Goal: Task Accomplishment & Management: Manage account settings

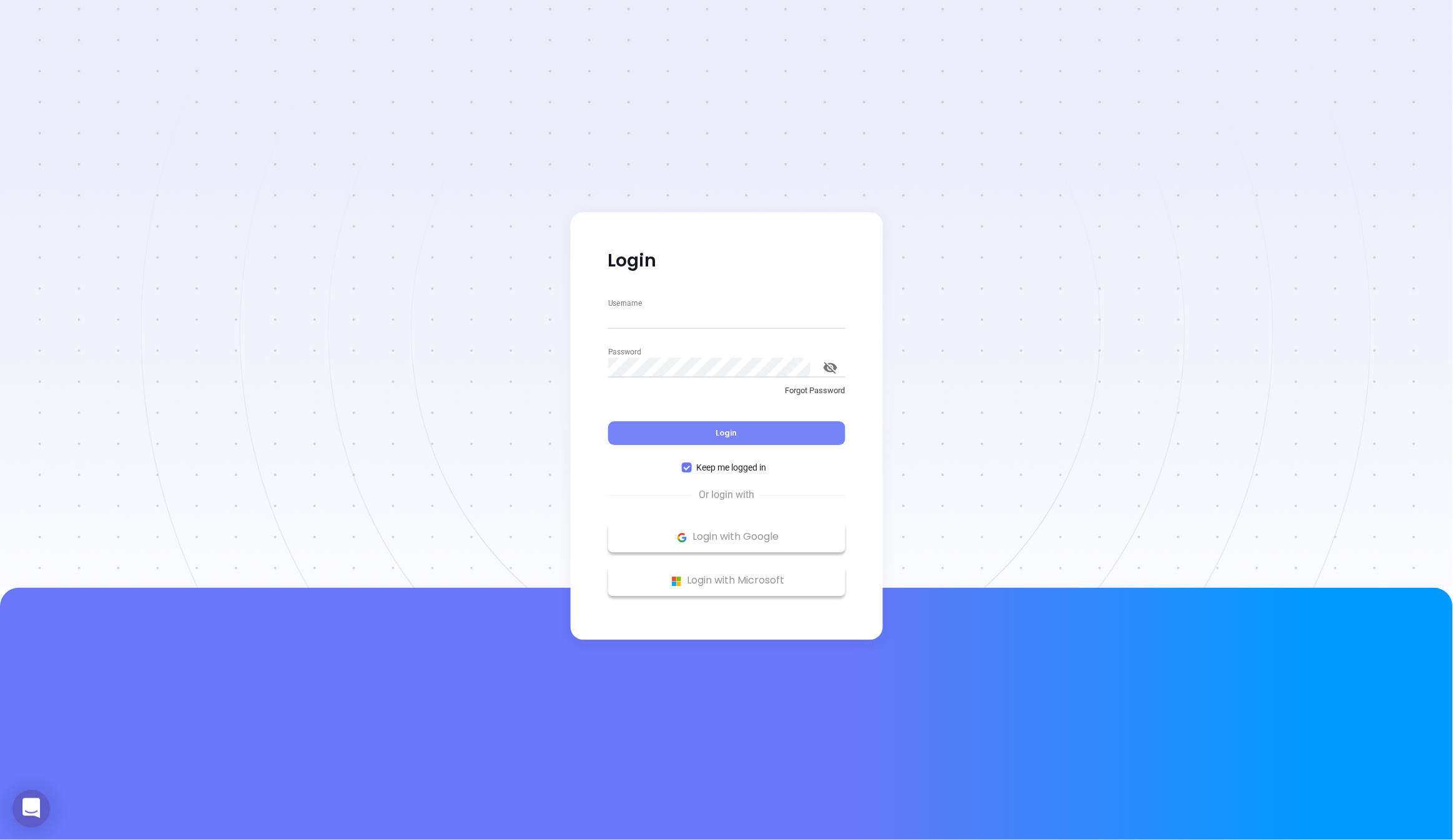
type input "[PERSON_NAME][EMAIL_ADDRESS][DOMAIN_NAME]"
click at [624, 444] on button "Login" at bounding box center [726, 434] width 237 height 24
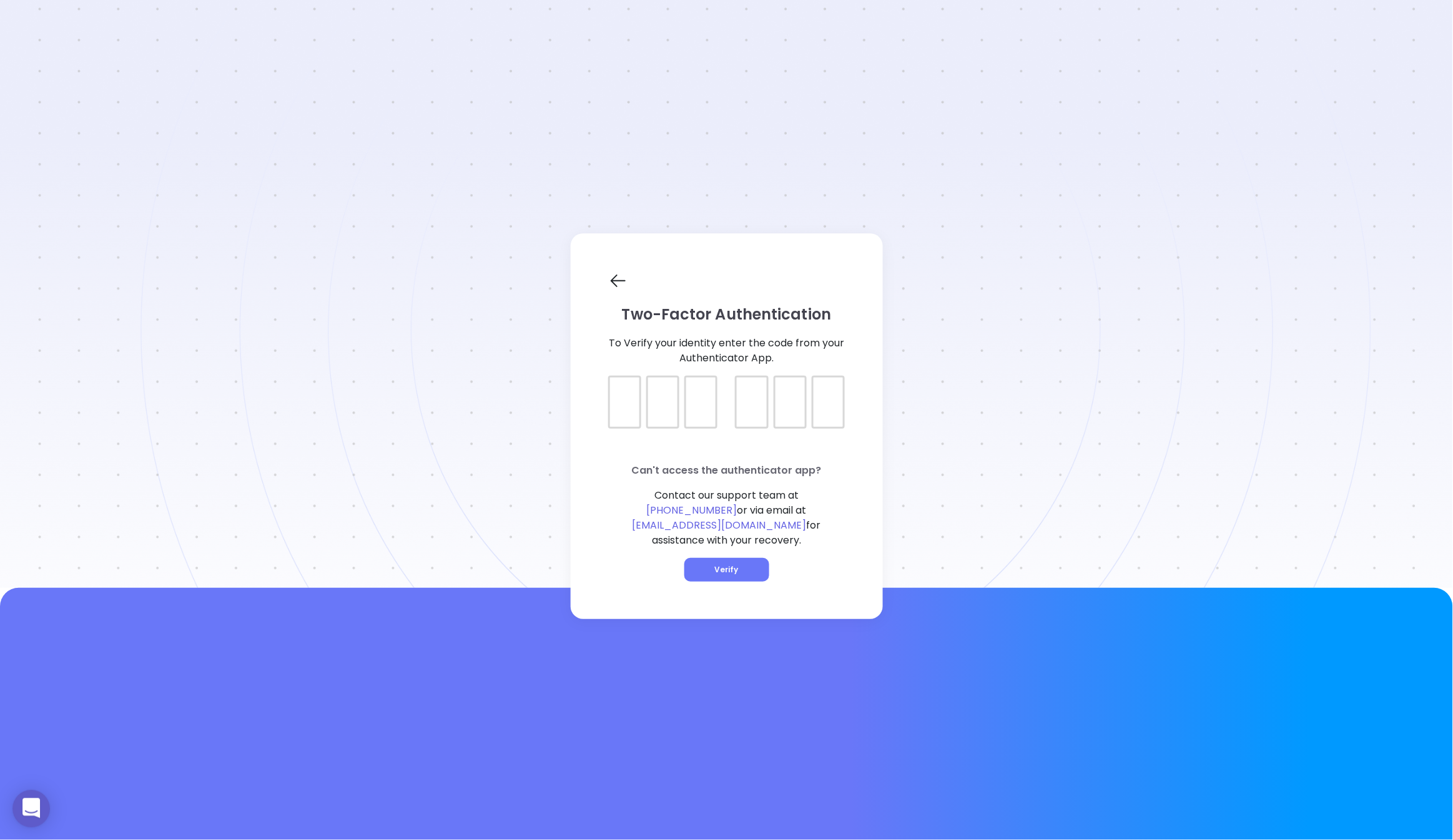
click at [624, 406] on div at bounding box center [726, 391] width 237 height 31
type input "765916"
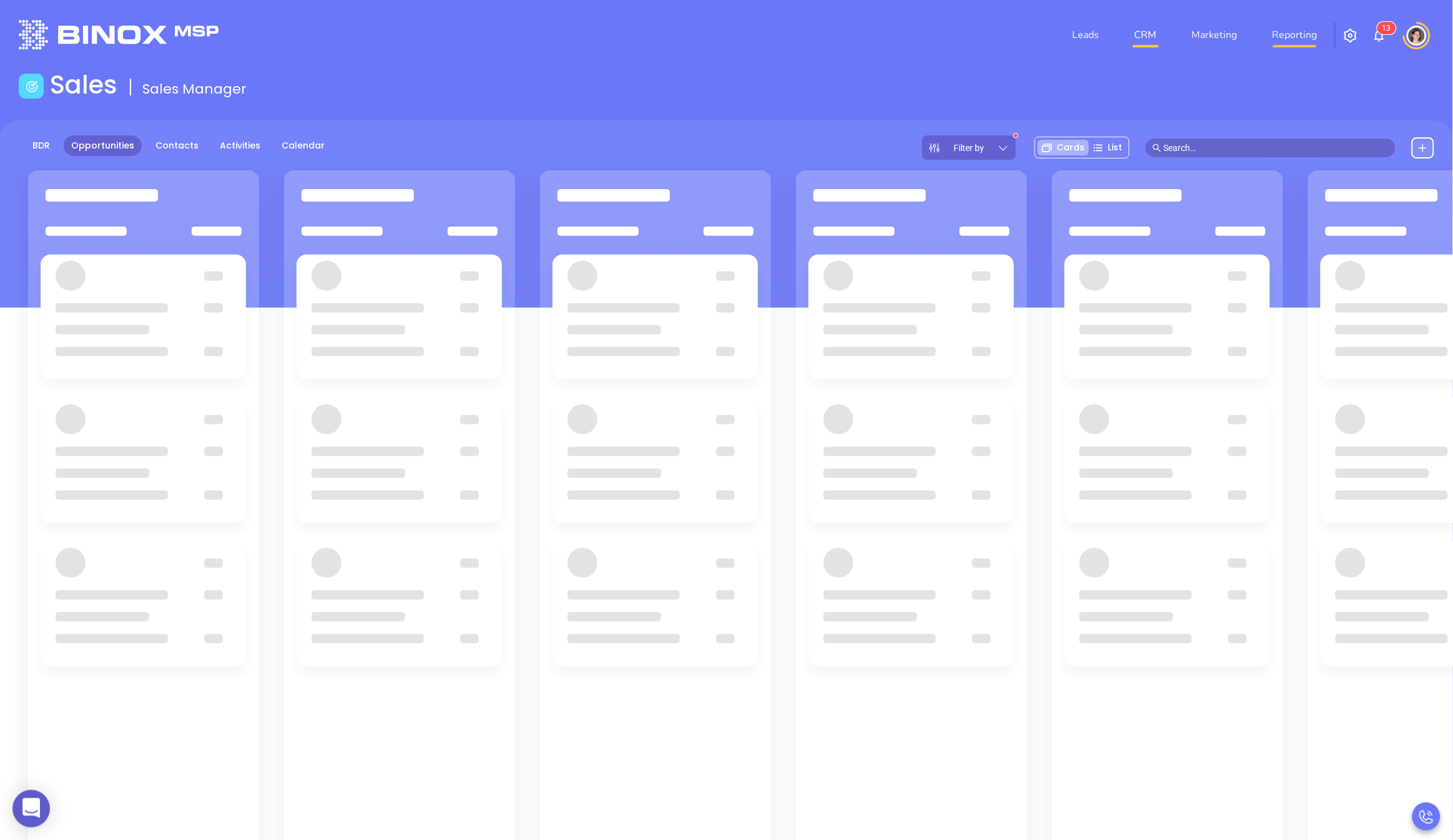
click at [1310, 34] on link "Reporting" at bounding box center [1295, 35] width 55 height 25
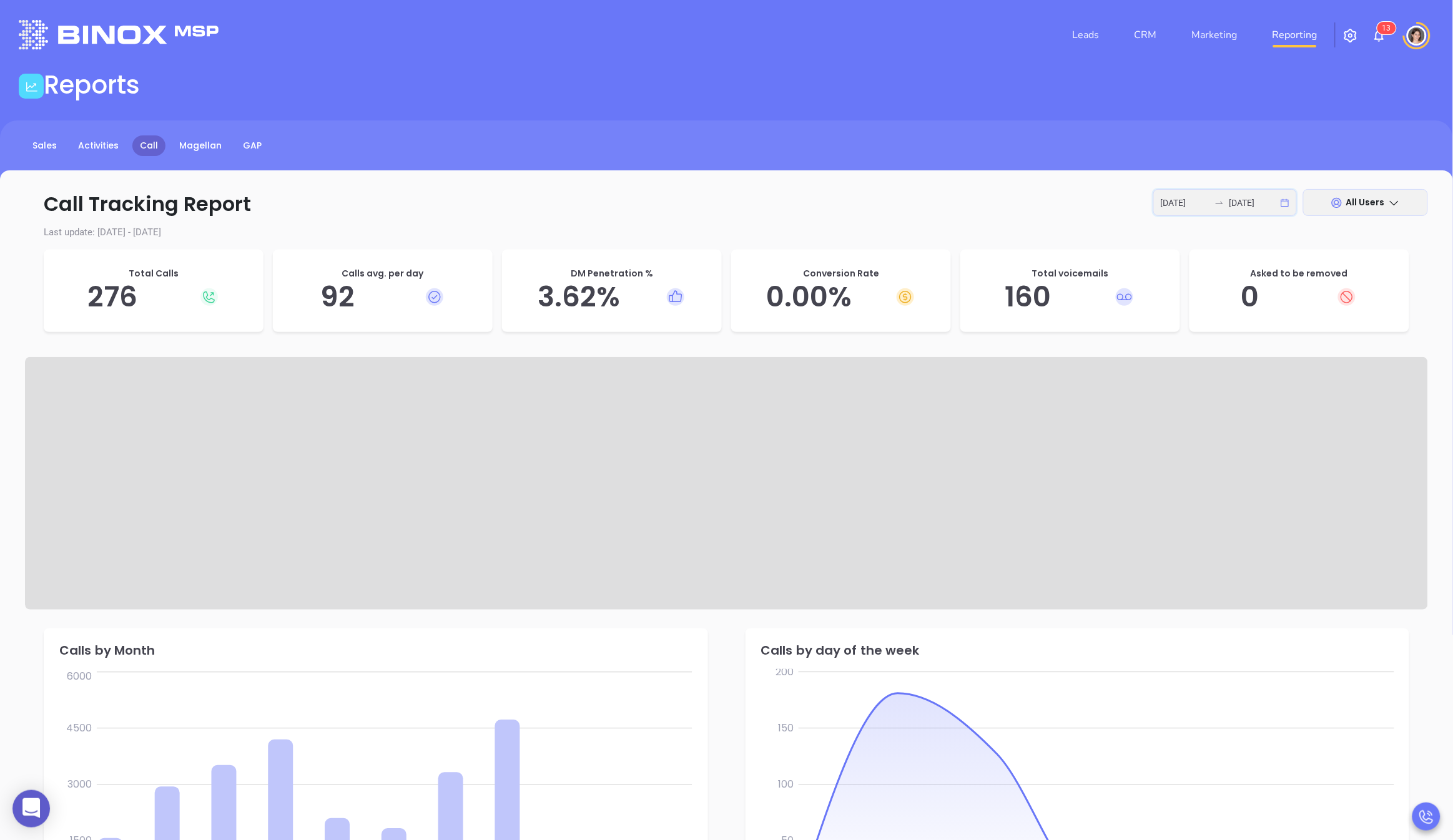
click at [1263, 208] on input "[DATE]" at bounding box center [1254, 203] width 49 height 14
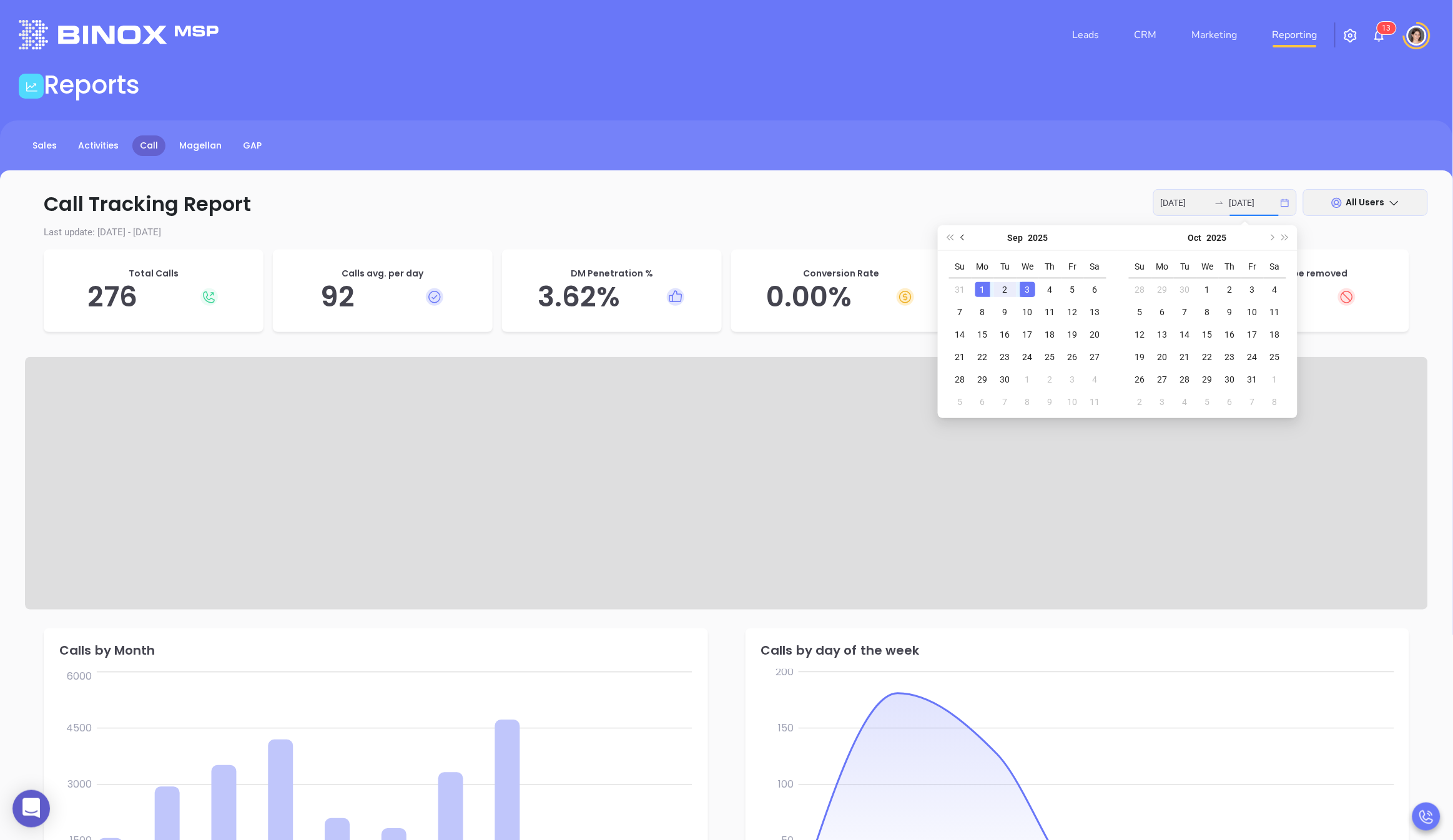
click at [965, 237] on span "Previous month (PageUp)" at bounding box center [965, 238] width 7 height 7
type input "[DATE]"
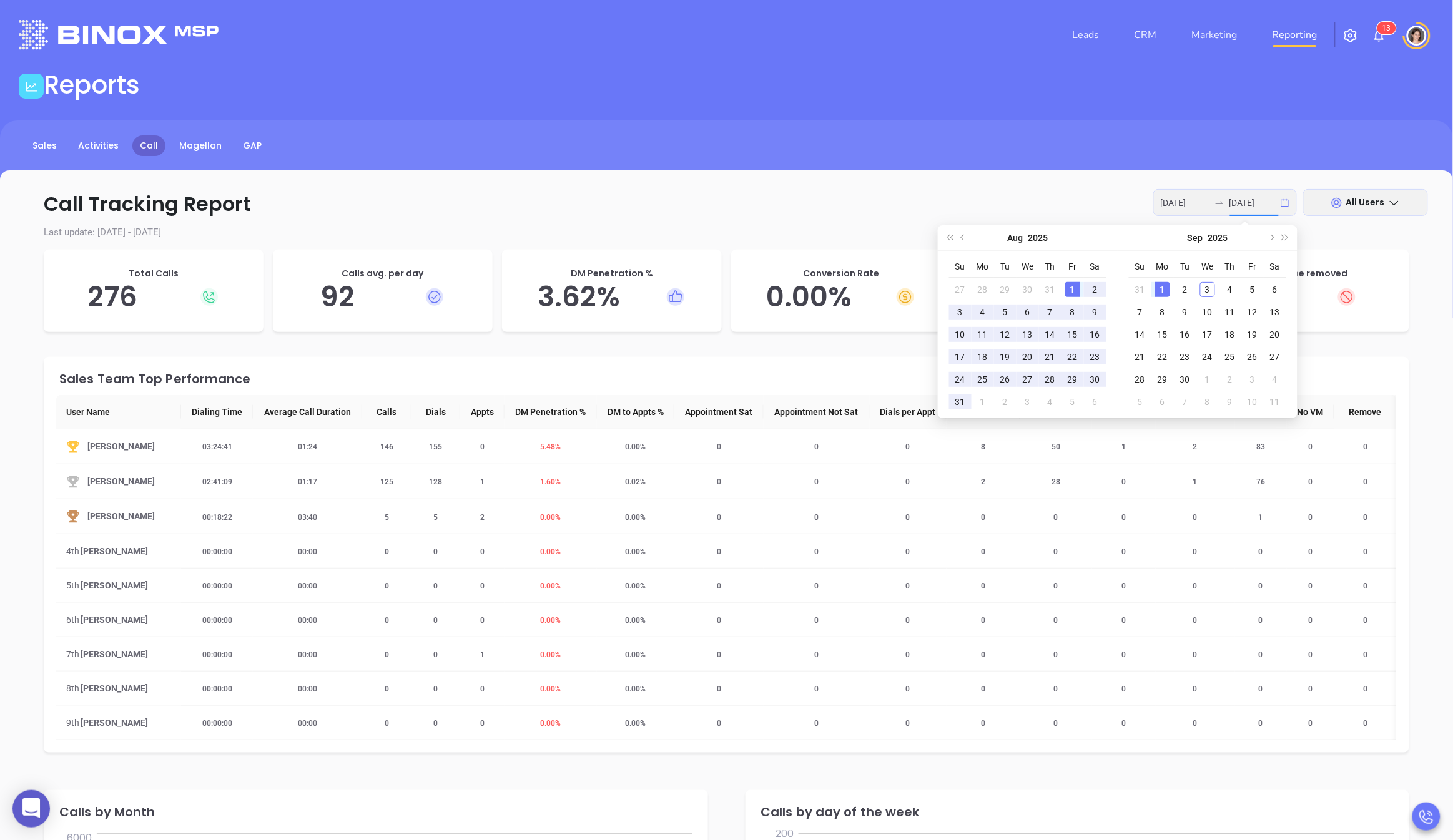
click at [1077, 291] on div "1" at bounding box center [1072, 290] width 15 height 15
click at [1065, 380] on div "29" at bounding box center [1072, 380] width 15 height 15
type input "[DATE]"
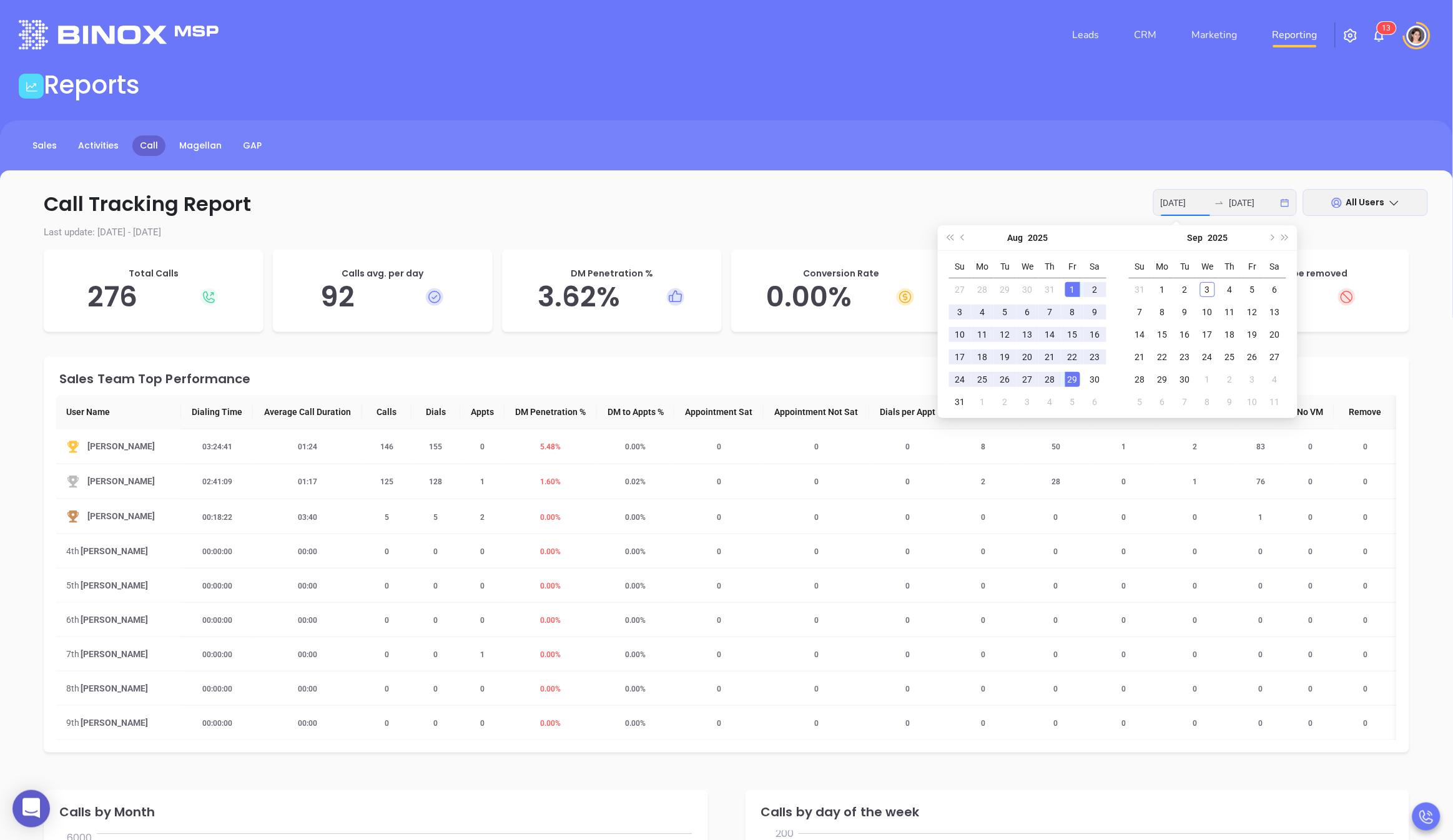
scroll to position [0, 0]
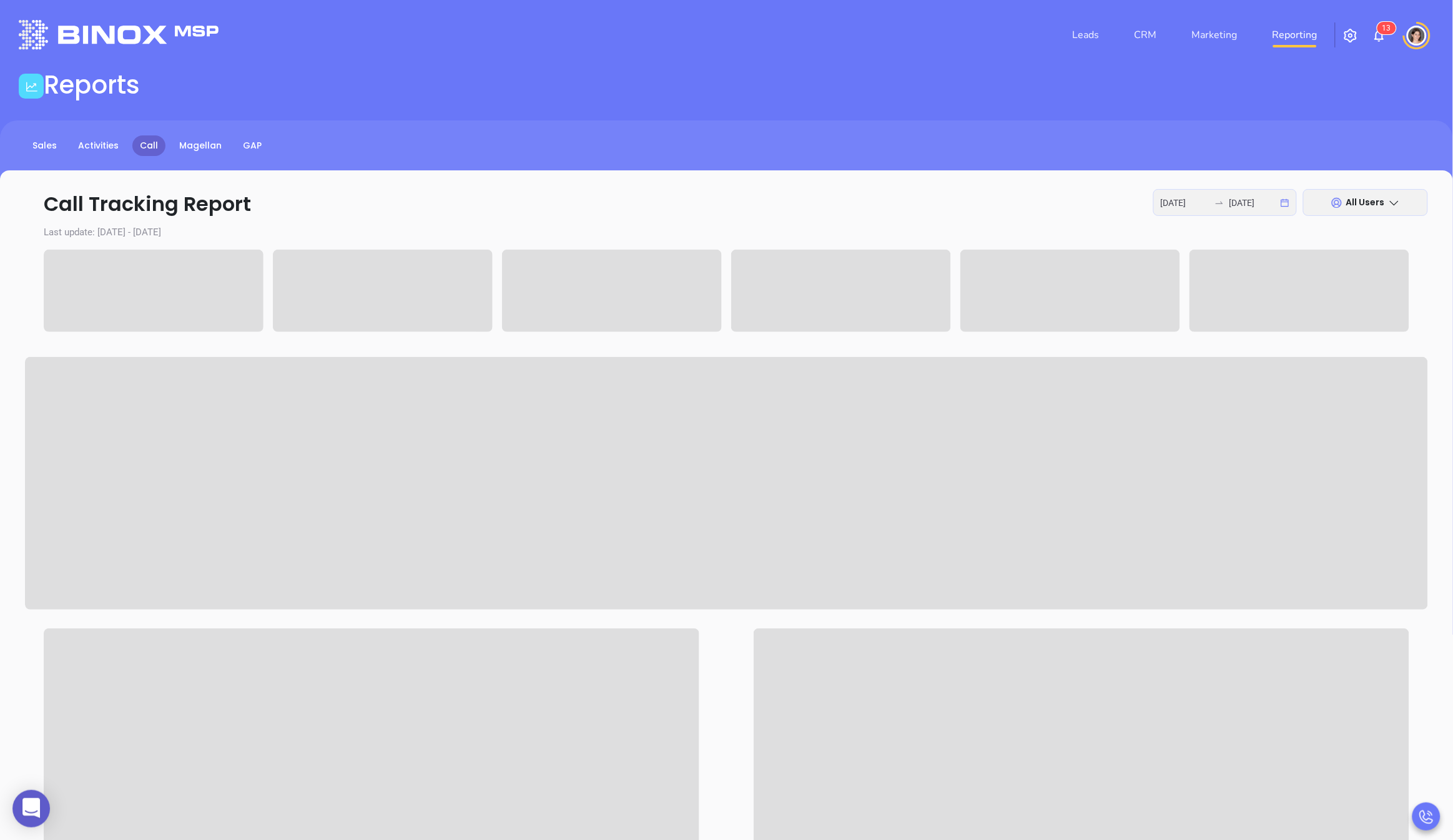
click at [1349, 190] on div "All Users" at bounding box center [1366, 203] width 125 height 27
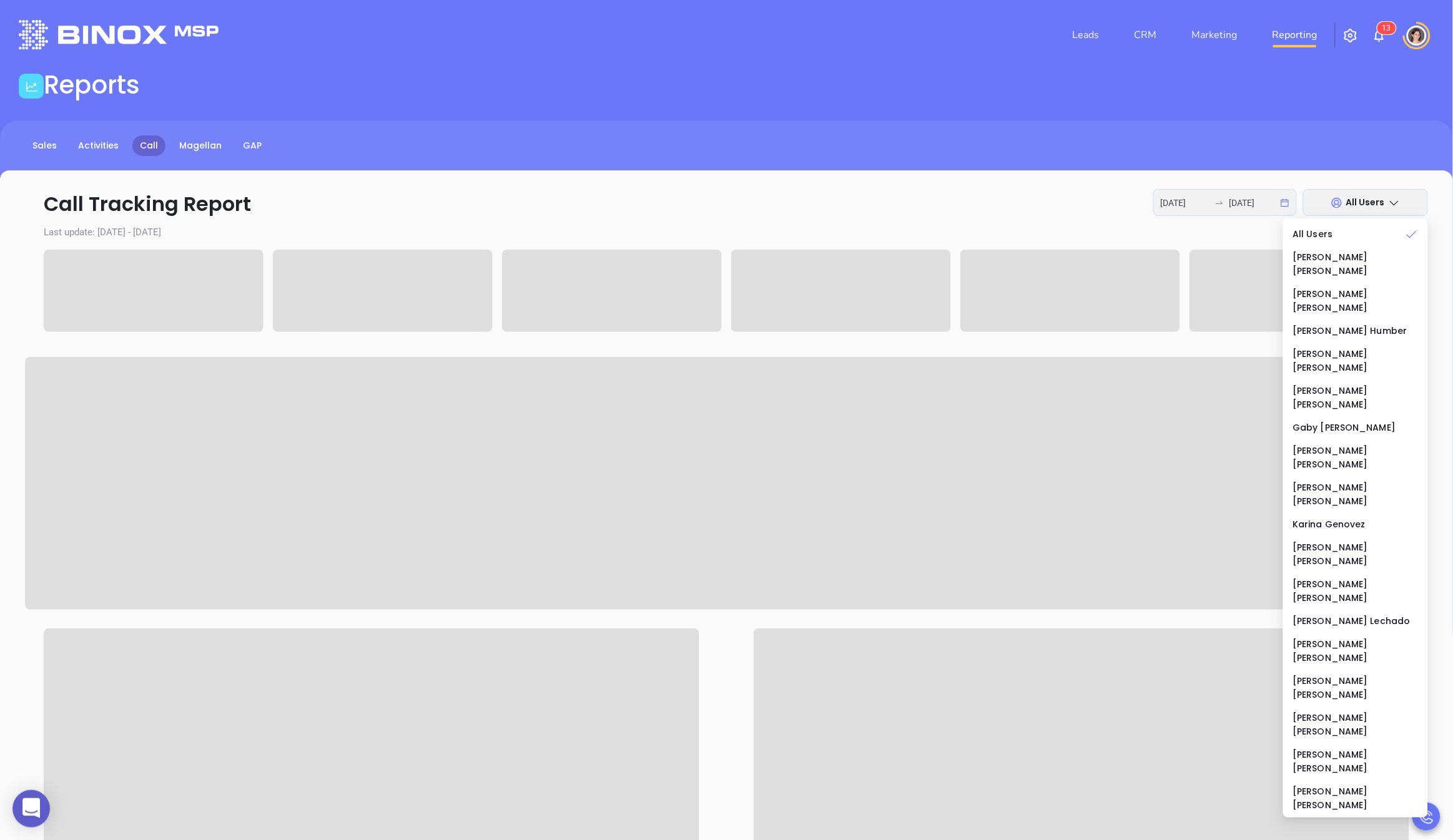
click at [1358, 200] on span "All Users" at bounding box center [1366, 202] width 39 height 12
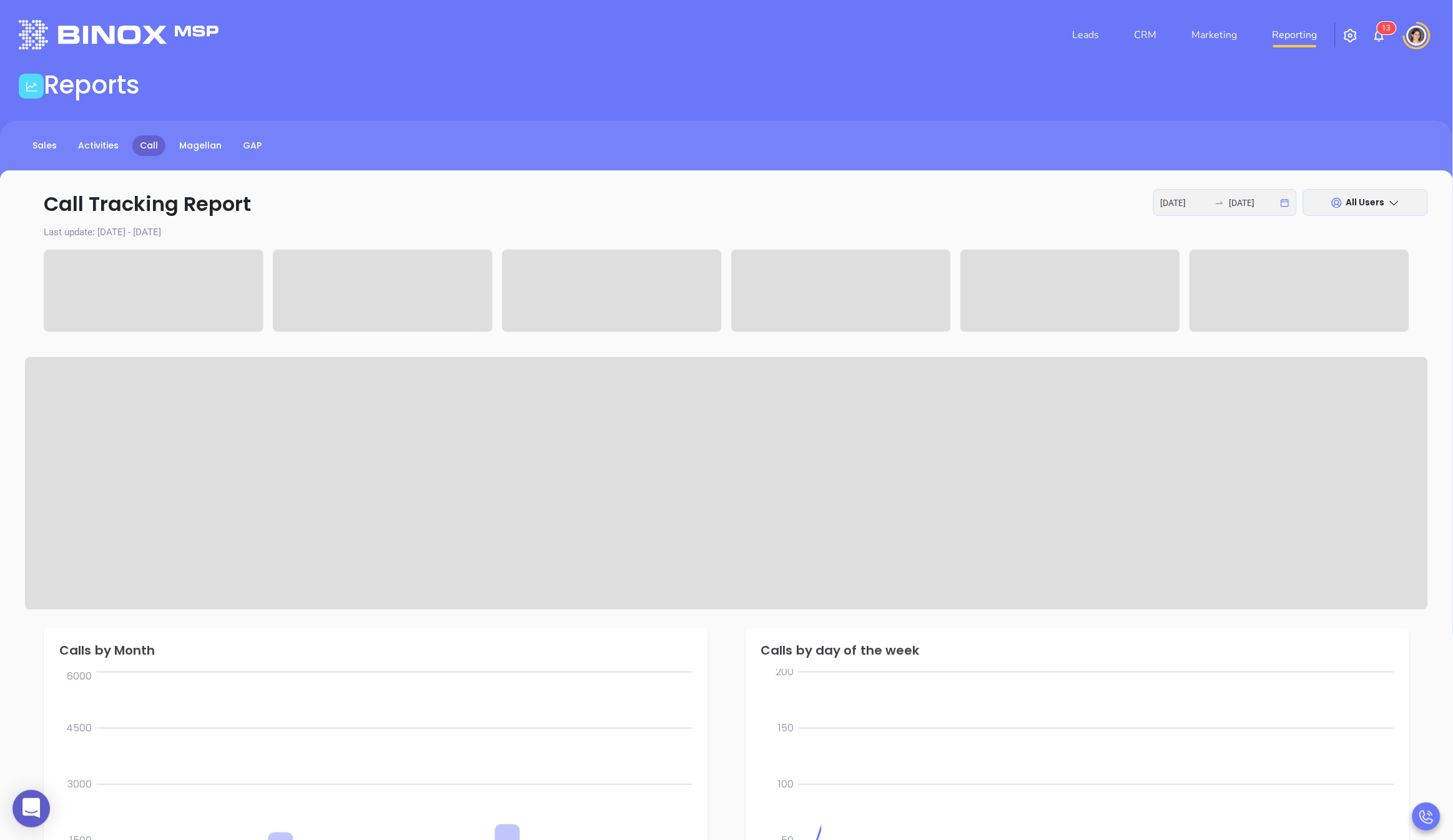
click at [1358, 200] on span "All Users" at bounding box center [1366, 202] width 39 height 12
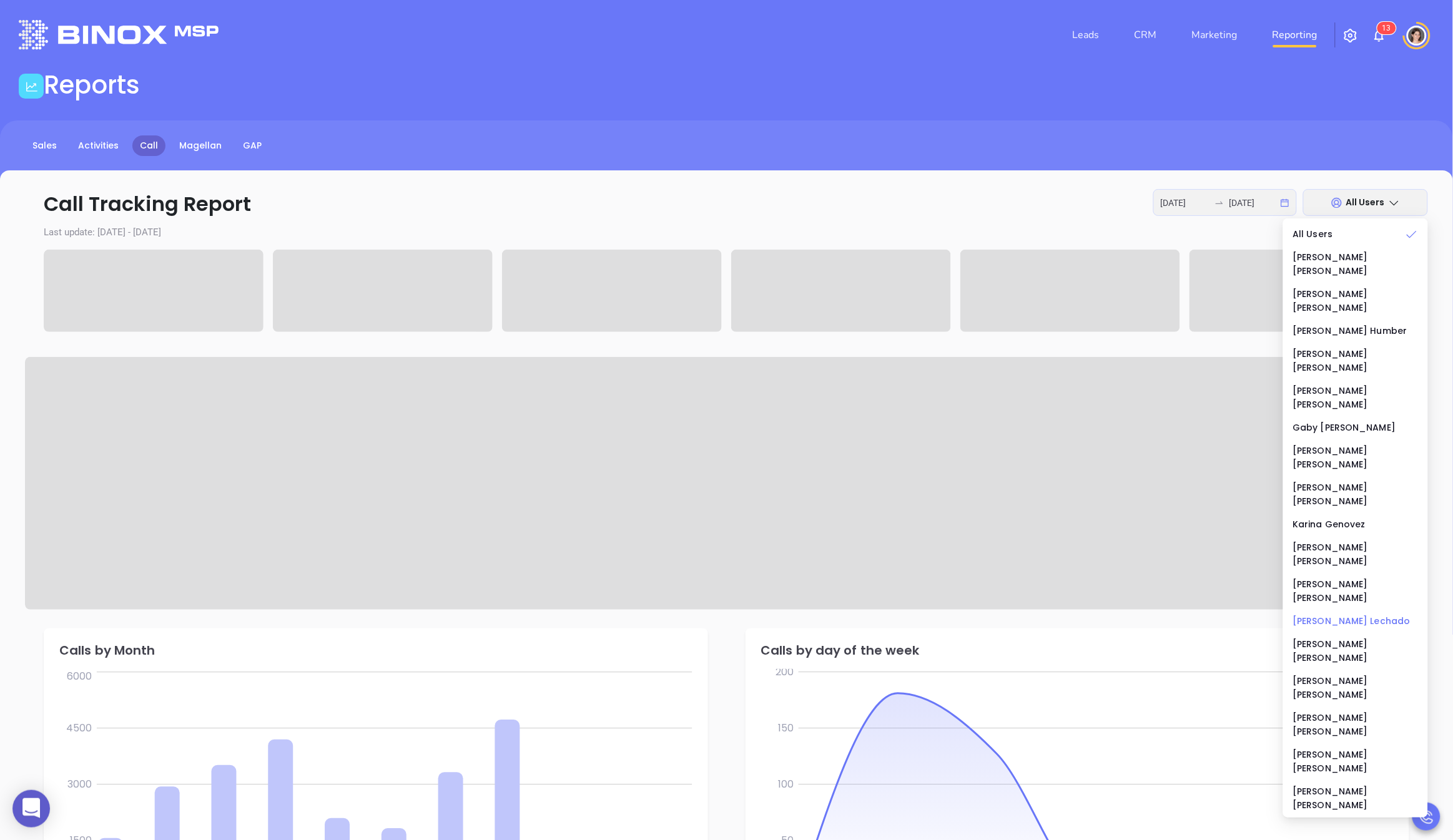
click at [1313, 614] on div "[PERSON_NAME]" at bounding box center [1356, 621] width 125 height 14
click at [753, 194] on p "Call Tracking Report [DATE] [DATE] [PERSON_NAME]" at bounding box center [726, 204] width 1404 height 30
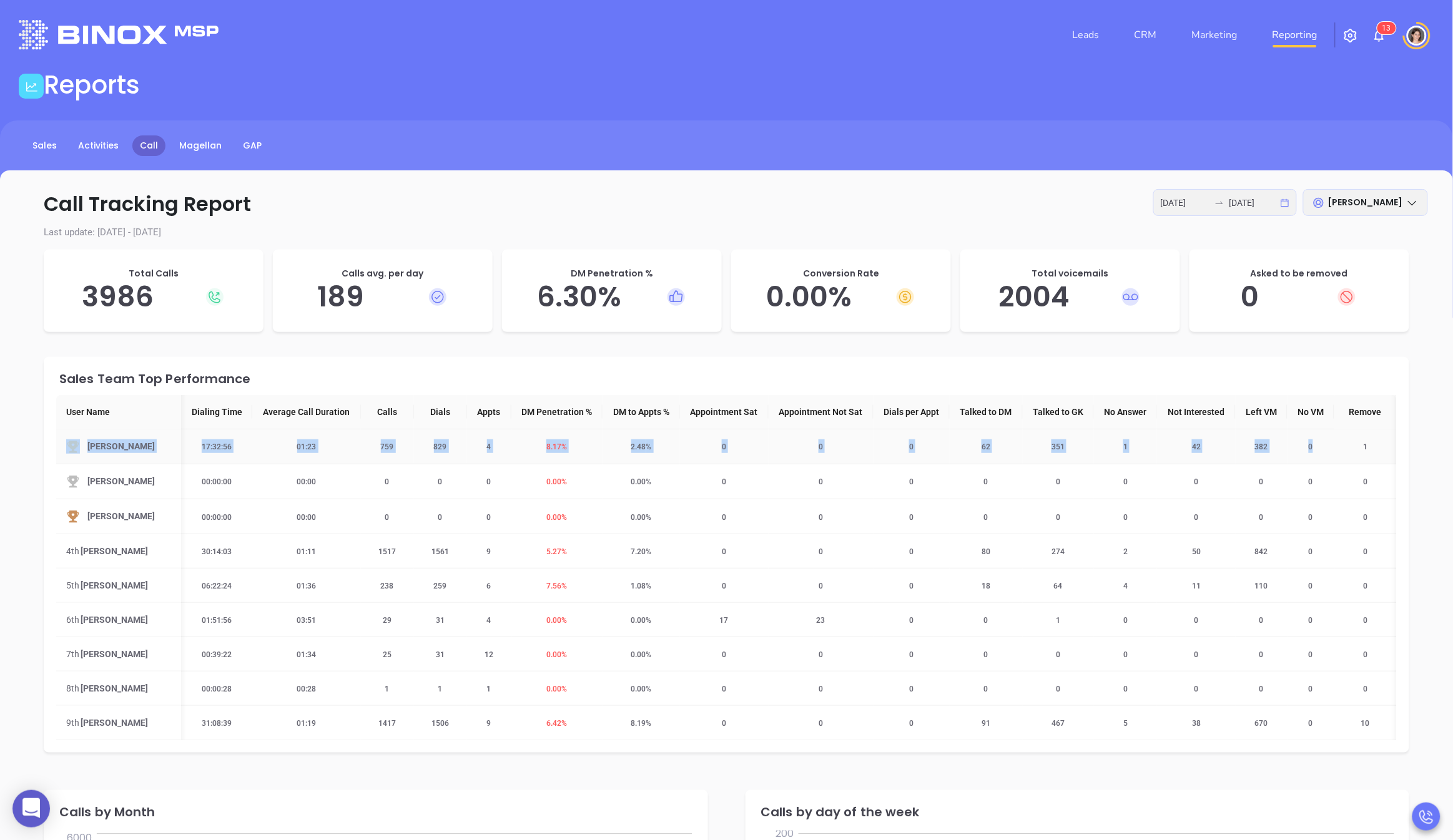
scroll to position [0, 31]
drag, startPoint x: 63, startPoint y: 449, endPoint x: 1377, endPoint y: 444, distance: 1314.0
click at [1377, 444] on tr "[PERSON_NAME] 17:32:56 01:23 759 829 4 8.17 % 2.48 % 0 0 0 62 351 1 42 382 0 1" at bounding box center [726, 447] width 1341 height 35
copy tr "[PERSON_NAME] 17:32:56 01:23 759 829 4 8.17 % 2.48 % 0 0 0 62 351 1 42 382 0 1"
click at [63, 262] on div "Total Calls 3986" at bounding box center [153, 291] width 220 height 82
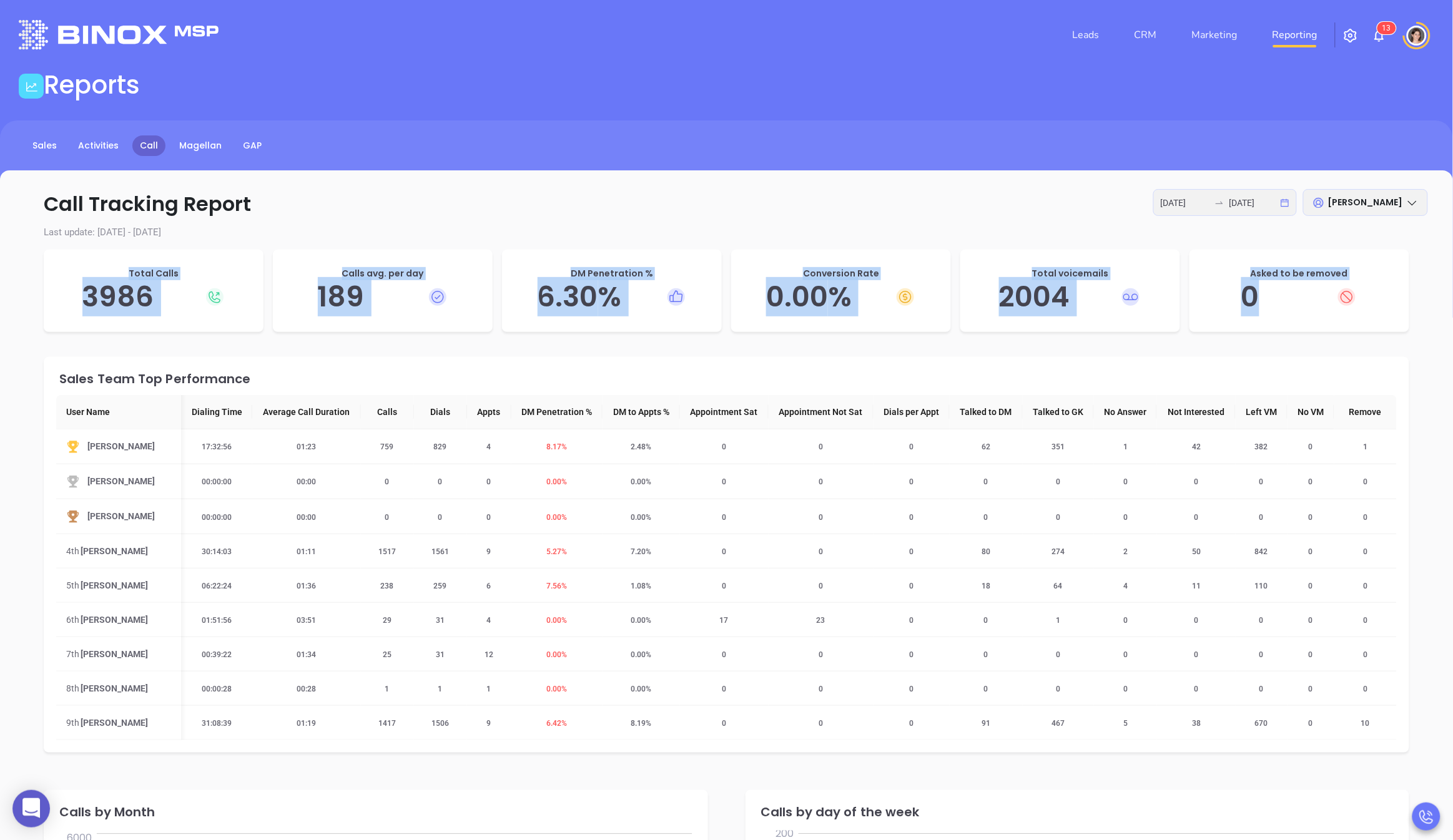
drag, startPoint x: 79, startPoint y: 264, endPoint x: 1388, endPoint y: 296, distance: 1309.4
click at [1388, 296] on div "Total Calls 3986 Calls avg. per day 189 DM Penetration % 6.30 % Conversion Rate…" at bounding box center [726, 294] width 1366 height 89
copy div "Total Calls 3986 Calls avg. per day 189 DM Penetration % 6.30 % Conversion Rate…"
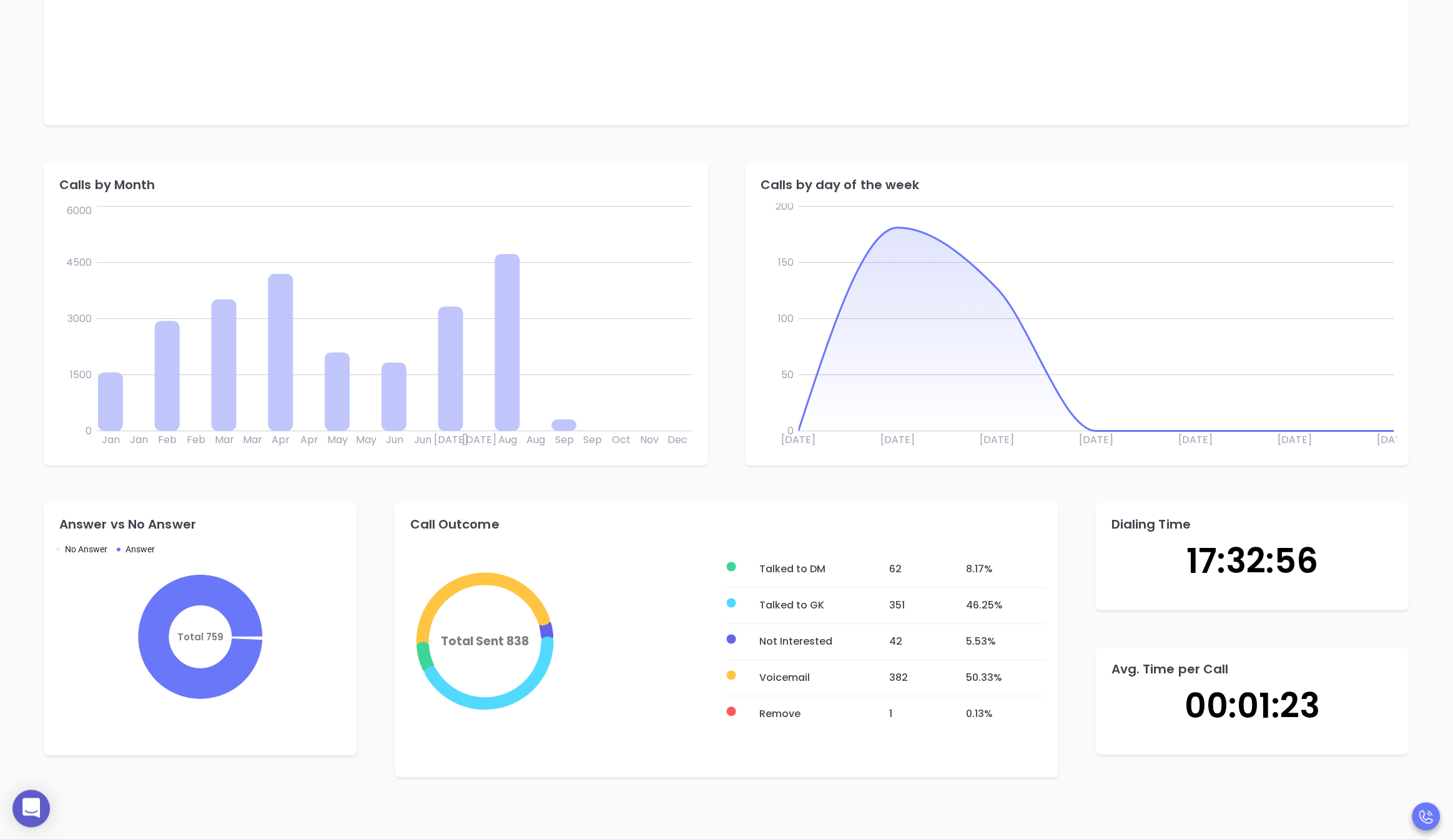
scroll to position [0, 25]
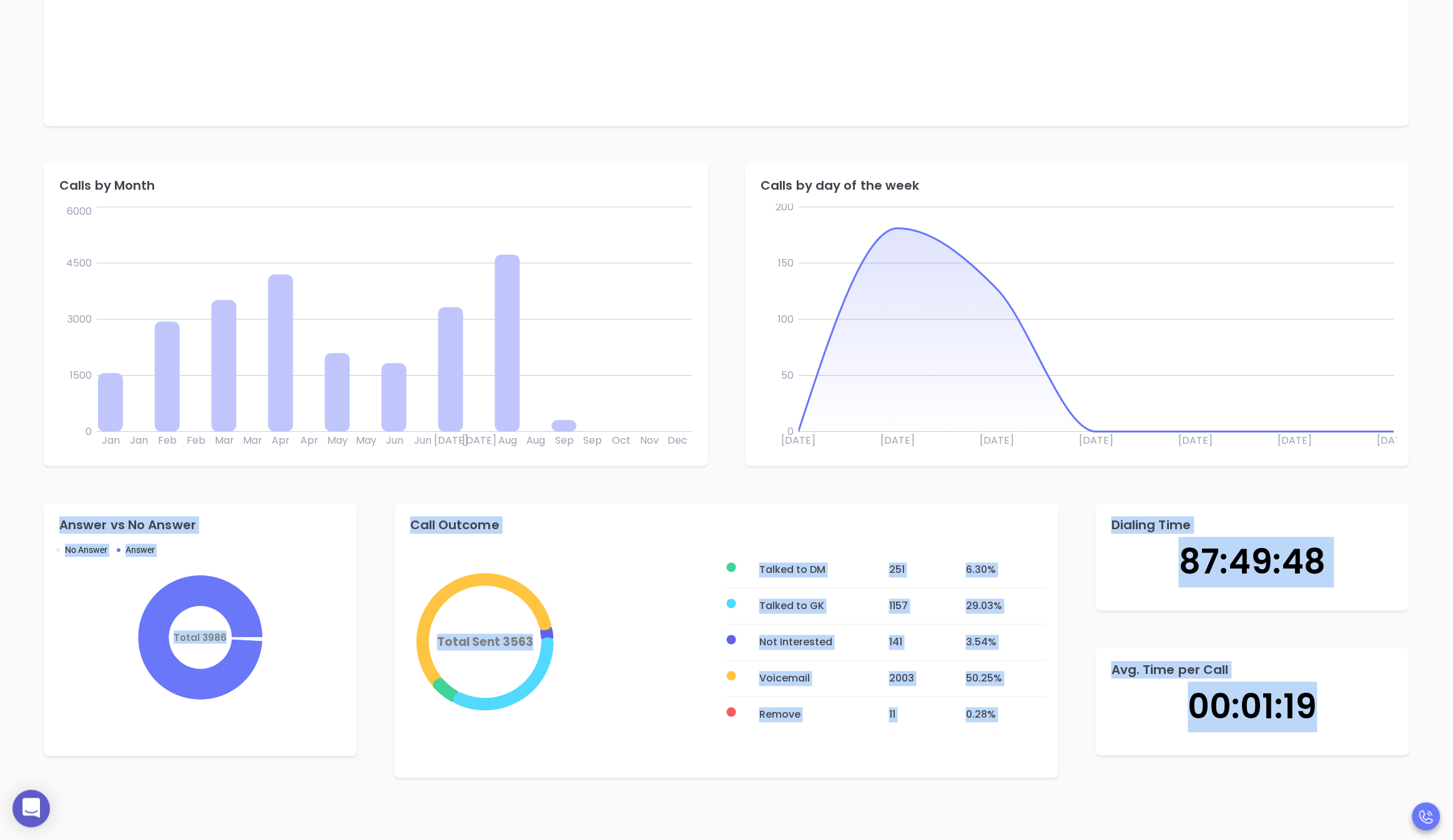
drag, startPoint x: 62, startPoint y: 524, endPoint x: 1406, endPoint y: 707, distance: 1356.4
click at [1406, 707] on div "Answer vs No Answer No Answer Answer Total 3986 Call Outcome Total Sent 3563 Ta…" at bounding box center [726, 641] width 1404 height 312
copy div "Answer vs No Answer No Answer Answer Total 3986 Call Outcome Total Sent 3563 Ta…"
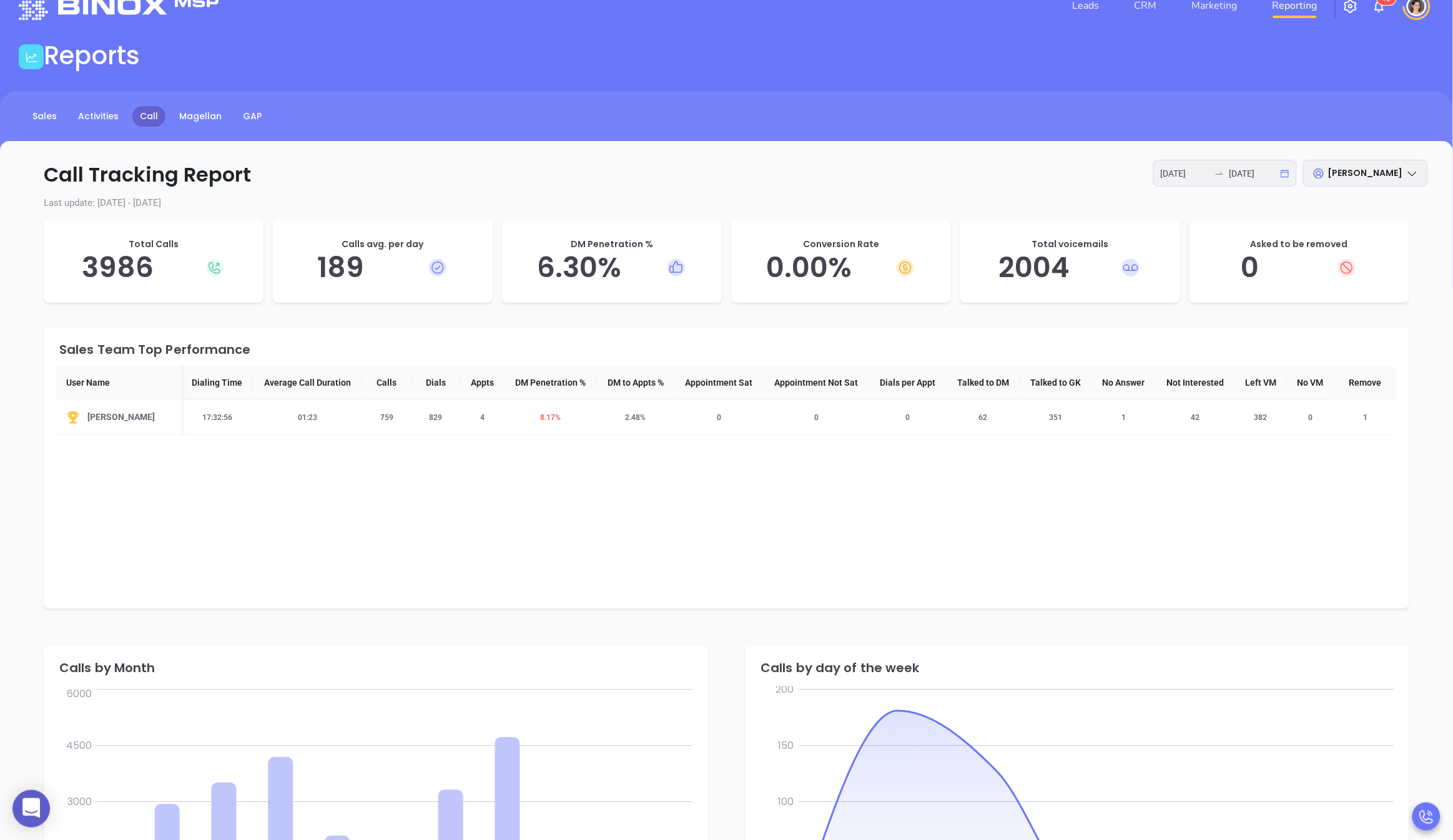
scroll to position [0, 0]
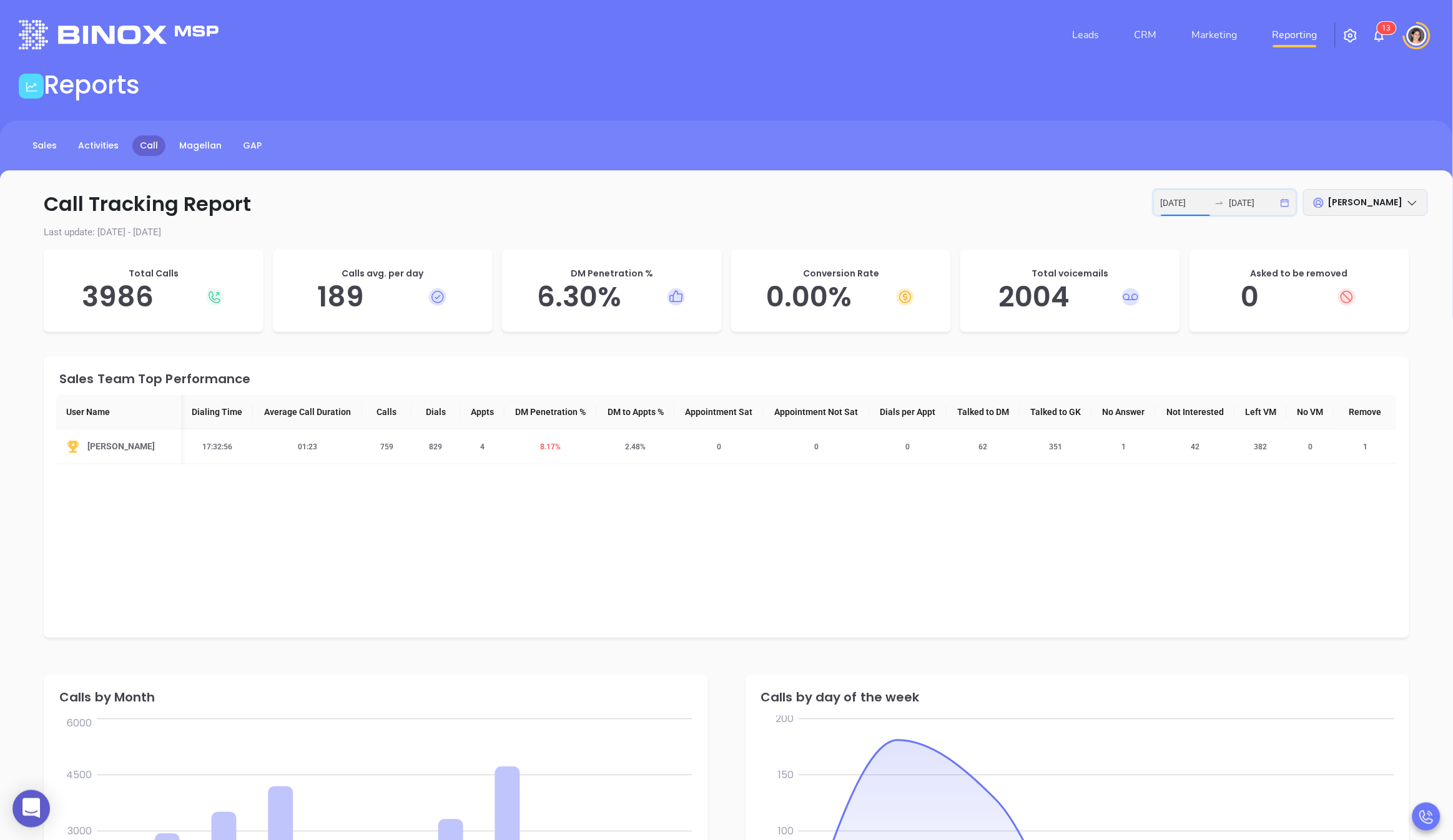
click at [1205, 203] on input "[DATE]" at bounding box center [1184, 203] width 49 height 14
click at [1210, 205] on div at bounding box center [1220, 203] width 20 height 10
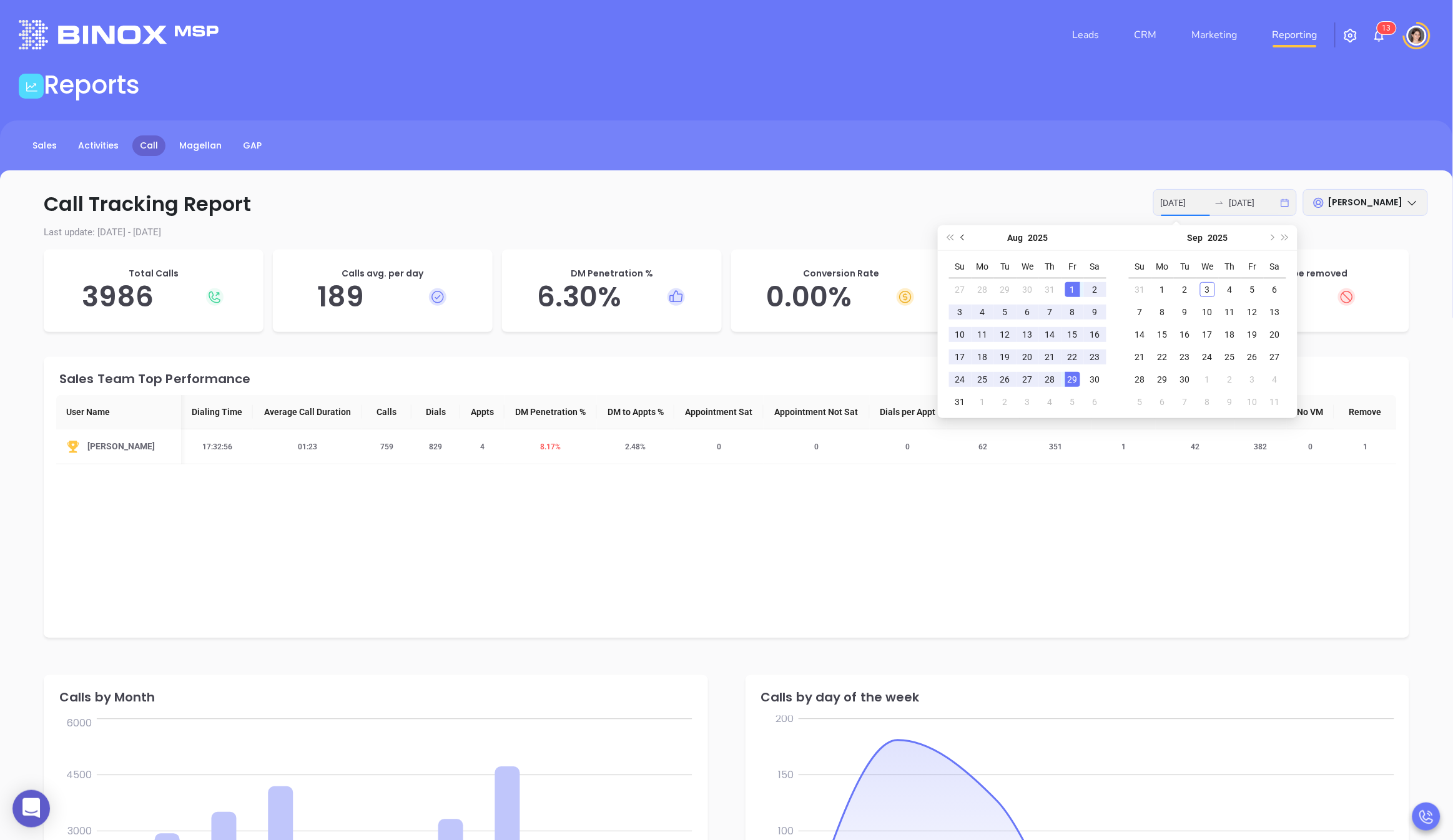
click at [962, 236] on span "Previous month (PageUp)" at bounding box center [965, 238] width 7 height 7
type input "[DATE]"
click at [1000, 288] on div "1" at bounding box center [1006, 290] width 15 height 15
type input "[DATE]"
click at [1055, 376] on div "31" at bounding box center [1050, 380] width 15 height 15
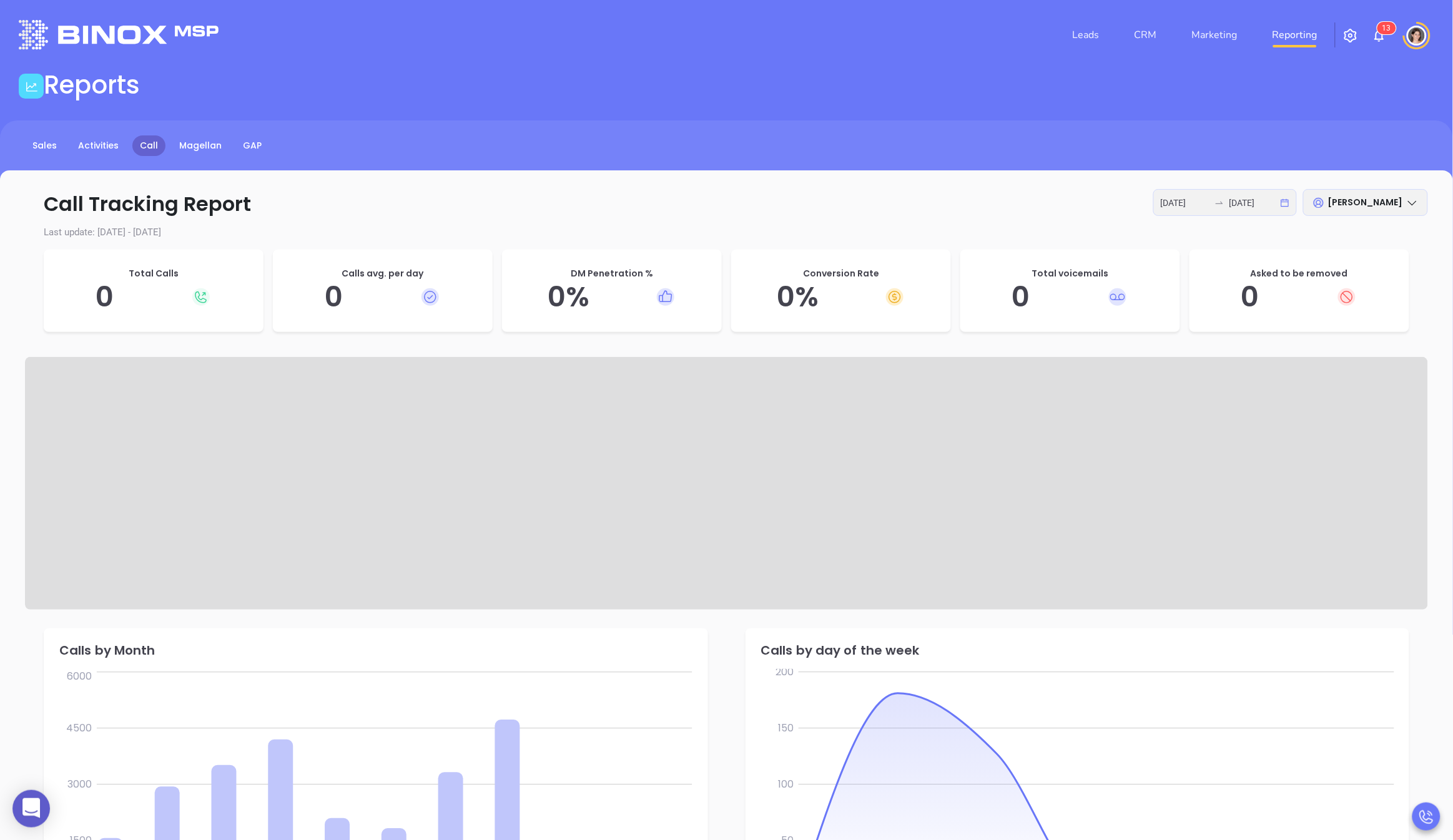
click at [1359, 203] on span "[PERSON_NAME]" at bounding box center [1366, 202] width 75 height 12
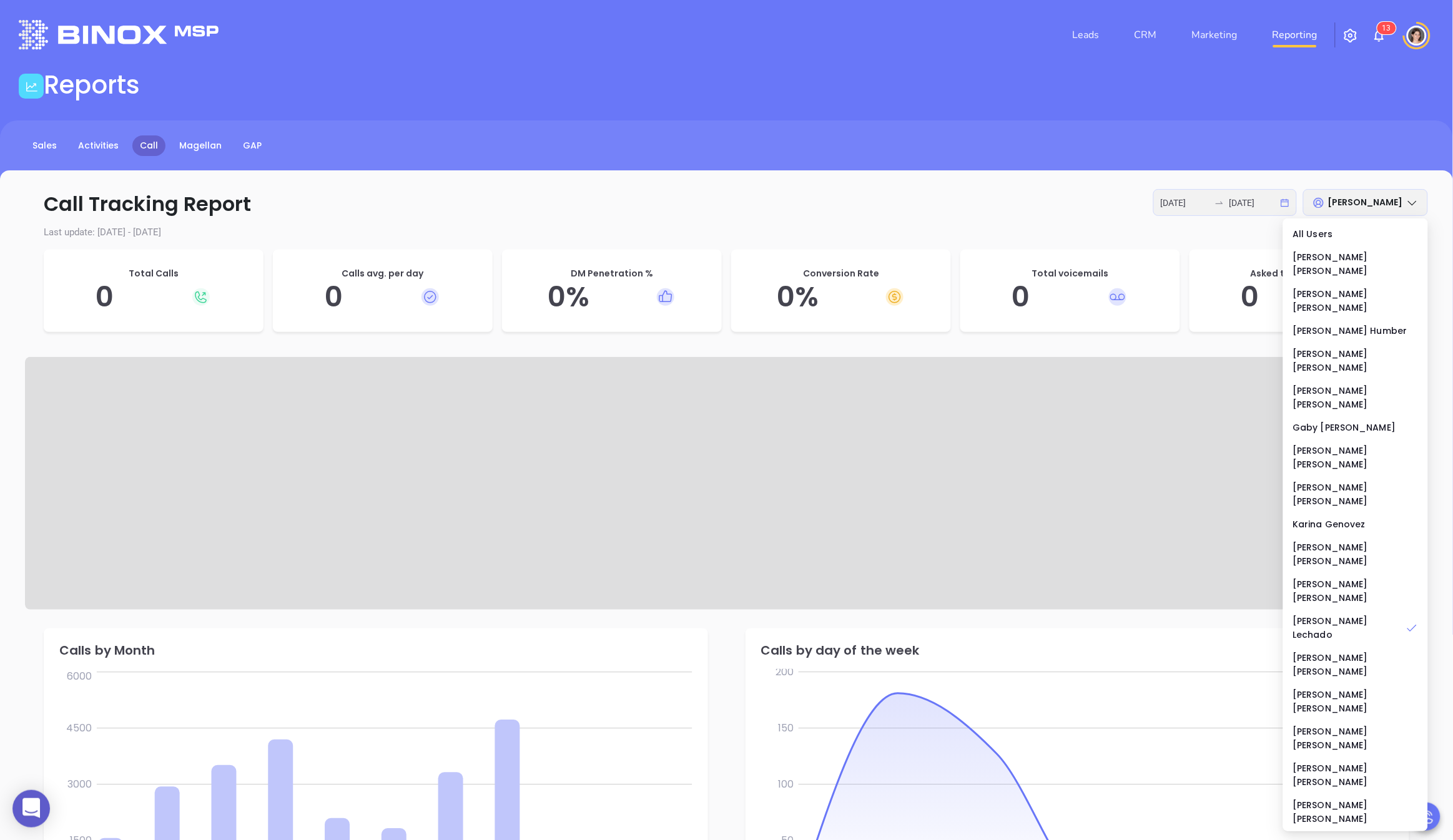
click at [1359, 203] on span "[PERSON_NAME]" at bounding box center [1366, 202] width 75 height 12
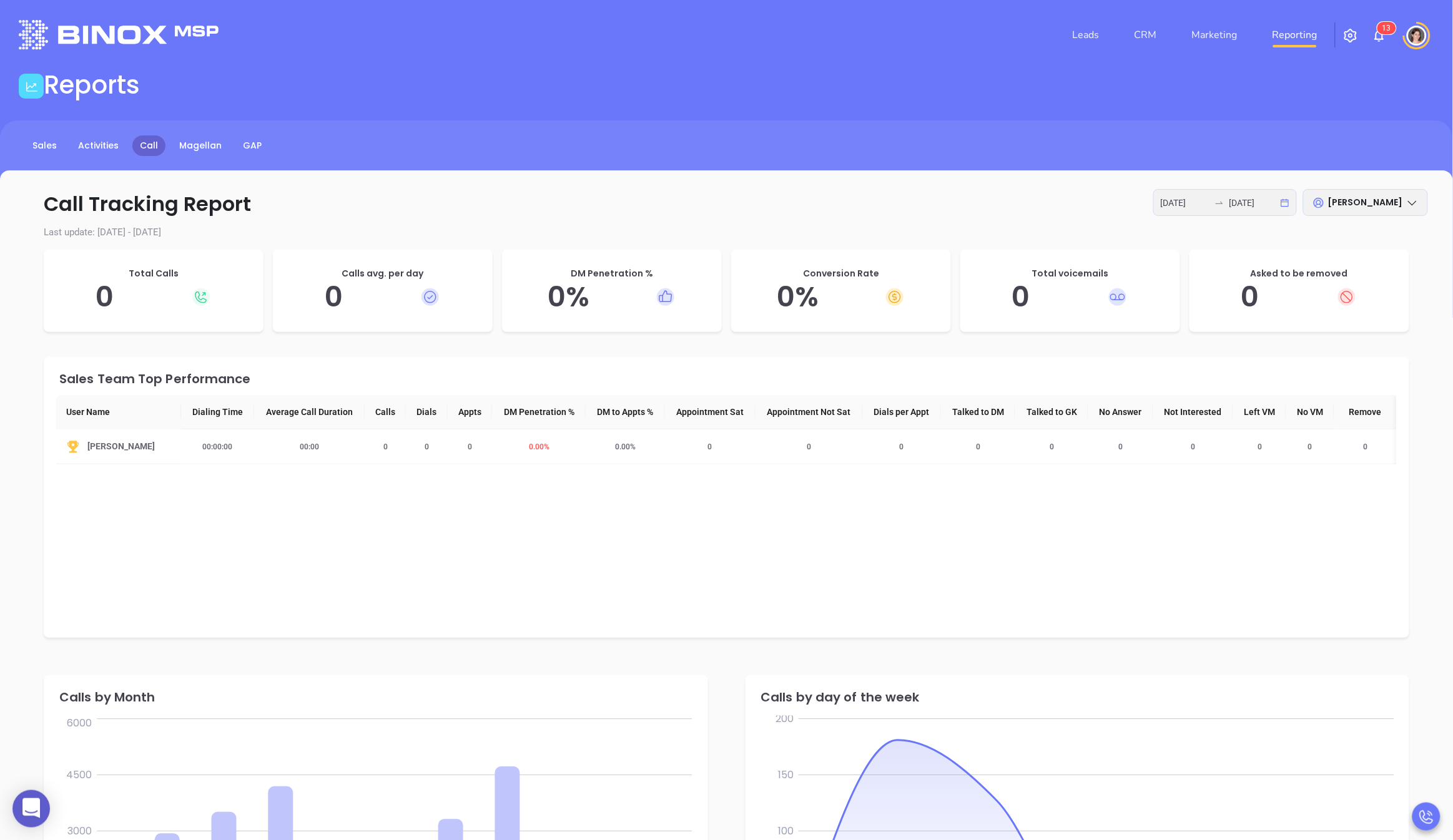
click at [1284, 209] on div "[DATE] [DATE]" at bounding box center [1225, 203] width 143 height 27
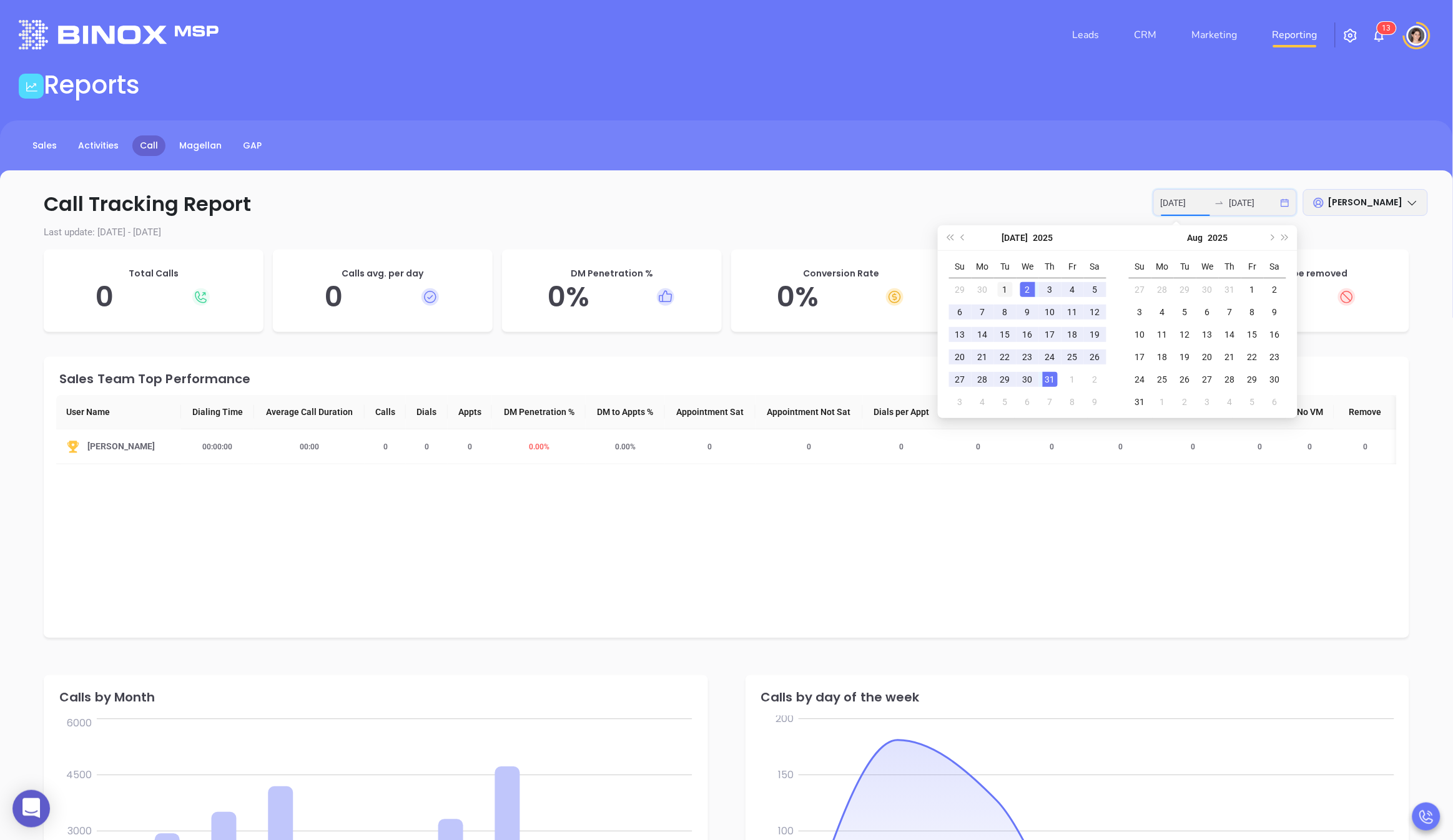
type input "[DATE]"
click at [1007, 287] on div "1" at bounding box center [1006, 290] width 15 height 15
type input "[DATE]"
click at [1052, 376] on div "31" at bounding box center [1050, 380] width 15 height 15
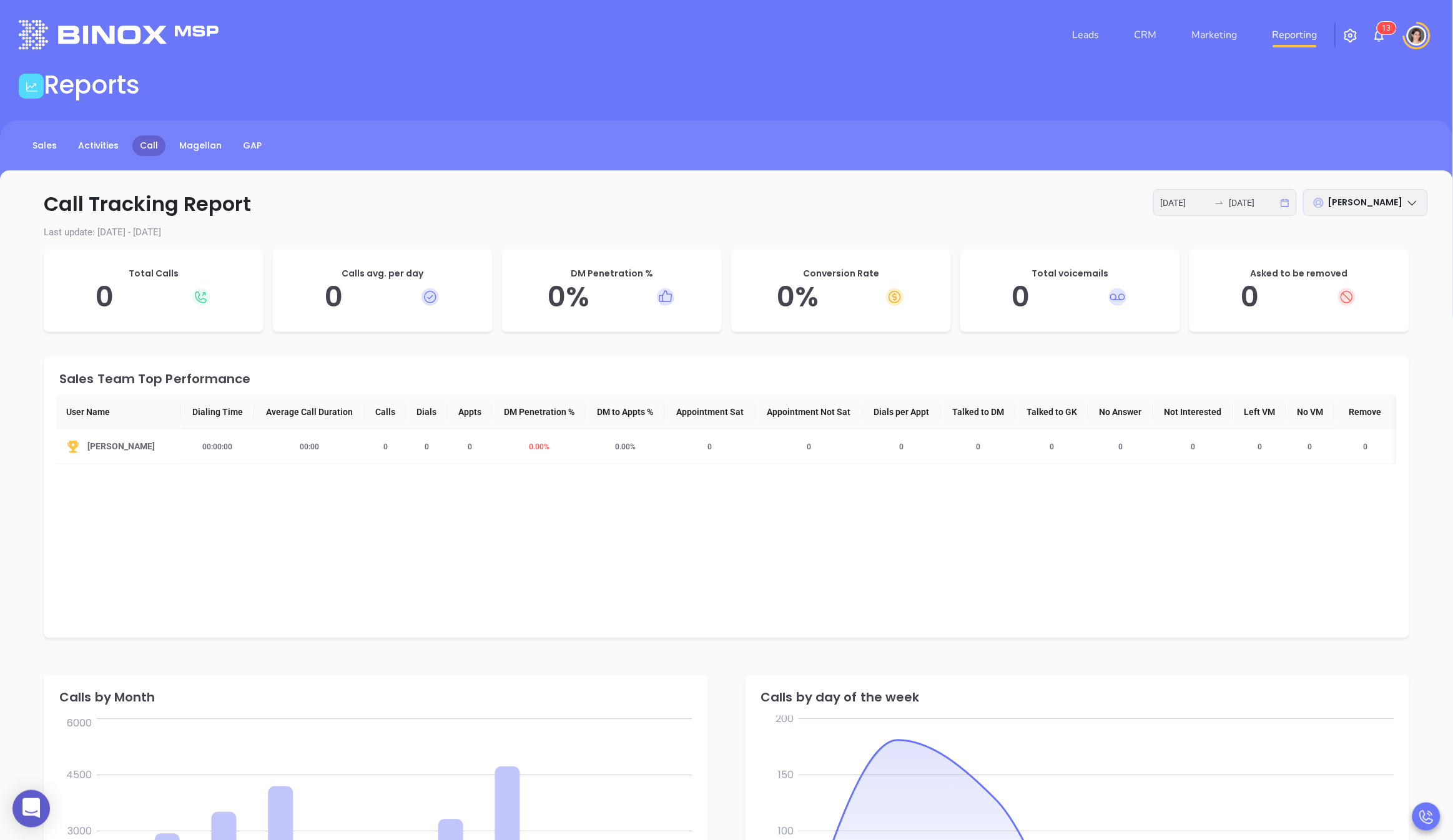
click at [1324, 202] on icon at bounding box center [1319, 203] width 10 height 10
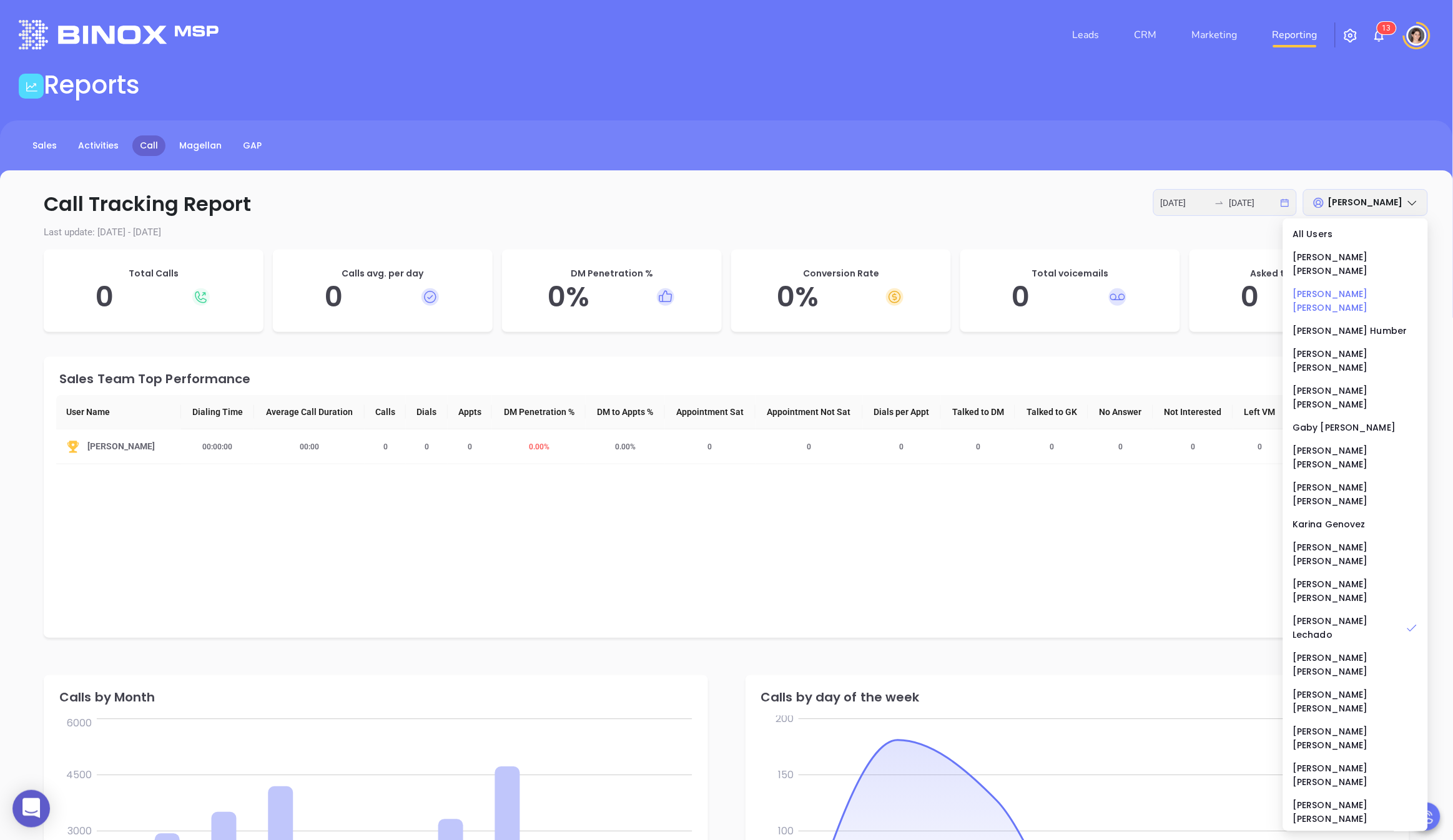
click at [1315, 287] on div "[PERSON_NAME]" at bounding box center [1356, 301] width 125 height 27
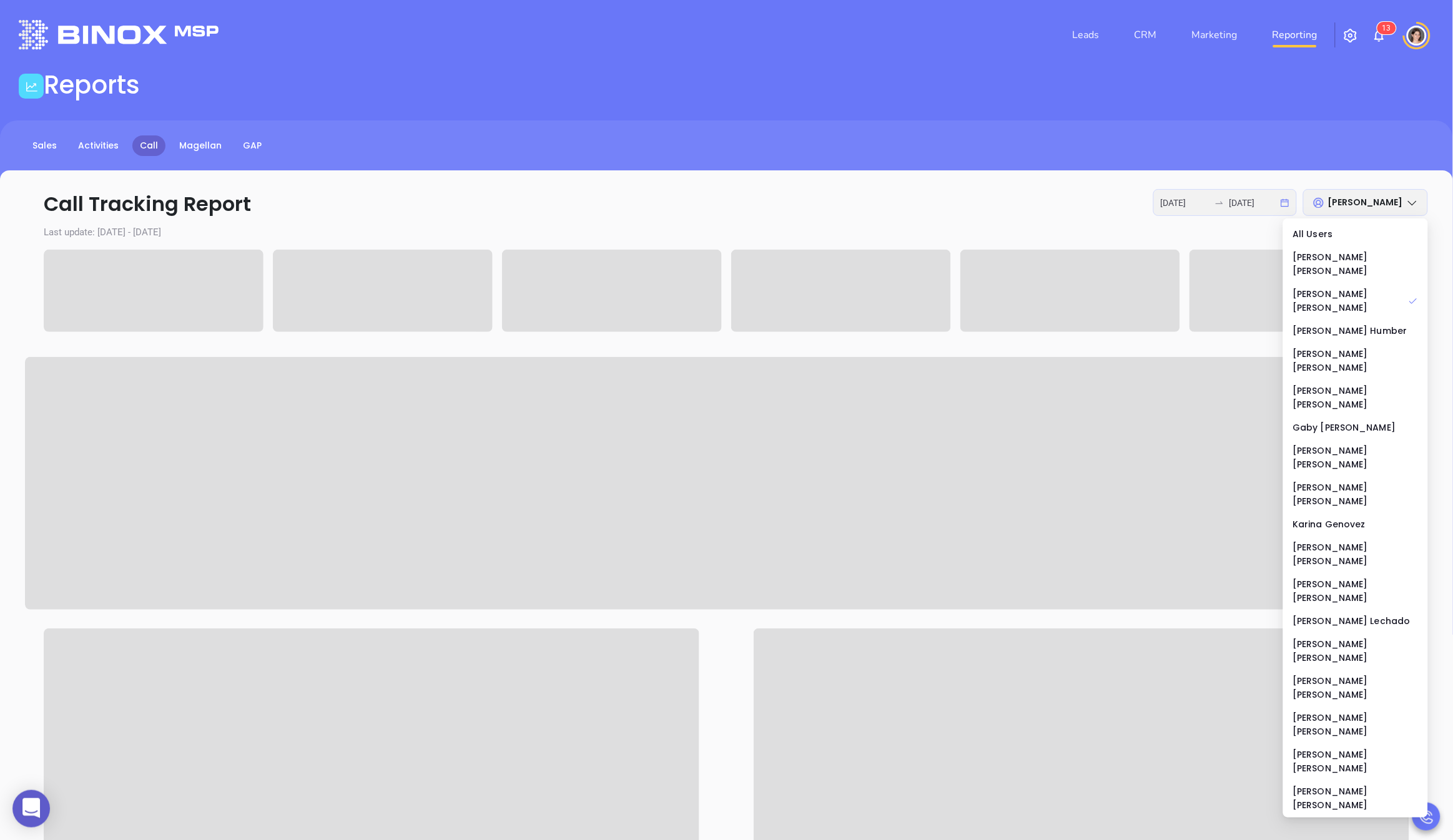
click at [1219, 200] on icon "swap-right" at bounding box center [1220, 203] width 10 height 10
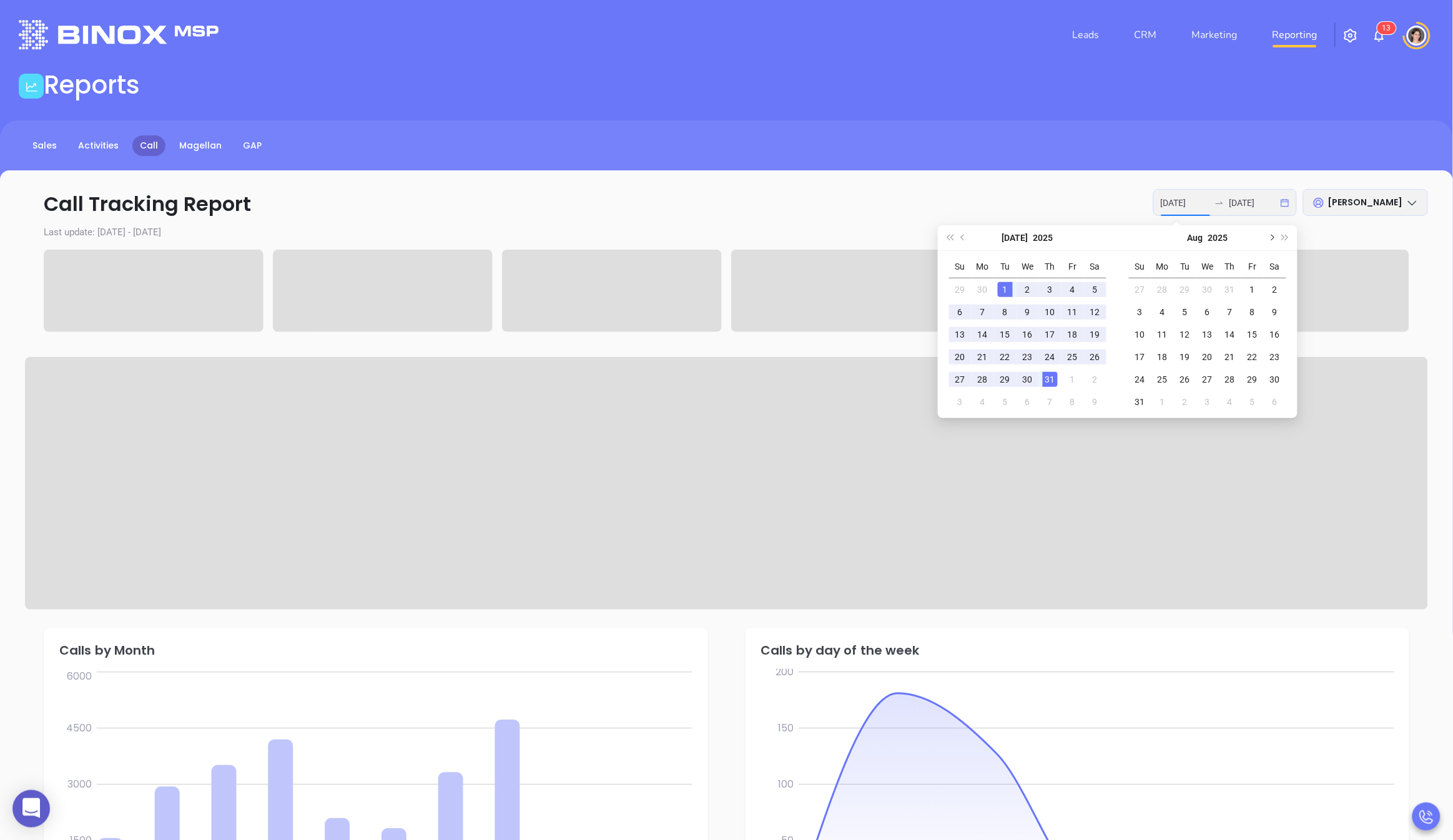
click at [1273, 236] on span "Next month (PageDown)" at bounding box center [1272, 238] width 7 height 7
type input "[DATE]"
click at [1077, 285] on div "1" at bounding box center [1072, 290] width 15 height 15
type input "[DATE]"
click at [1078, 376] on div "29" at bounding box center [1072, 380] width 15 height 15
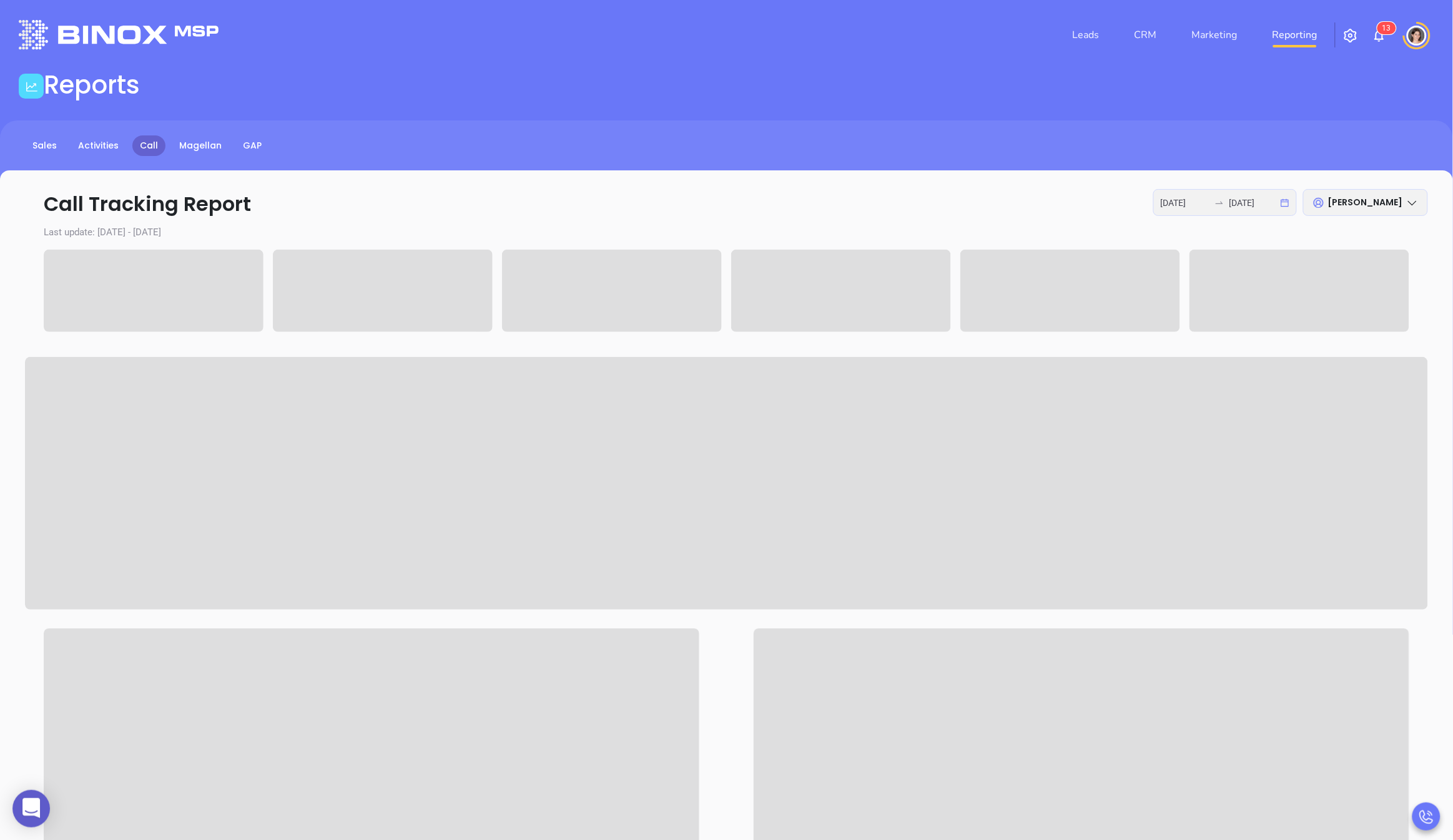
click at [799, 193] on p "Call Tracking Report [DATE] [DATE] [PERSON_NAME]" at bounding box center [726, 204] width 1404 height 30
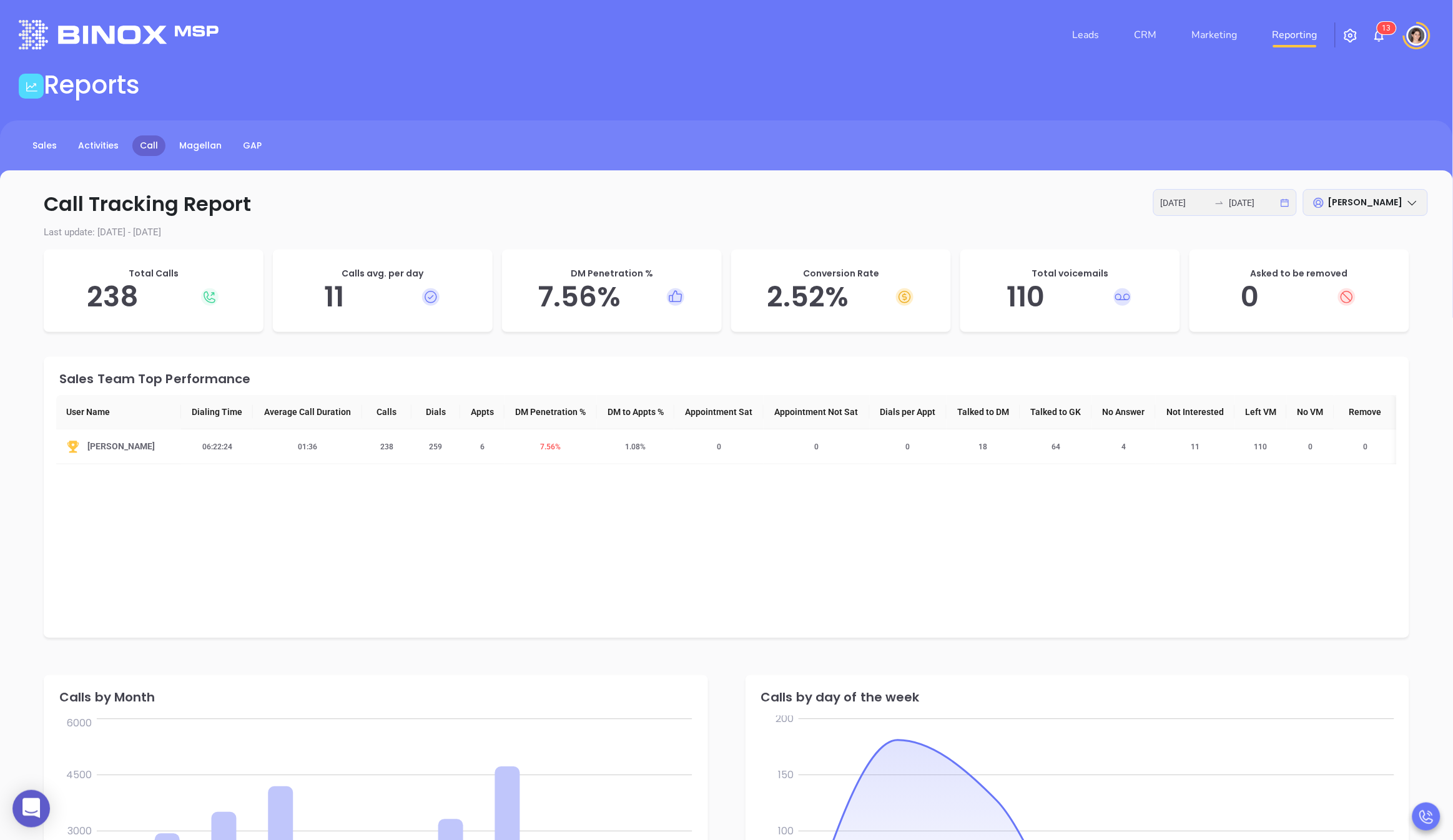
click at [1131, 35] on li "CRM" at bounding box center [1146, 35] width 58 height 25
click at [1135, 35] on link "CRM" at bounding box center [1145, 35] width 32 height 25
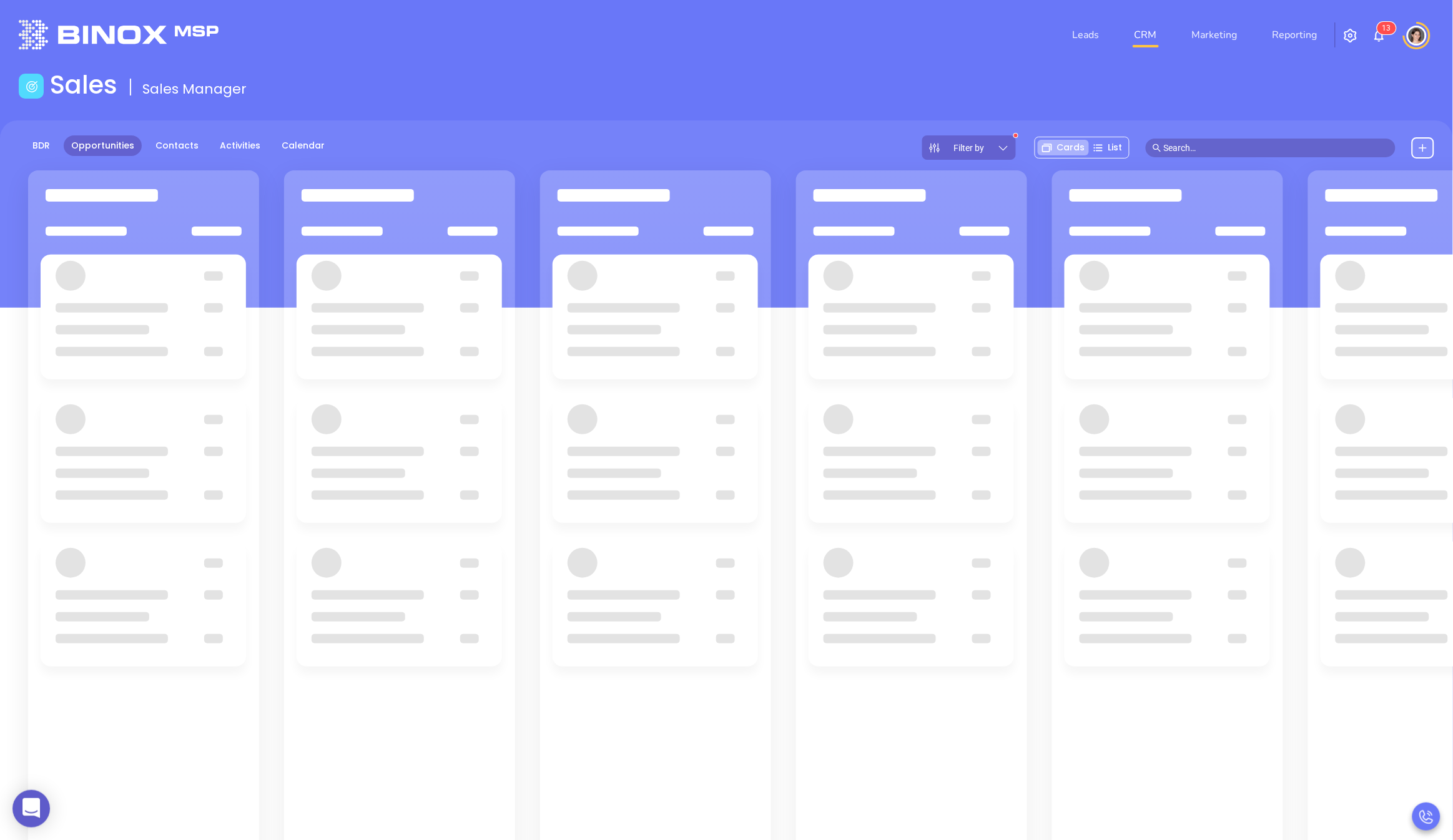
click at [61, 143] on div "BDR Opportunities Contacts Activities Calendar" at bounding box center [175, 148] width 314 height 25
click at [49, 143] on link "BDR" at bounding box center [40, 146] width 32 height 21
click at [1110, 155] on div "Filter by" at bounding box center [1083, 148] width 94 height 25
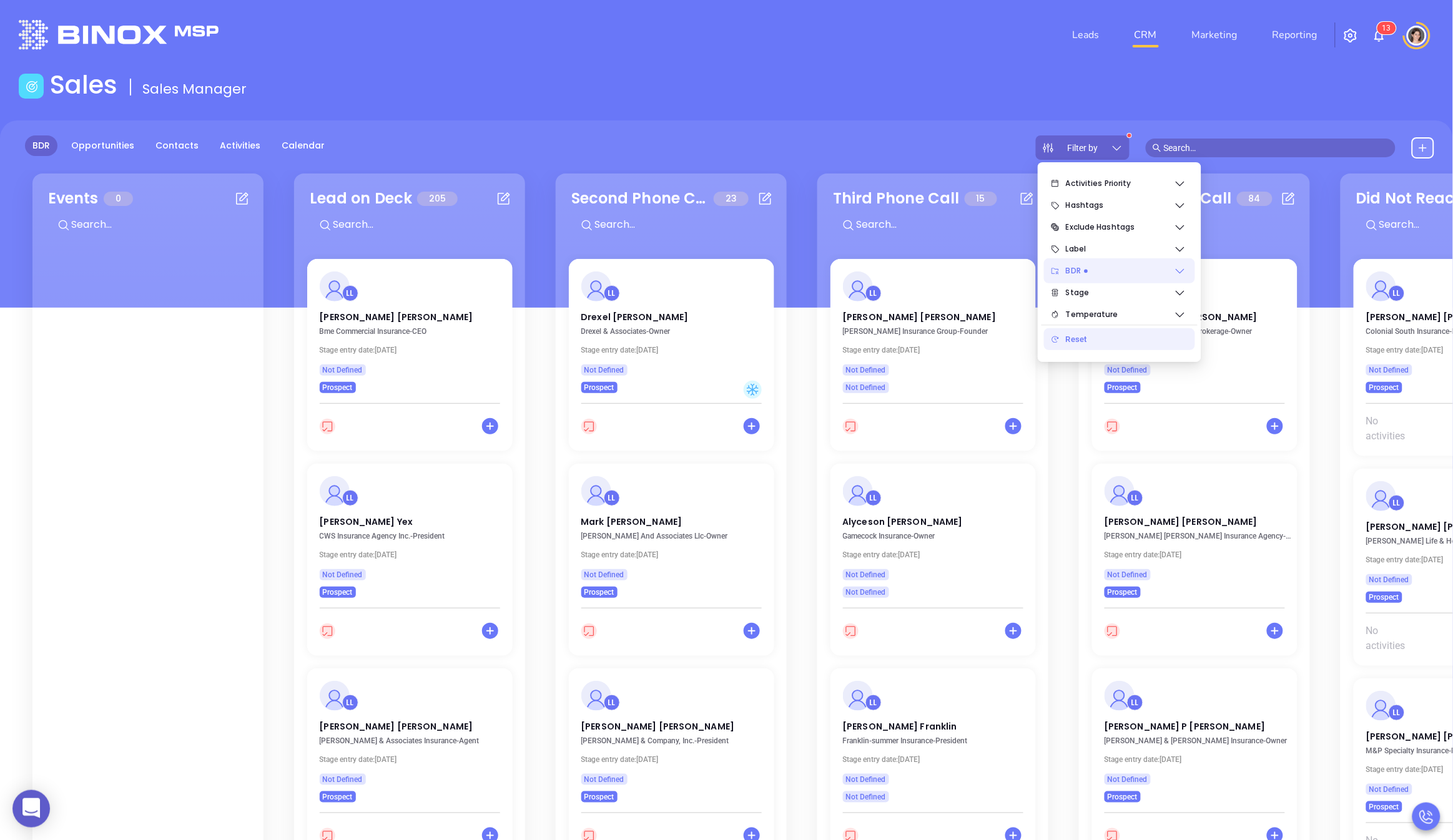
click at [1093, 273] on span "BDR" at bounding box center [1119, 271] width 108 height 25
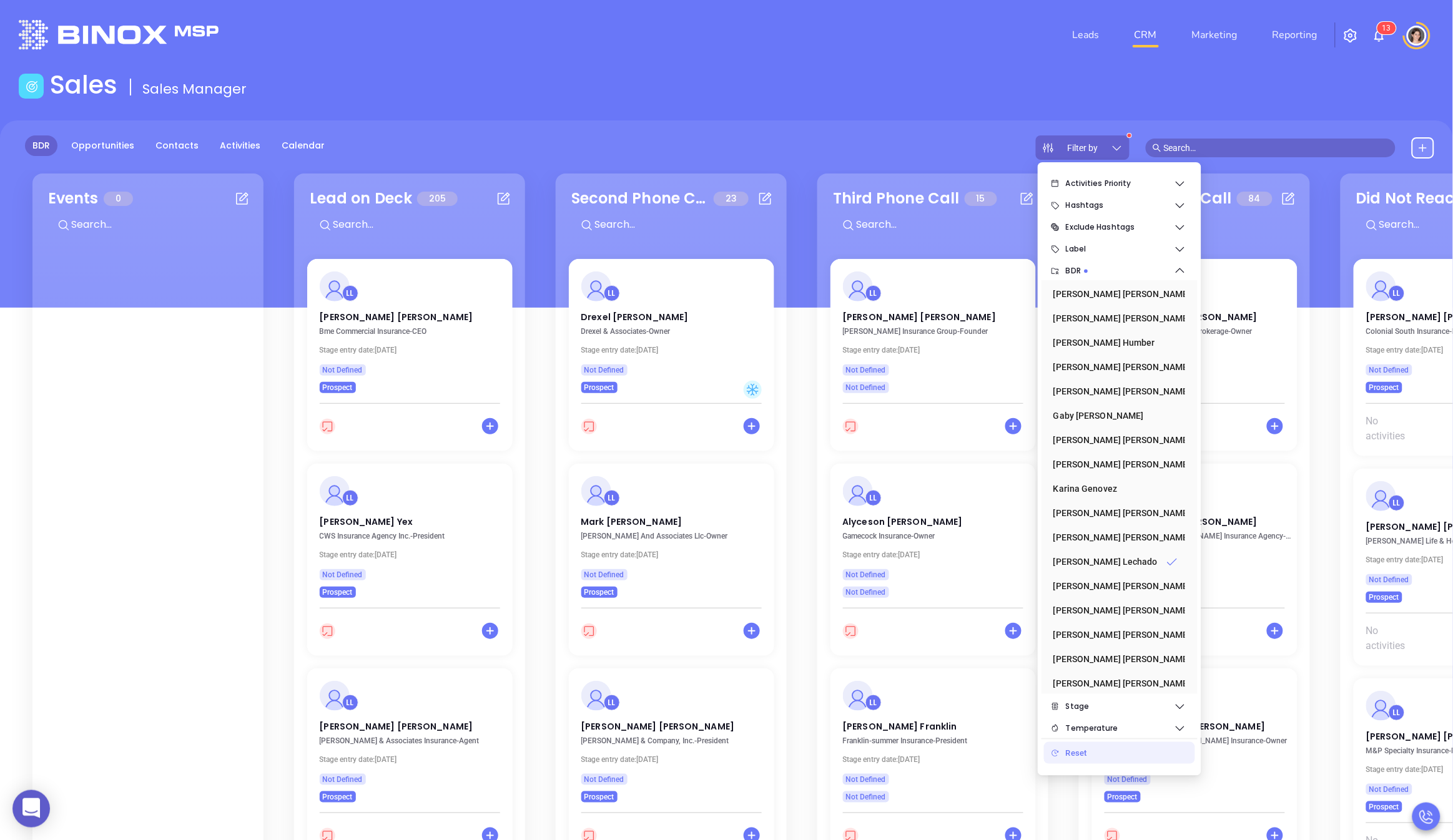
click at [631, 96] on div "Sales Sales Manager" at bounding box center [726, 87] width 1431 height 35
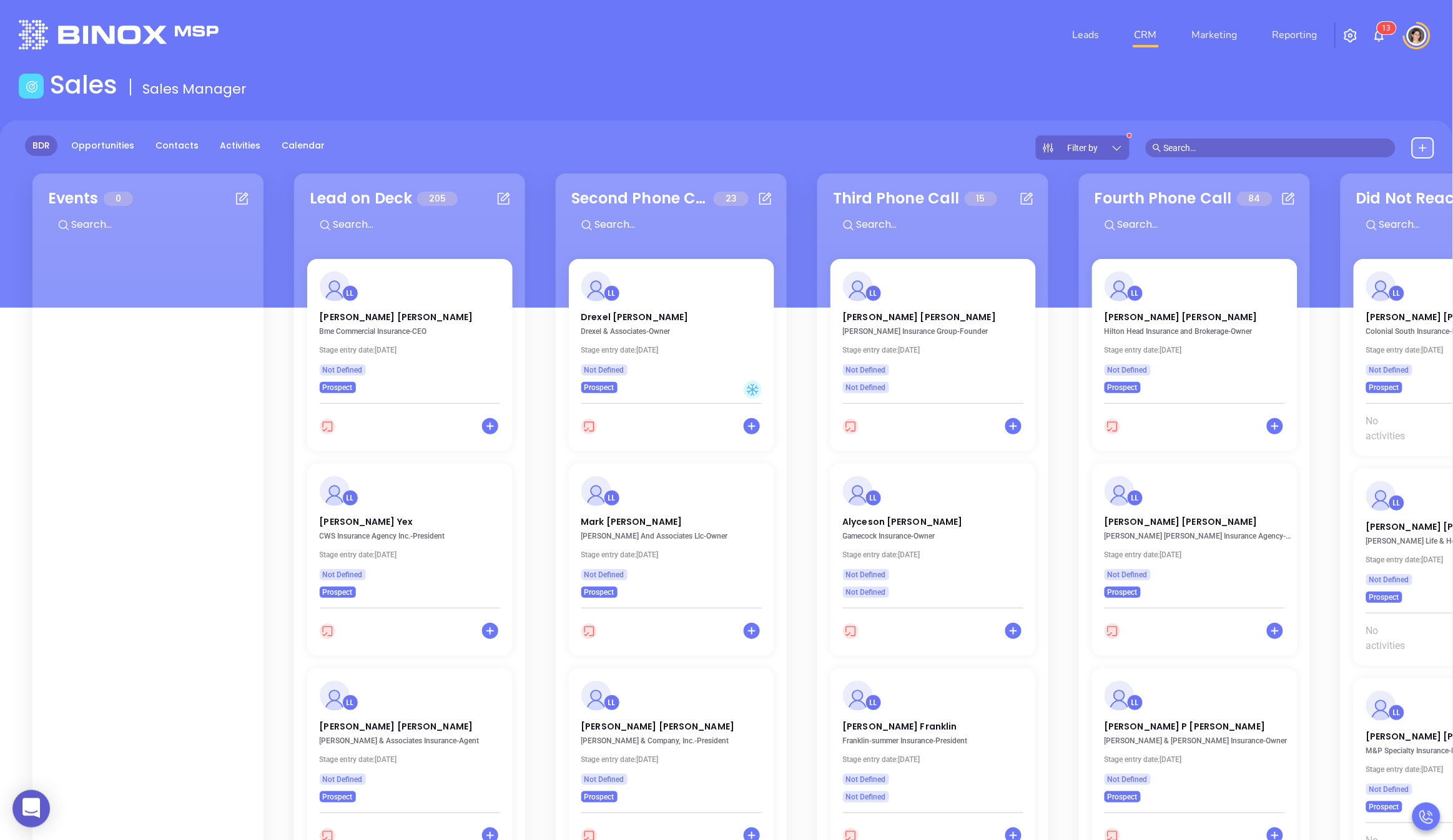
click at [1083, 161] on div "BDR Opportunities Contacts Activities Calendar Filter by" at bounding box center [726, 213] width 1453 height 187
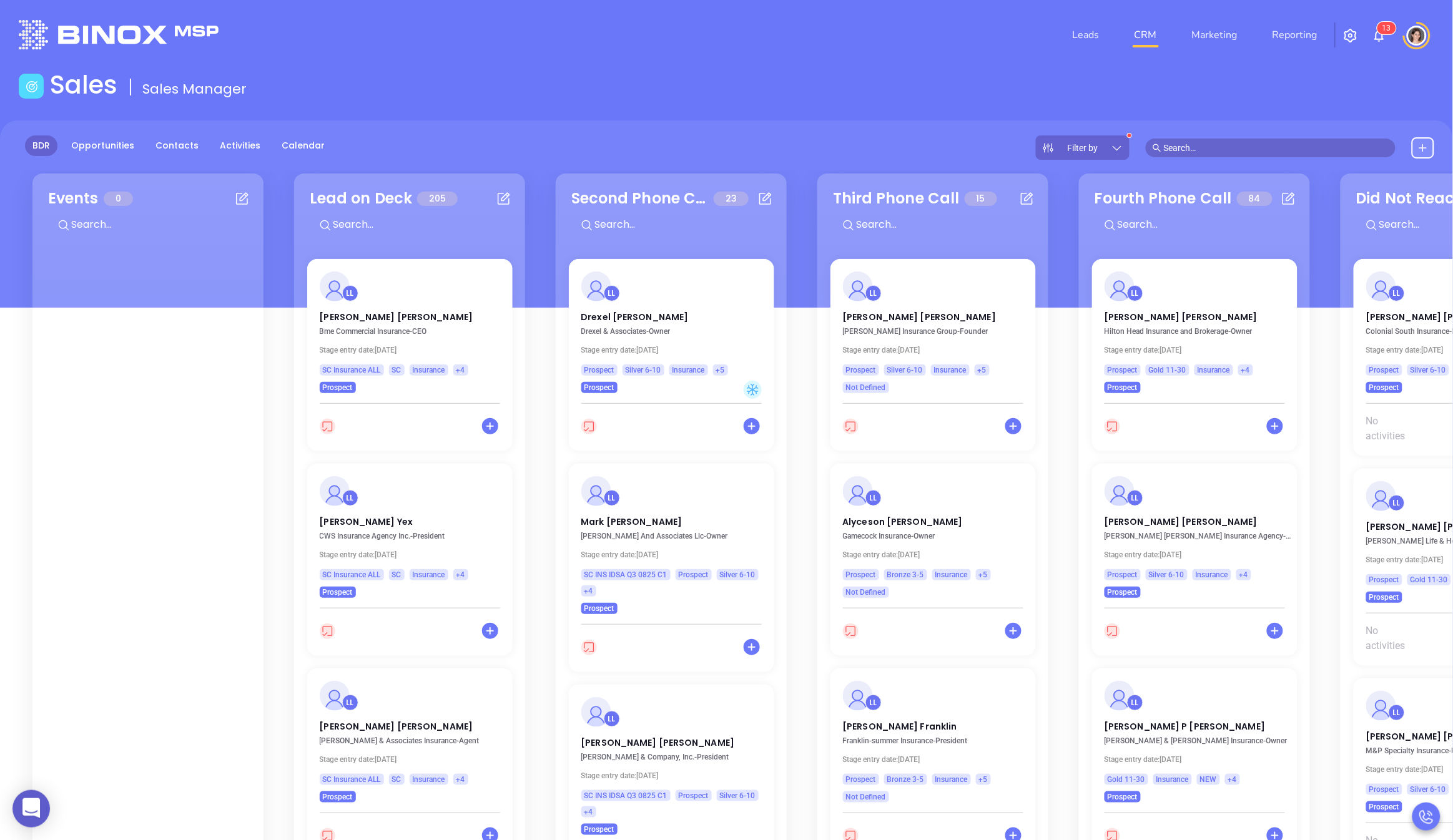
click at [1110, 149] on div "Filter by" at bounding box center [1083, 148] width 94 height 25
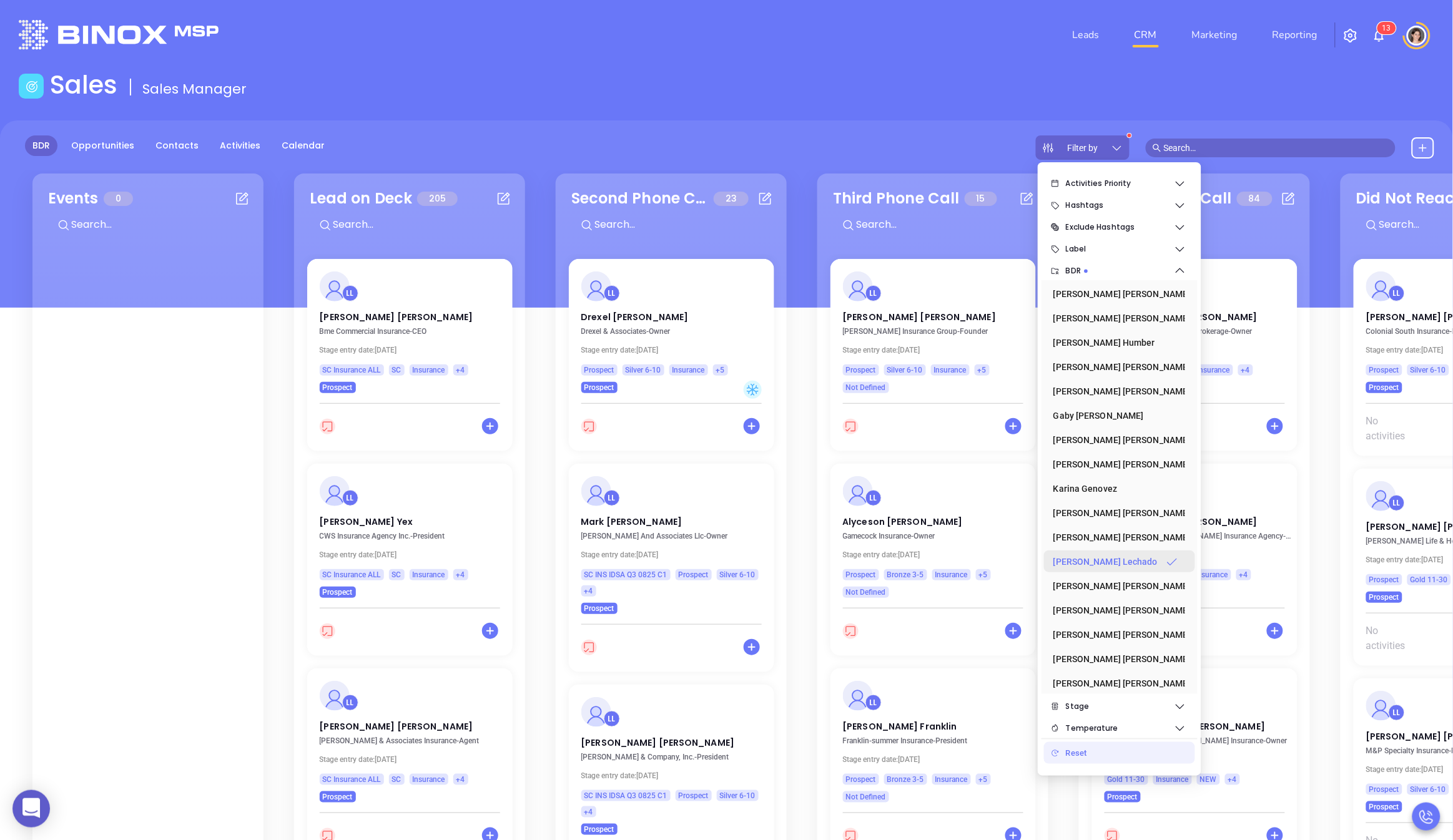
click at [1101, 565] on div "[PERSON_NAME]" at bounding box center [1116, 562] width 125 height 25
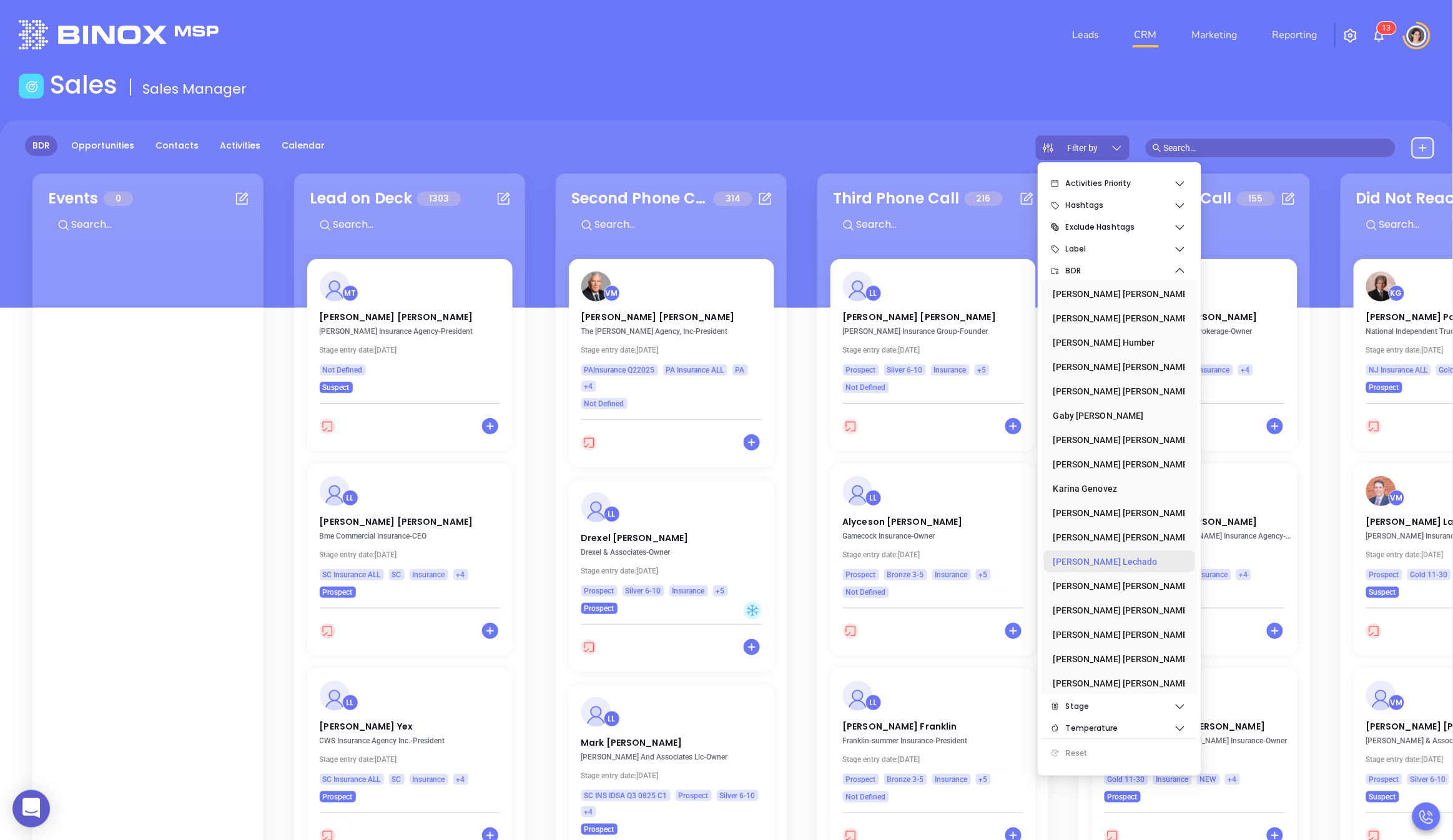
click at [1101, 565] on div "[PERSON_NAME]" at bounding box center [1116, 562] width 125 height 25
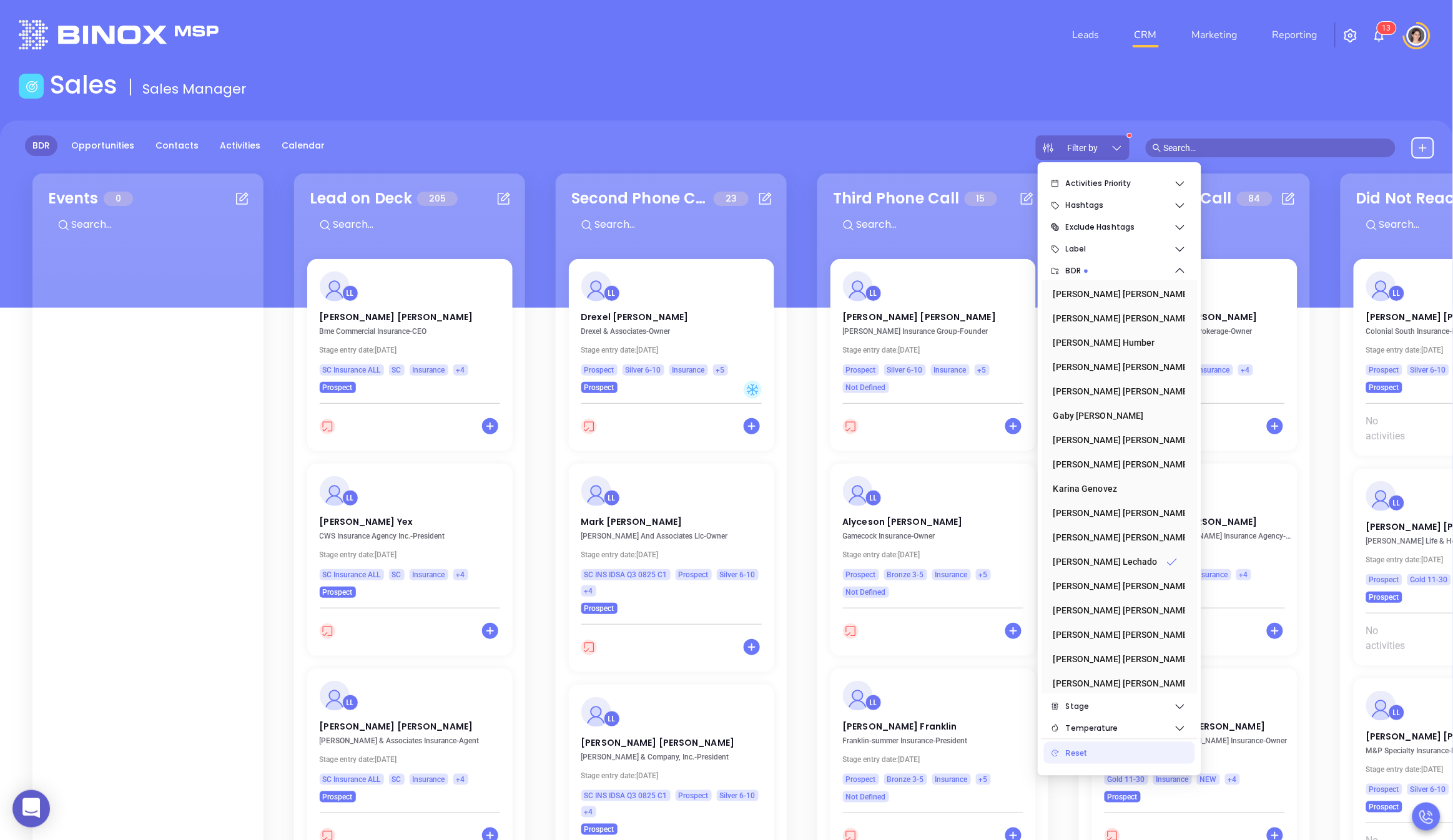
click at [752, 108] on main "Sales Sales Manager BDR Opportunities Contacts Activities Calendar Filter by Ca…" at bounding box center [726, 540] width 1453 height 941
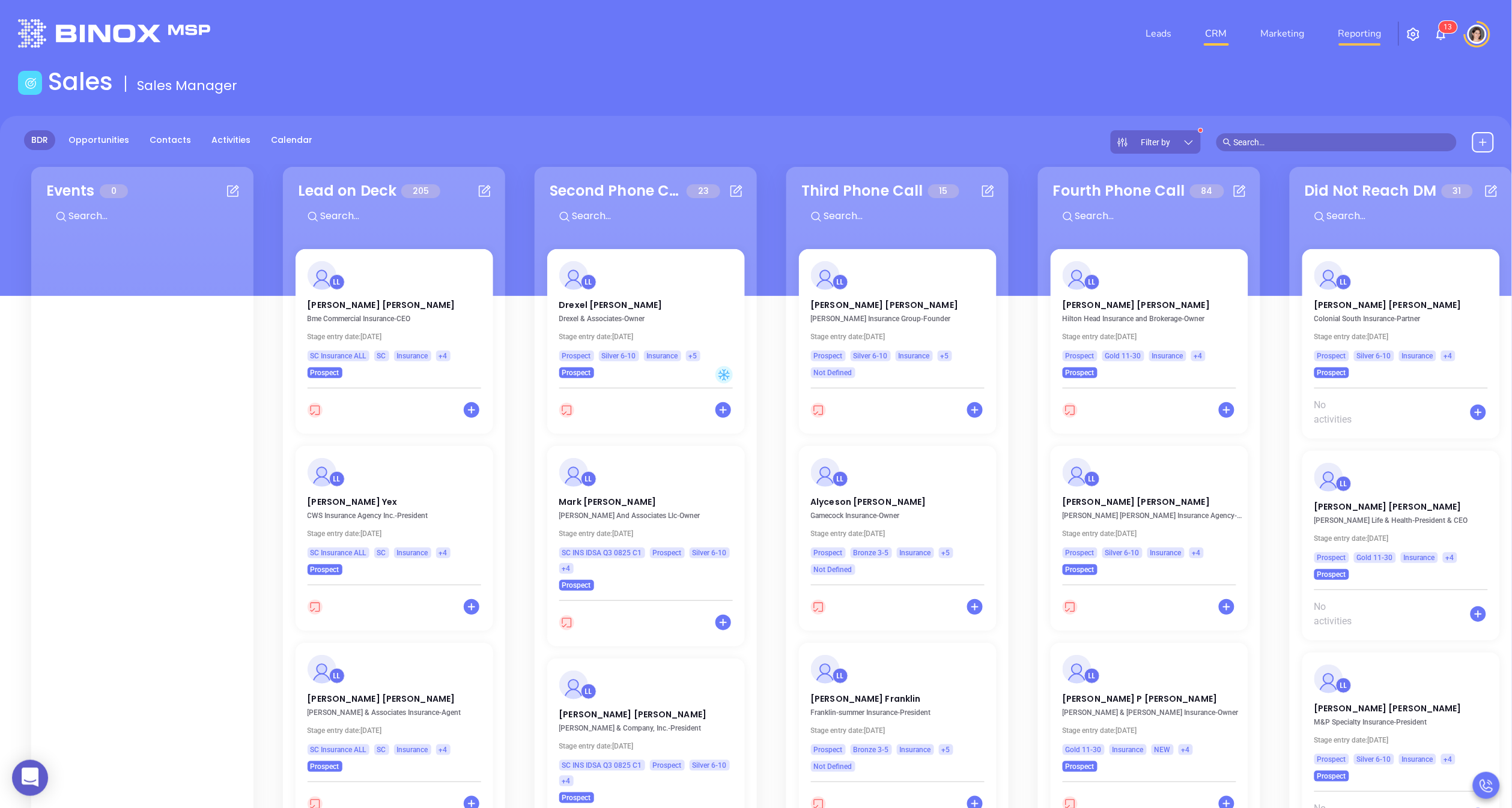
click at [1377, 36] on link "Reporting" at bounding box center [1360, 33] width 53 height 24
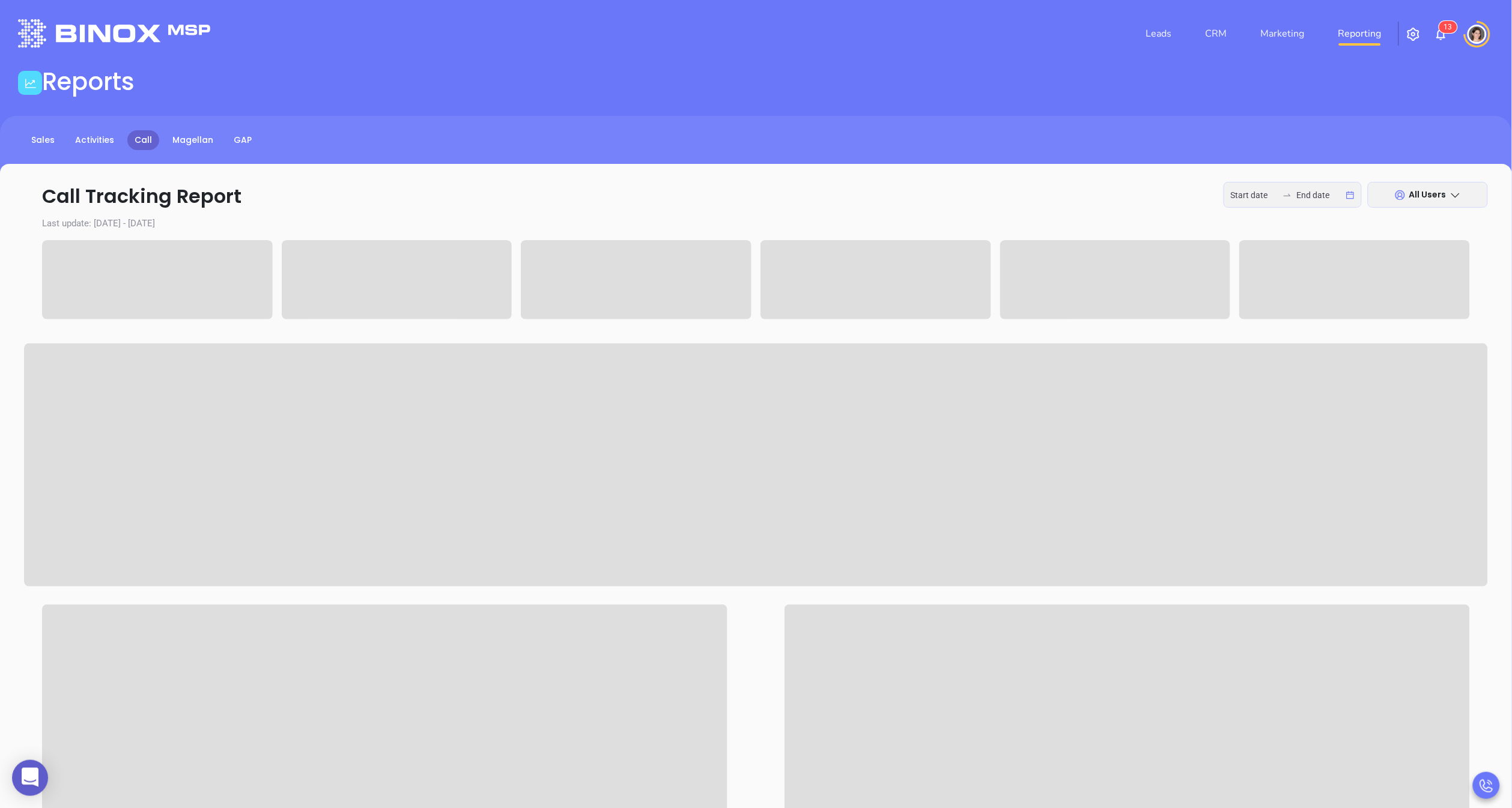
type input "[DATE]"
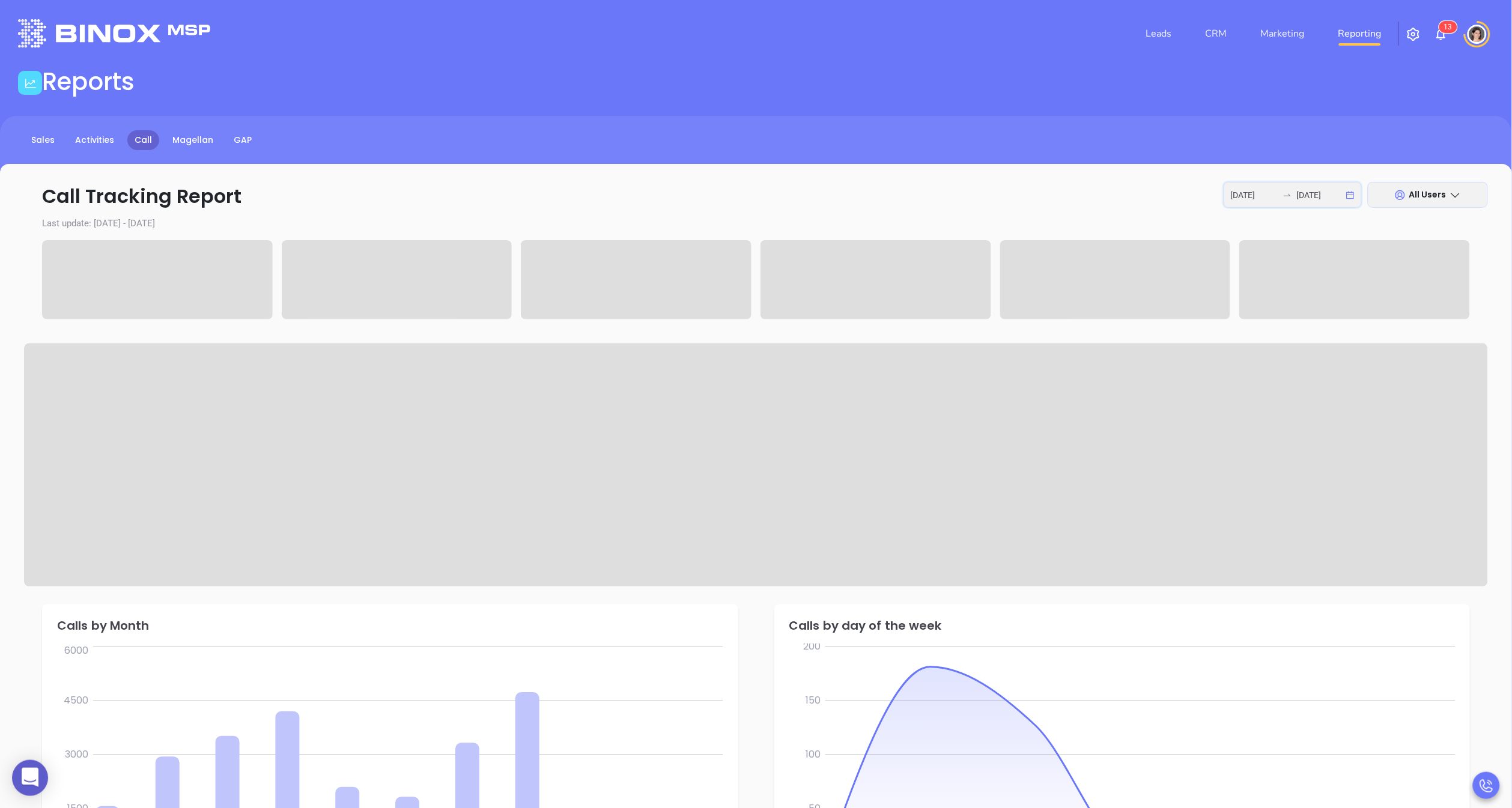
click at [1305, 197] on input "[DATE]" at bounding box center [1320, 195] width 47 height 13
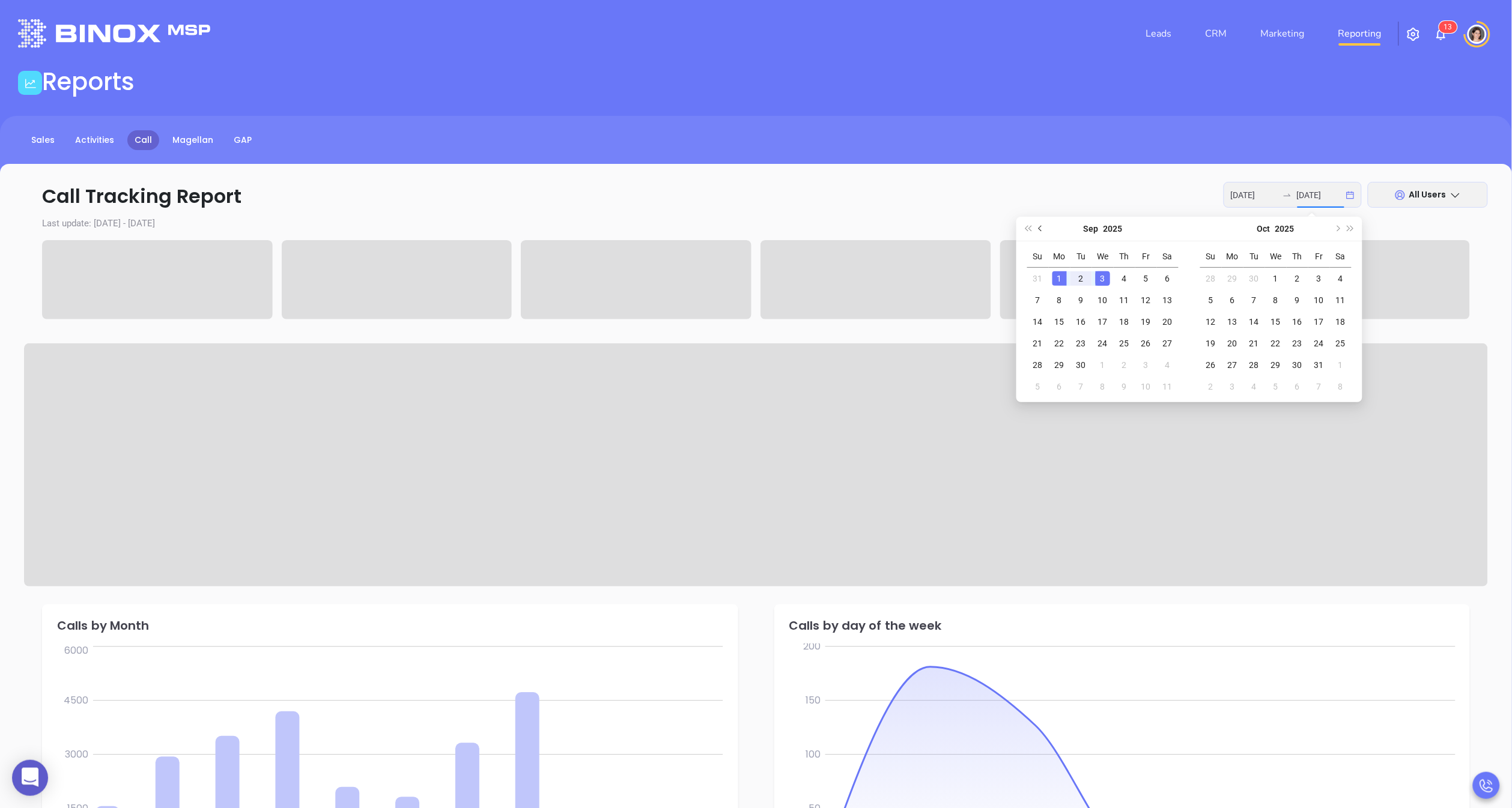
click at [1040, 230] on span "Previous month (PageUp)" at bounding box center [1042, 229] width 6 height 6
type input "[DATE]"
click at [1141, 277] on div "1" at bounding box center [1146, 279] width 14 height 14
click at [1144, 362] on div "29" at bounding box center [1146, 365] width 14 height 14
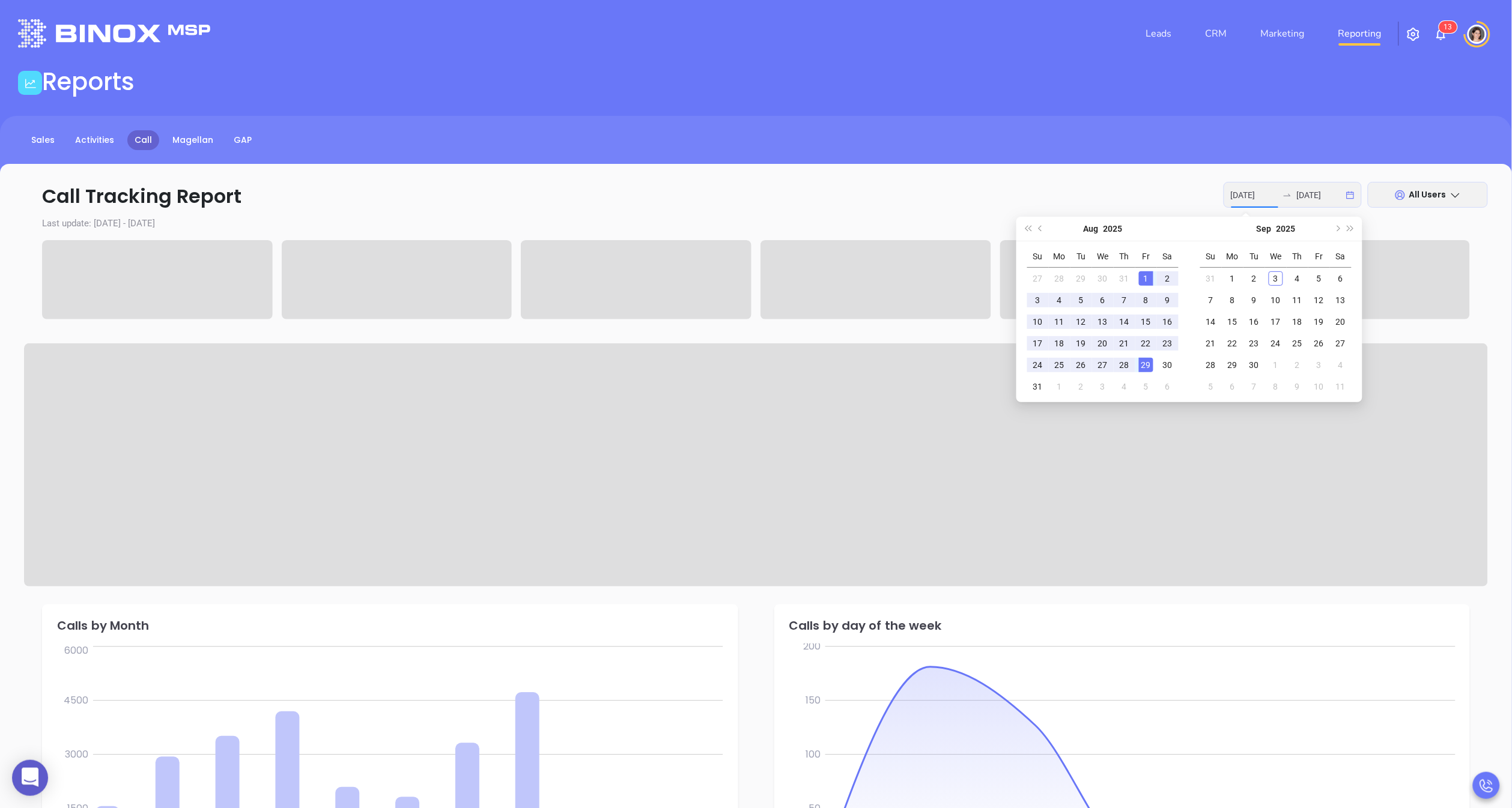
type input "[DATE]"
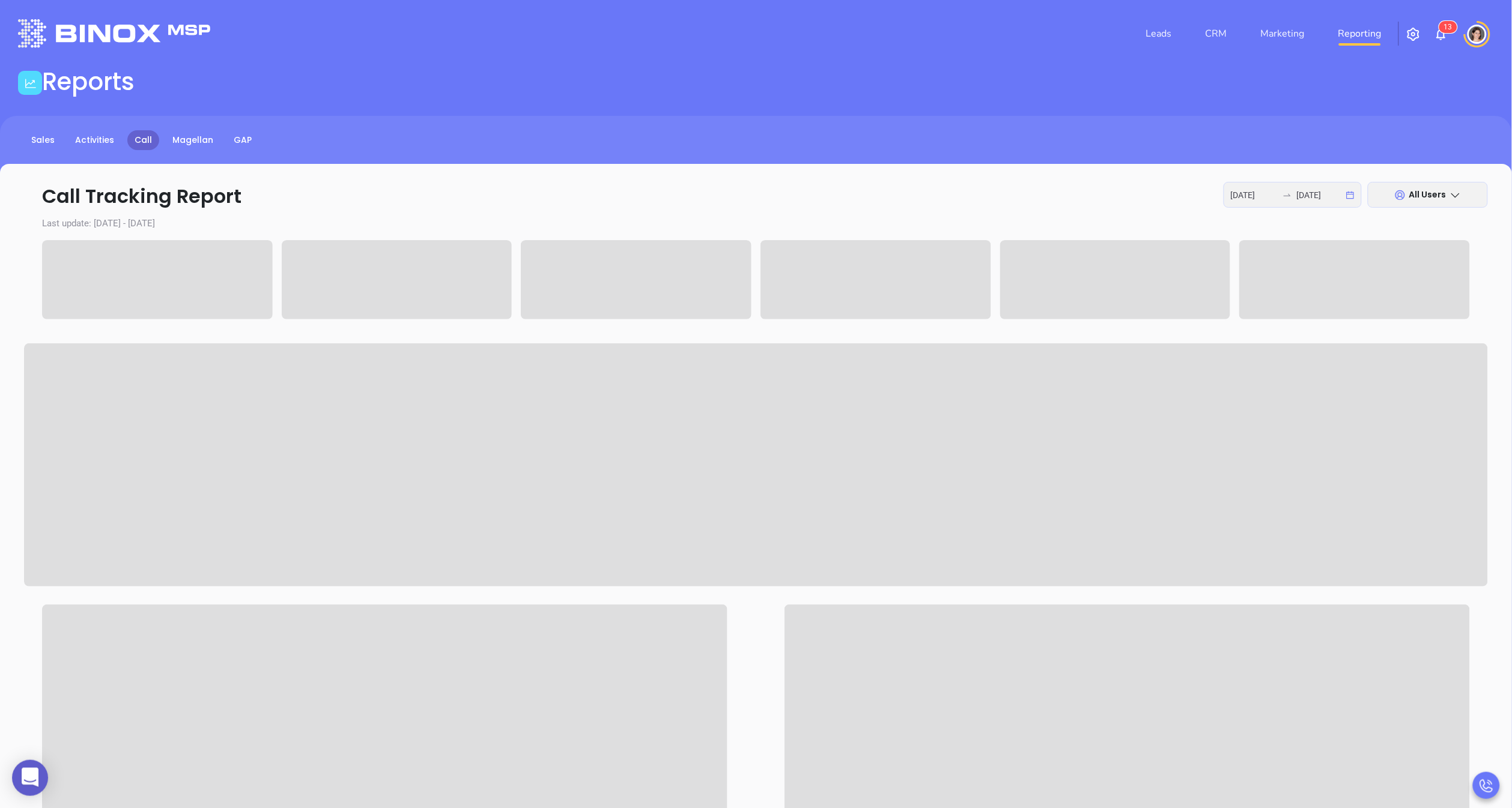
click at [1397, 189] on span "All Users" at bounding box center [1428, 194] width 37 height 12
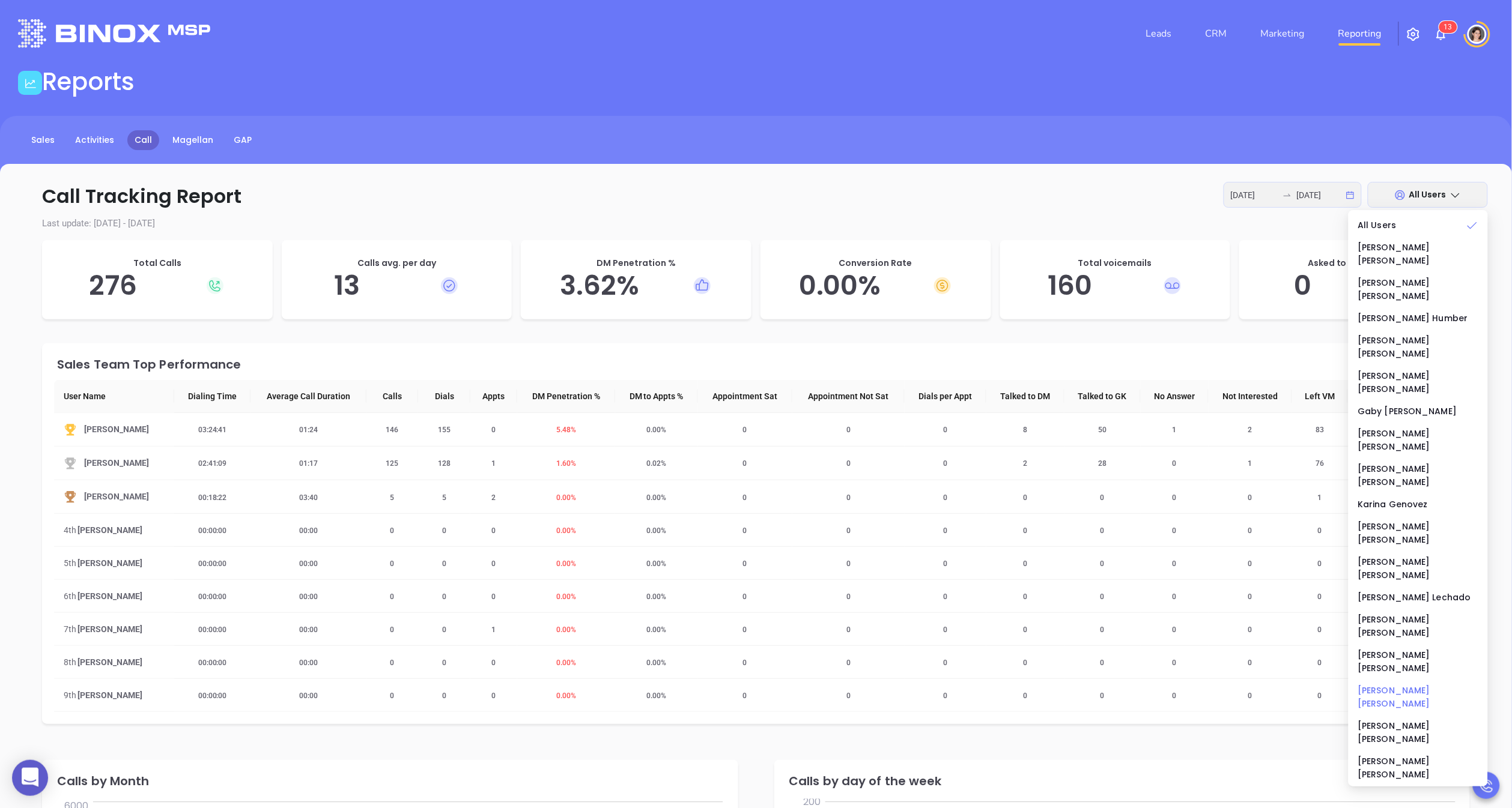
click at [1382, 684] on div "[PERSON_NAME]" at bounding box center [1418, 697] width 120 height 26
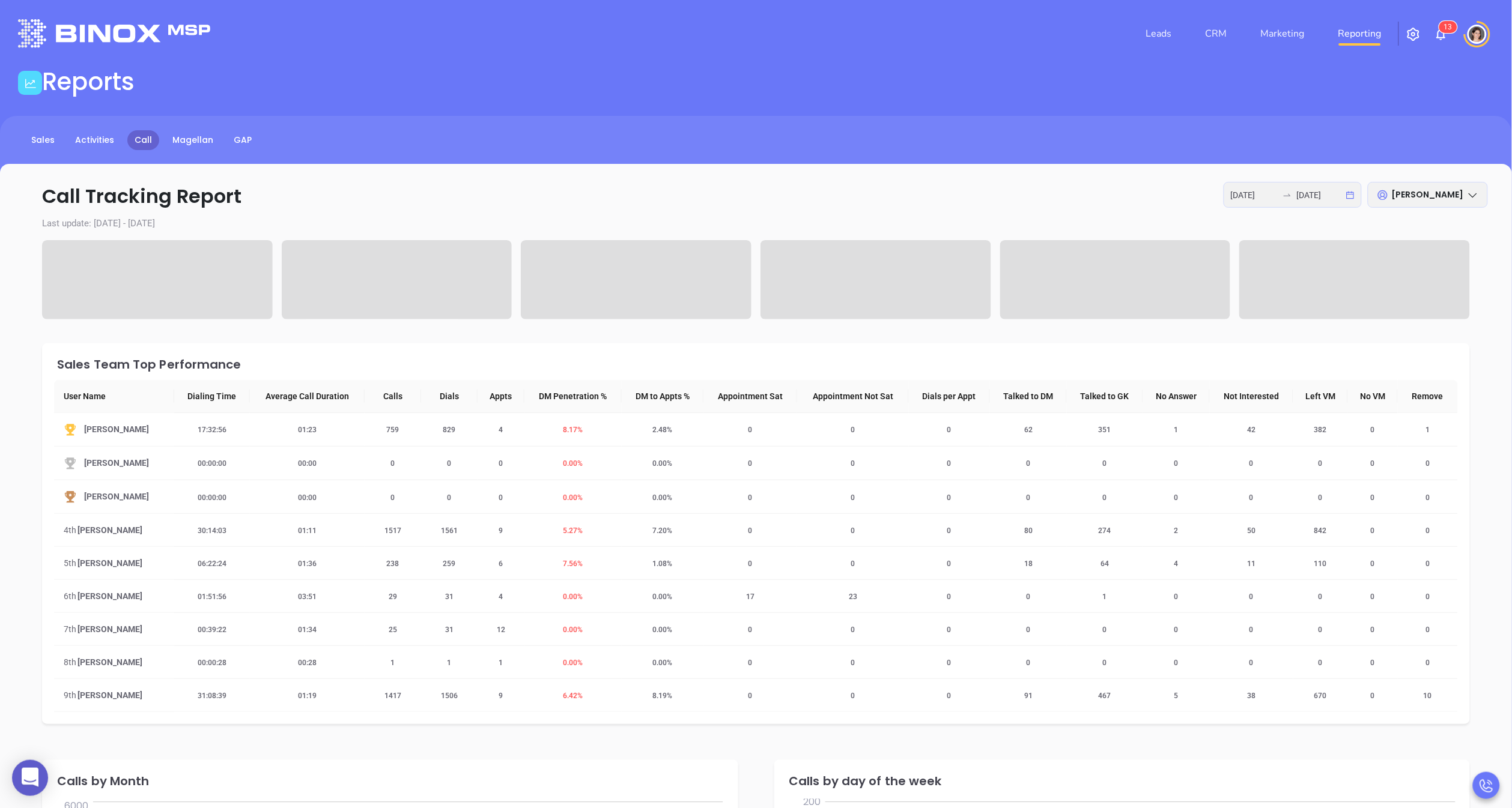
click at [705, 202] on p "Call Tracking Report [DATE] [DATE] [PERSON_NAME][GEOGRAPHIC_DATA]" at bounding box center [756, 196] width 1464 height 29
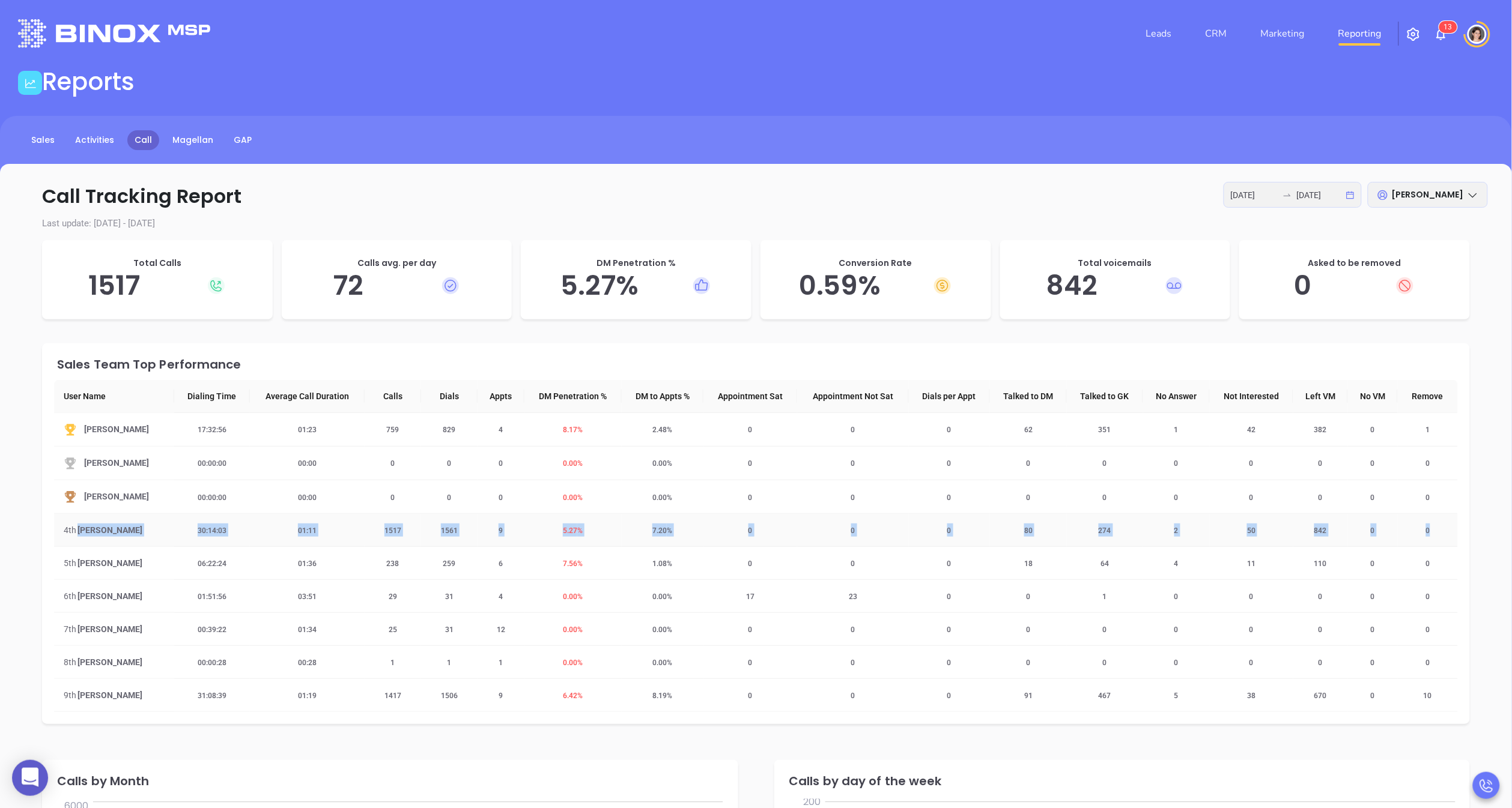
drag, startPoint x: 55, startPoint y: 538, endPoint x: 1449, endPoint y: 525, distance: 1394.1
click at [1397, 525] on tr "4th [PERSON_NAME] 30:14:03 01:11 1517 1561 9 5.27 % 7.20 % 0 0 0 80 274 2 50 84…" at bounding box center [756, 531] width 1404 height 33
copy tr "[PERSON_NAME] 30:14:03 01:11 1517 1561 9 5.27 % 7.20 % 0 0 0 80 274 2 50 842 0 0"
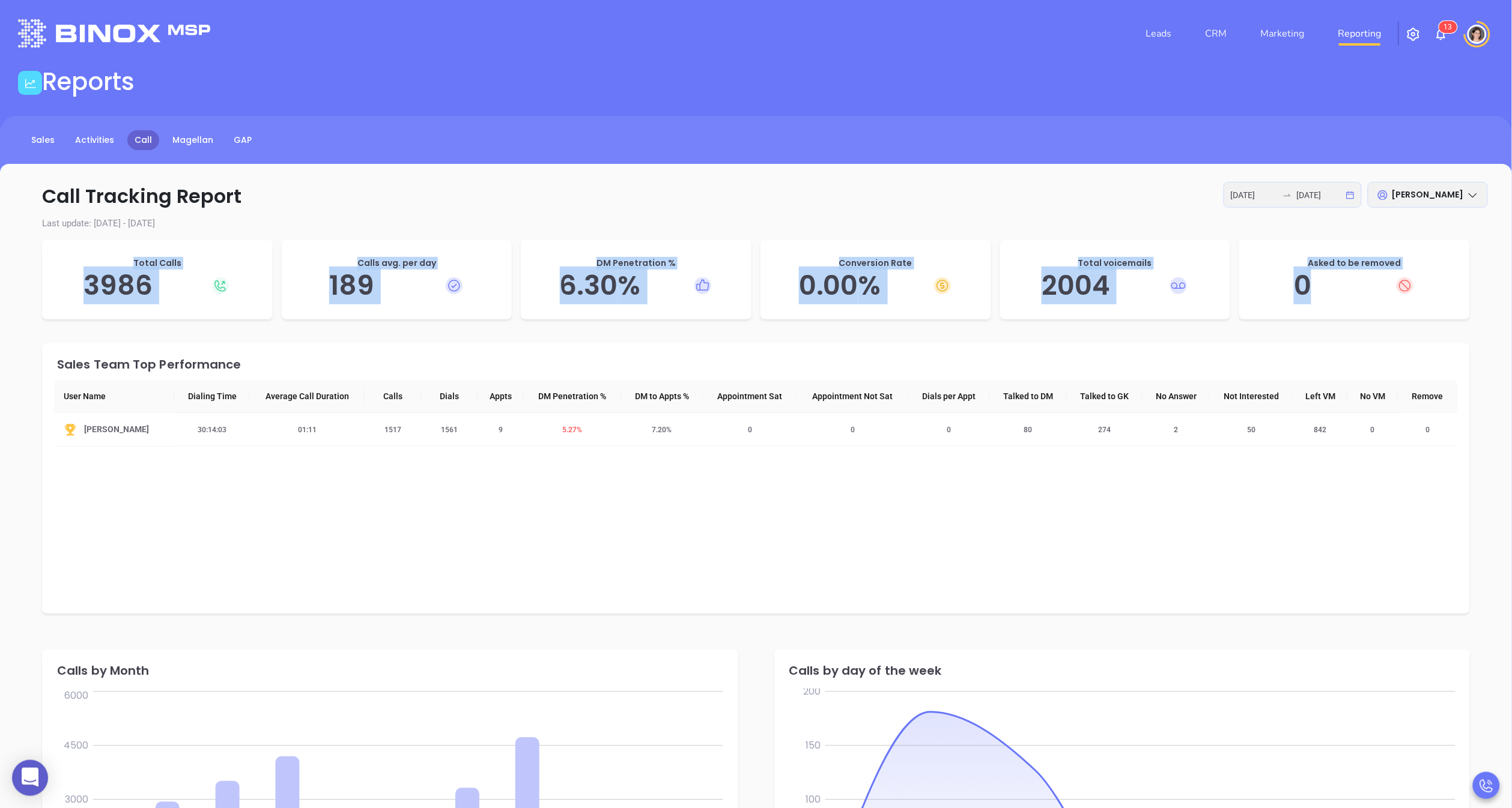
drag, startPoint x: 72, startPoint y: 254, endPoint x: 1407, endPoint y: 281, distance: 1335.3
click at [1397, 281] on div "Total Calls 3986 Calls avg. per day 189 DM Penetration % 6.30 % Conversion Rate…" at bounding box center [756, 283] width 1428 height 86
copy div "Total Calls 3986 Calls avg. per day 189 DM Penetration % 6.30 % Conversion Rate…"
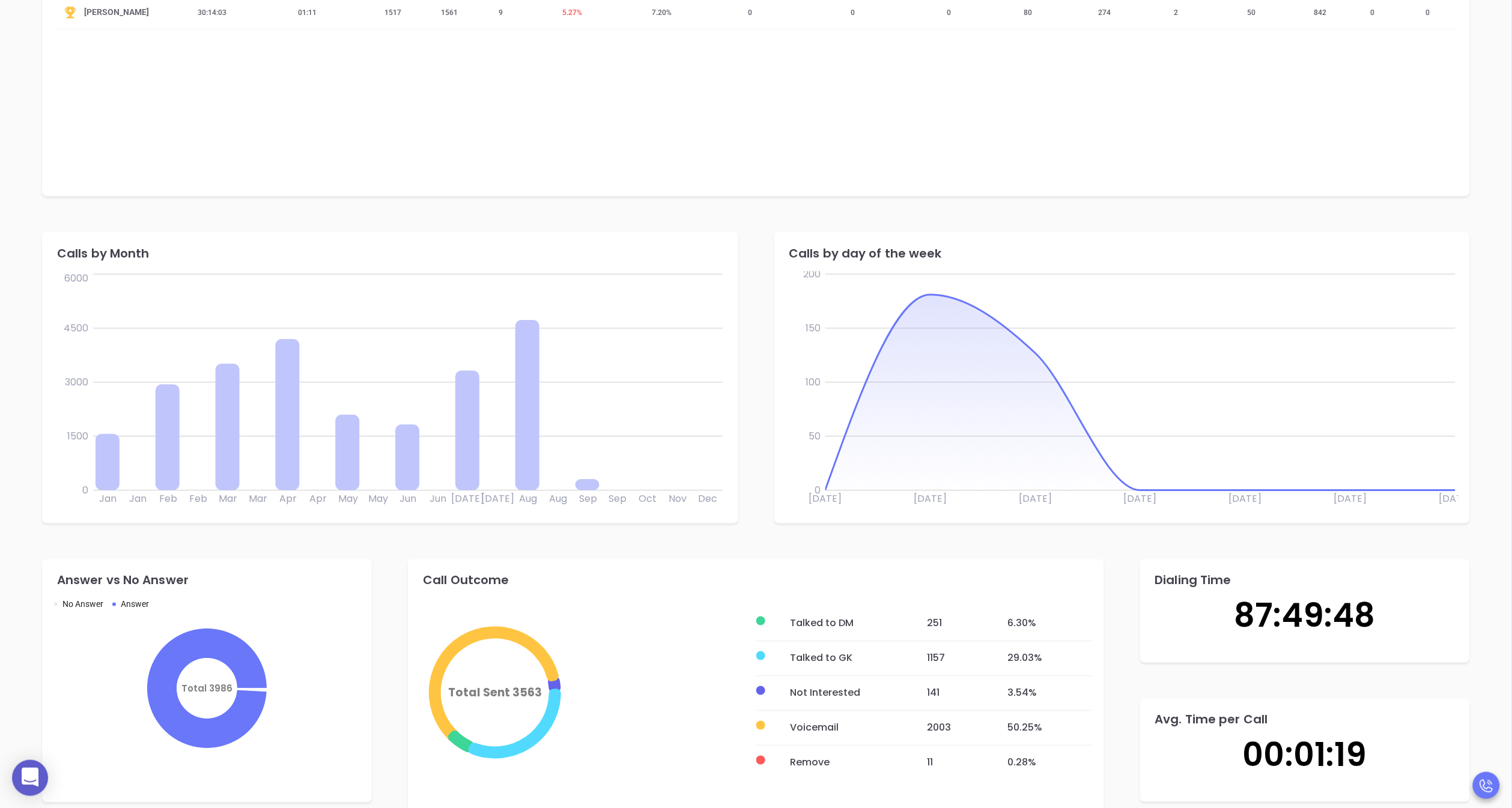
scroll to position [493, 0]
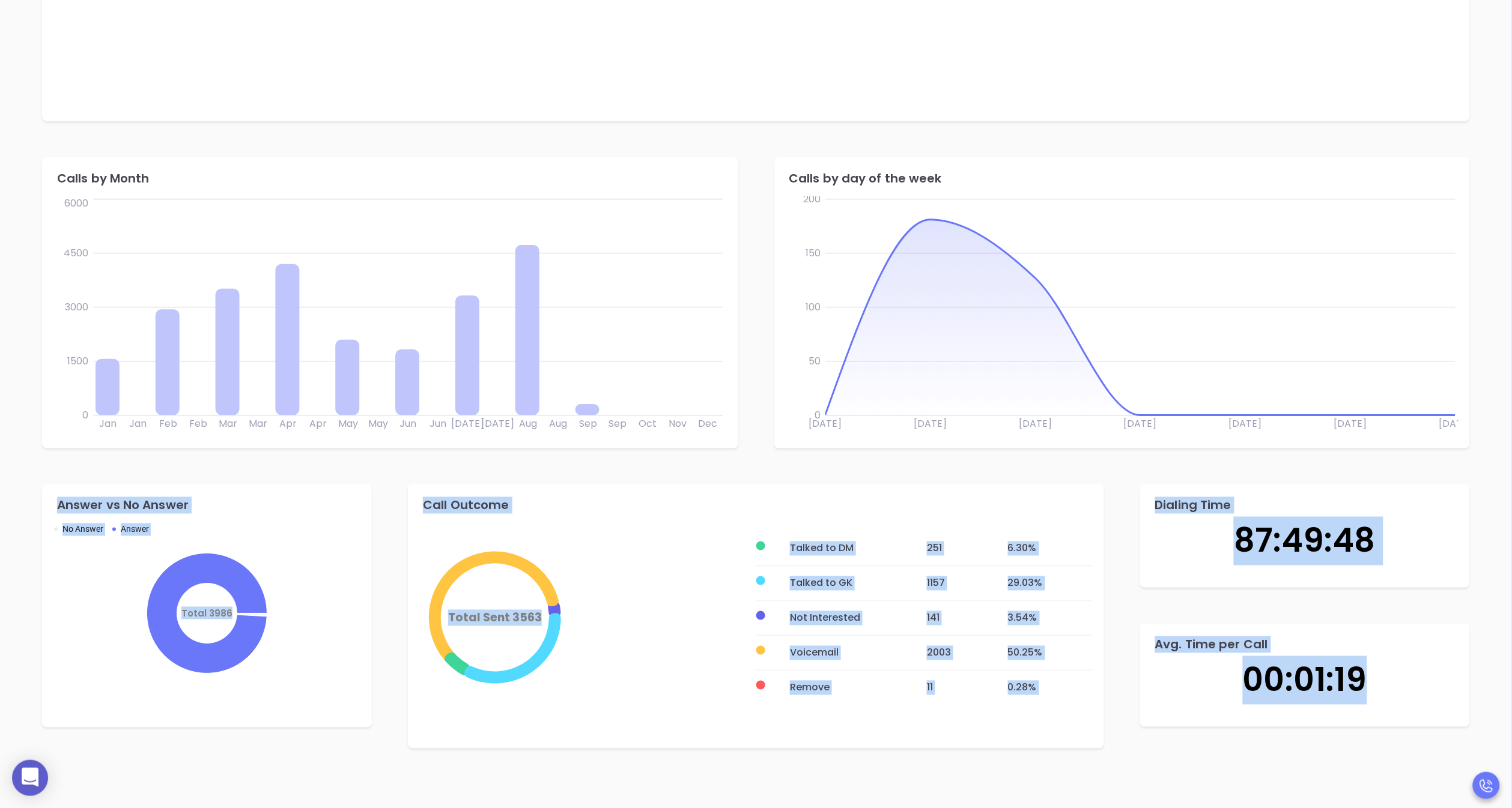
drag, startPoint x: 54, startPoint y: 504, endPoint x: 1370, endPoint y: 688, distance: 1328.8
click at [1370, 688] on div "Answer vs No Answer No Answer Answer Total 3986 Call Outcome Total Sent 3563 Ta…" at bounding box center [756, 616] width 1464 height 300
copy div "Answer vs No Answer No Answer Answer Total 3986 Call Outcome Total Sent 3563 Ta…"
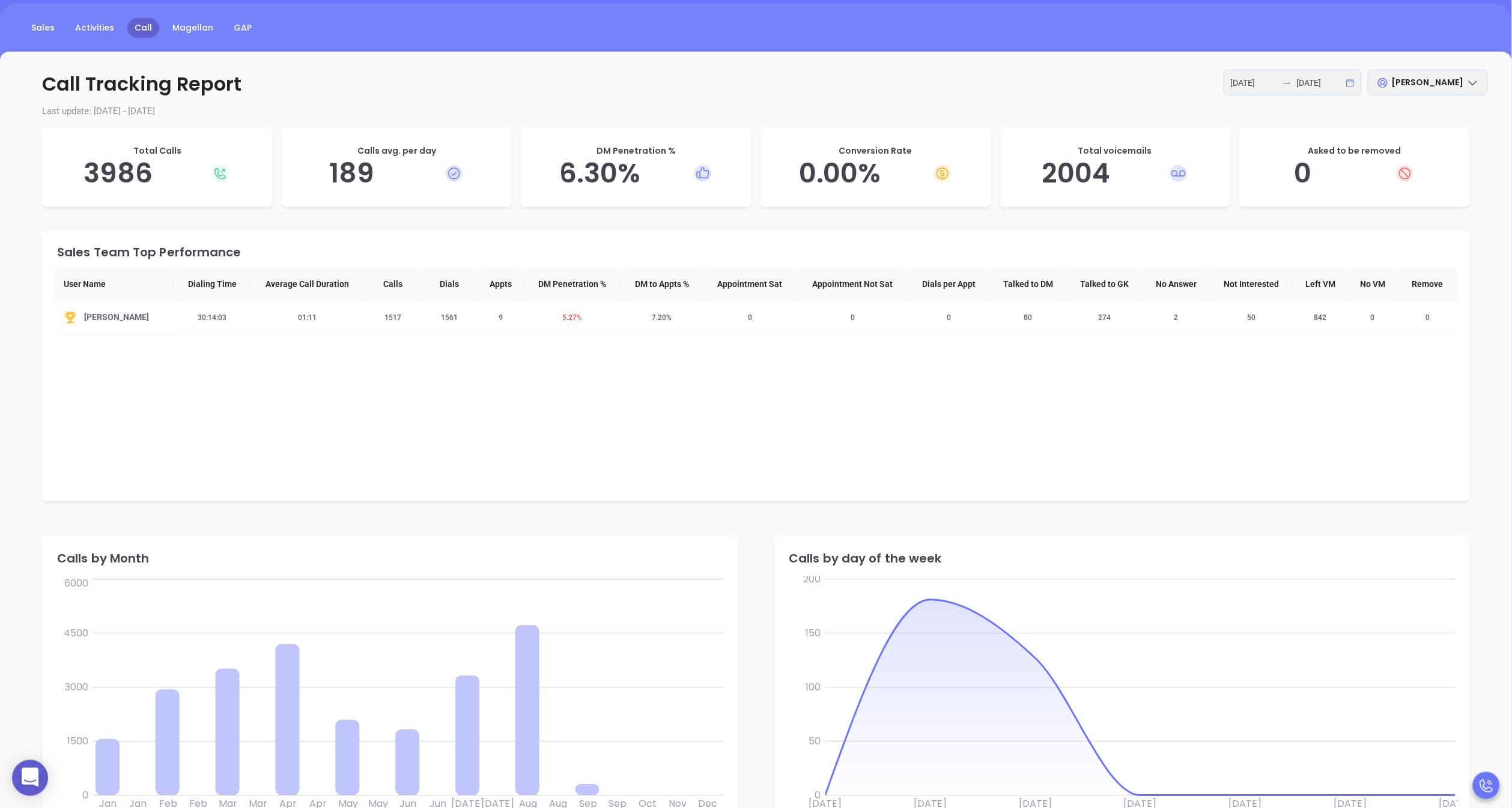
scroll to position [0, 0]
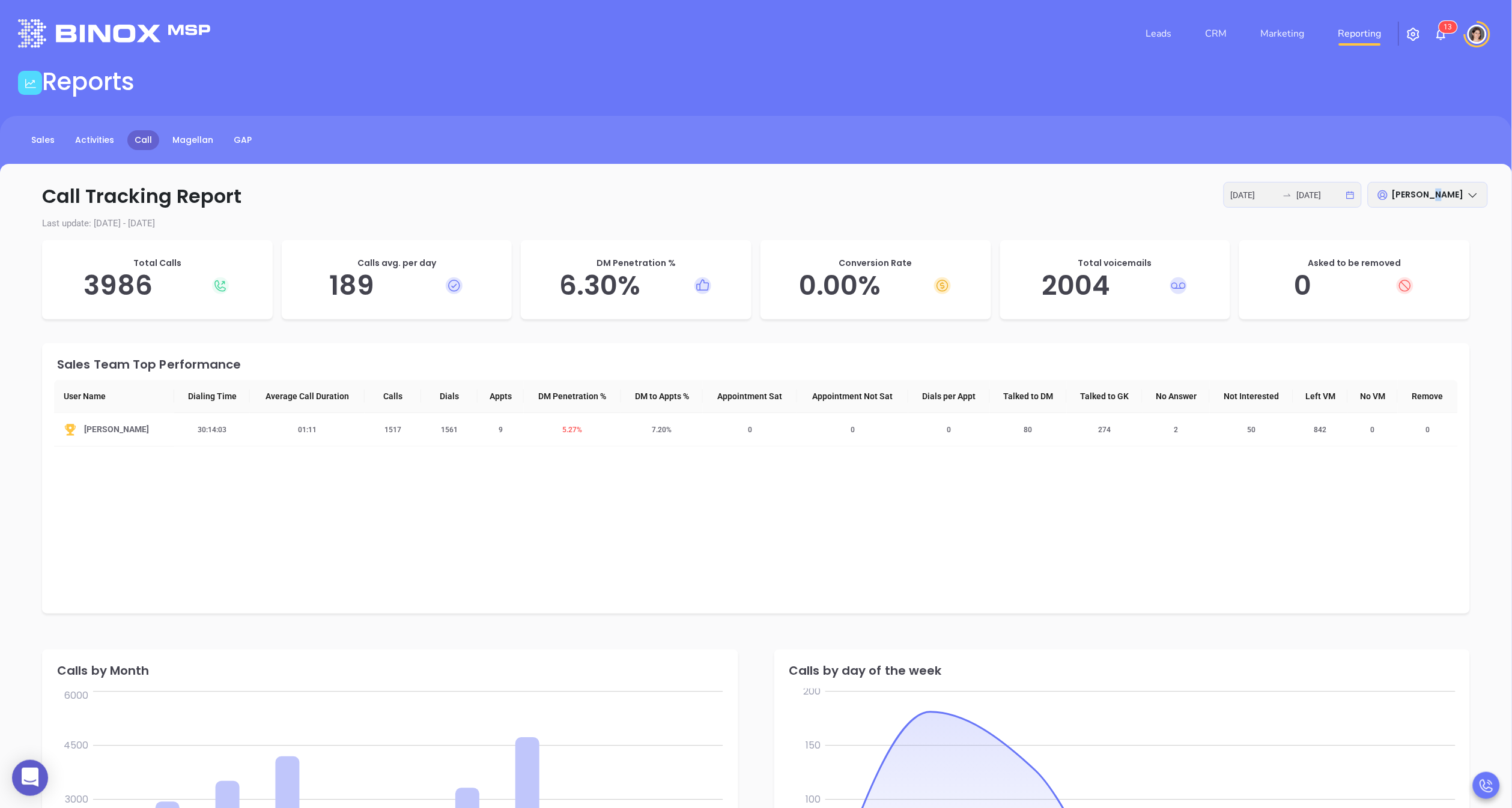
click at [1397, 190] on span "[PERSON_NAME]" at bounding box center [1428, 194] width 72 height 12
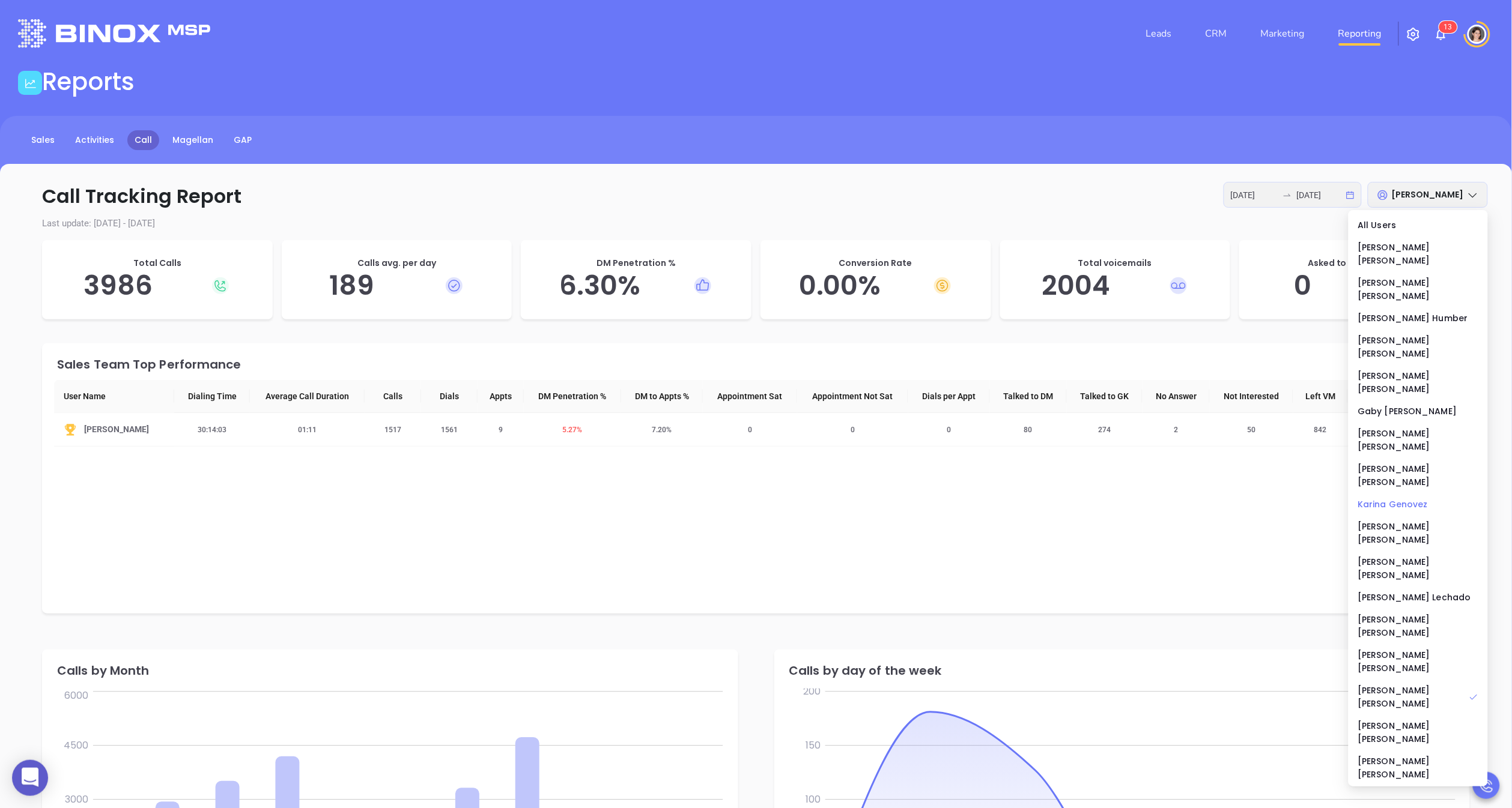
click at [1392, 497] on div "[PERSON_NAME]" at bounding box center [1418, 504] width 120 height 13
click at [64, 481] on div "Sales Team Top Performance User Name Dialing Time Average Call Duration Calls D…" at bounding box center [756, 478] width 1428 height 270
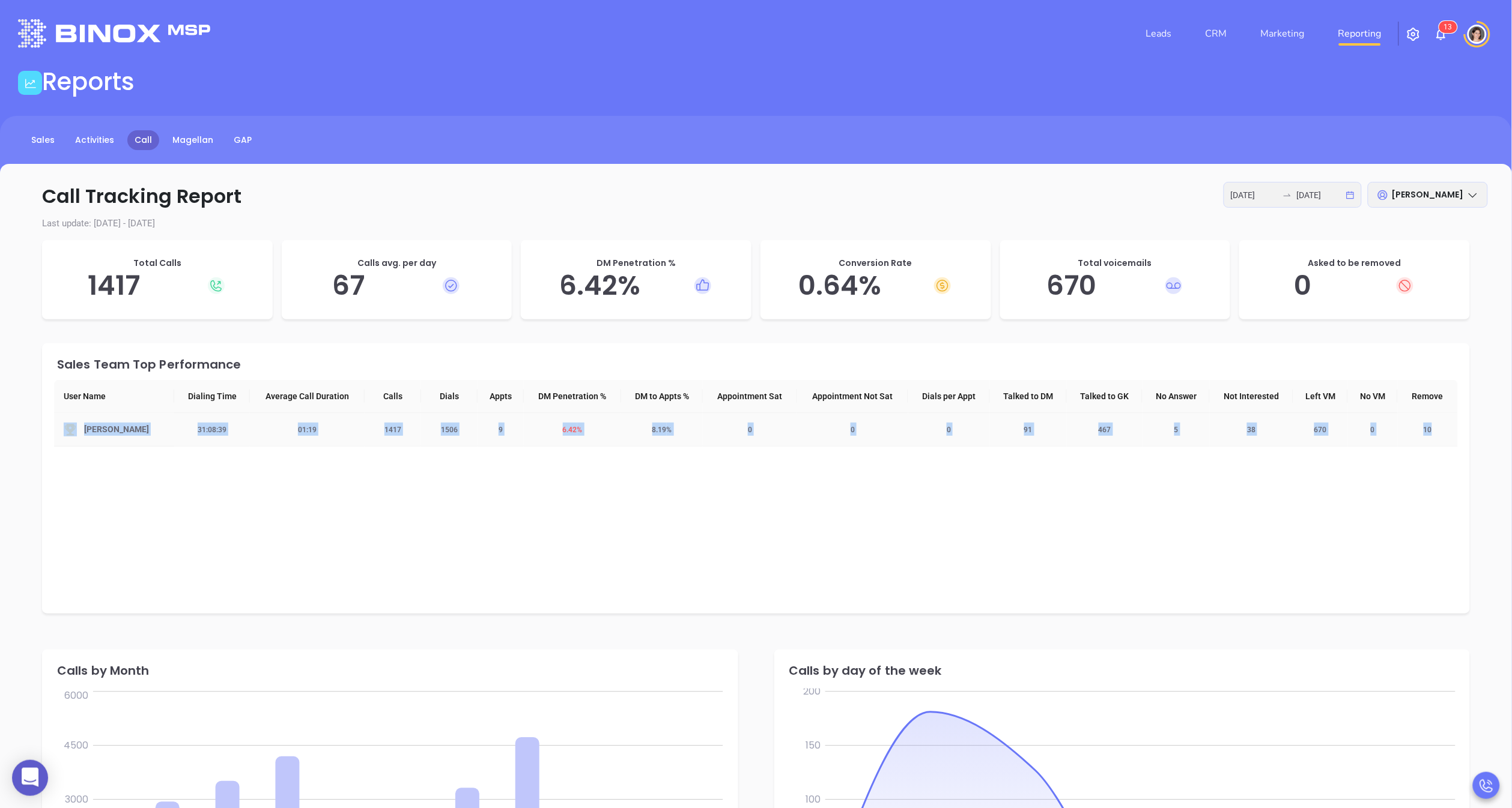
drag, startPoint x: 82, startPoint y: 430, endPoint x: 1450, endPoint y: 433, distance: 1368.0
click at [1397, 433] on tr "[PERSON_NAME] 31:08:39 01:19 1417 1506 9 6.42 % 8.19 % 0 0 0 91 467 5 38 670 0 …" at bounding box center [756, 430] width 1404 height 33
copy tr "[PERSON_NAME] 31:08:39 01:19 1417 1506 9 6.42 % 8.19 % 0 0 0 91 467 5 38 670 0 …"
drag, startPoint x: 109, startPoint y: 260, endPoint x: 118, endPoint y: 259, distance: 9.1
click at [116, 262] on p "Total Calls" at bounding box center [157, 263] width 207 height 13
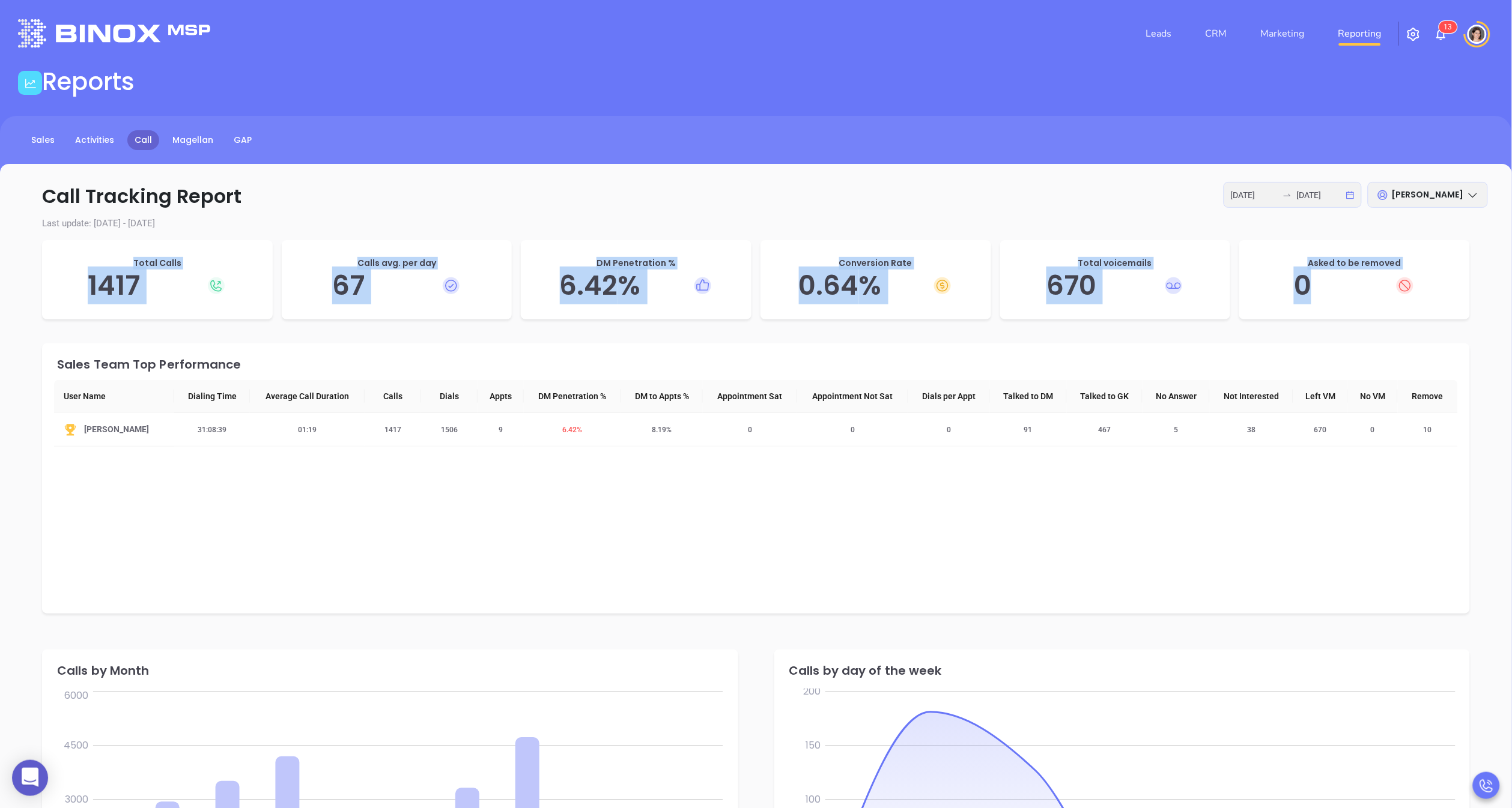
drag, startPoint x: 115, startPoint y: 257, endPoint x: 1403, endPoint y: 286, distance: 1288.3
click at [1397, 286] on div "Total Calls 1417 Calls avg. per day 67 DM Penetration % 6.42 % Conversion Rate …" at bounding box center [756, 283] width 1428 height 86
copy div "Total Calls 1417 Calls avg. per day 67 DM Penetration % 6.42 % Conversion Rate …"
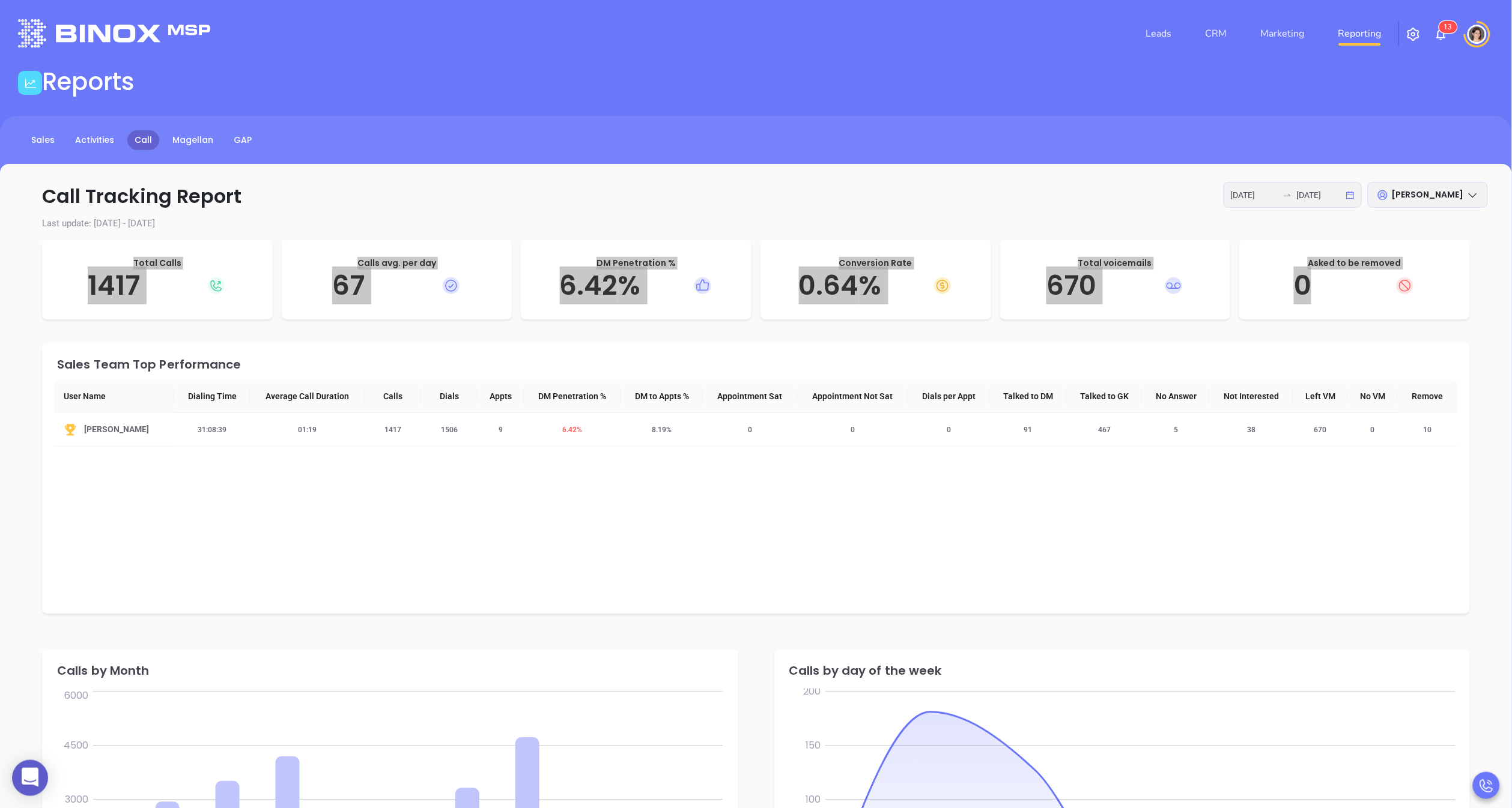
scroll to position [493, 0]
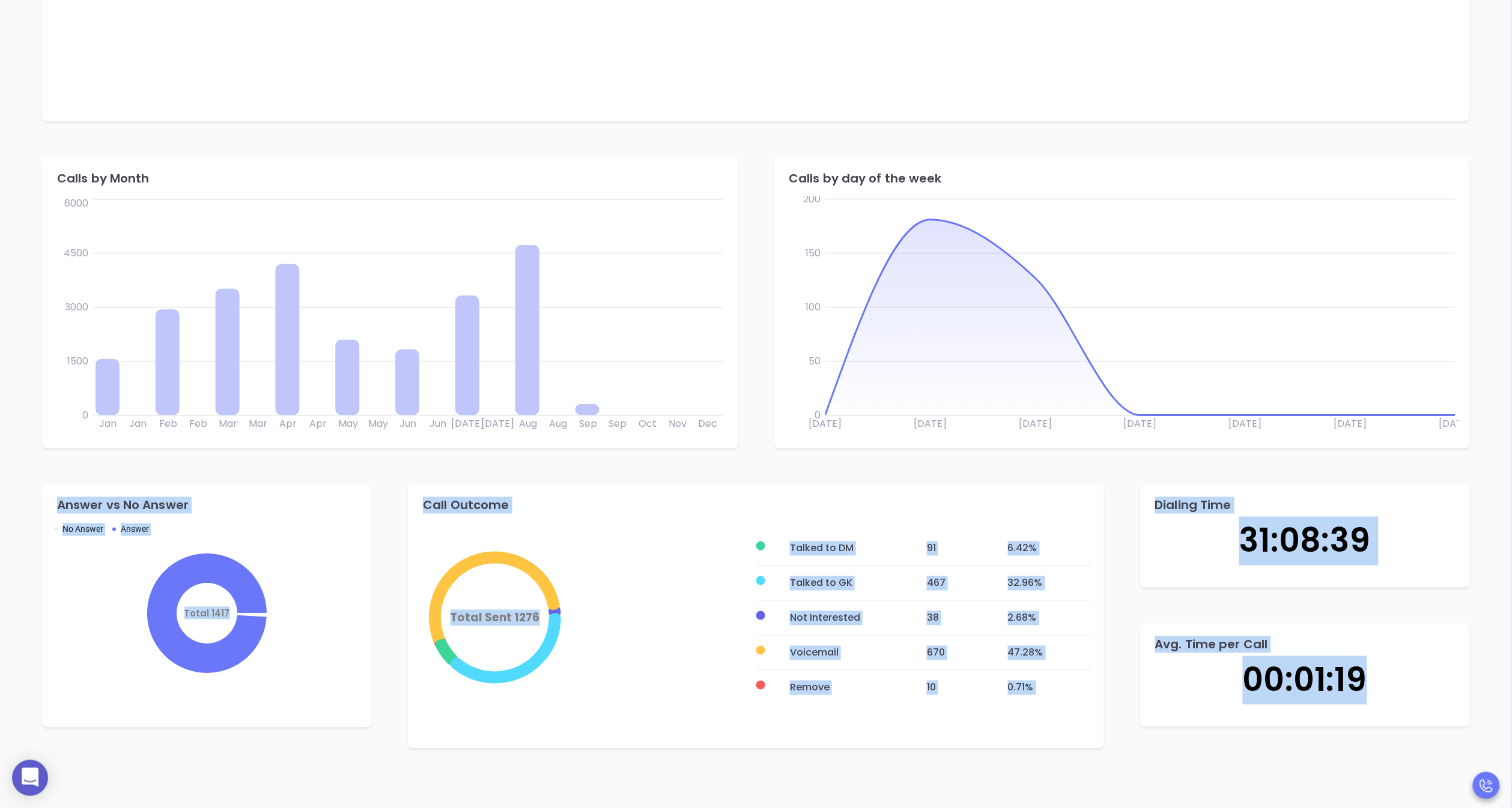
drag, startPoint x: 53, startPoint y: 504, endPoint x: 1397, endPoint y: 681, distance: 1355.6
click at [1397, 681] on div "Answer vs No Answer No Answer Answer Total 1417 Call Outcome Total Sent 1276 Ta…" at bounding box center [756, 616] width 1464 height 300
copy div "Answer vs No Answer No Answer Answer Total 1417 Call Outcome Total Sent 1276 Ta…"
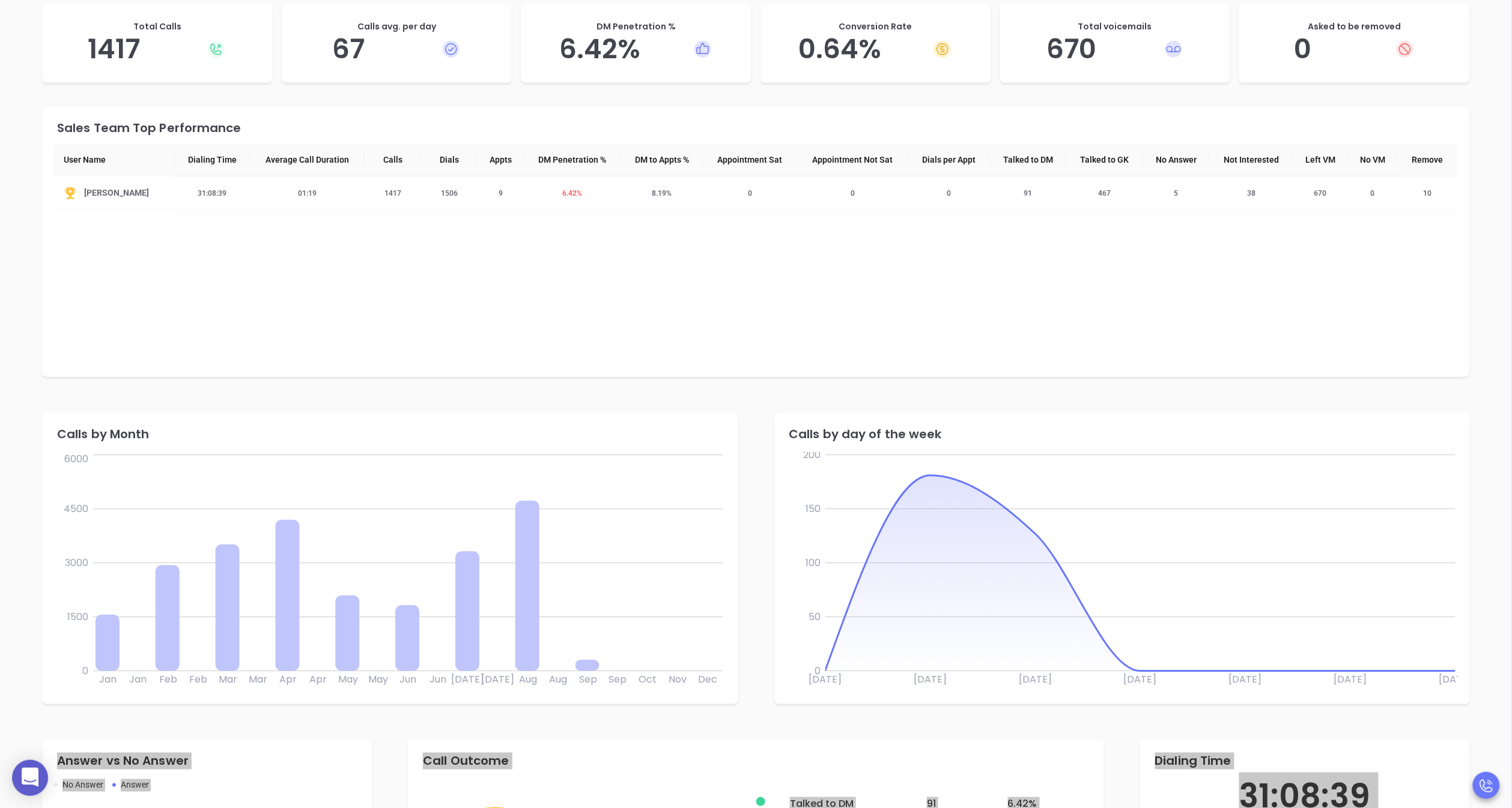
scroll to position [0, 0]
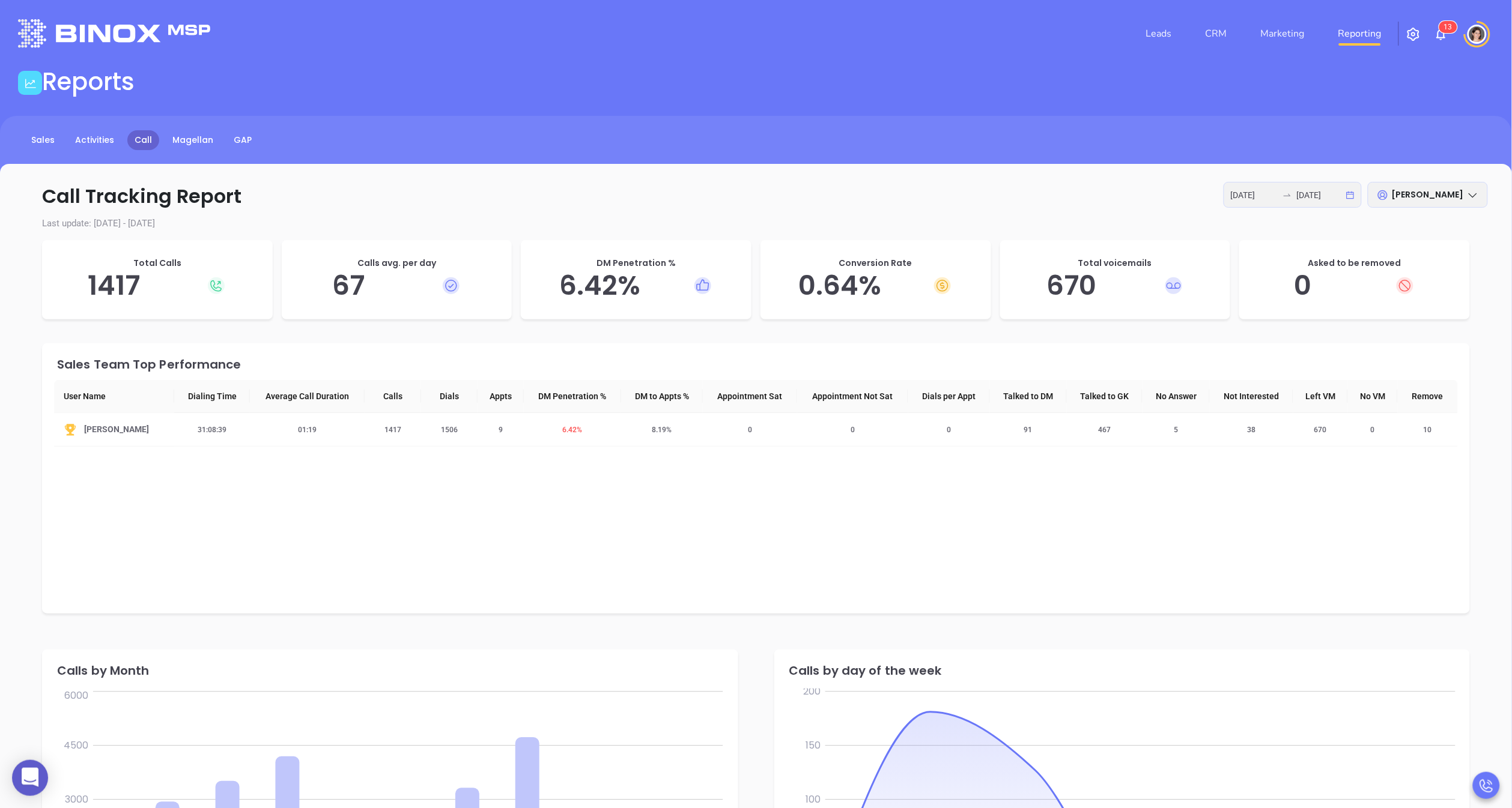
click at [1397, 204] on div "[PERSON_NAME]" at bounding box center [1428, 195] width 120 height 26
click at [1079, 213] on div "Call Tracking Report [DATE] [DATE] [PERSON_NAME] Last update: [DATE] - [DATE] T…" at bounding box center [756, 733] width 1512 height 1138
click at [49, 139] on link "Sales" at bounding box center [43, 140] width 38 height 20
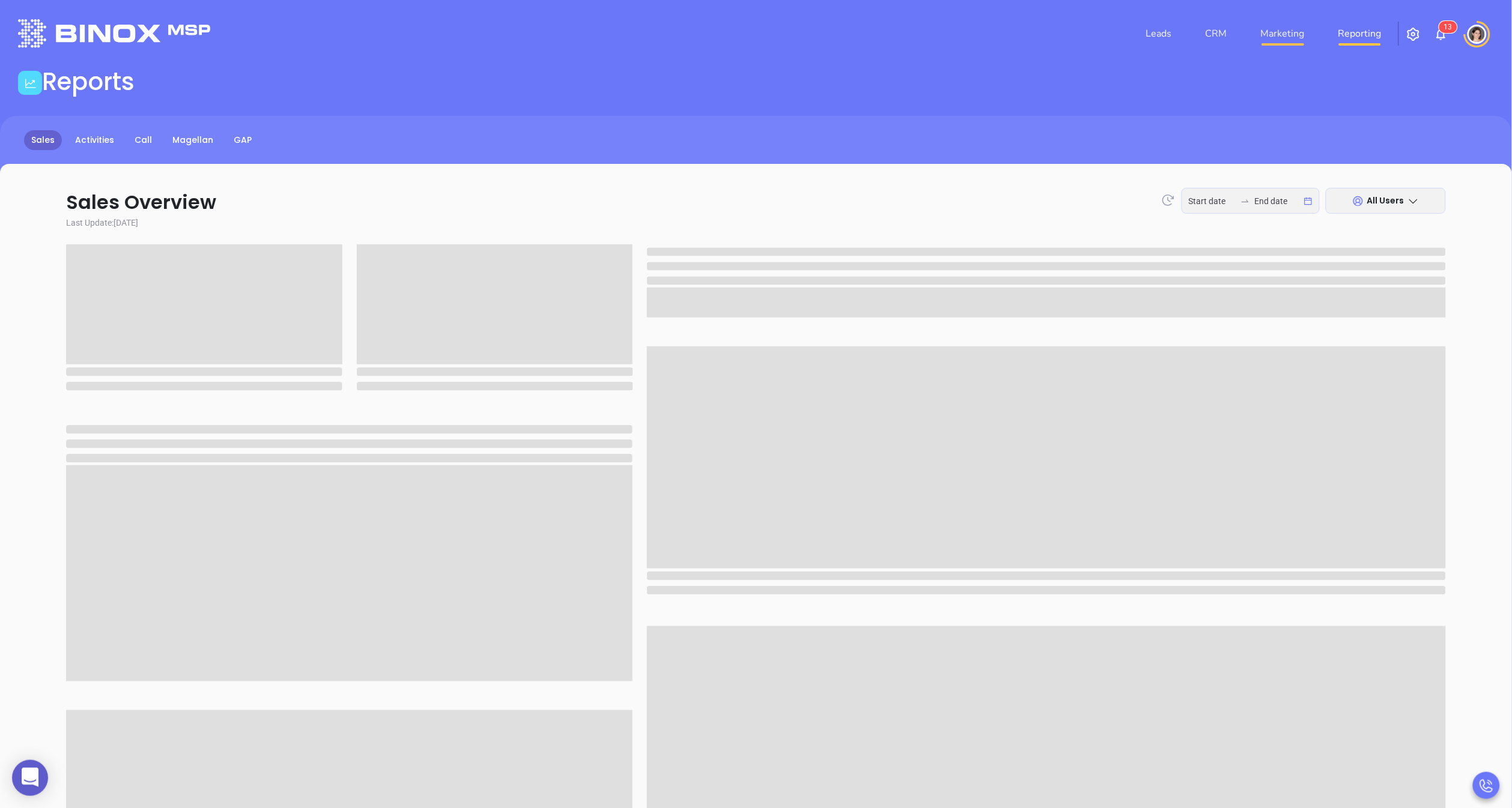
click at [1258, 29] on link "Marketing" at bounding box center [1282, 33] width 53 height 24
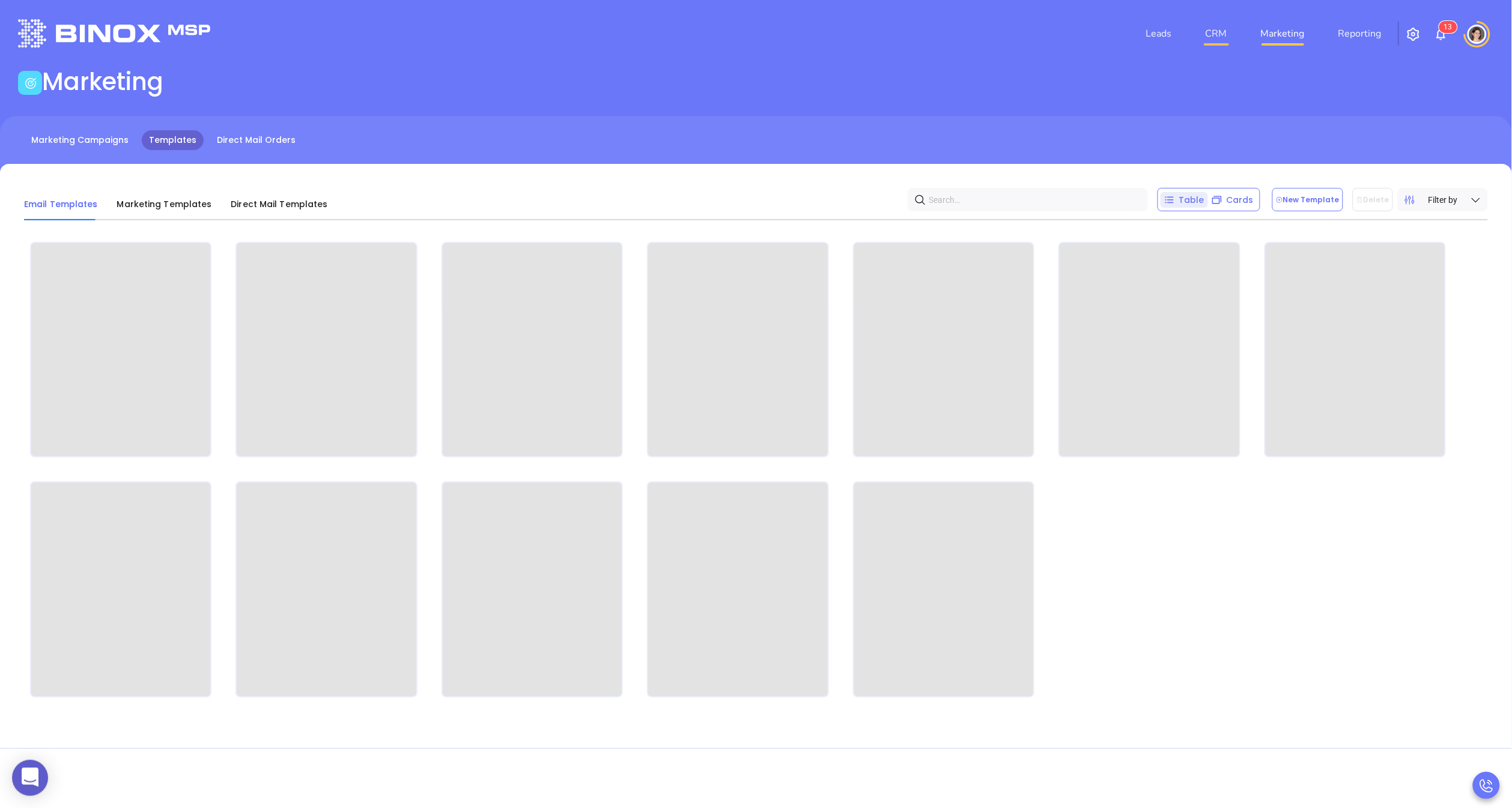
click at [1203, 29] on link "CRM" at bounding box center [1216, 33] width 31 height 24
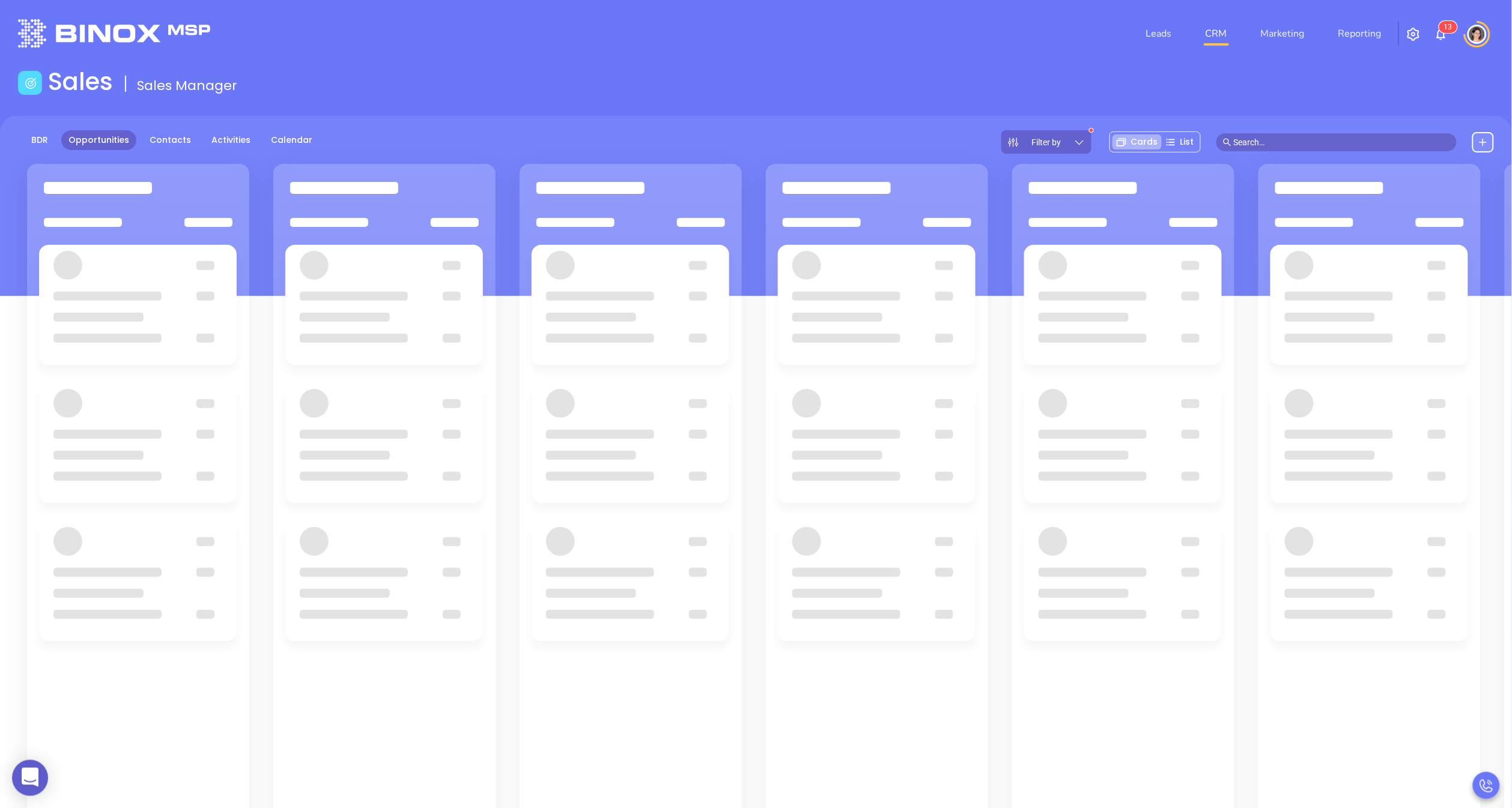
click at [215, 122] on div "BDR Opportunities Contacts Activities Calendar Filter by Cards List" at bounding box center [756, 205] width 1512 height 180
click at [161, 143] on link "Contacts" at bounding box center [170, 140] width 56 height 20
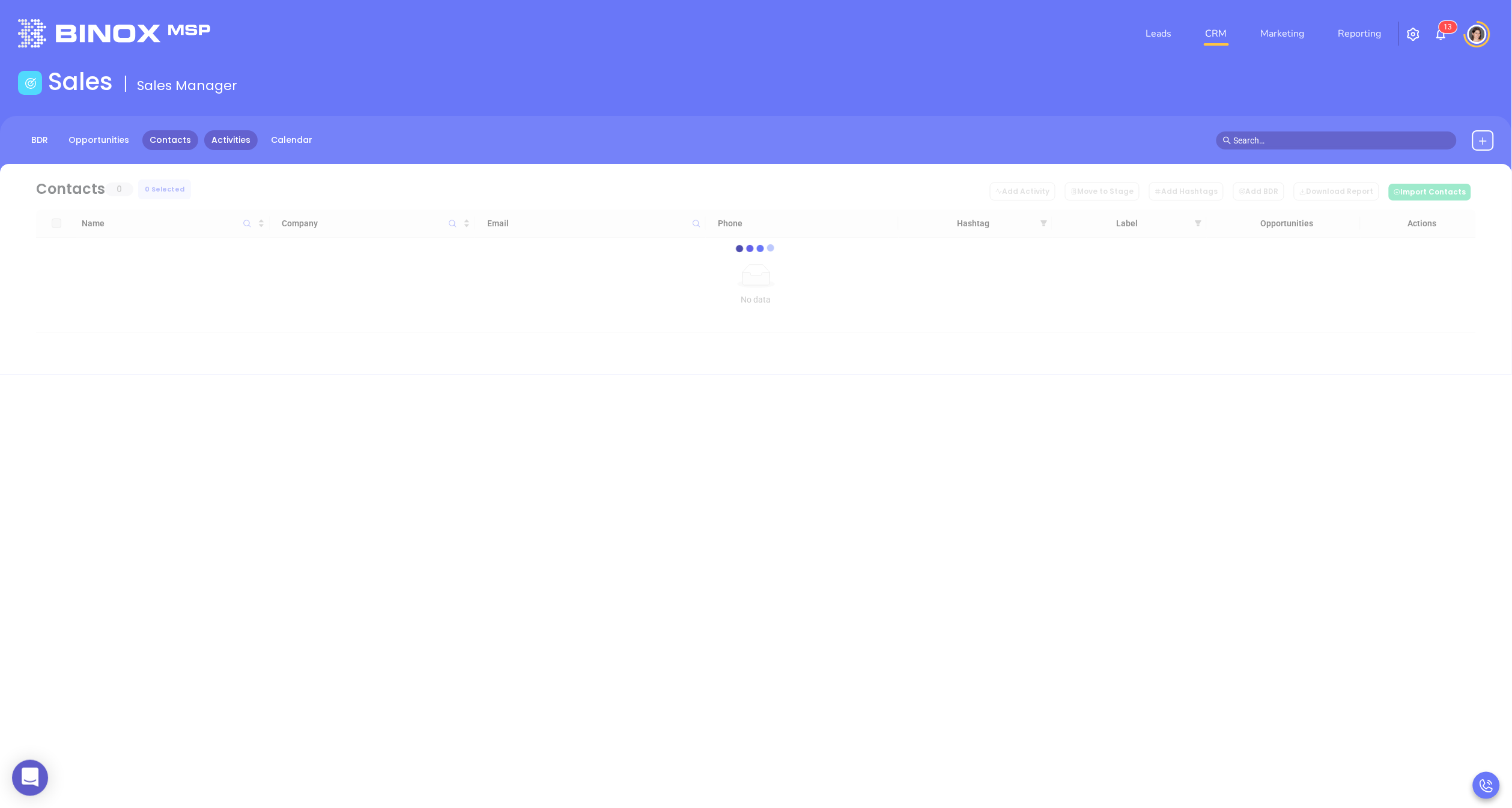
click at [209, 133] on link "Activities" at bounding box center [231, 140] width 53 height 20
click at [153, 148] on link "Contacts" at bounding box center [170, 140] width 56 height 20
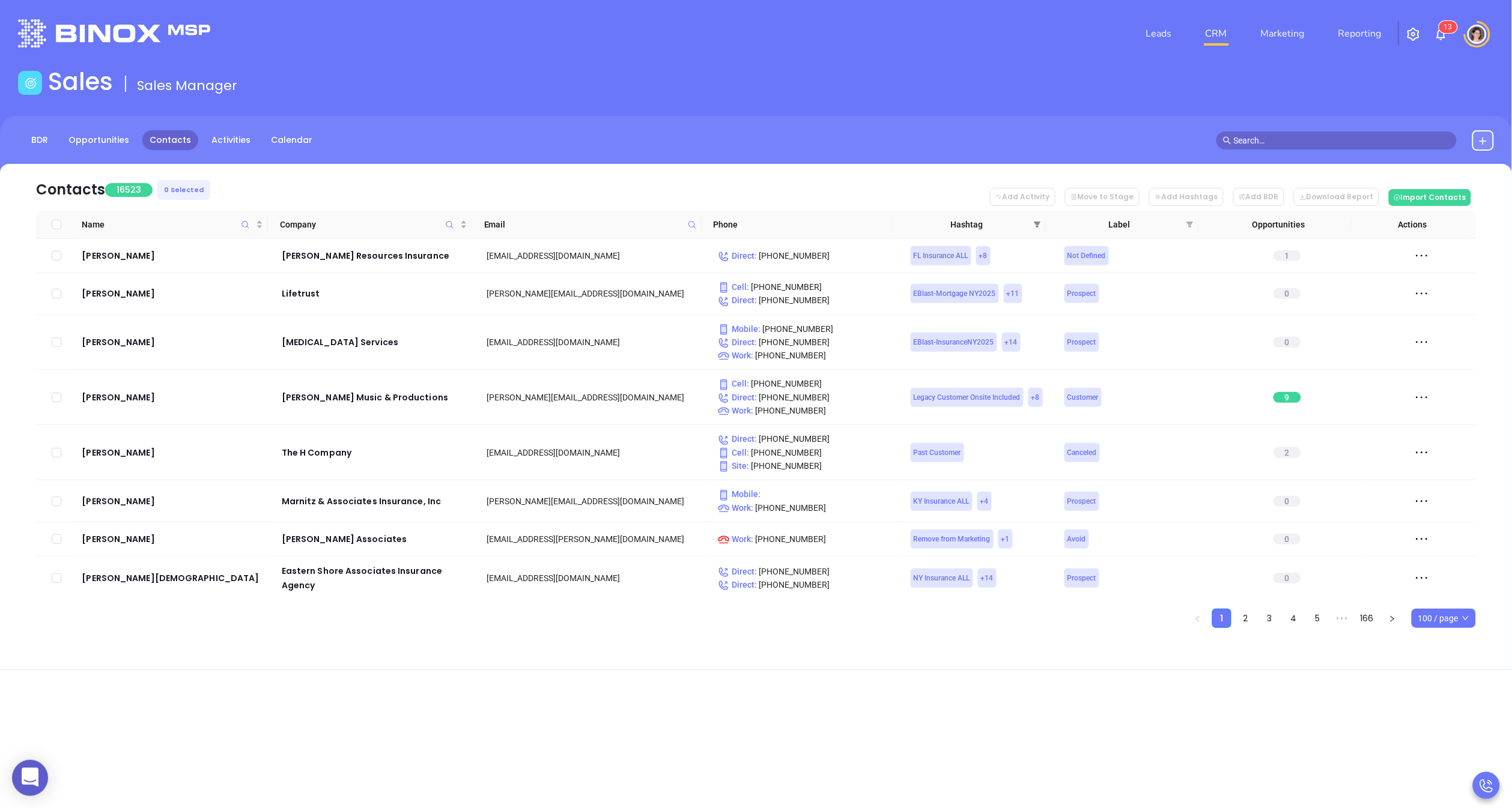
click at [1042, 227] on span at bounding box center [1037, 224] width 12 height 18
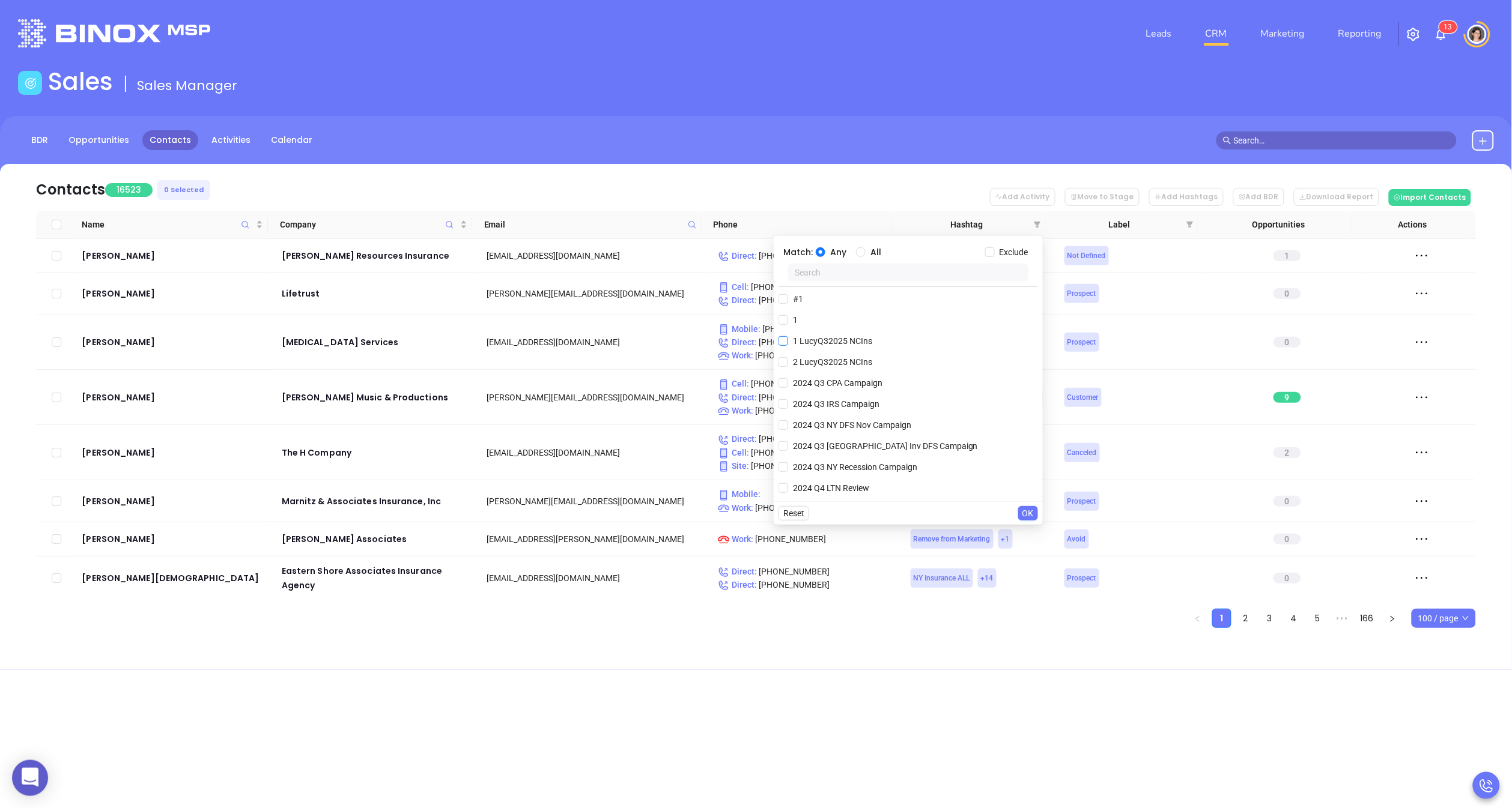
click at [790, 339] on span "1 LucyQ32025 NCIns" at bounding box center [833, 341] width 89 height 13
click at [788, 339] on input "1 LucyQ32025 NCIns" at bounding box center [784, 341] width 10 height 10
checkbox input "true"
click at [783, 379] on label "2 LucyQ32025 NCIns" at bounding box center [828, 386] width 98 height 18
click at [783, 381] on input "2 LucyQ32025 NCIns" at bounding box center [784, 386] width 10 height 10
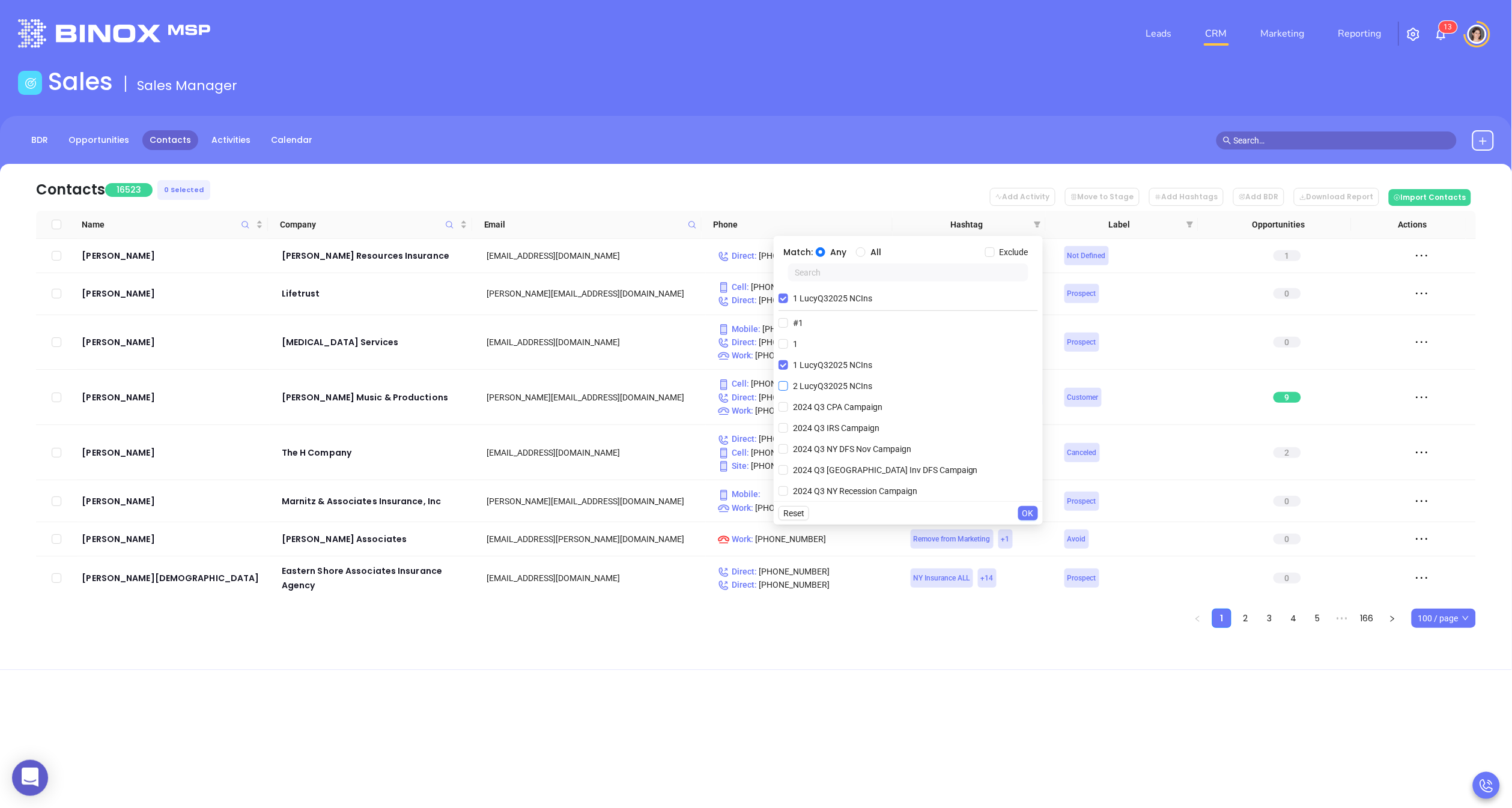
checkbox input "true"
click at [1019, 510] on button "OK" at bounding box center [1028, 513] width 20 height 14
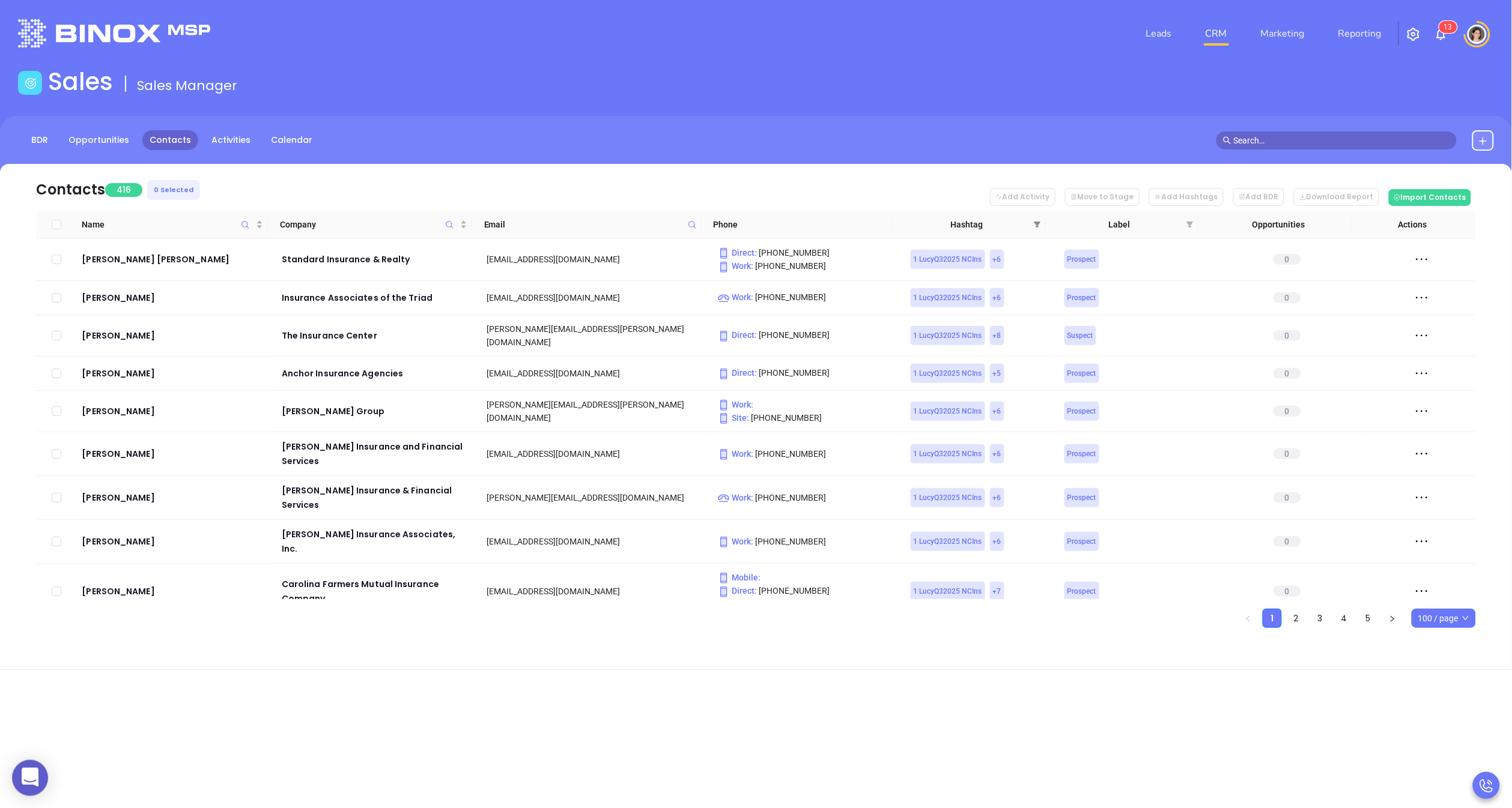
click at [1041, 223] on span at bounding box center [1037, 224] width 12 height 18
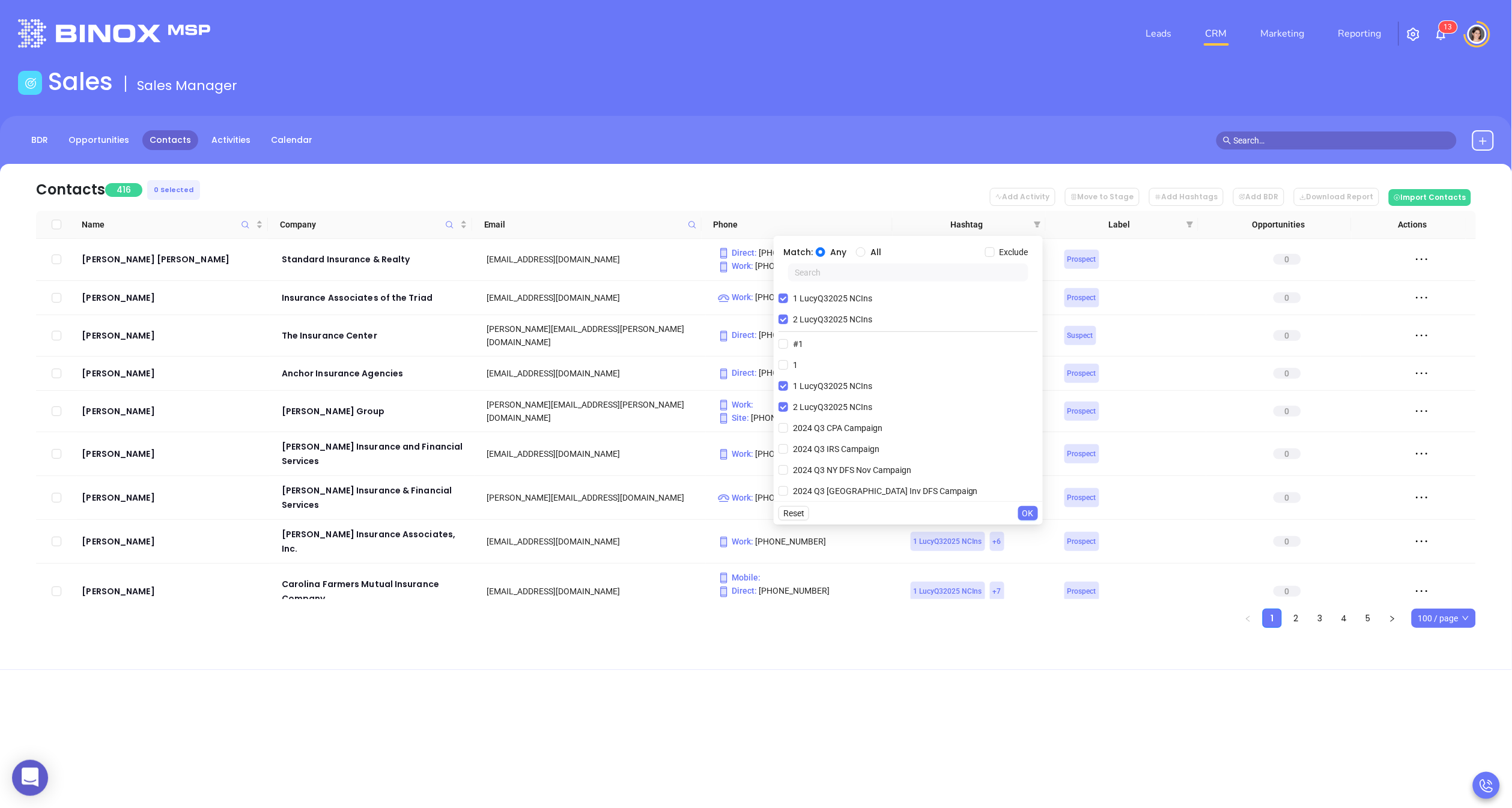
click at [847, 200] on nav "Contacts 416 0 Selected Add Activity Move to Stage Add Hashtags Add BDR Downloa…" at bounding box center [755, 187] width 1440 height 47
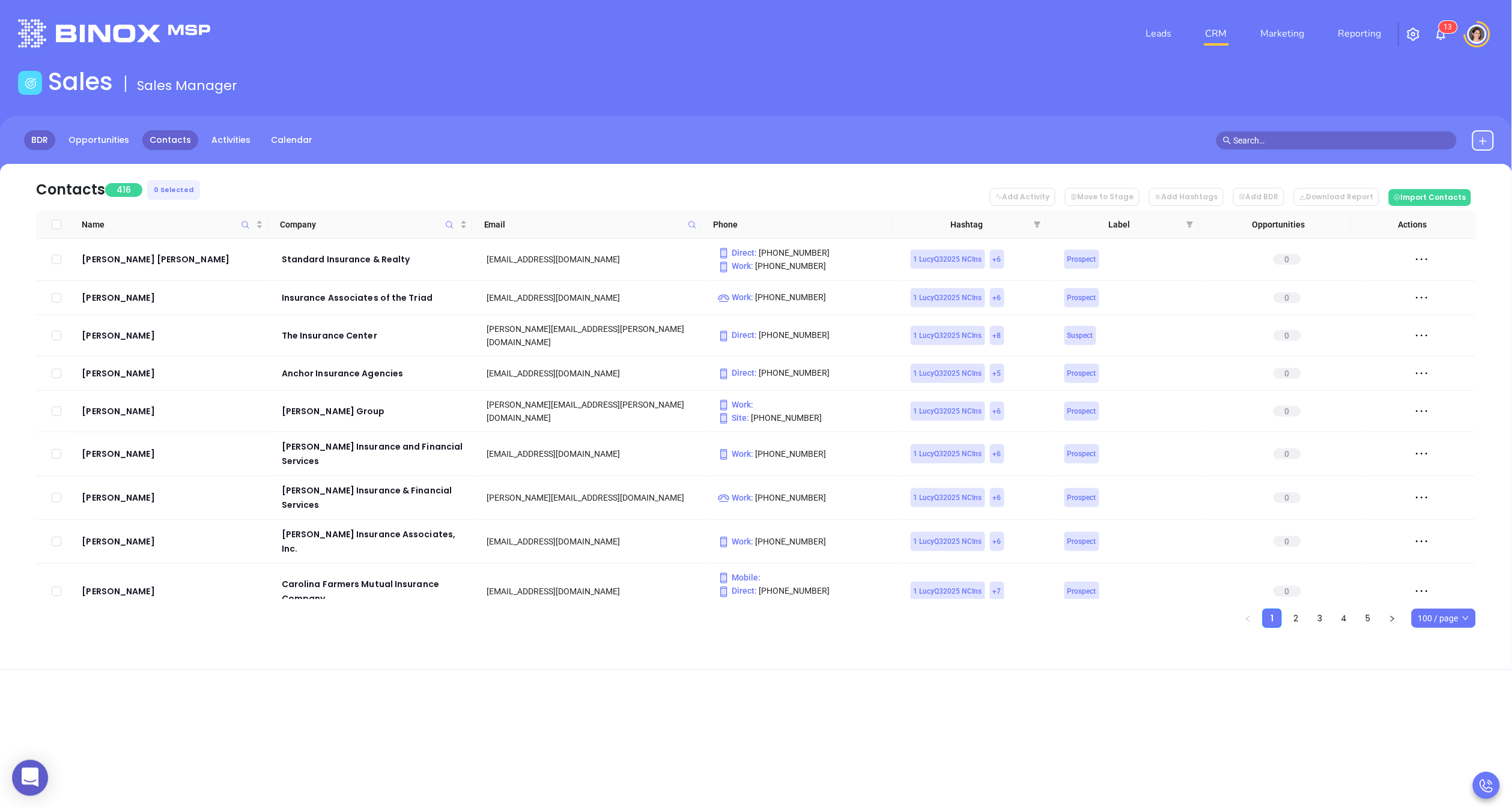
click at [34, 139] on link "BDR" at bounding box center [39, 140] width 31 height 20
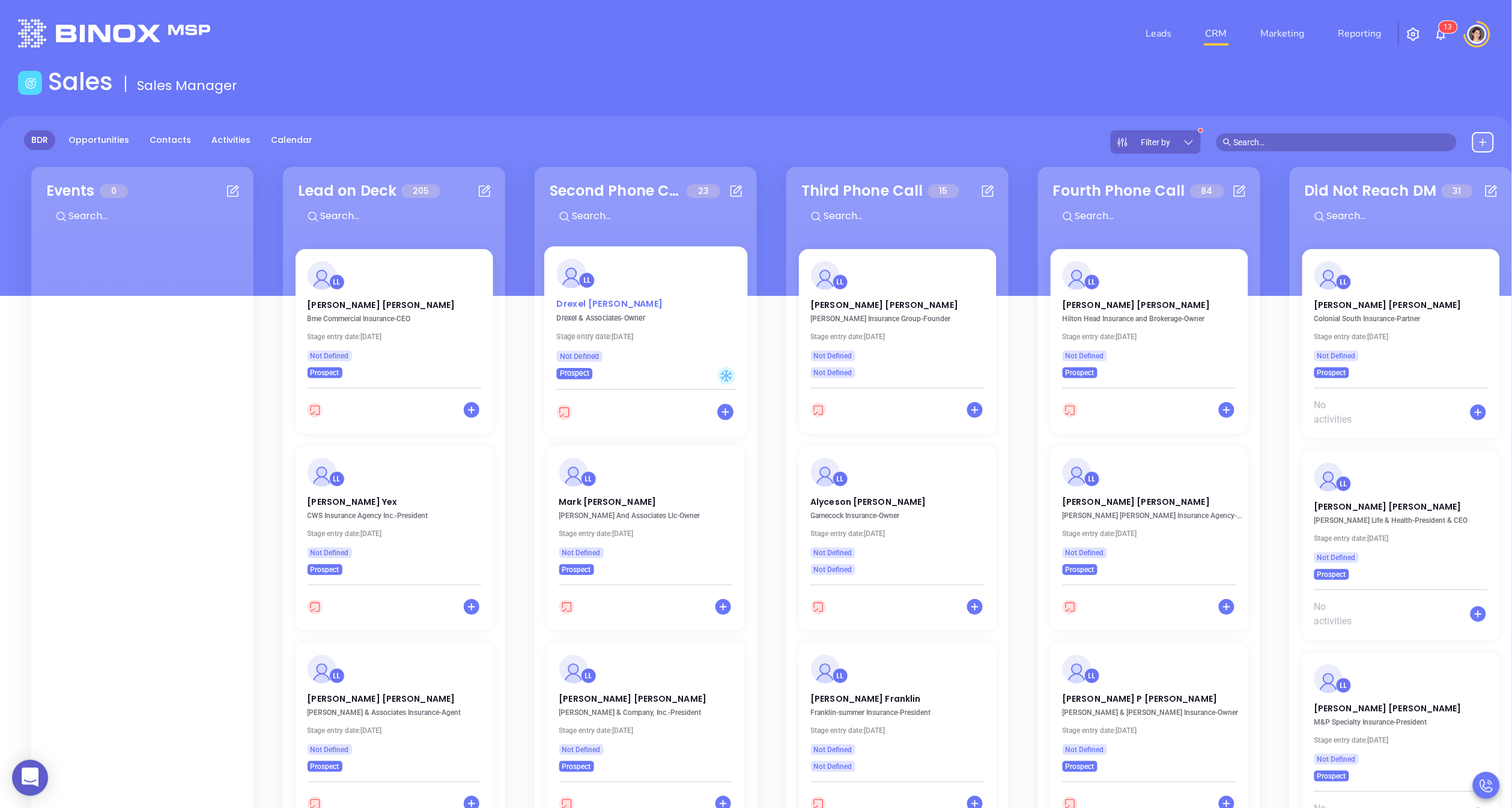
click at [641, 300] on p "[PERSON_NAME]" at bounding box center [646, 301] width 179 height 6
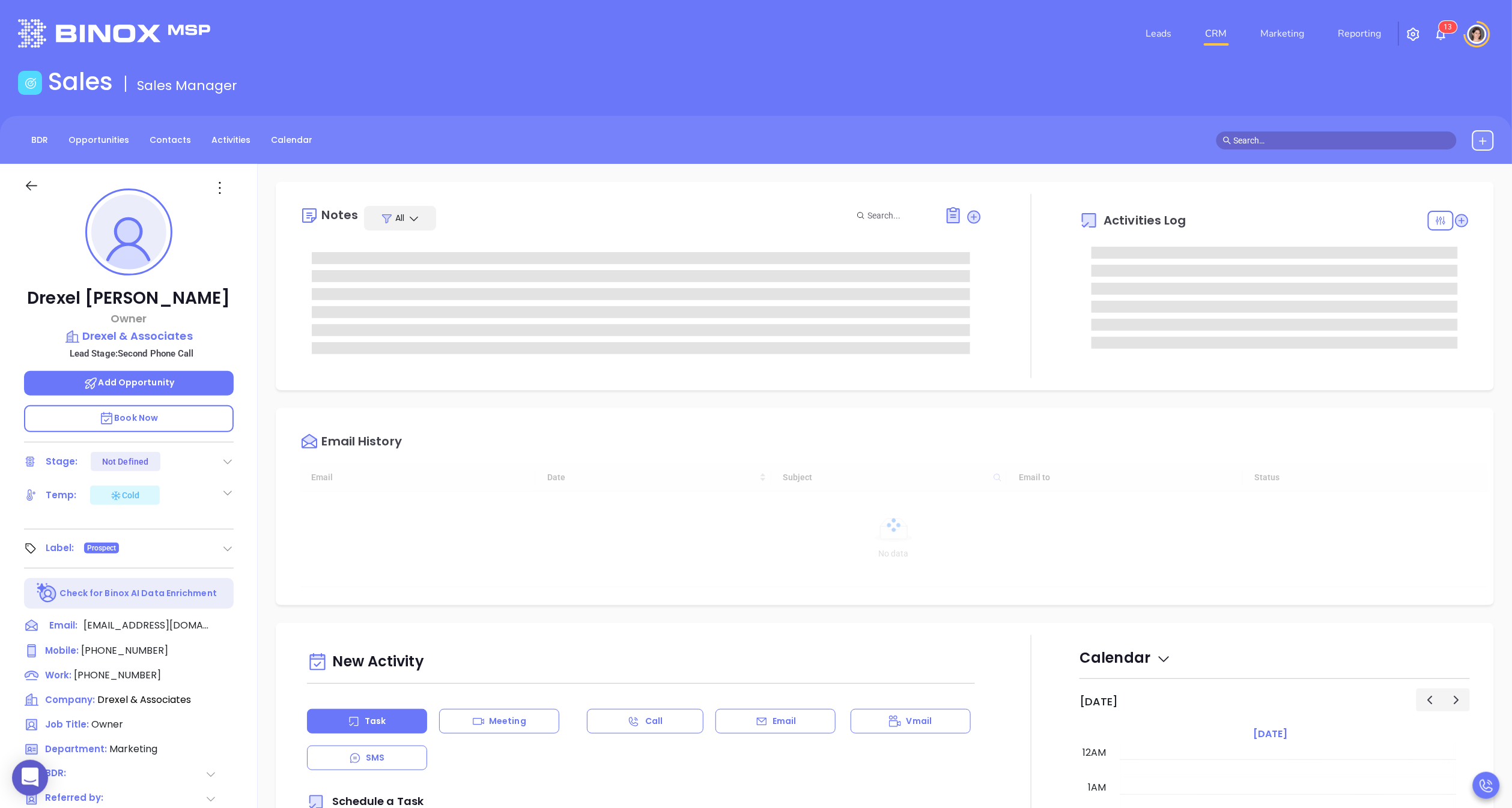
type input "[DATE]"
click at [21, 185] on div at bounding box center [44, 192] width 56 height 29
type input "[PERSON_NAME]"
click at [25, 184] on icon at bounding box center [31, 185] width 15 height 15
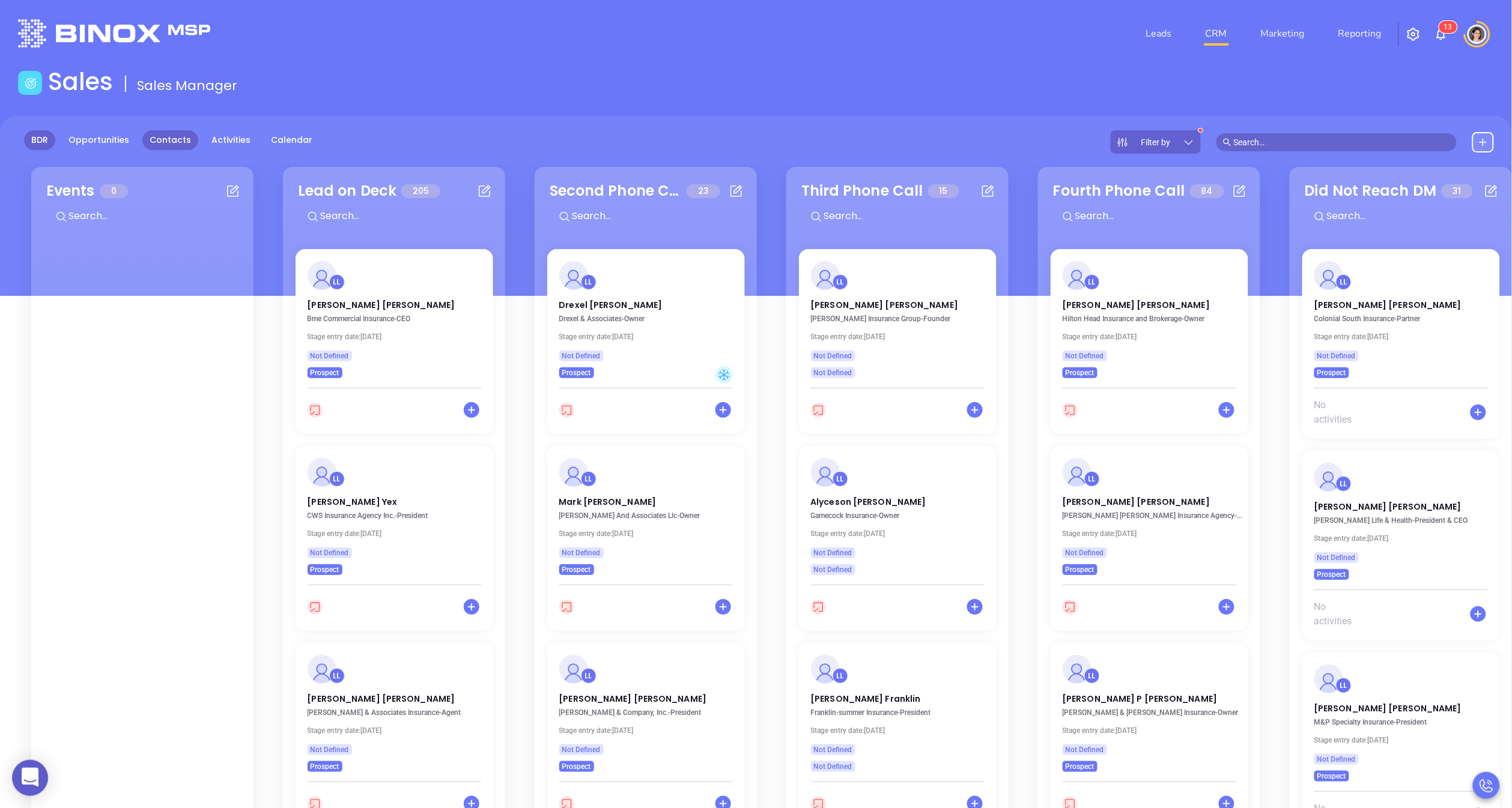
click at [173, 141] on link "Contacts" at bounding box center [170, 140] width 56 height 20
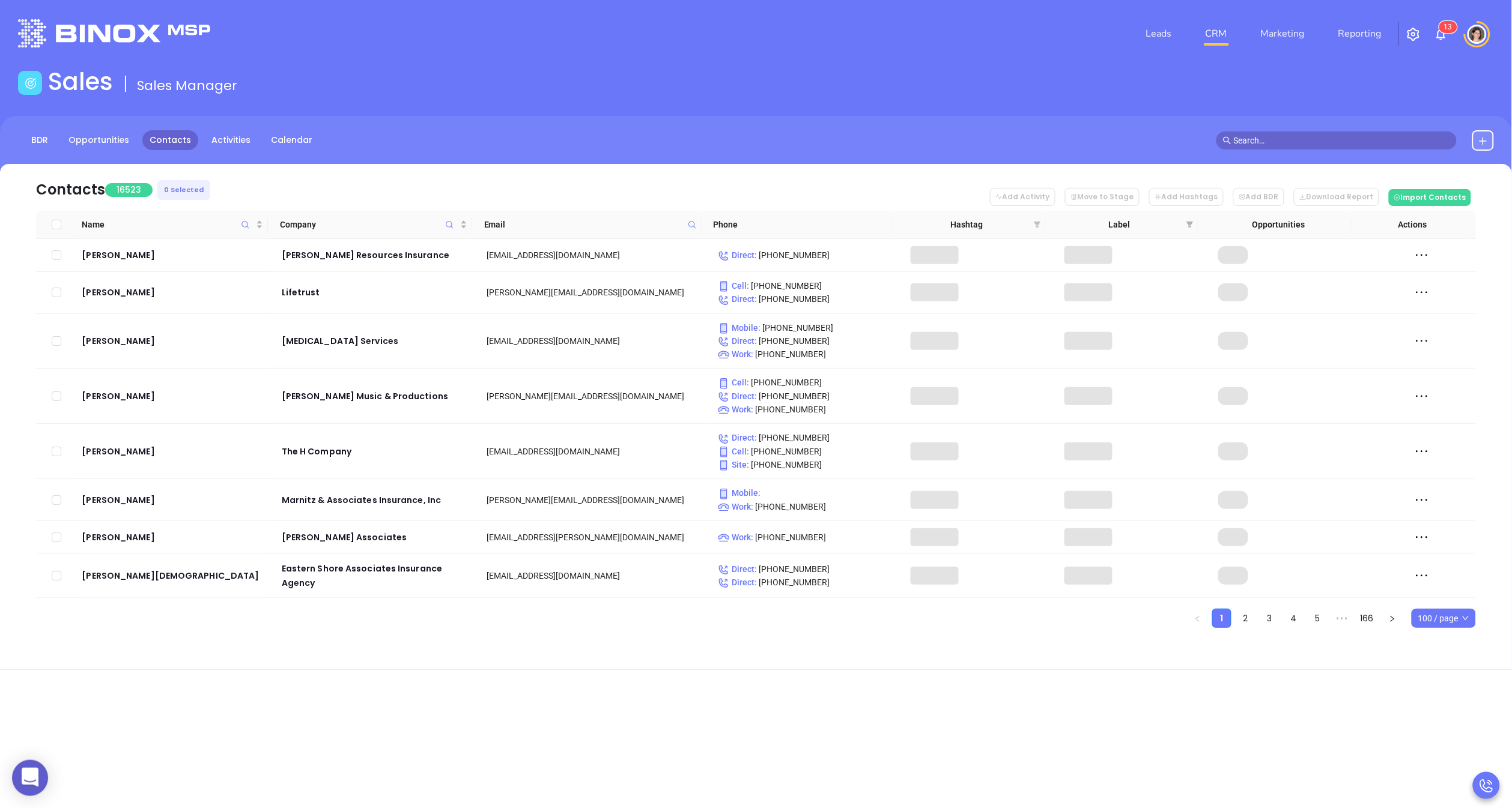
click at [1038, 222] on icon "filter" at bounding box center [1037, 225] width 6 height 6
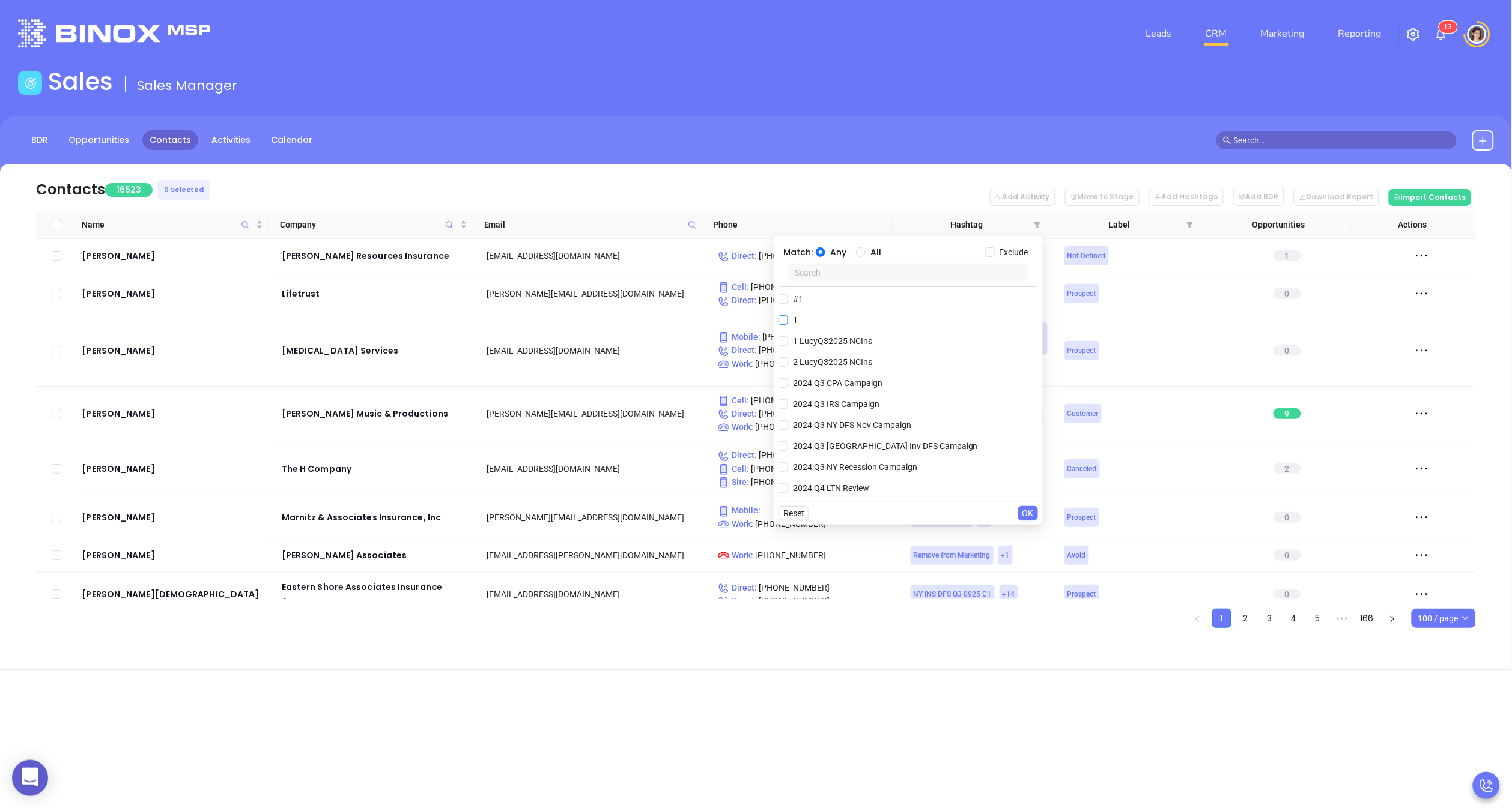
click at [790, 338] on span "1 LucyQ32025 NCIns" at bounding box center [833, 341] width 89 height 13
click at [788, 338] on input "1 LucyQ32025 NCIns" at bounding box center [784, 341] width 10 height 10
click at [786, 356] on label "1 LucyQ32025 NCIns" at bounding box center [828, 365] width 98 height 18
click at [786, 360] on input "1 LucyQ32025 NCIns" at bounding box center [784, 365] width 10 height 10
checkbox input "false"
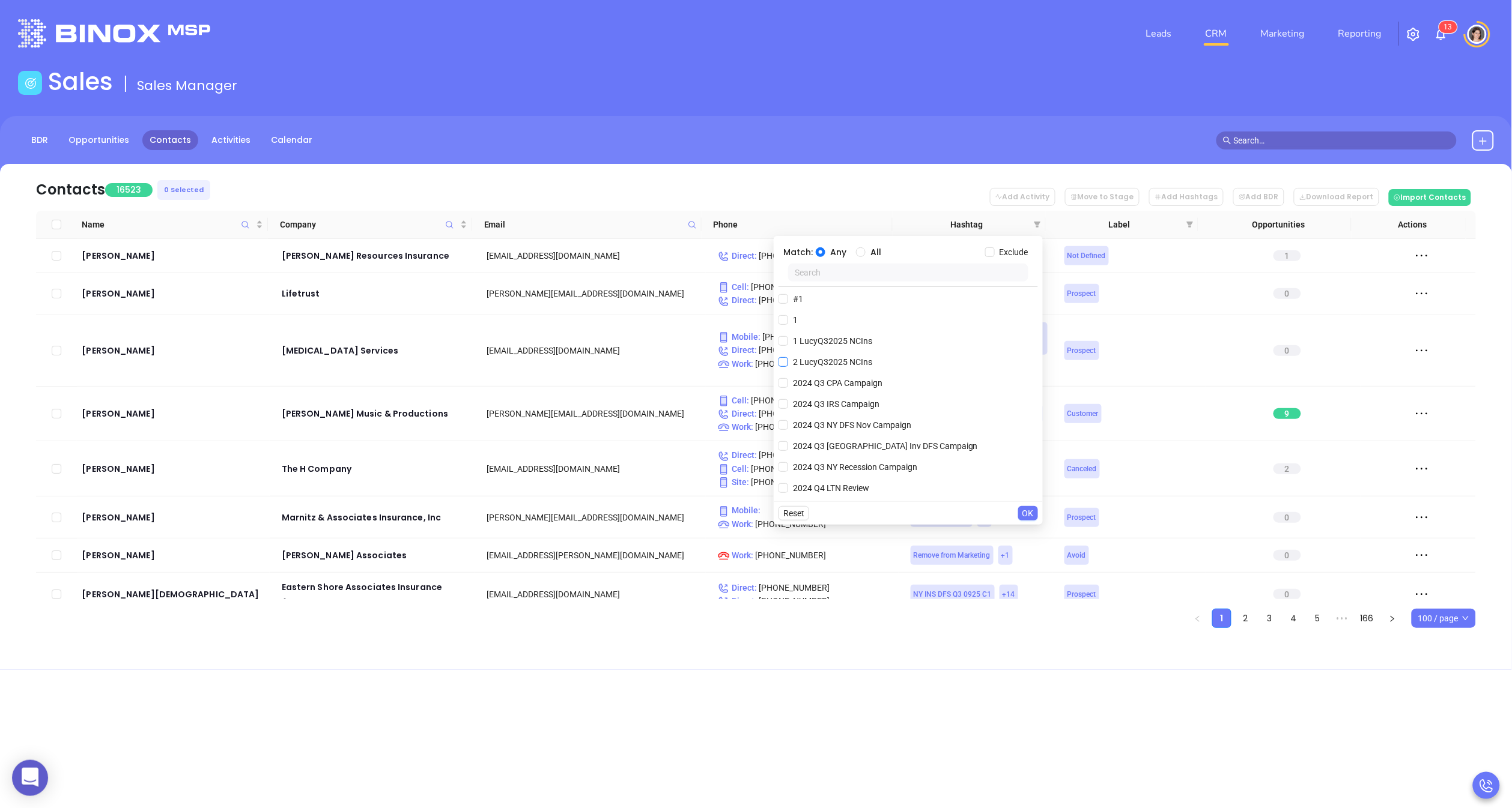
click at [785, 357] on input "2 LucyQ32025 NCIns" at bounding box center [784, 362] width 10 height 10
checkbox input "true"
click at [785, 364] on input "1 LucyQ32025 NCIns" at bounding box center [784, 365] width 10 height 10
checkbox input "true"
click at [1025, 508] on span "OK" at bounding box center [1028, 513] width 11 height 13
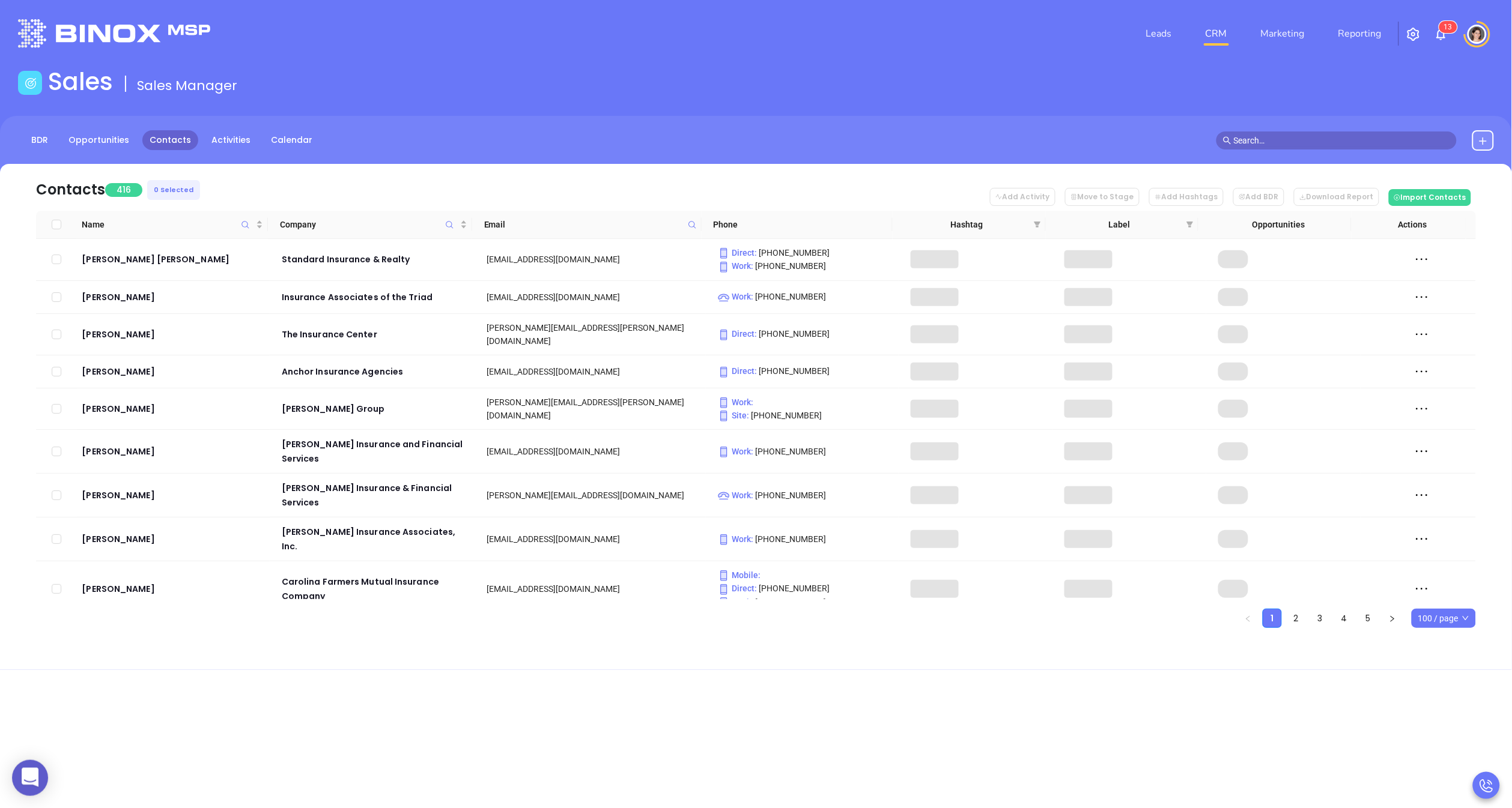
click at [1397, 619] on span "100 / page" at bounding box center [1444, 619] width 51 height 18
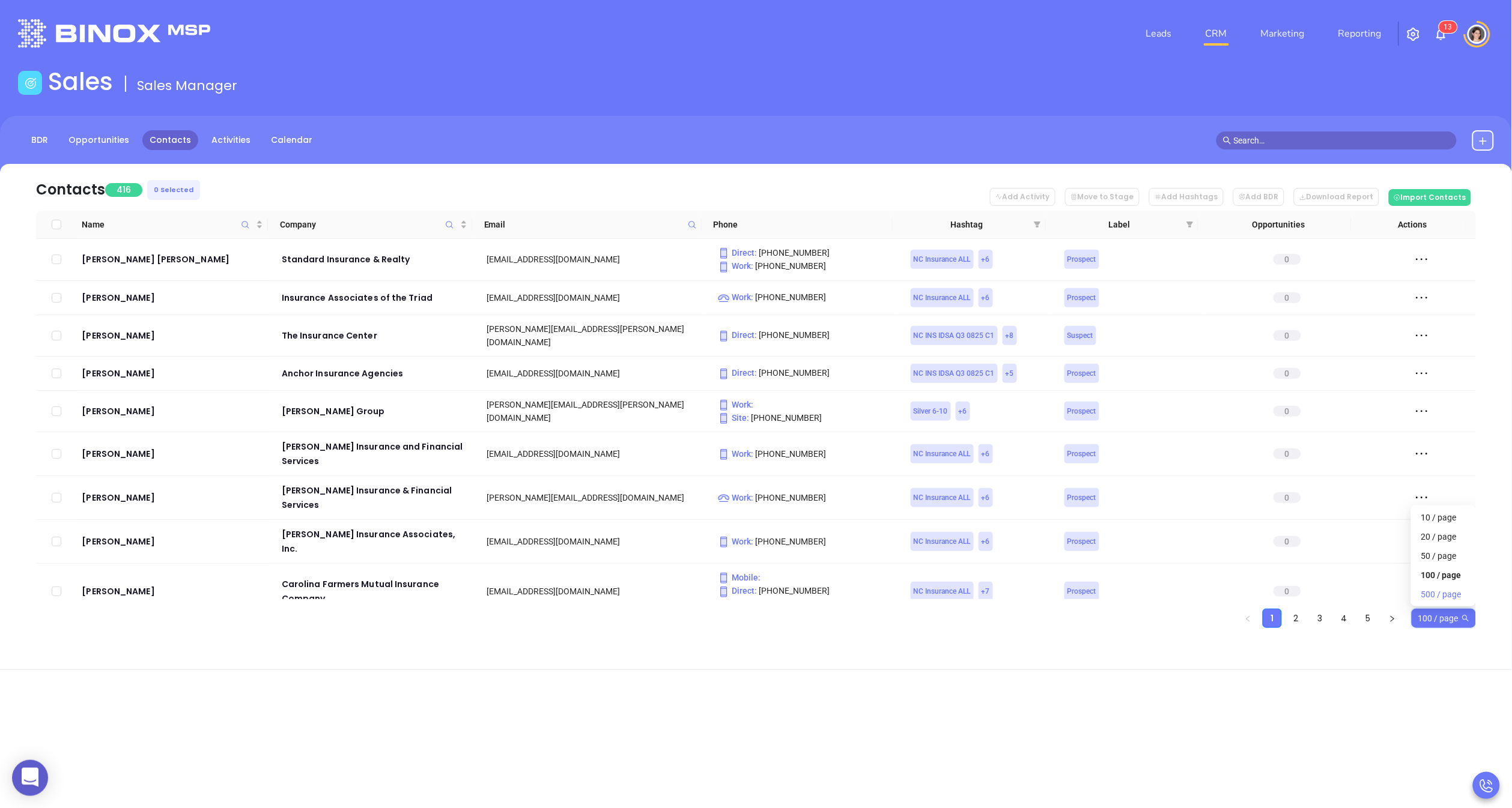
click at [1397, 597] on div "500 / page" at bounding box center [1444, 594] width 46 height 13
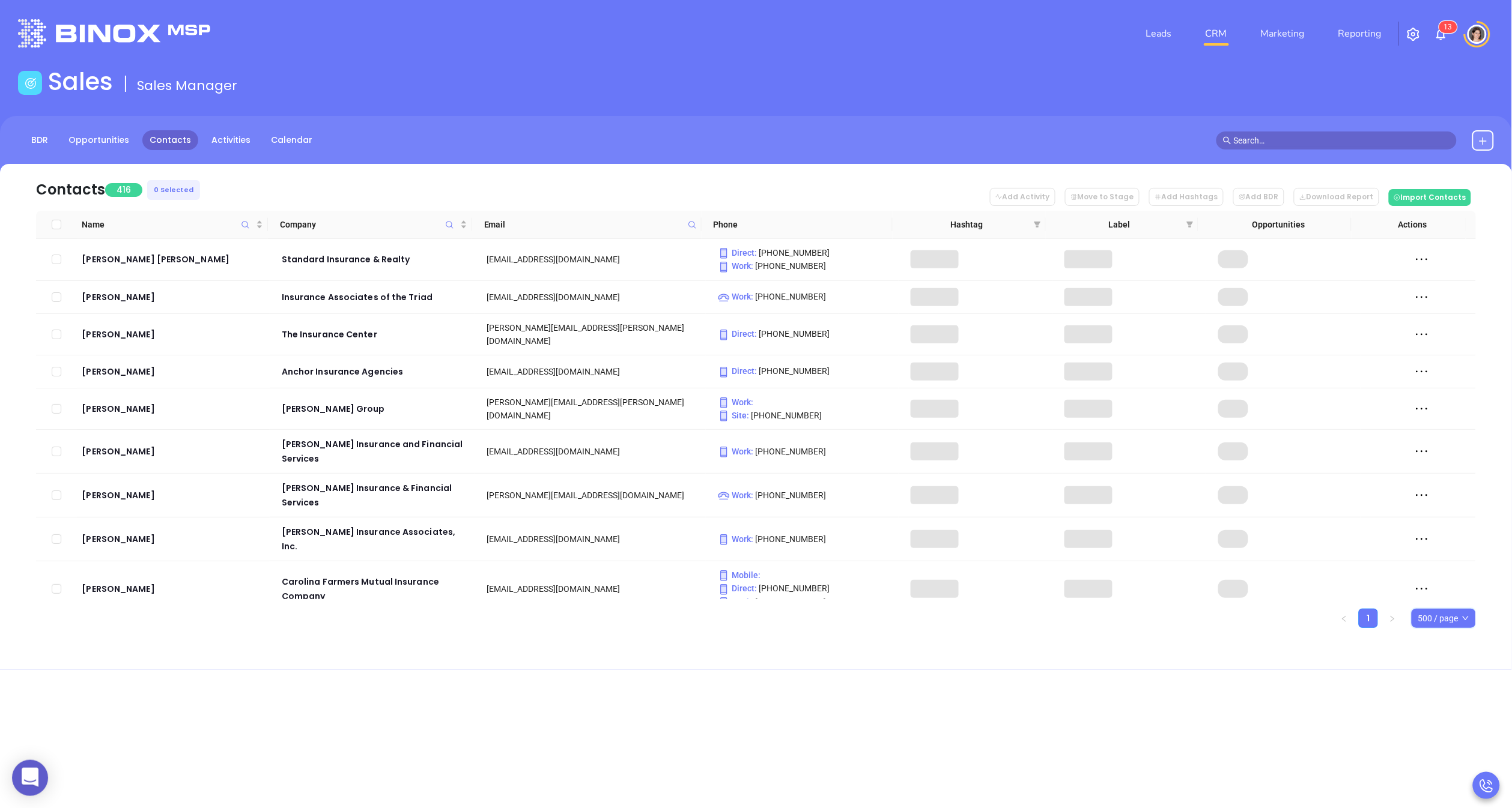
click at [57, 225] on input "Select all" at bounding box center [56, 224] width 10 height 10
checkbox input "true"
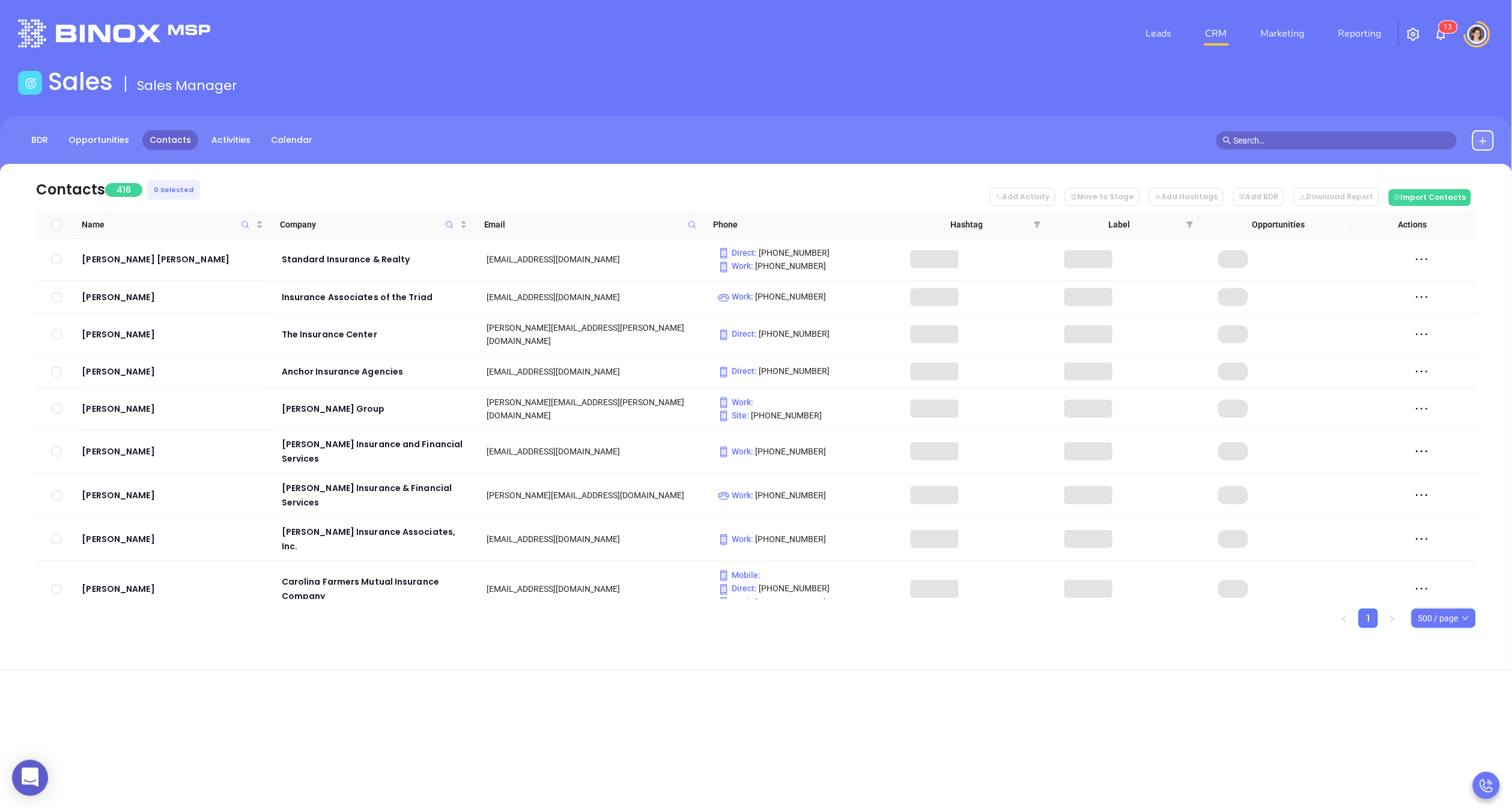
checkbox input "true"
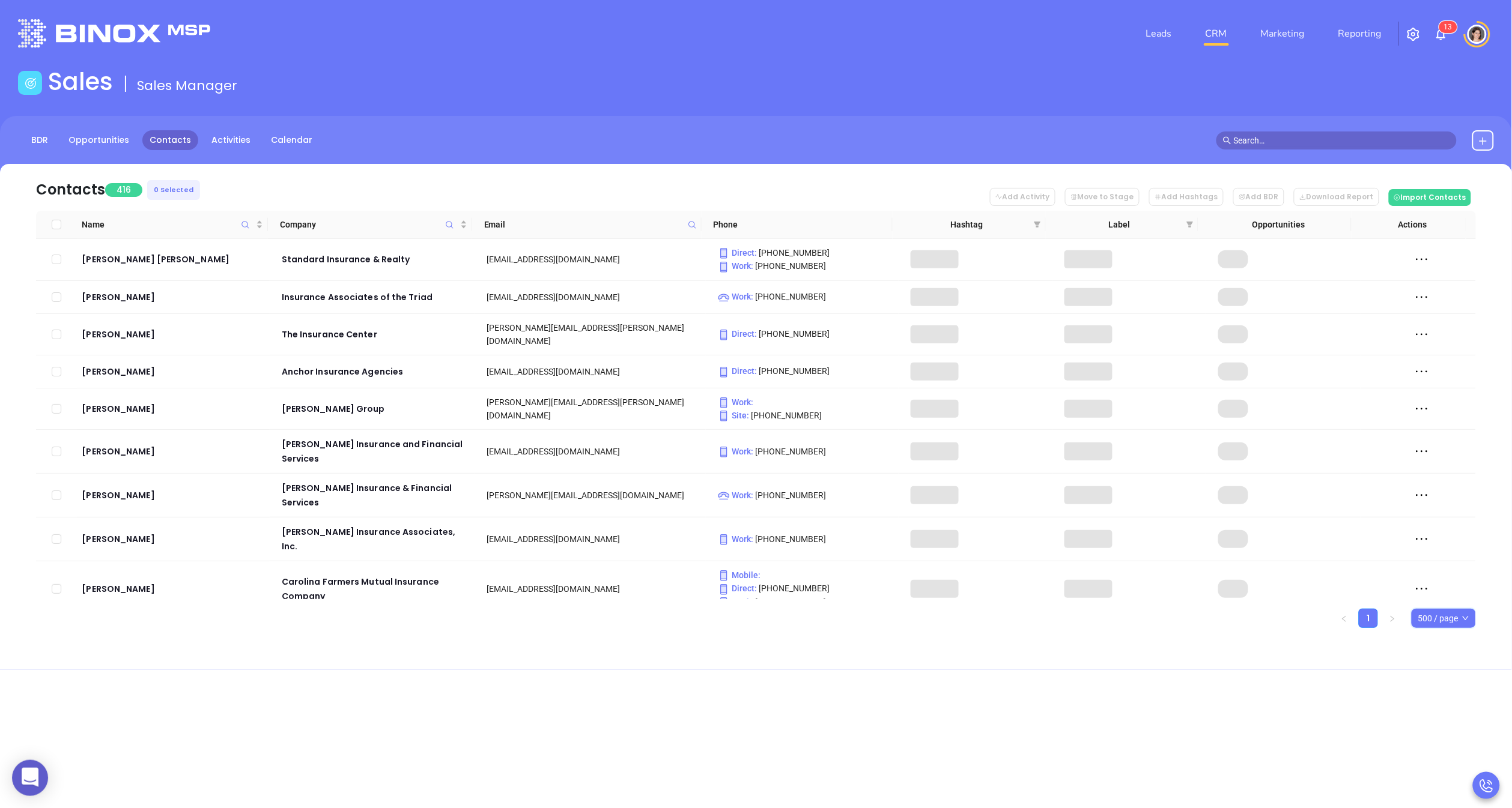
checkbox input "true"
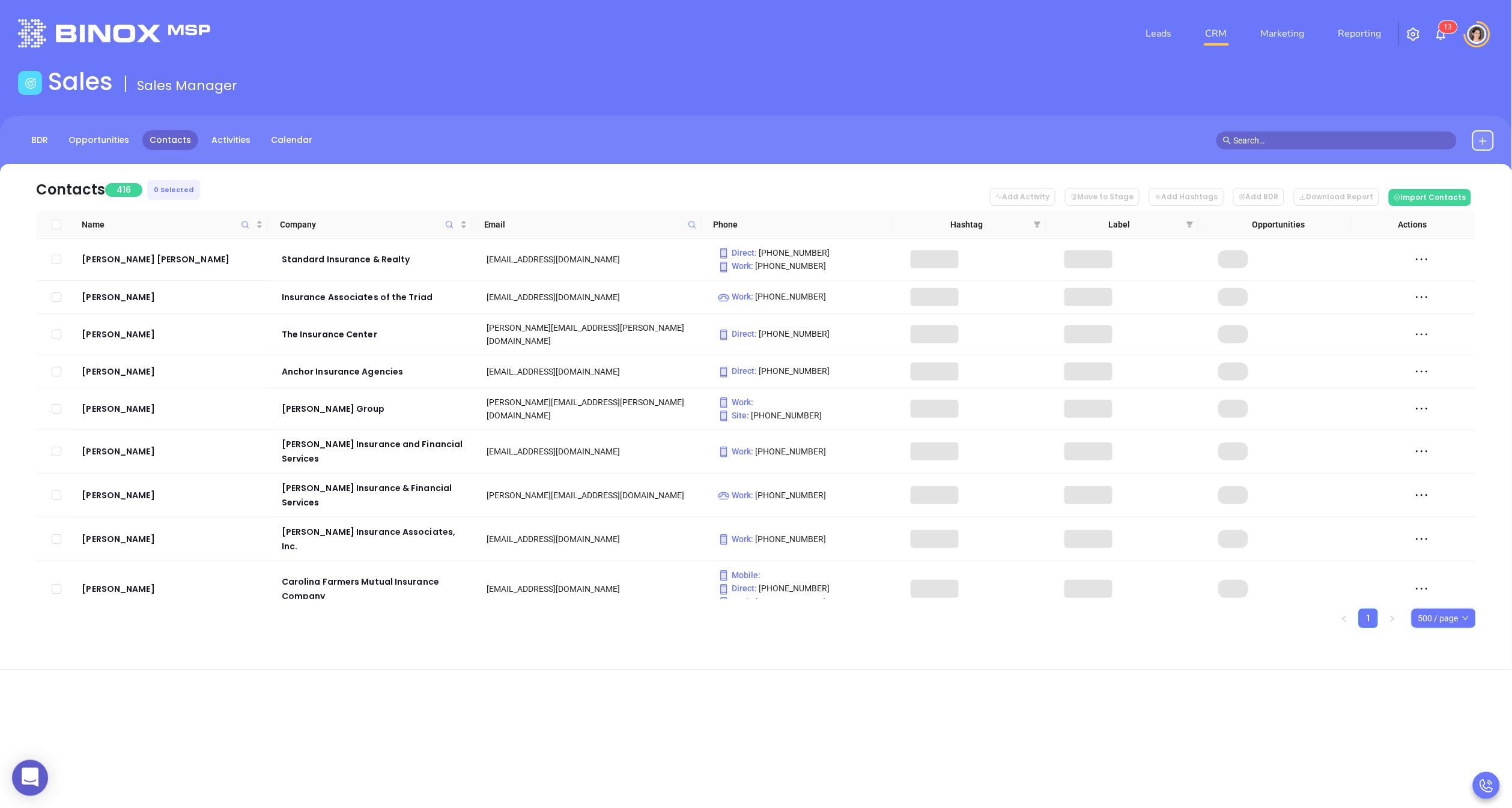
checkbox input "true"
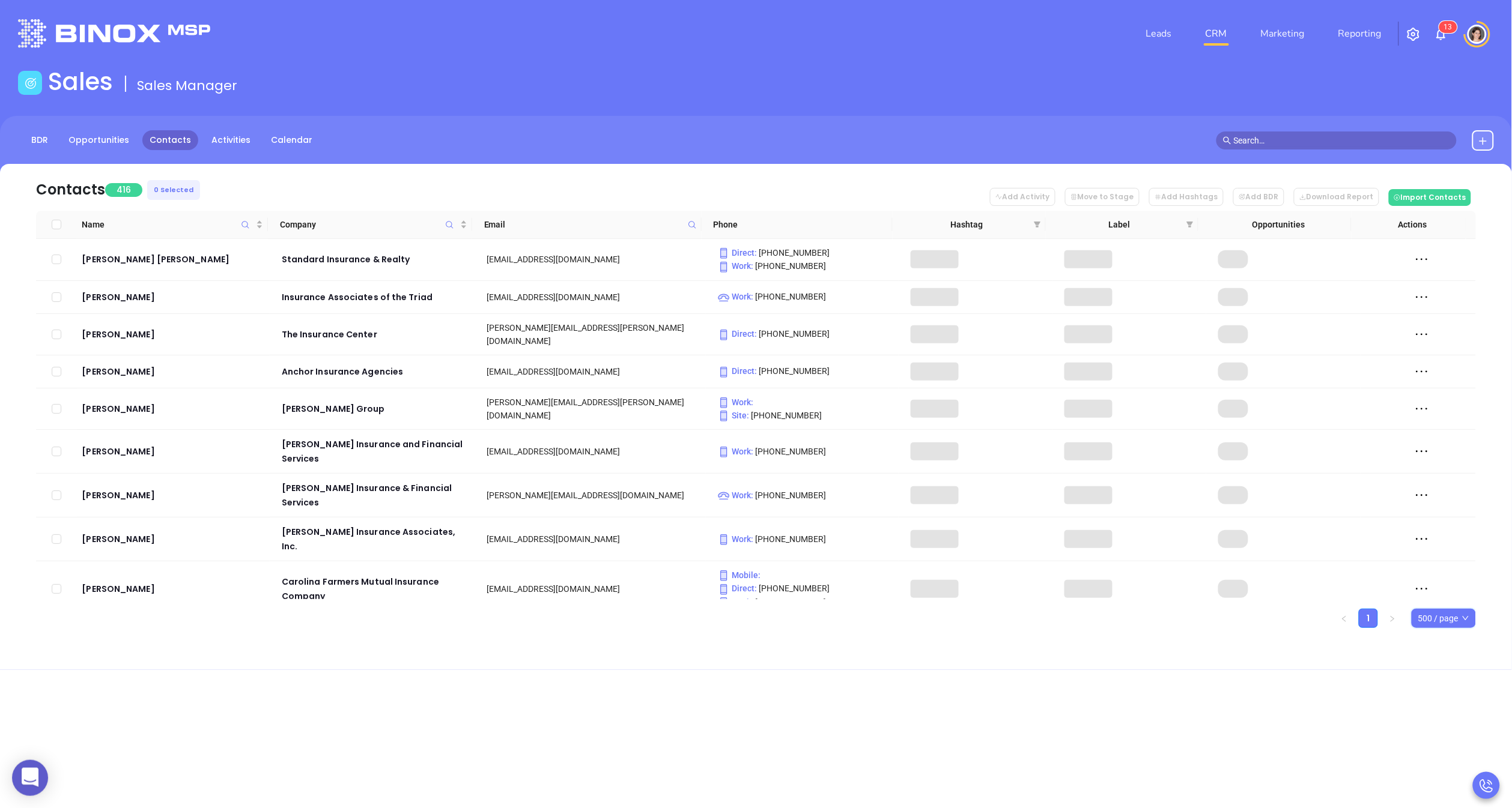
checkbox input "true"
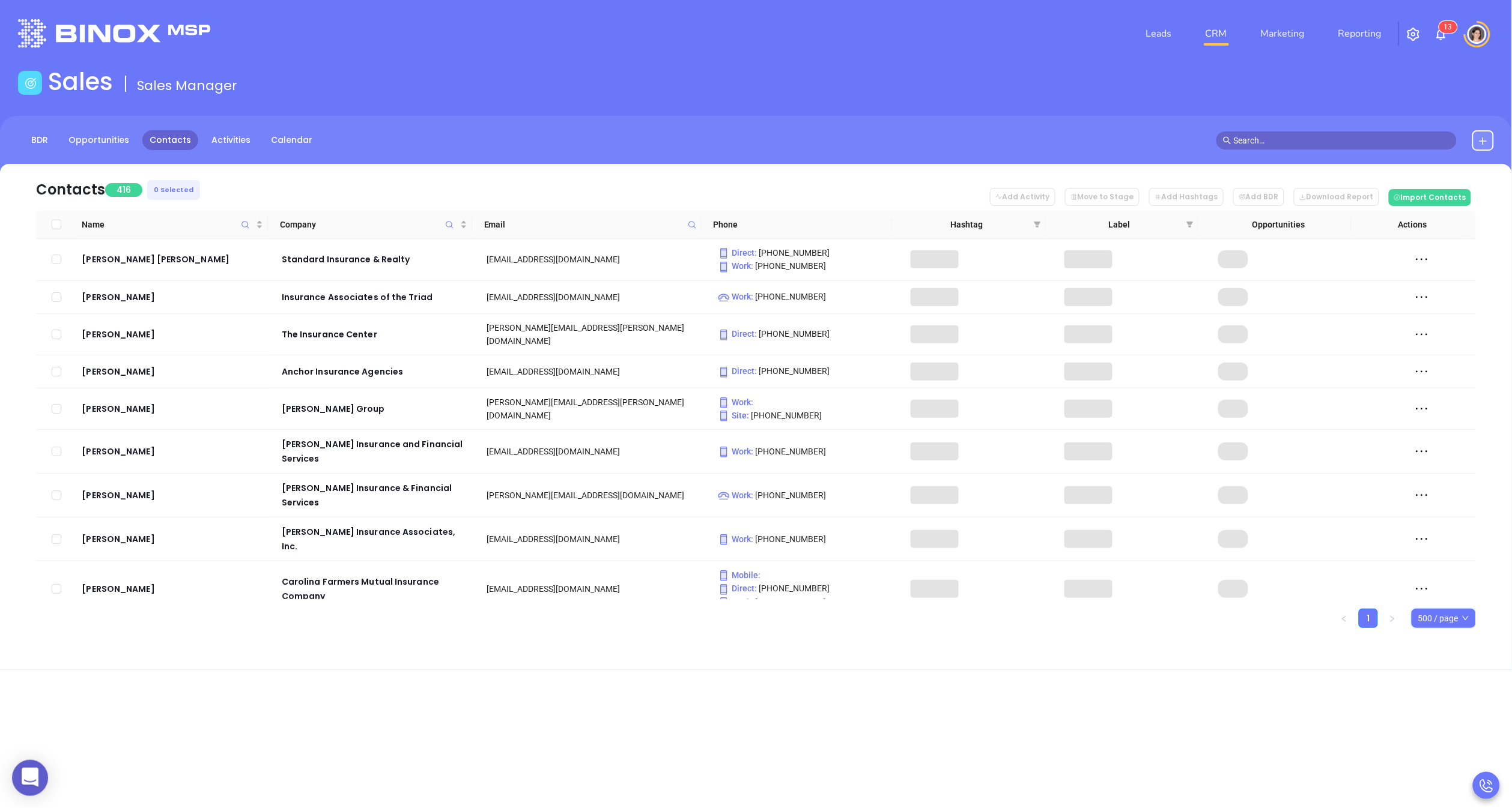
checkbox input "true"
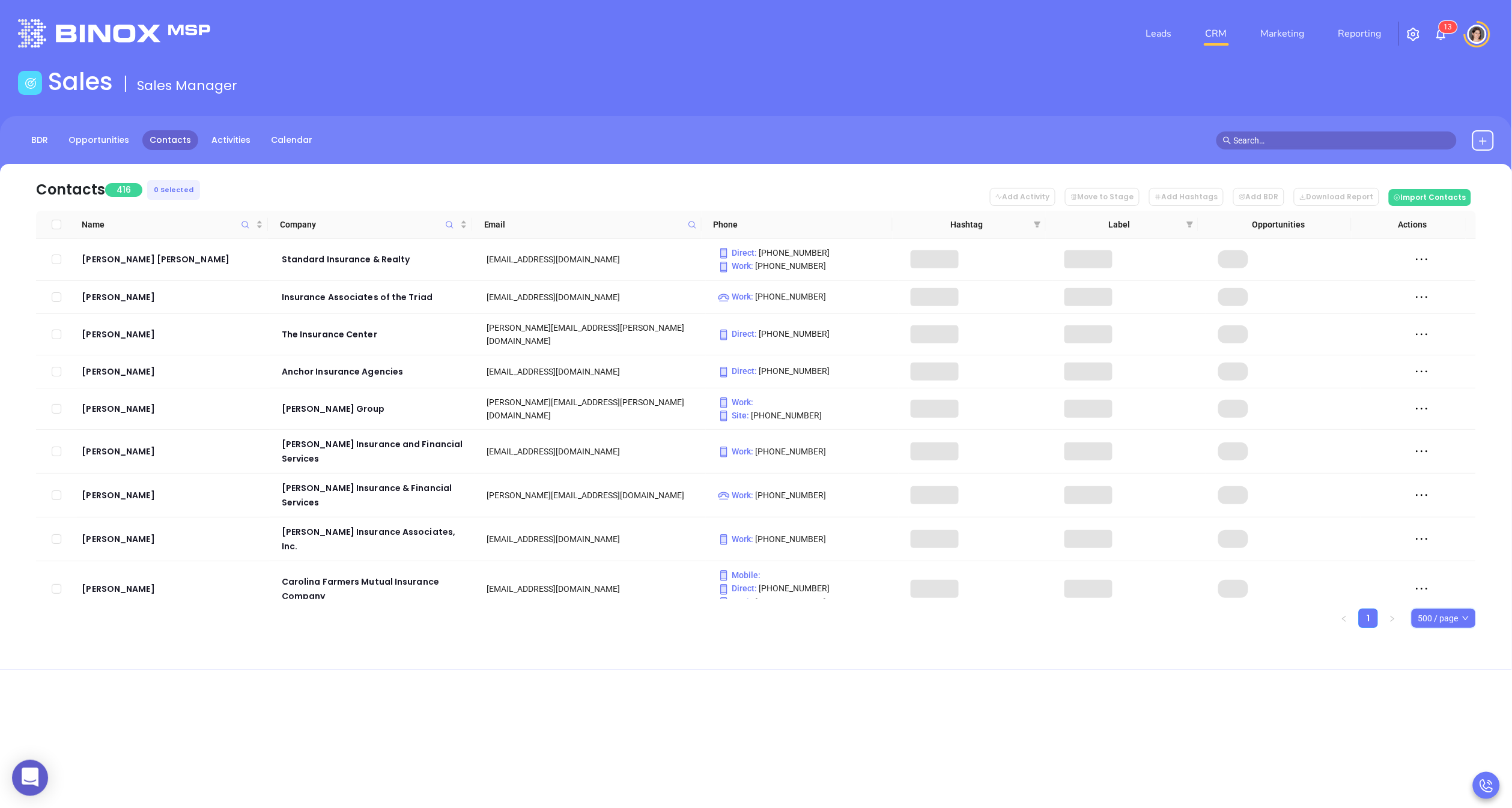
checkbox input "true"
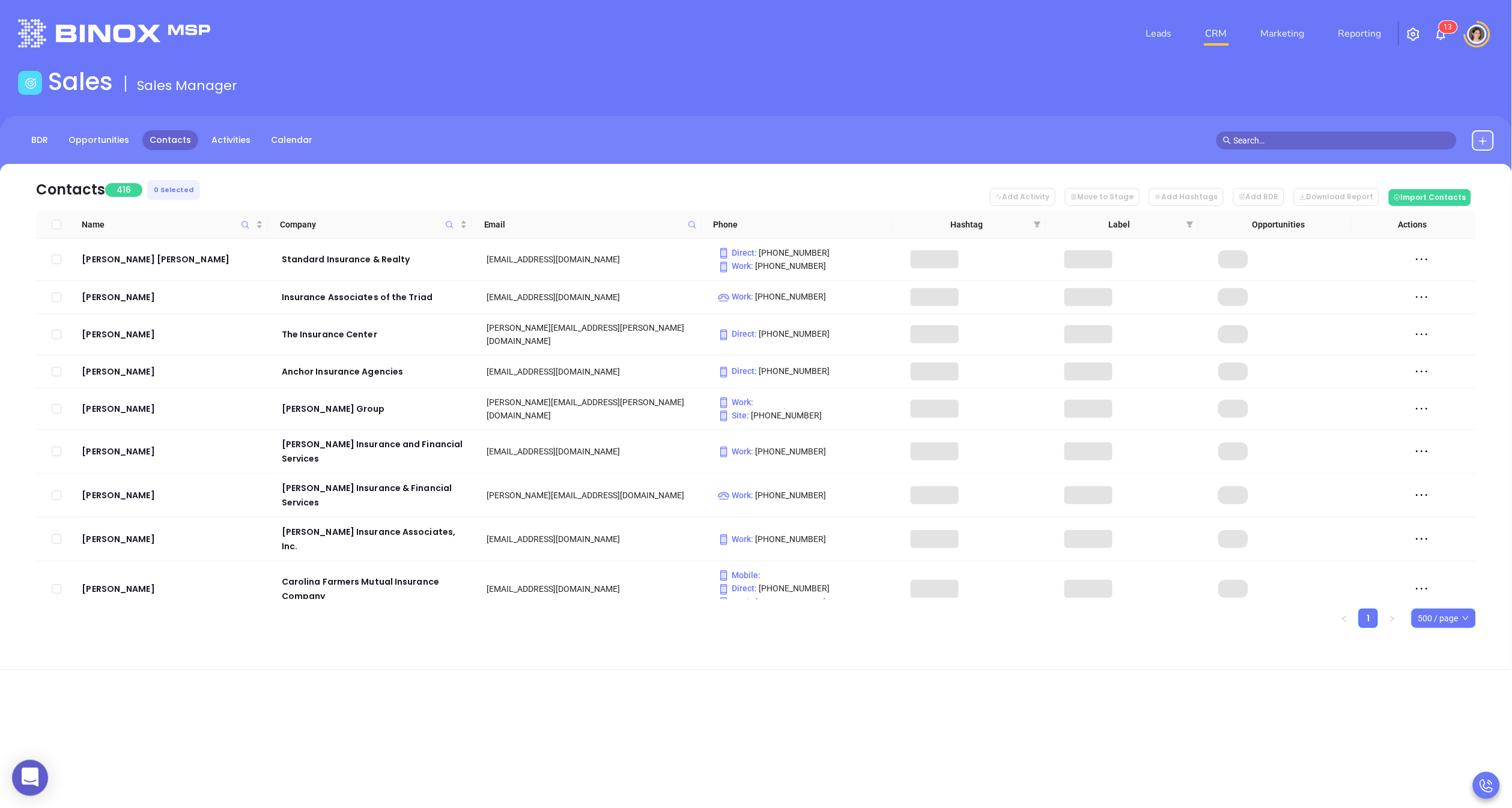
checkbox input "true"
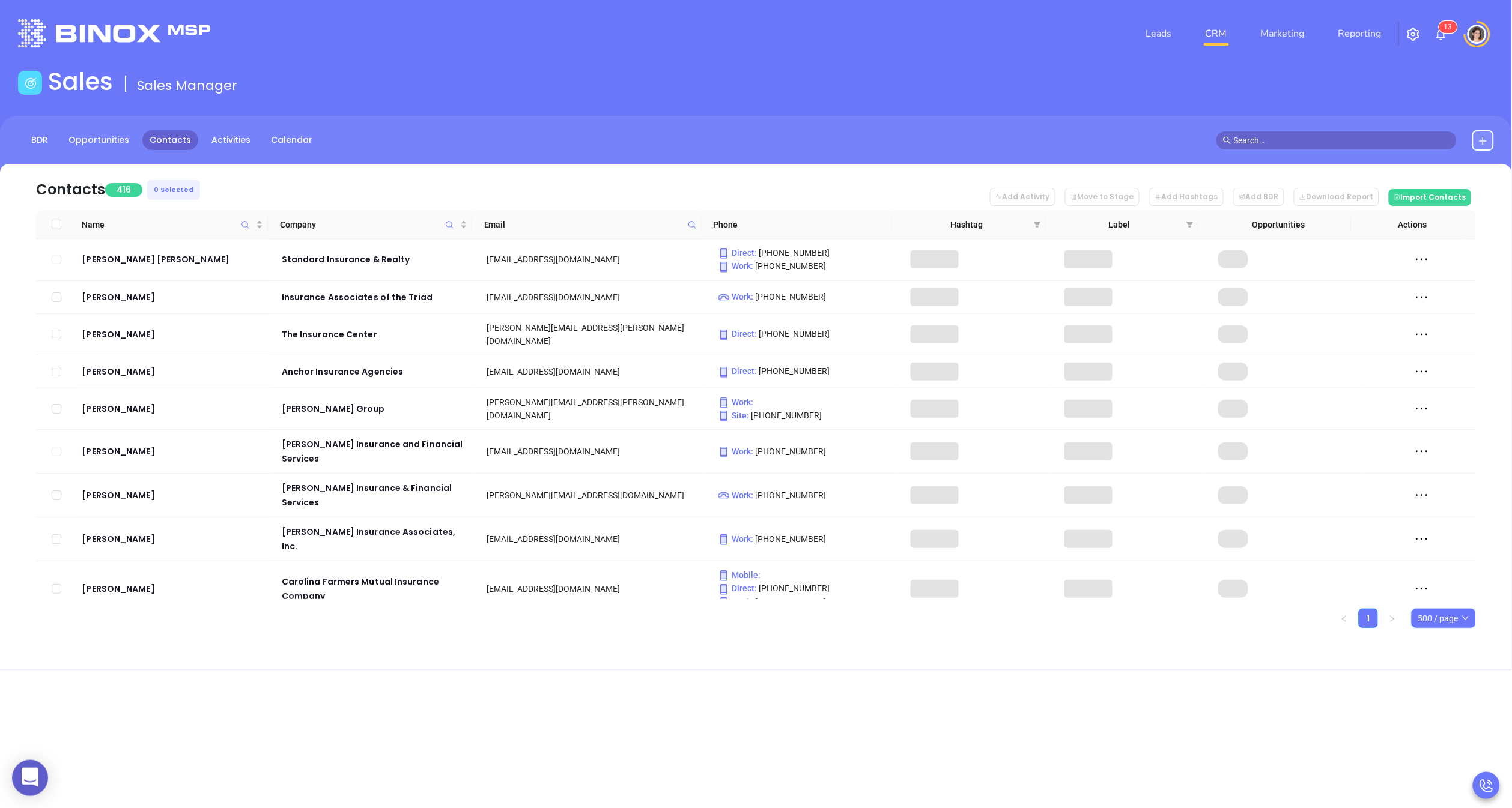
checkbox input "true"
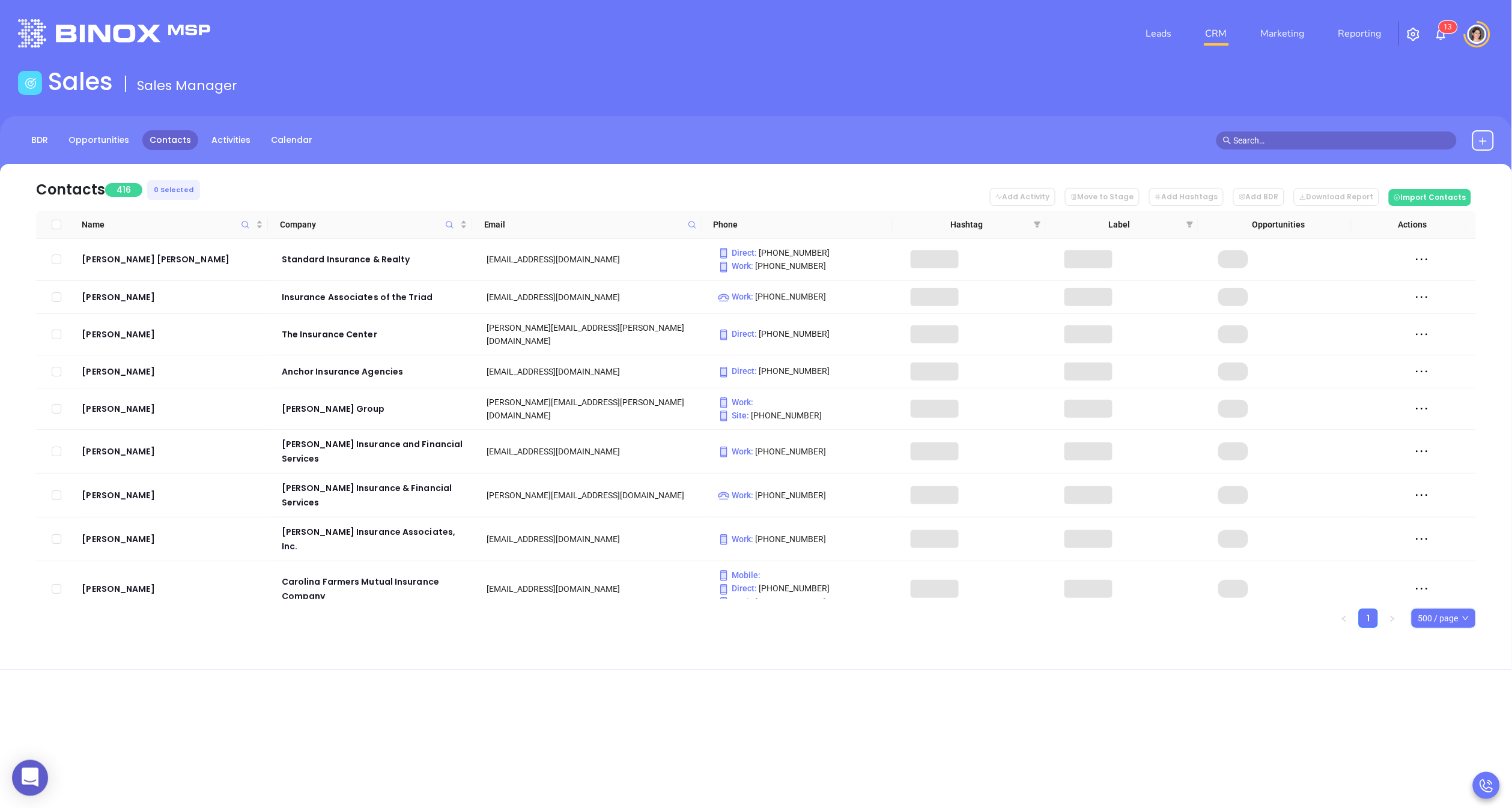
checkbox input "true"
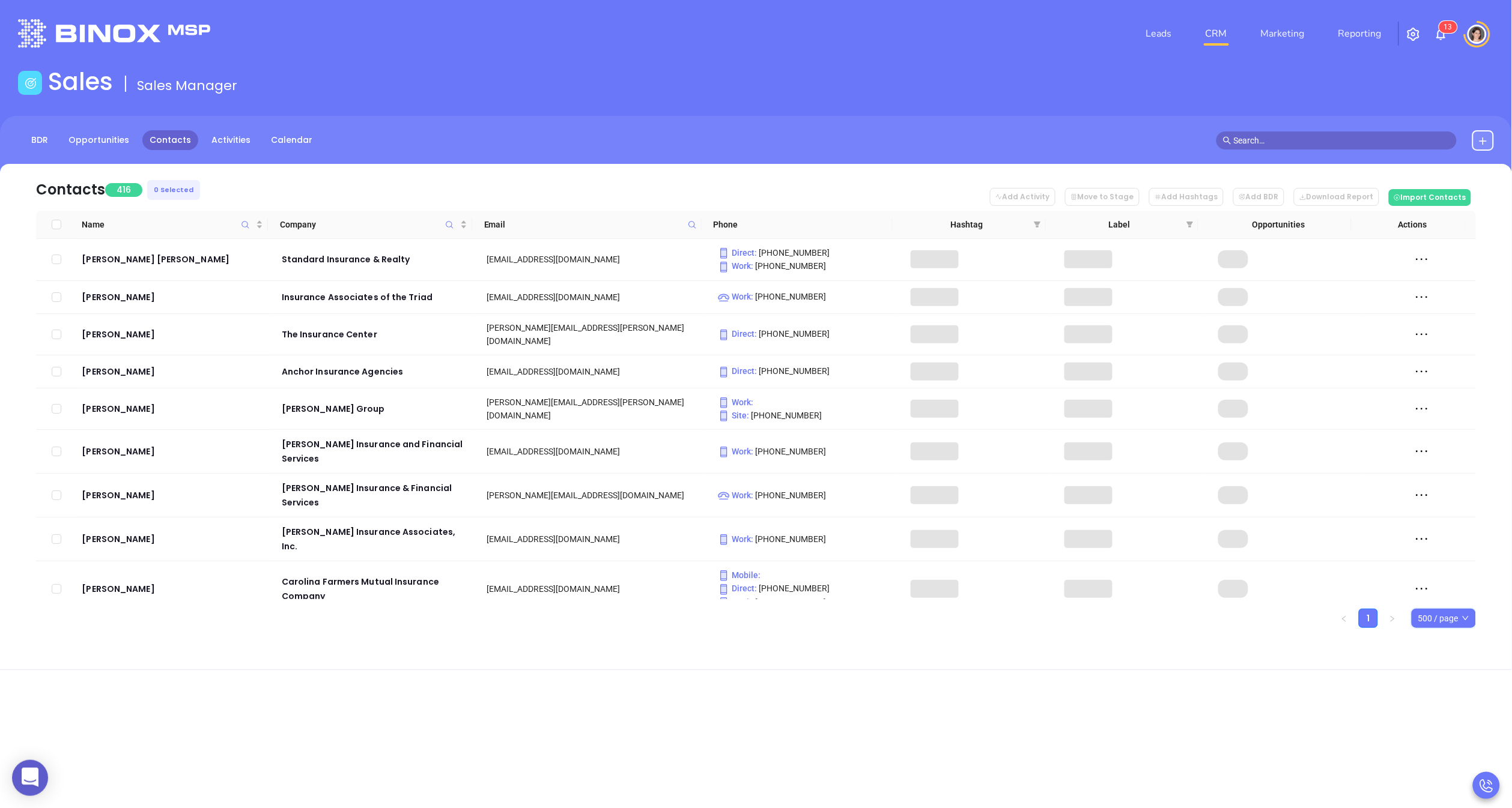
checkbox input "true"
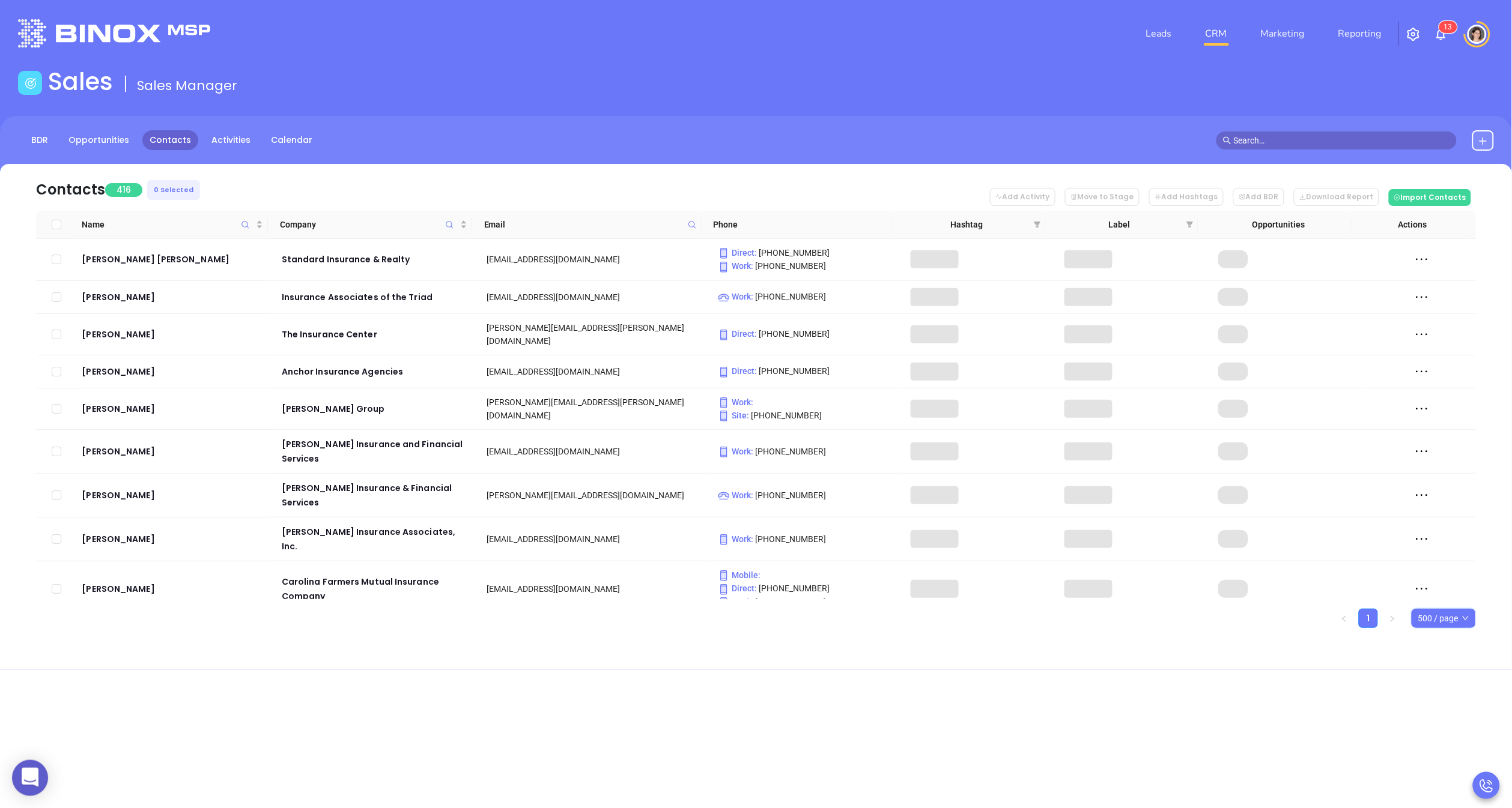
checkbox input "true"
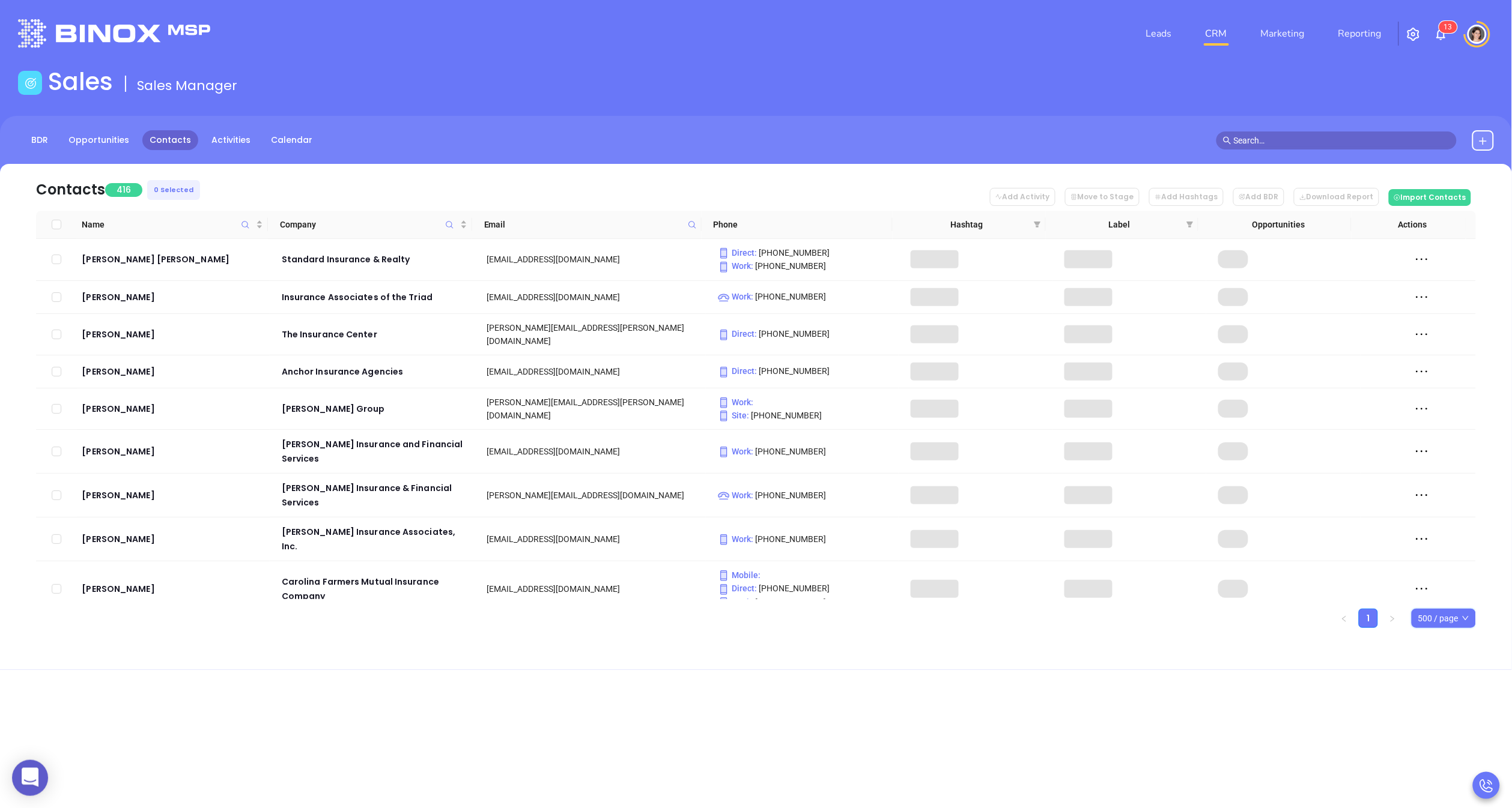
checkbox input "true"
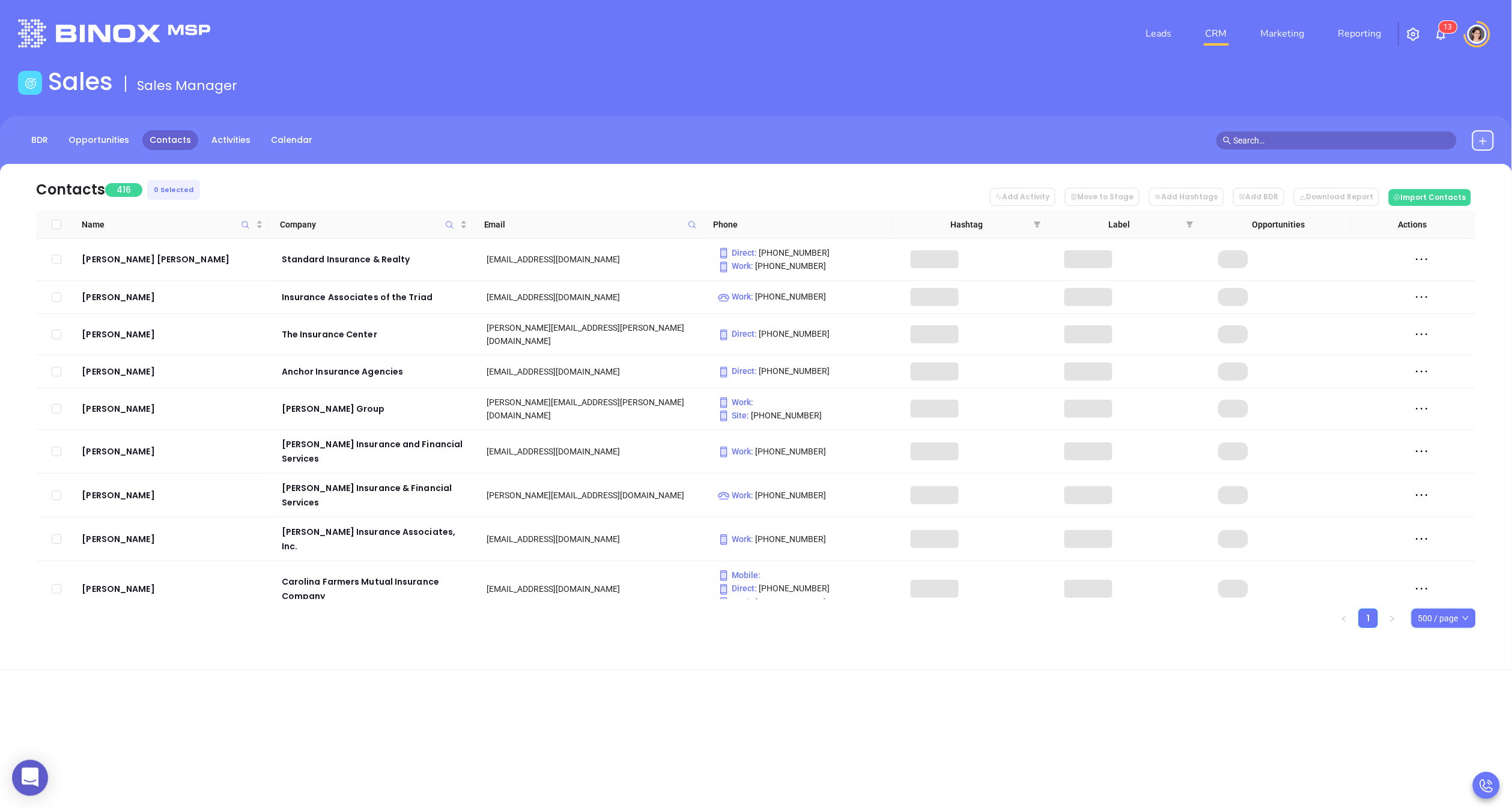
checkbox input "true"
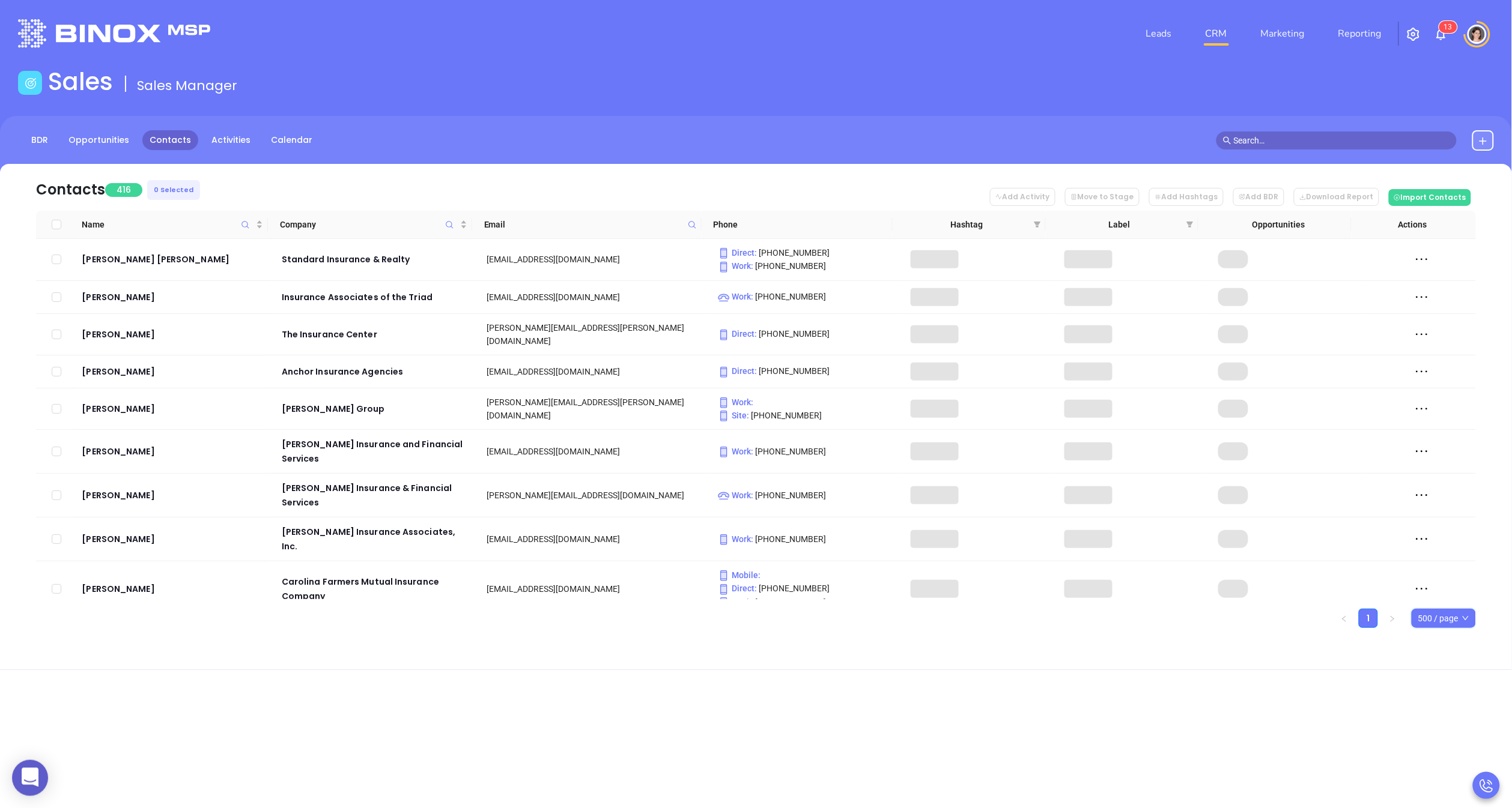
checkbox input "true"
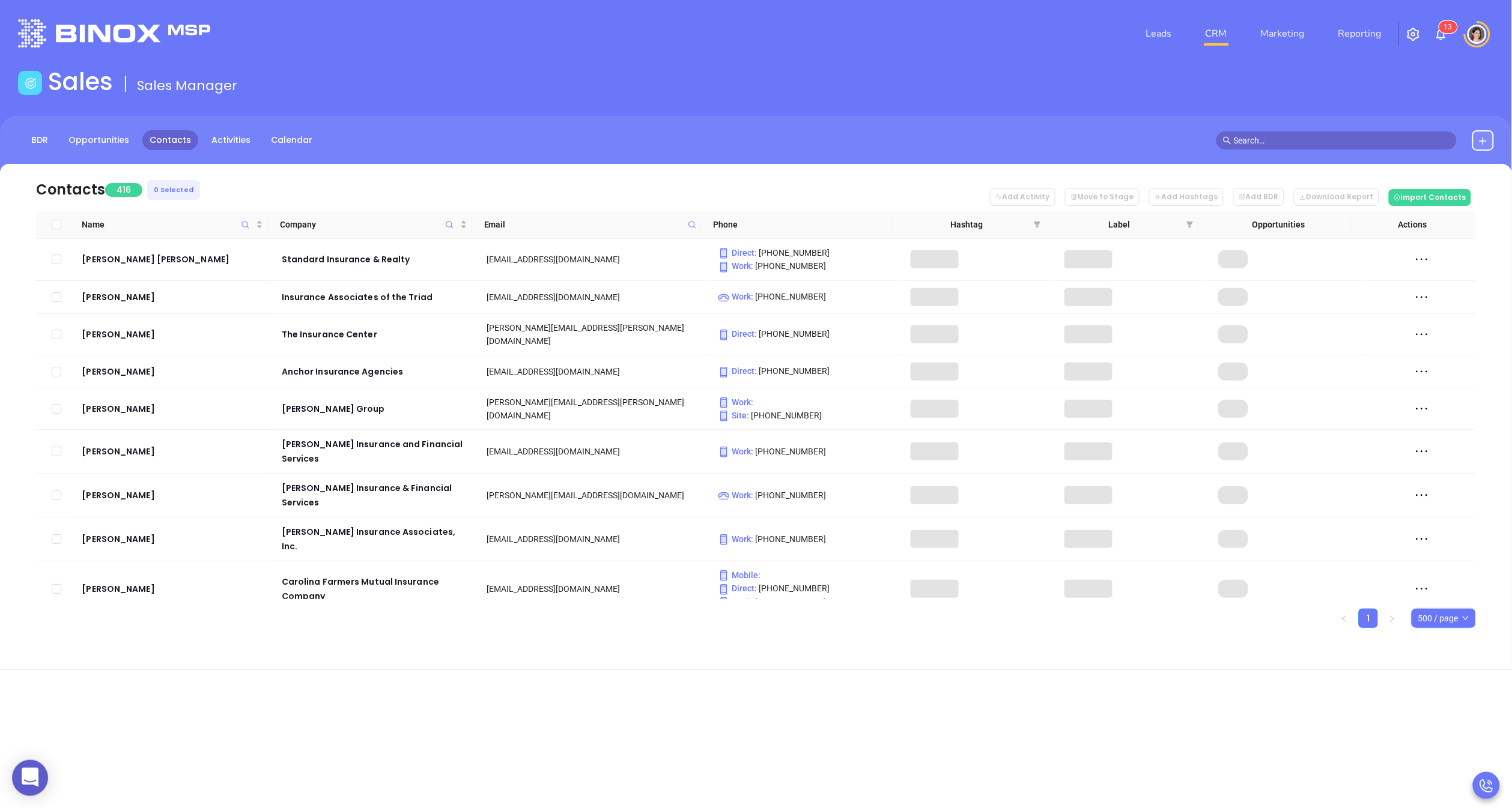
checkbox input "true"
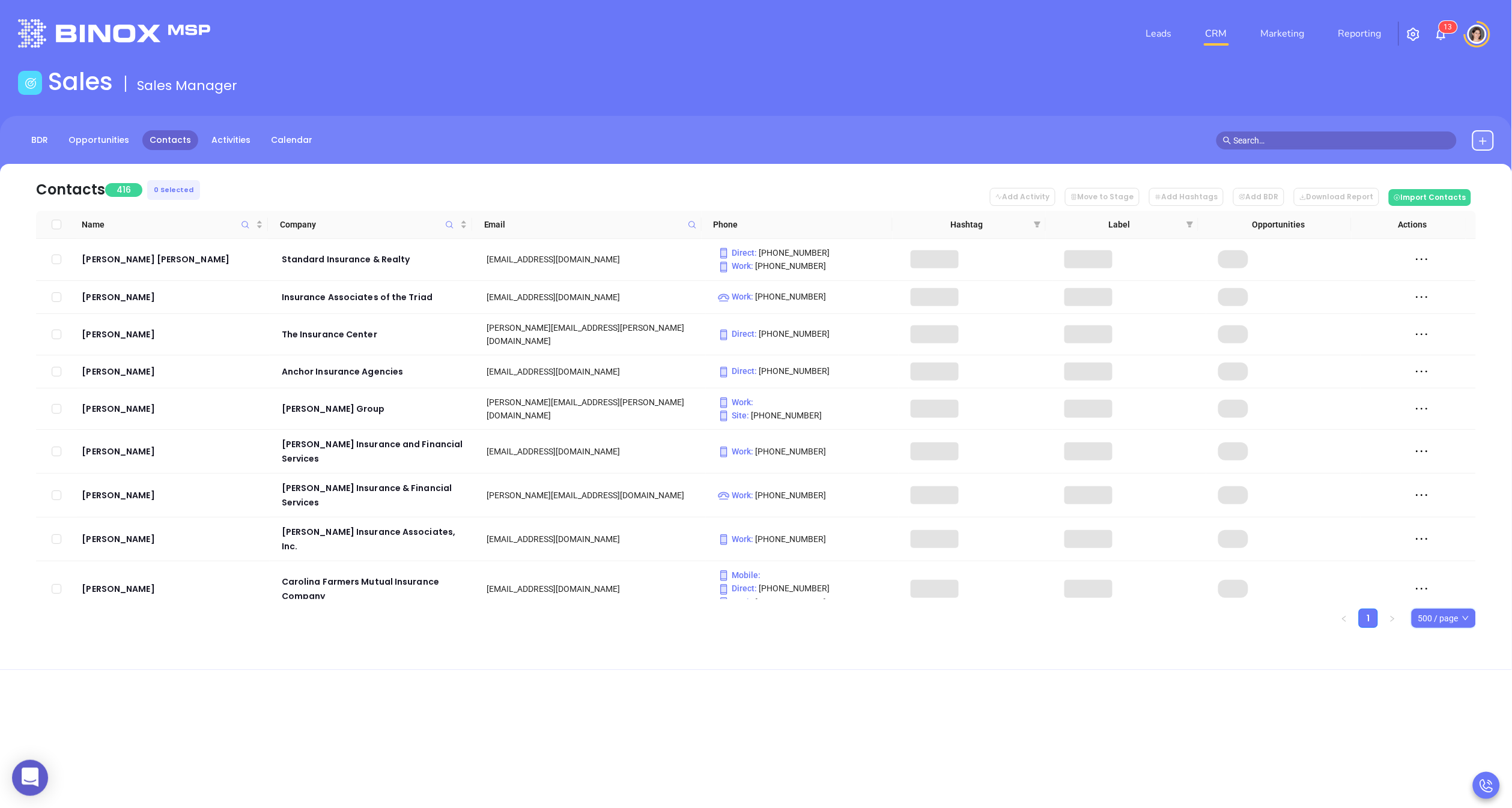
checkbox input "true"
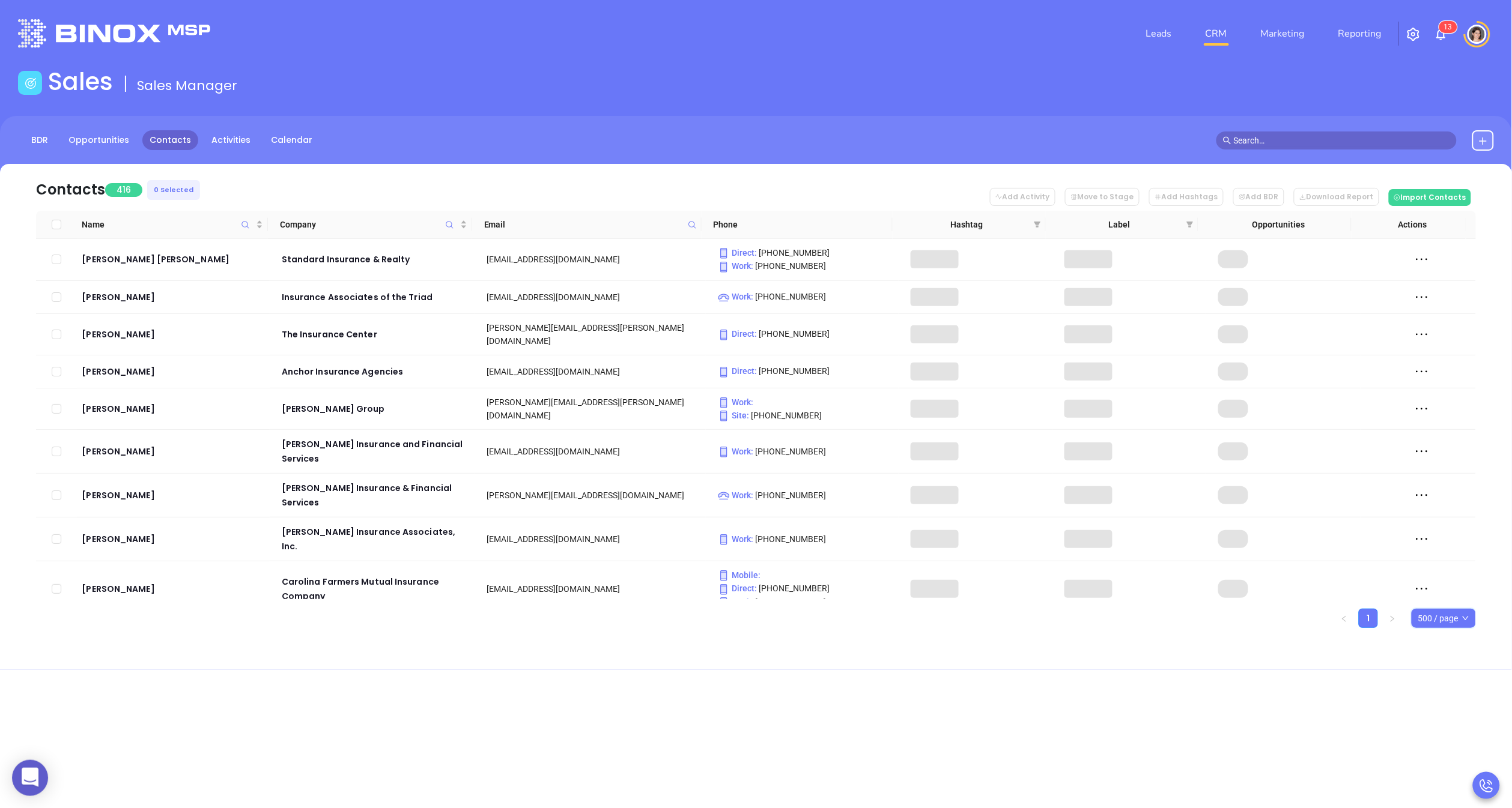
checkbox input "true"
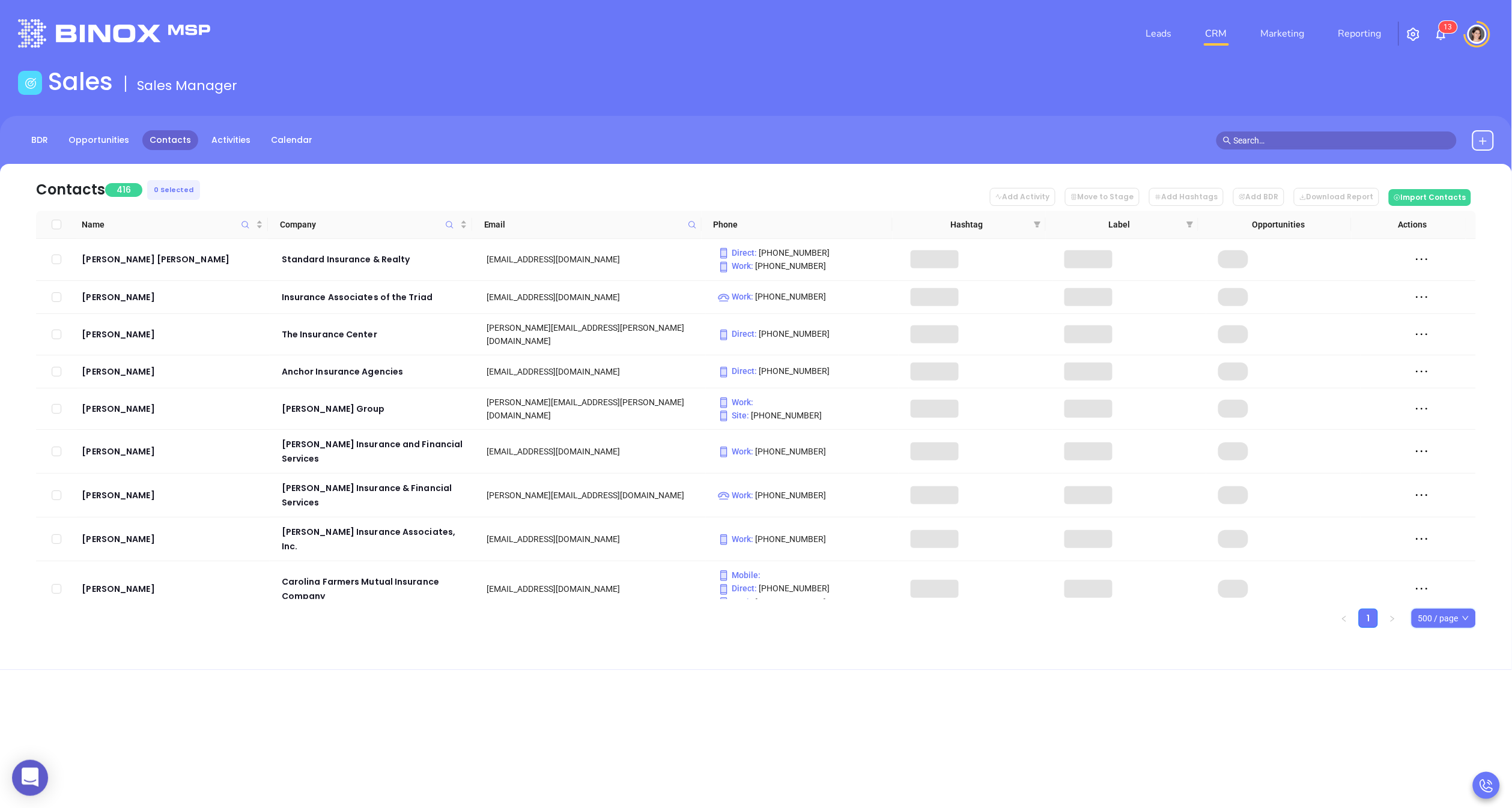
checkbox input "true"
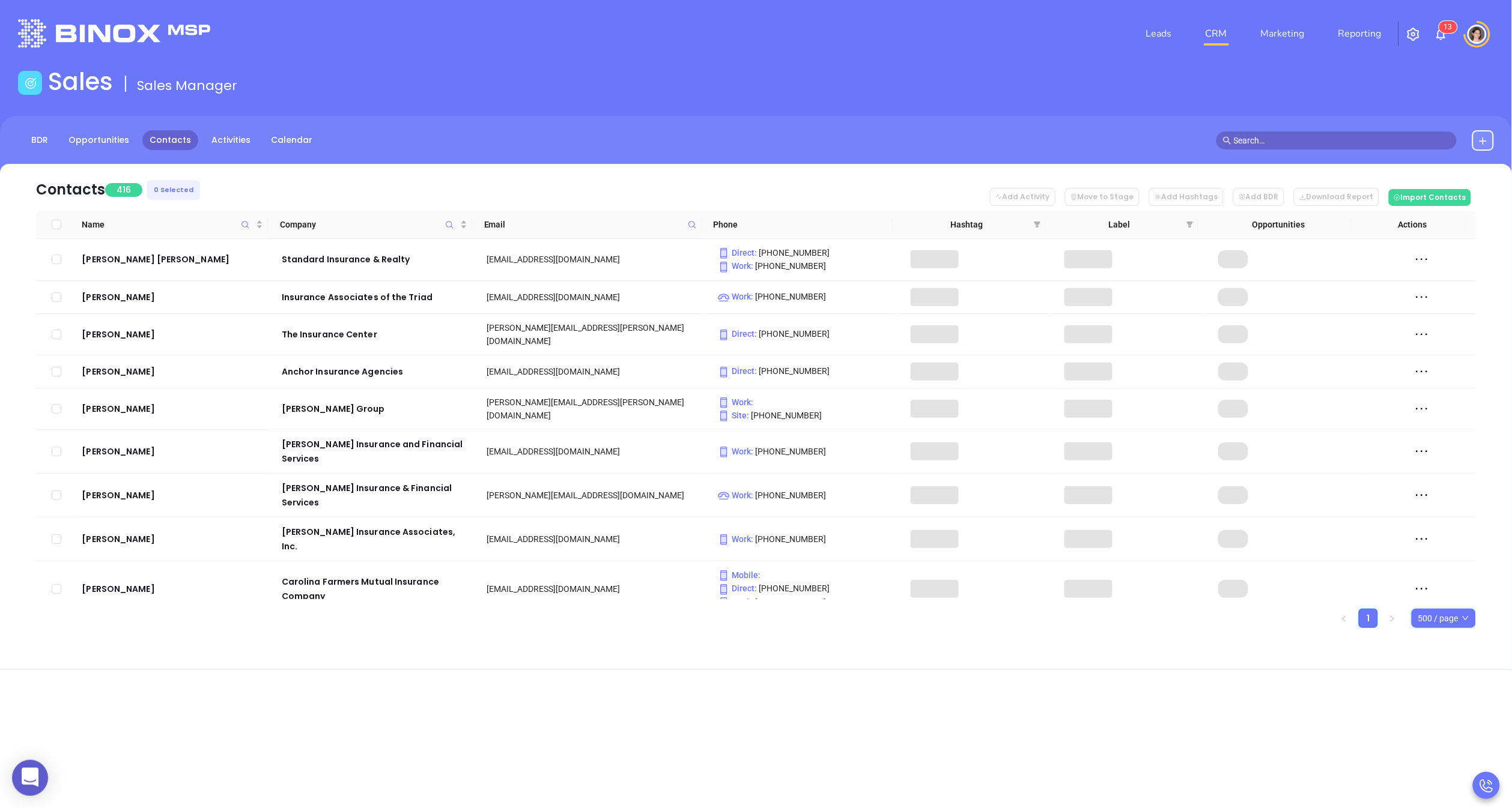
checkbox input "true"
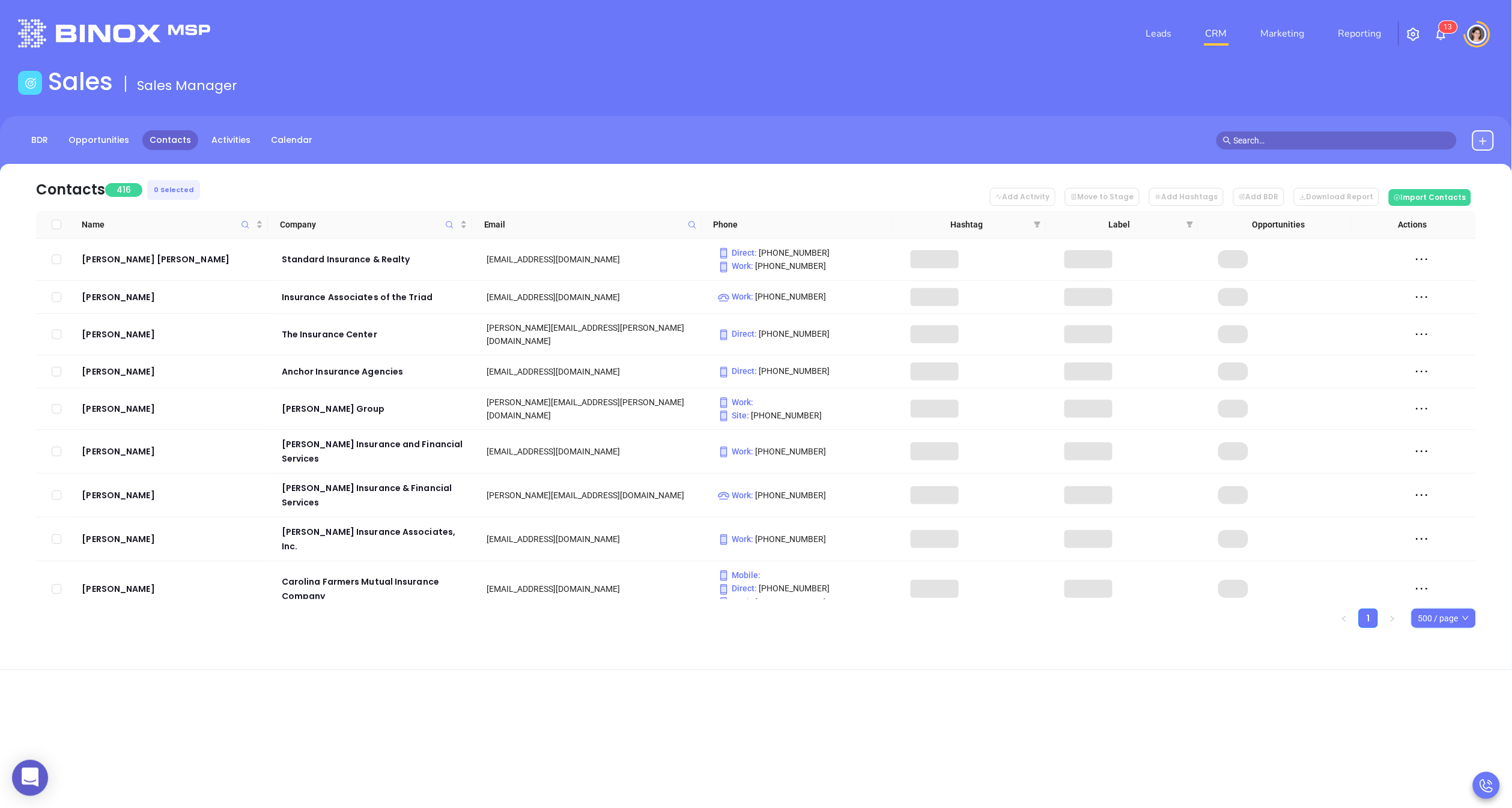
checkbox input "true"
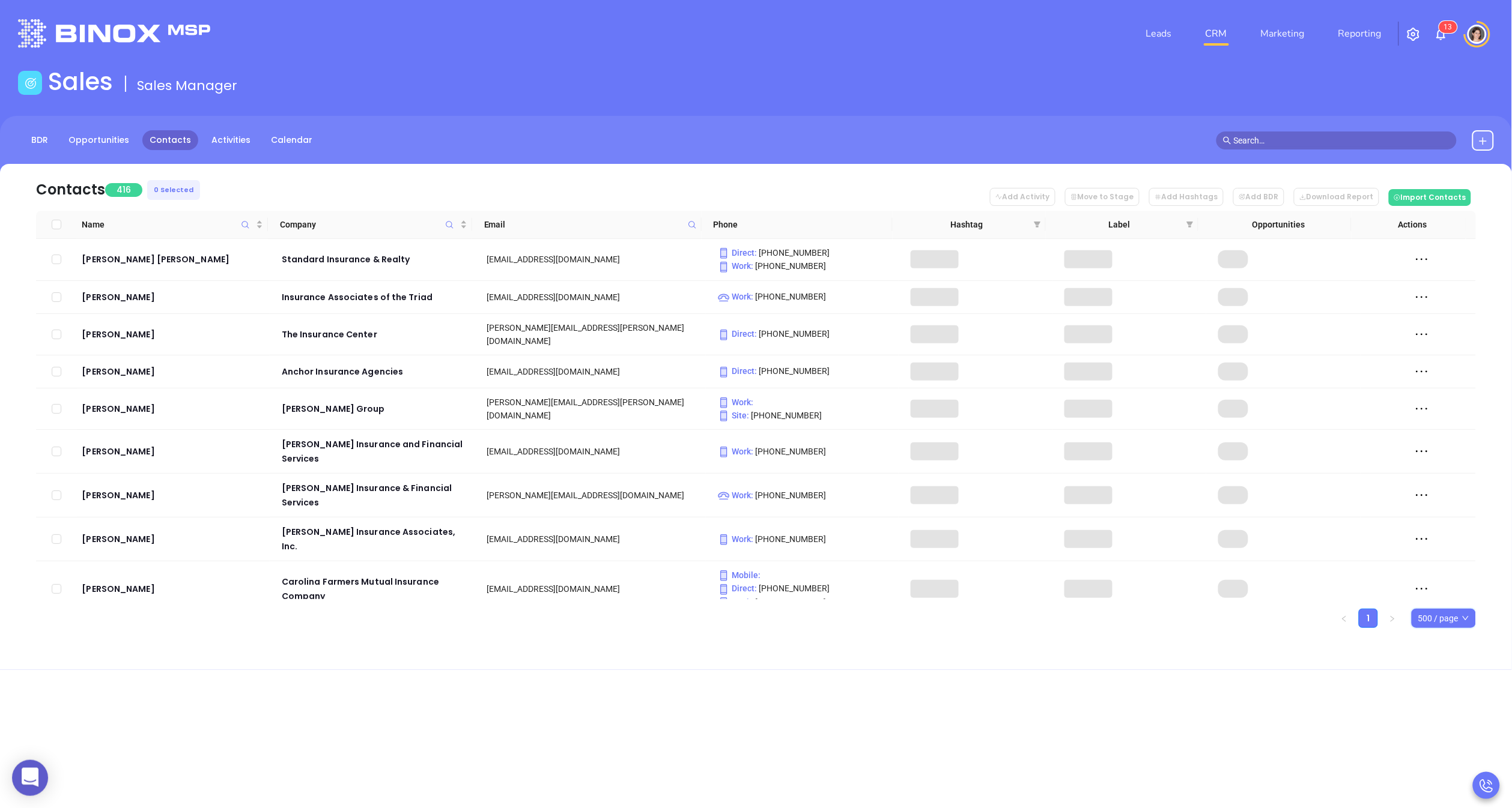
checkbox input "true"
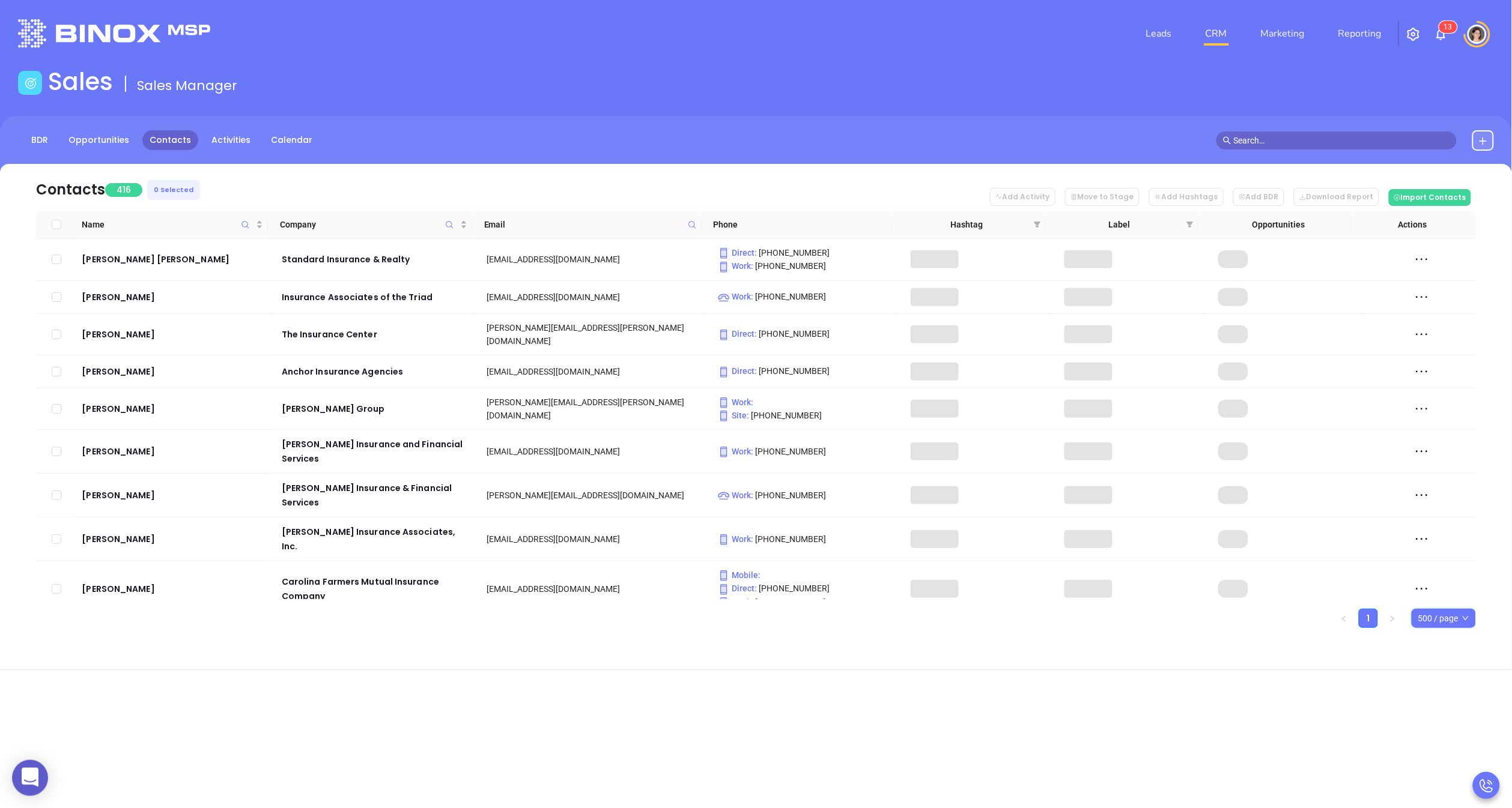
checkbox input "true"
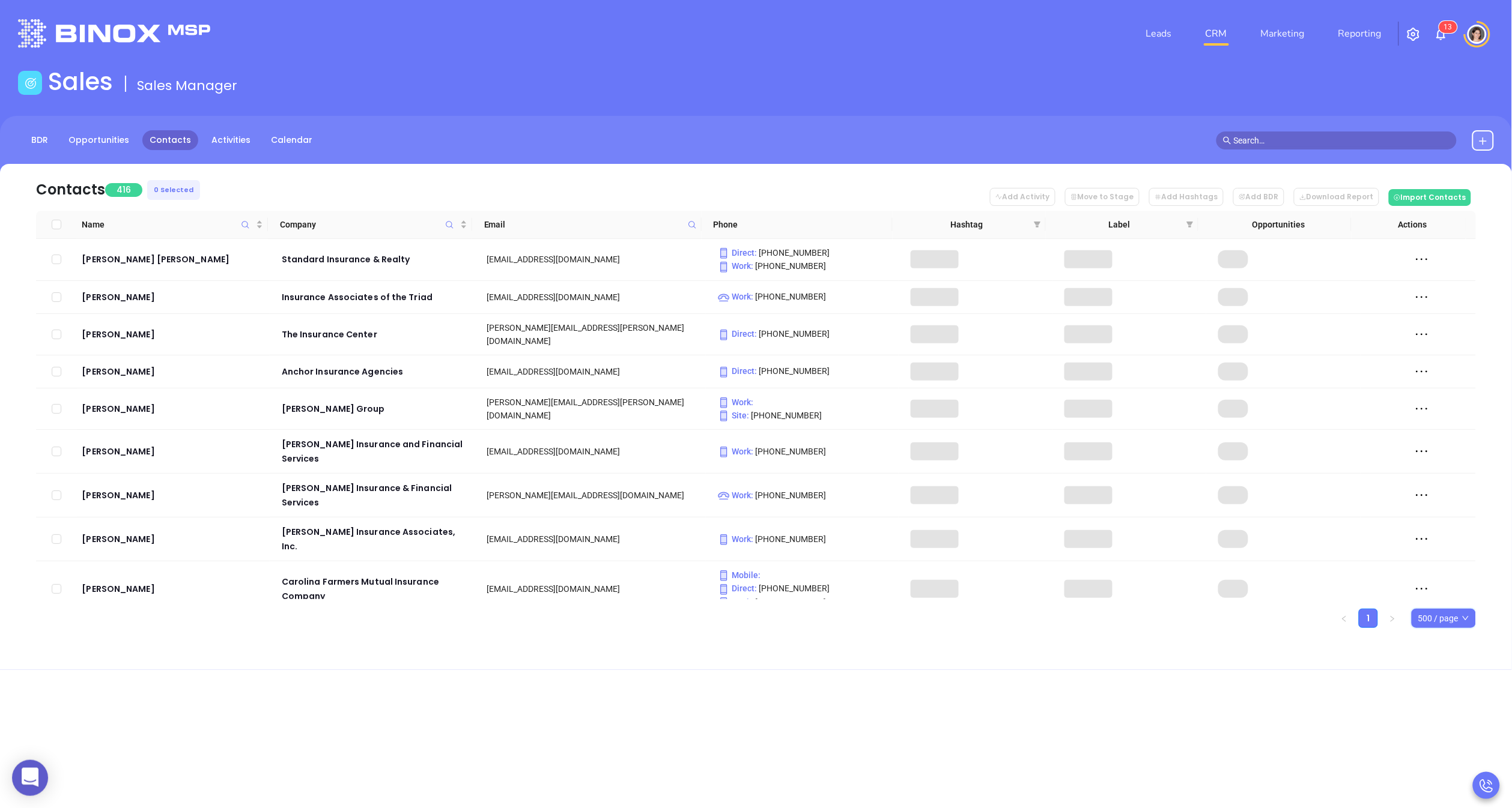
checkbox input "true"
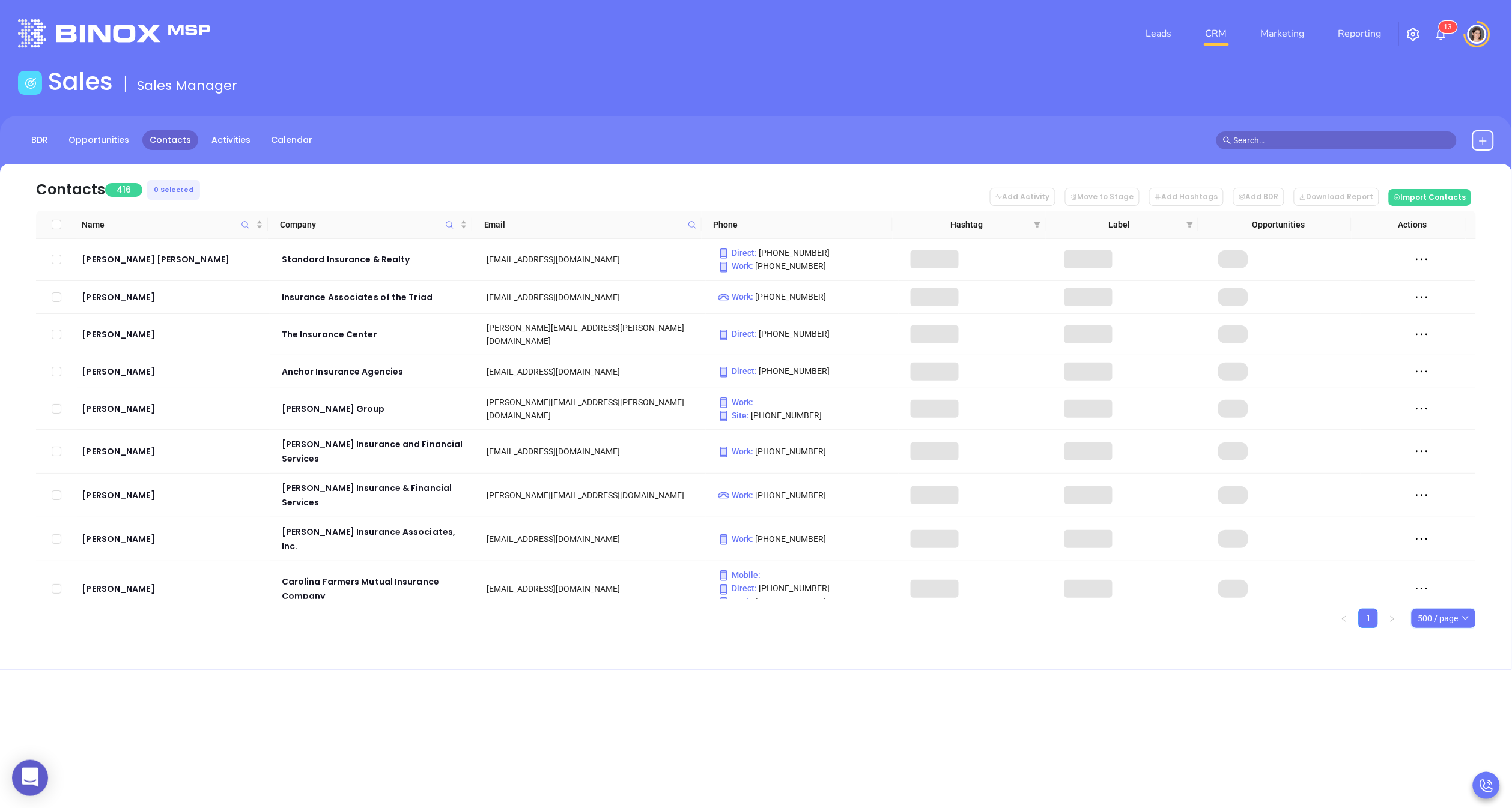
checkbox input "true"
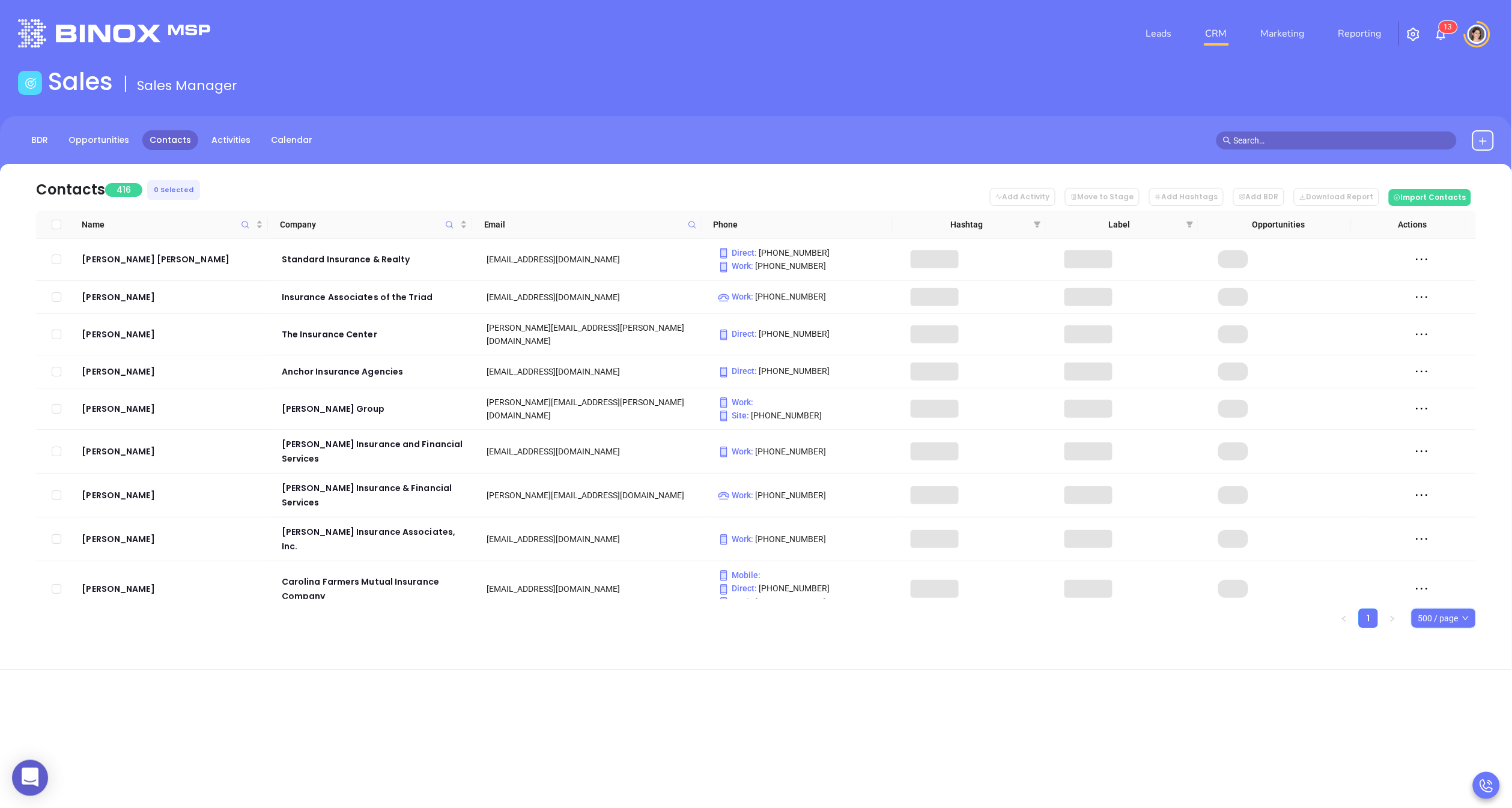
checkbox input "true"
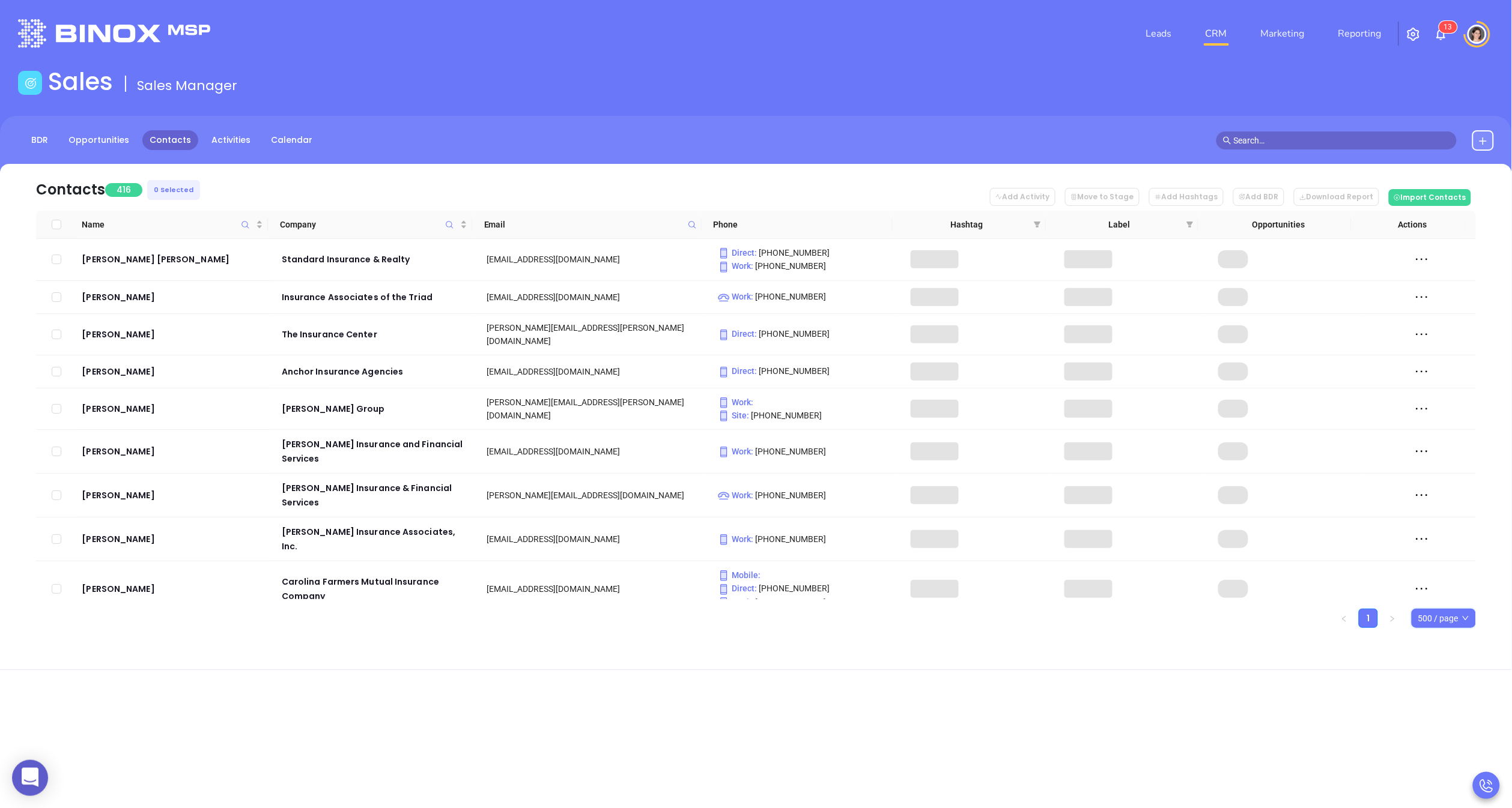
checkbox input "true"
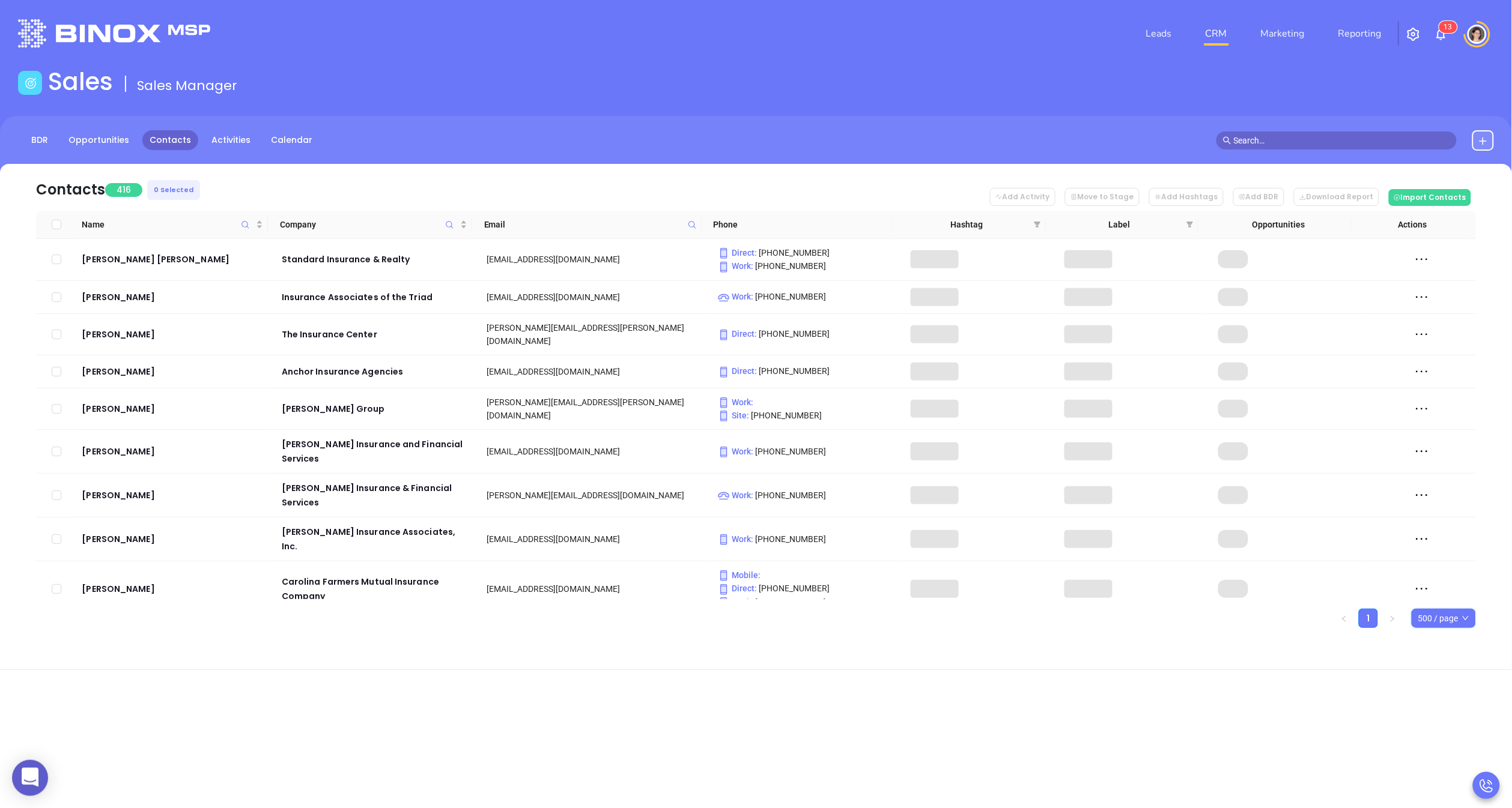
checkbox input "true"
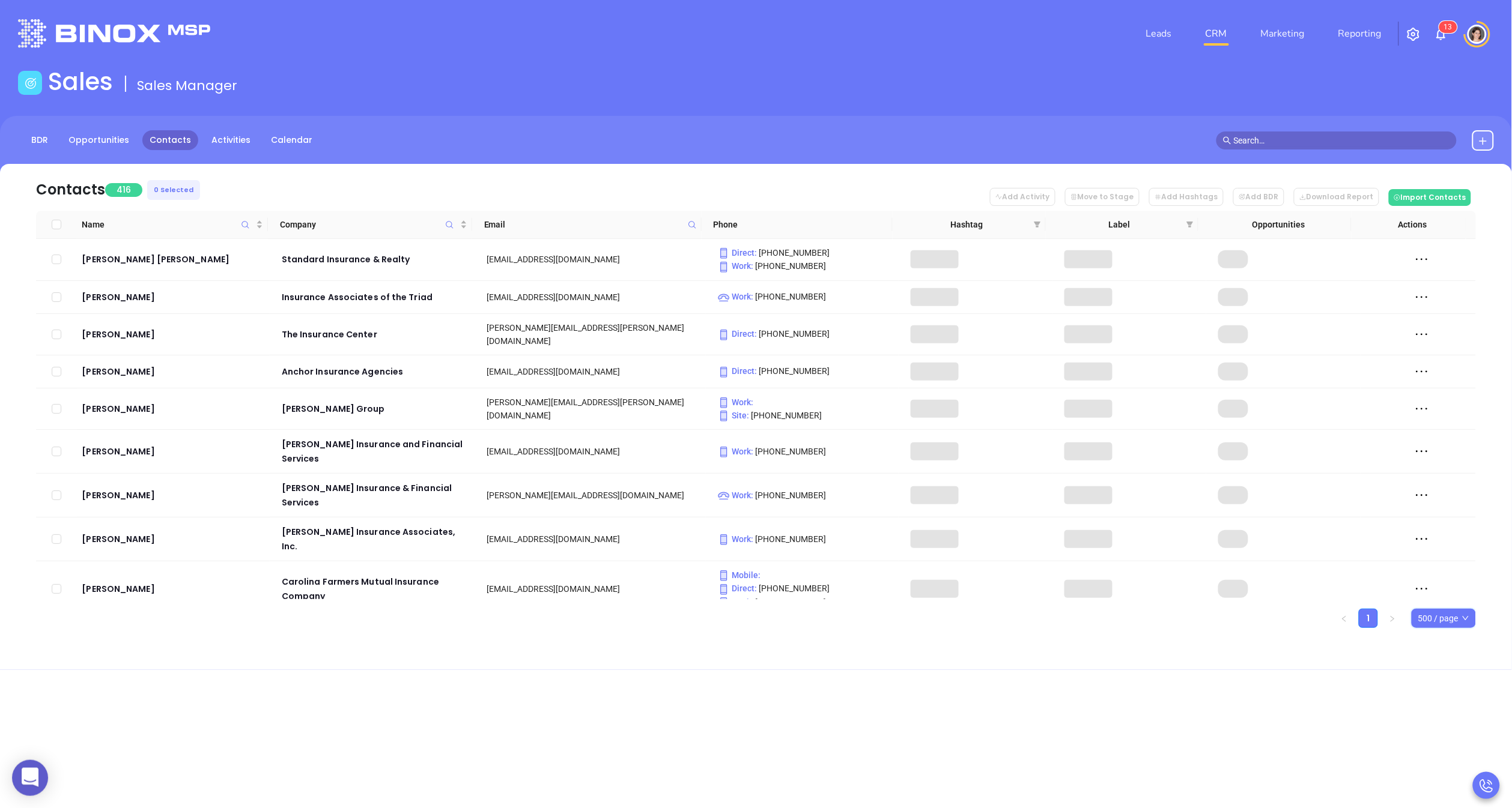
checkbox input "true"
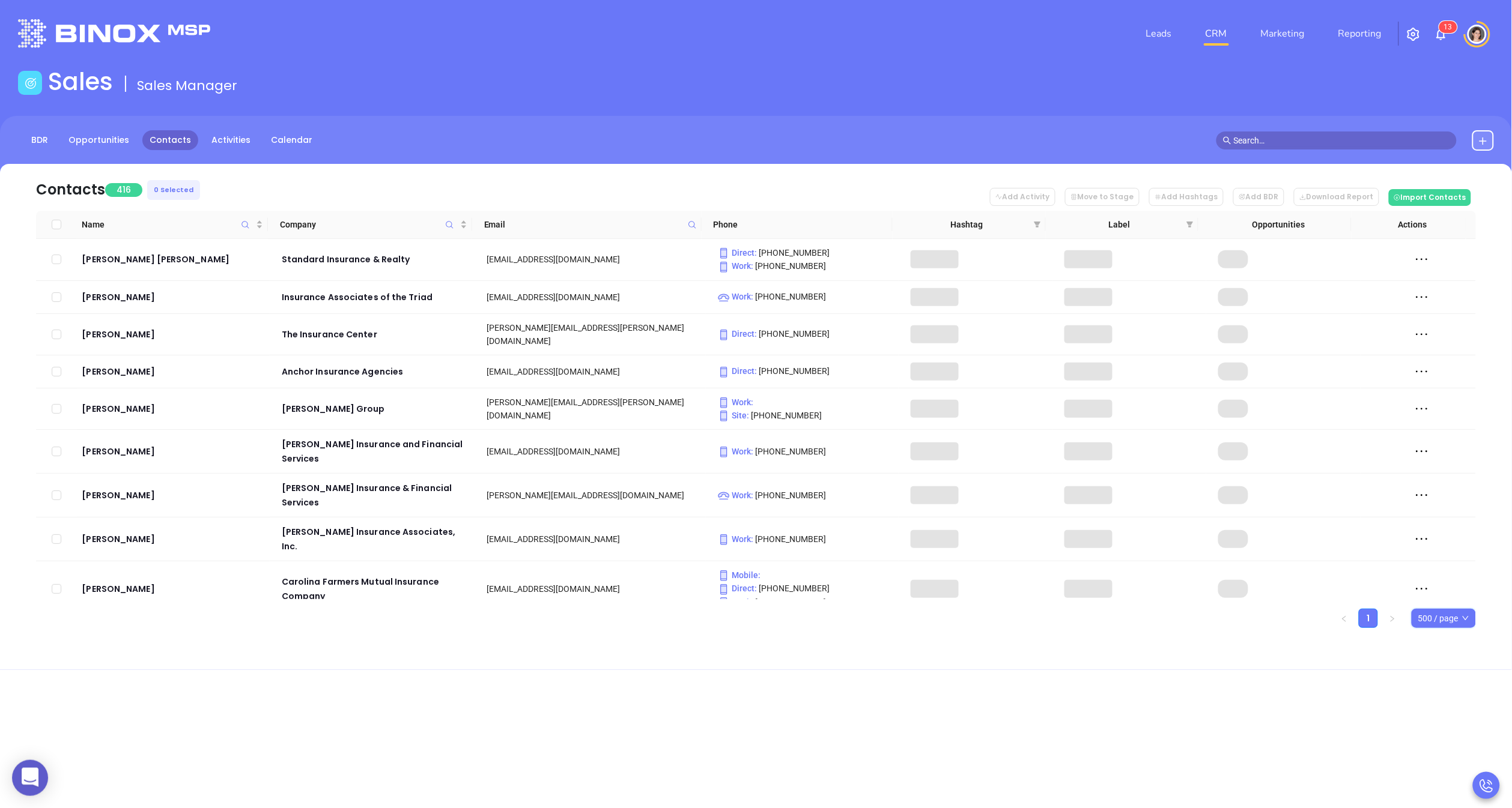
checkbox input "true"
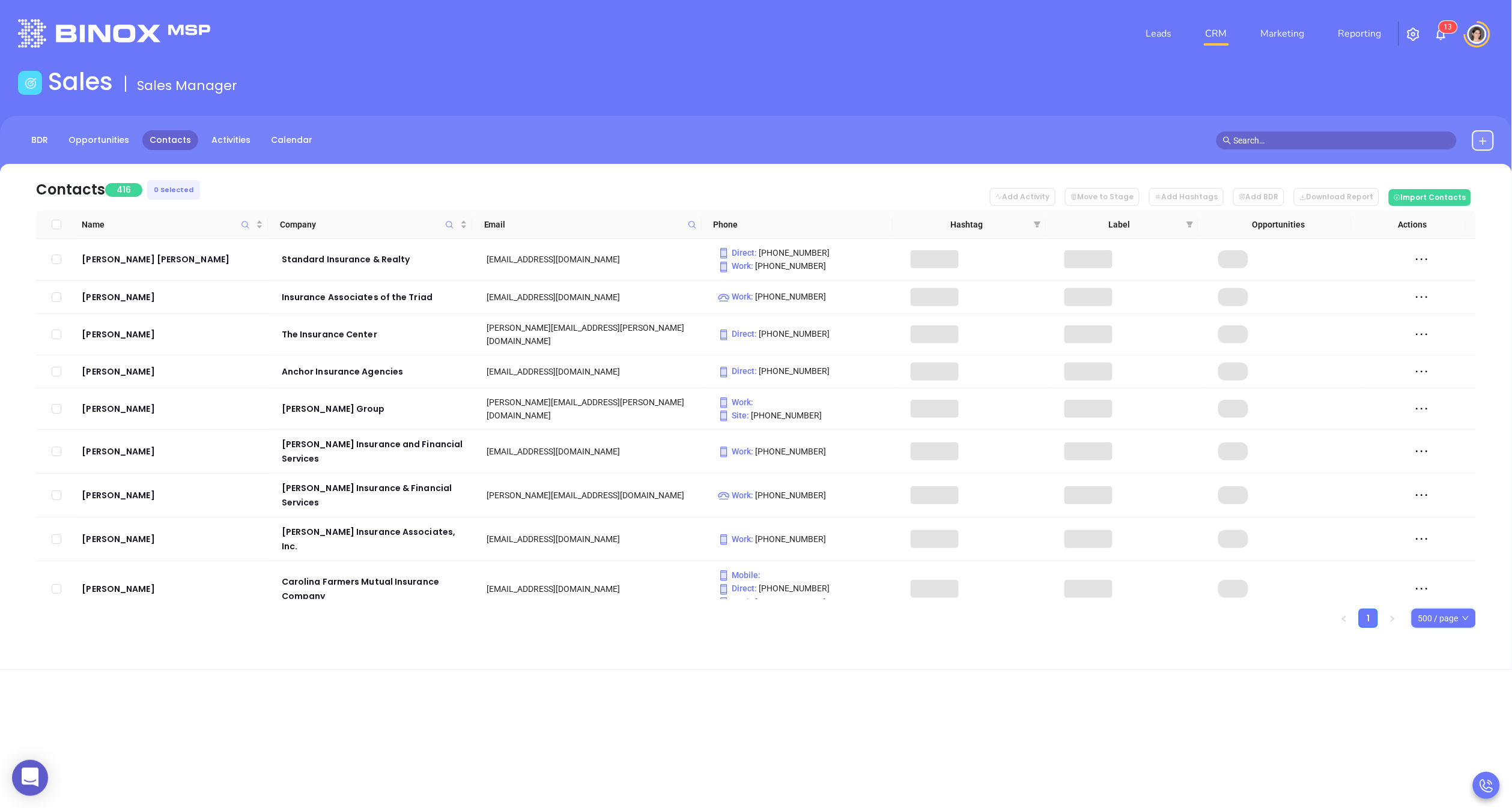
checkbox input "true"
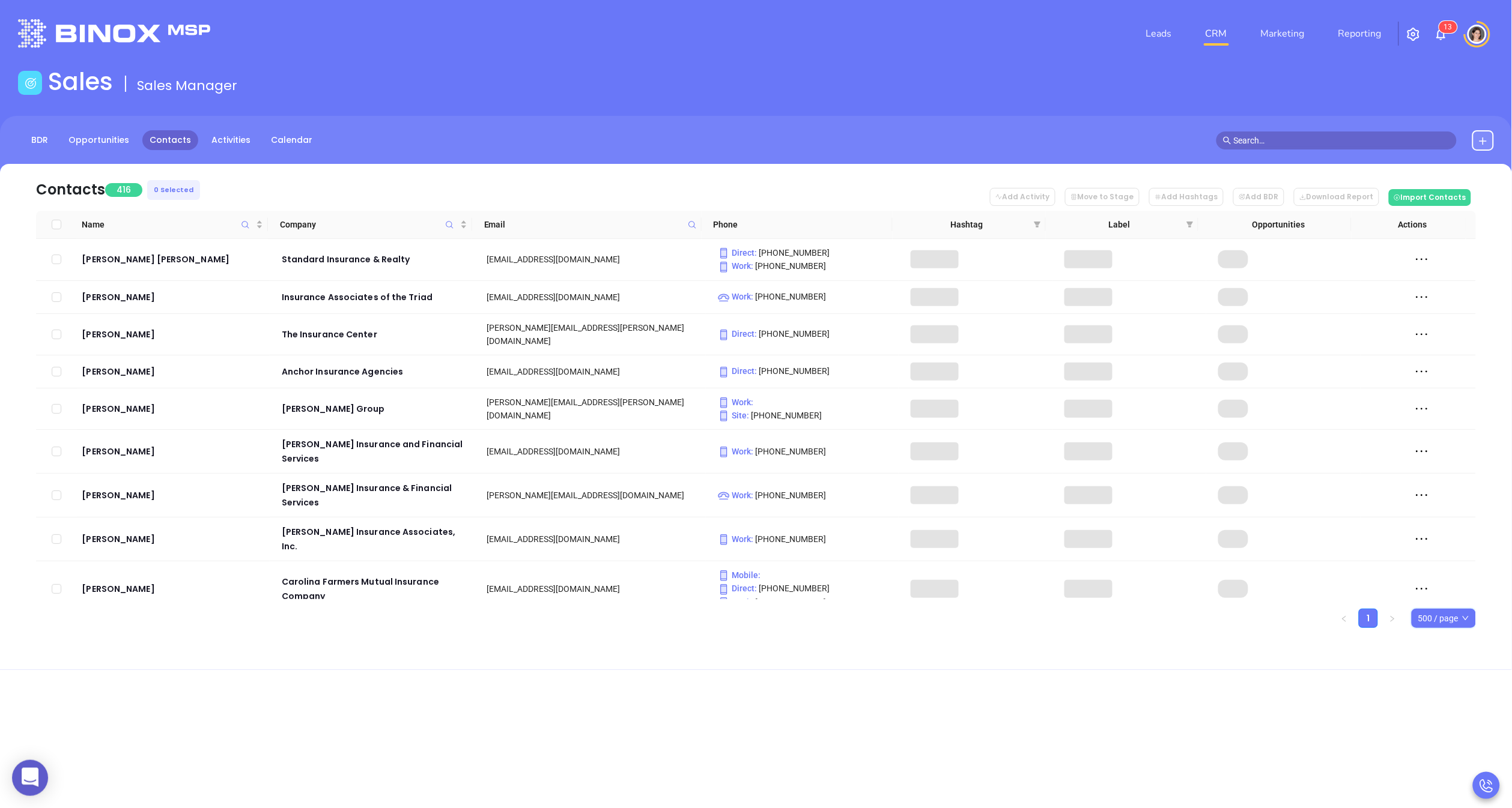
checkbox input "true"
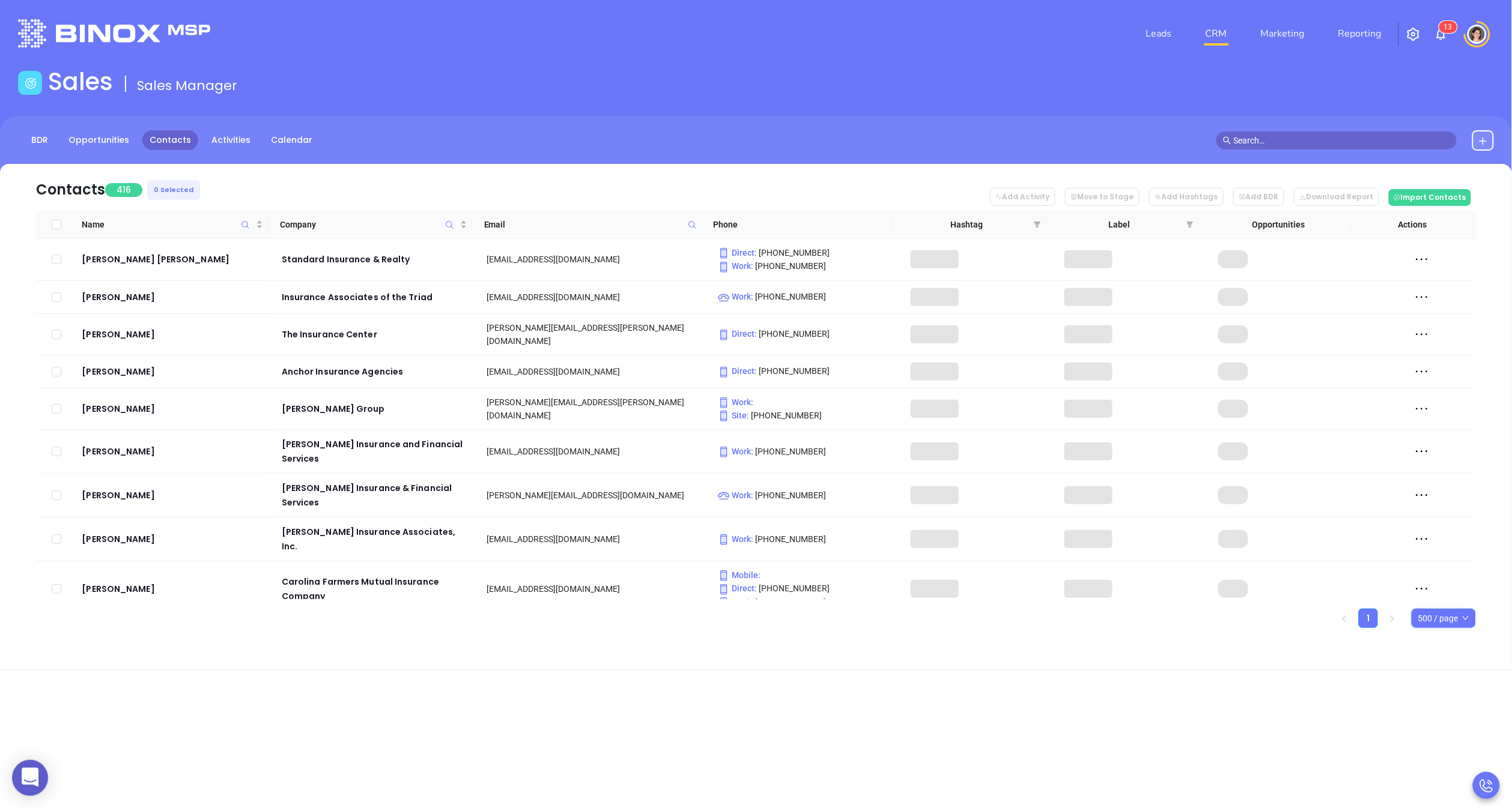
checkbox input "true"
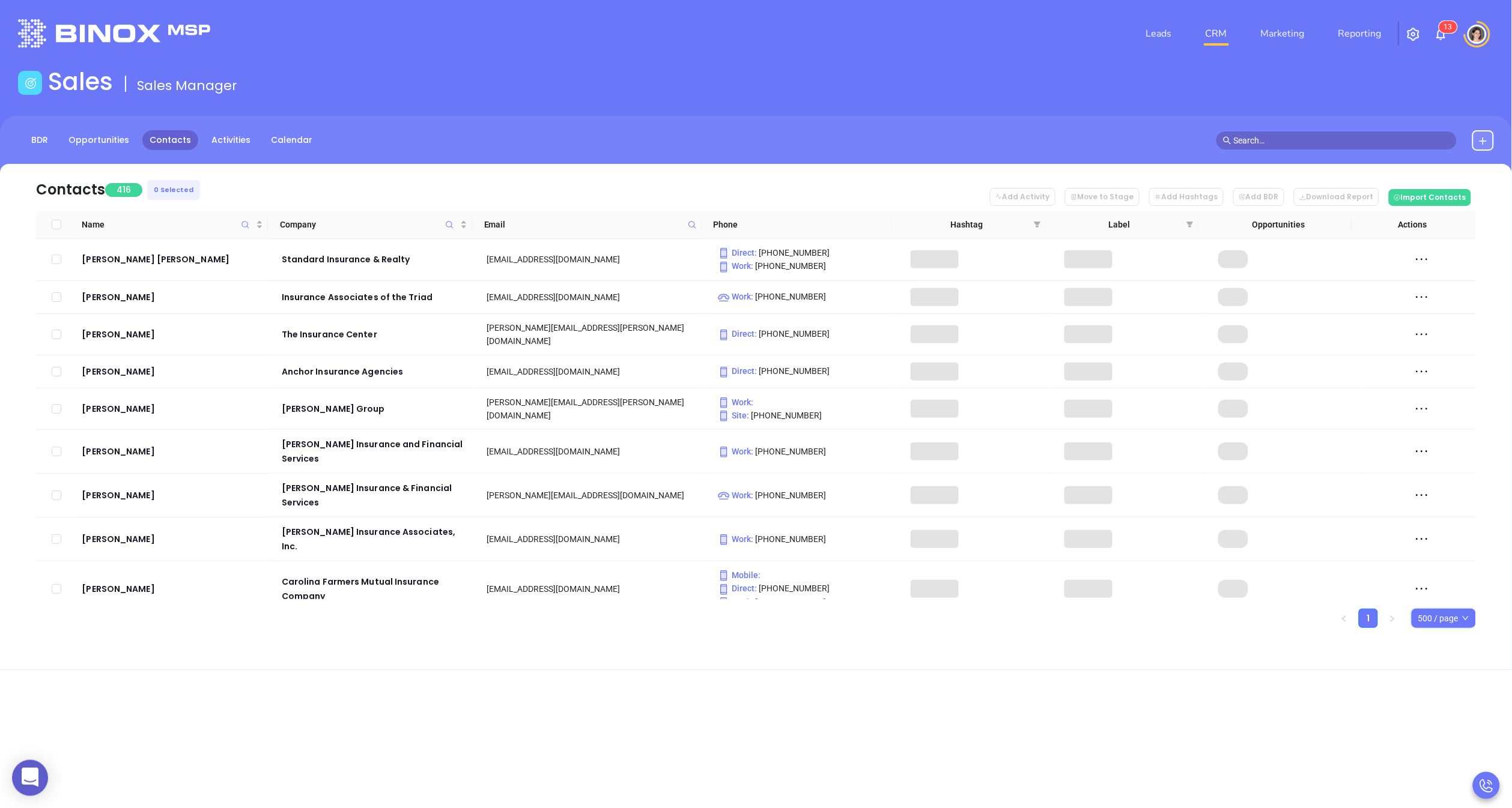
checkbox input "true"
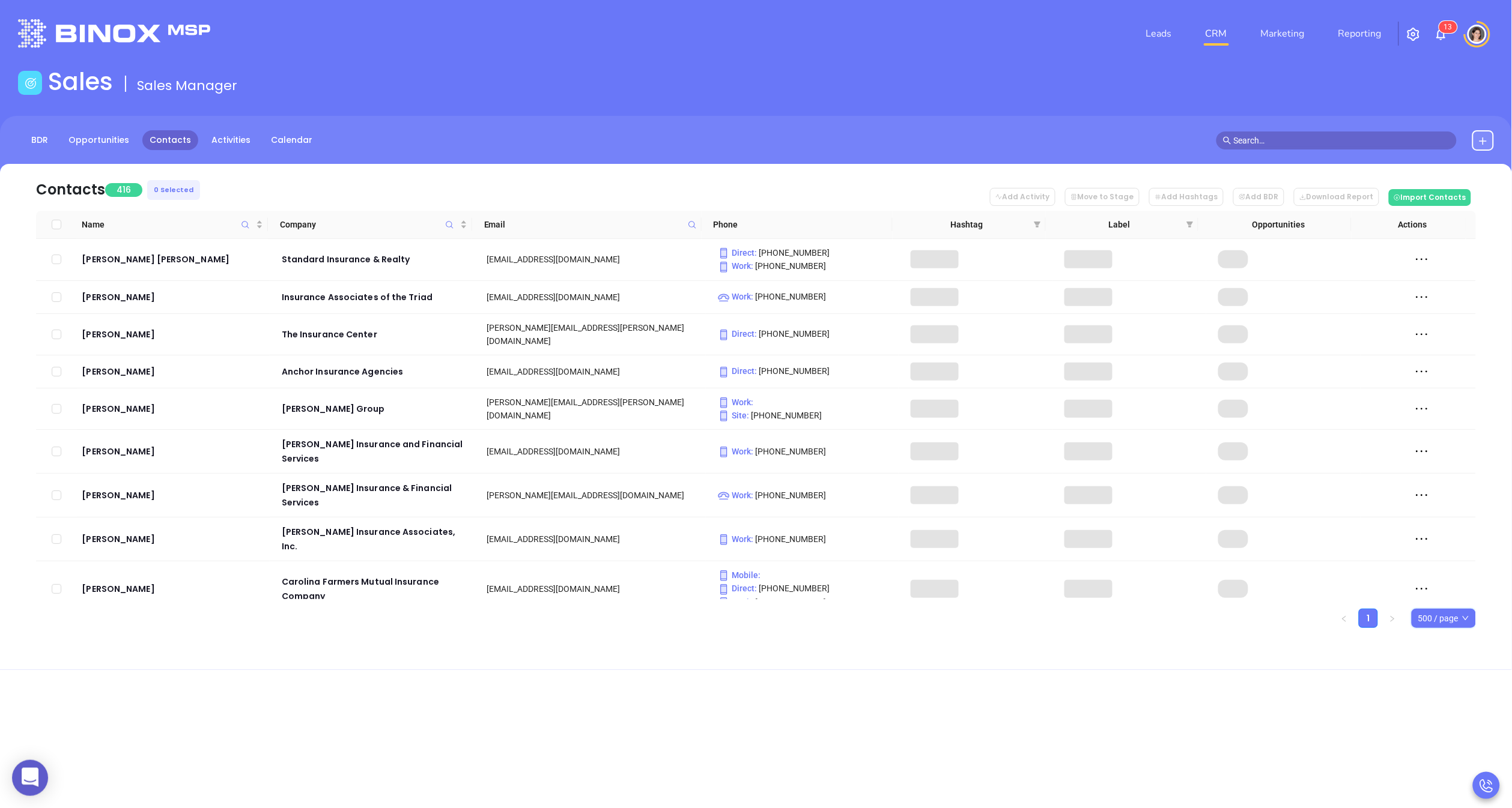
checkbox input "true"
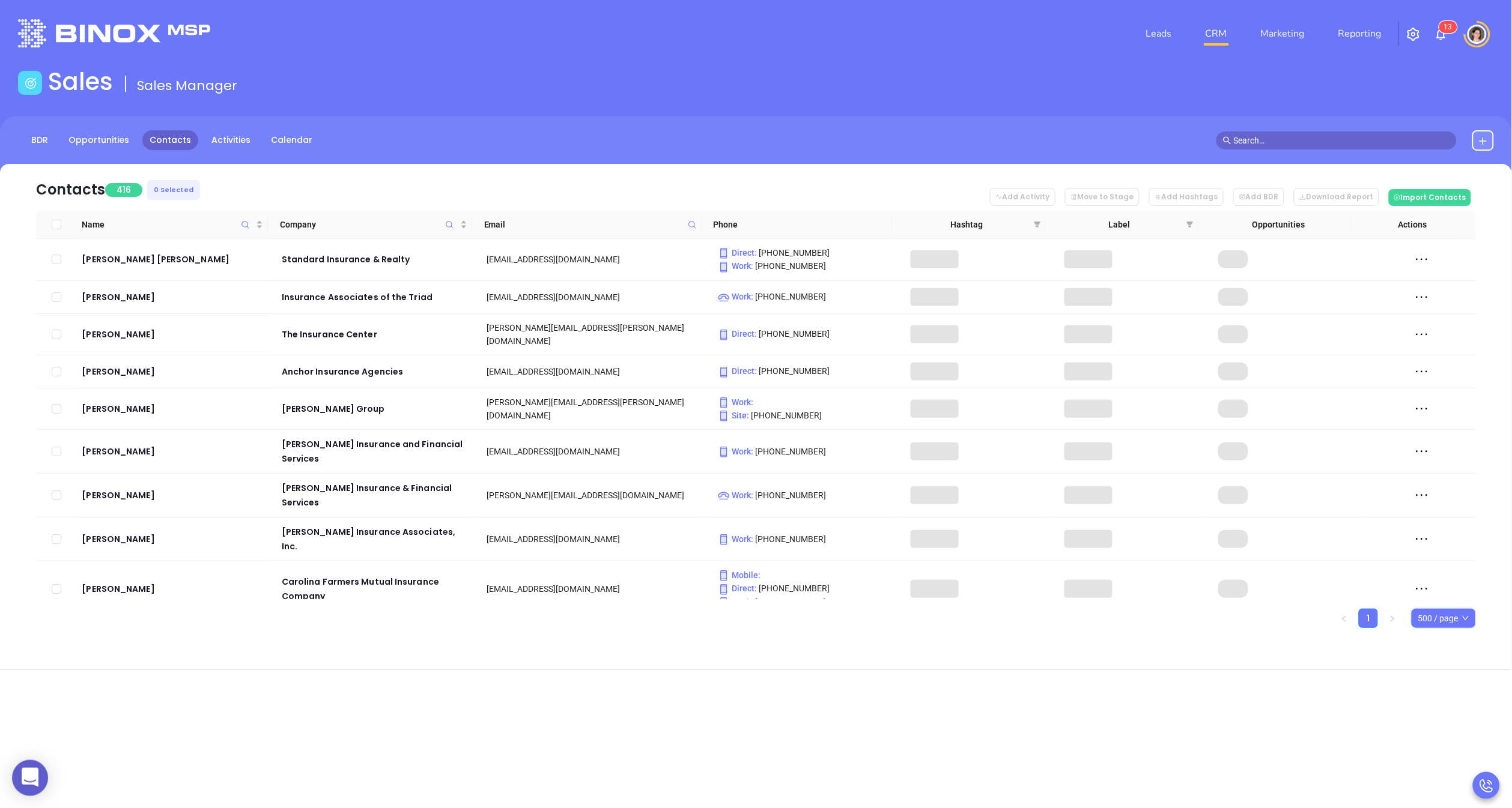
checkbox input "true"
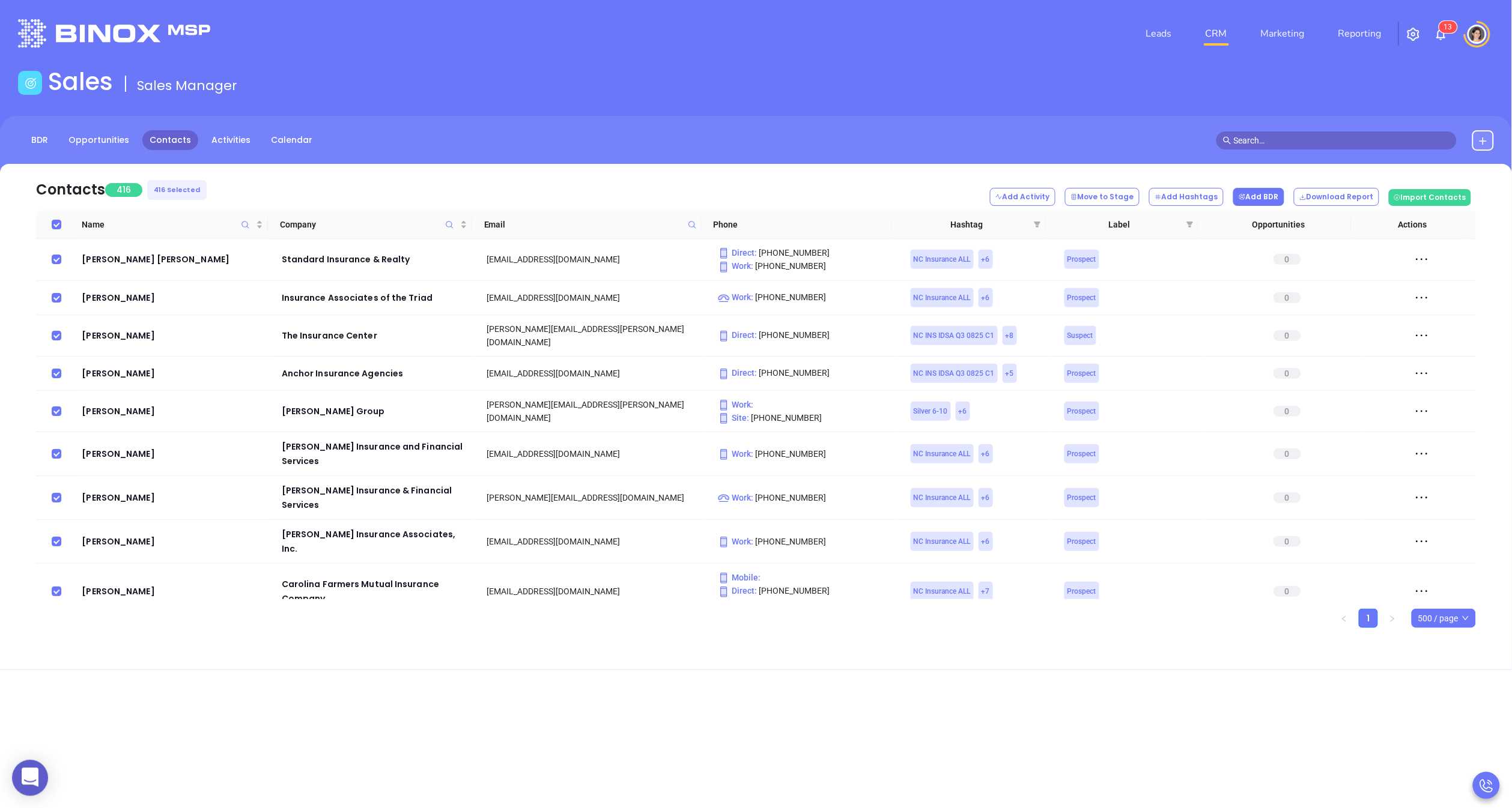
click at [1278, 200] on button "Add BDR" at bounding box center [1258, 196] width 51 height 18
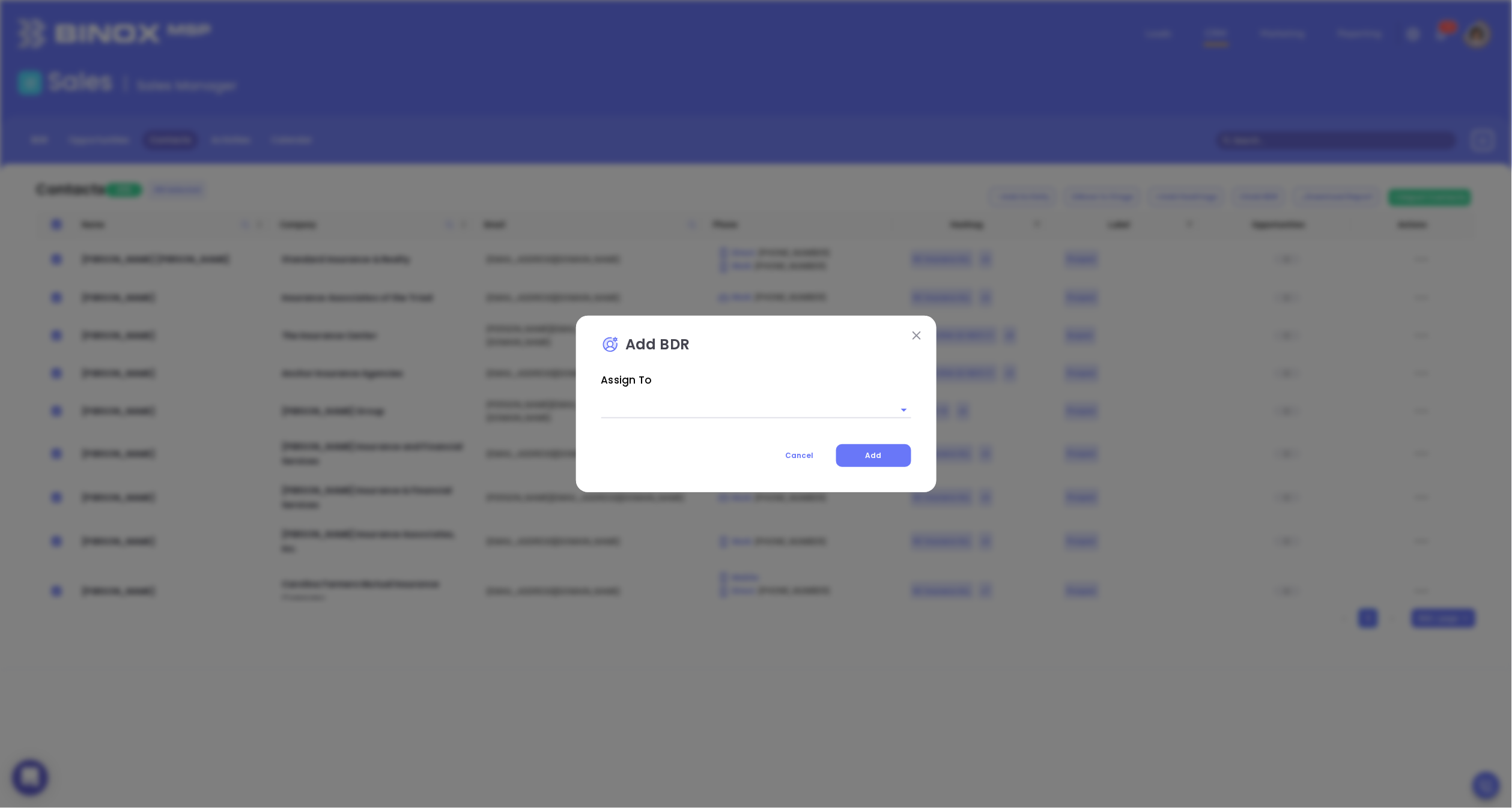
click at [782, 418] on div "Assign To Cancel Add" at bounding box center [756, 419] width 310 height 97
click at [775, 414] on input "text" at bounding box center [739, 410] width 277 height 17
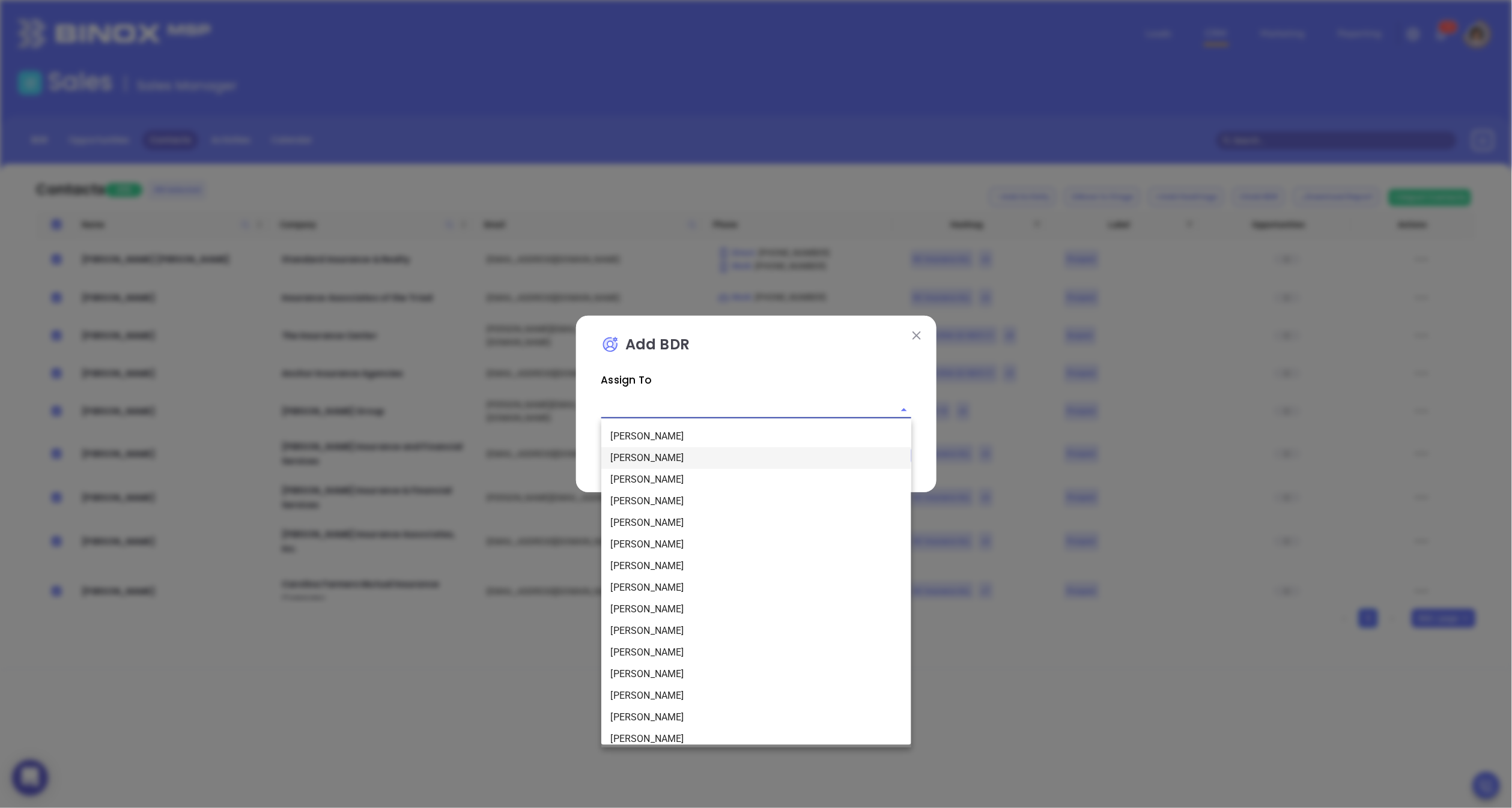
click at [660, 459] on li "[PERSON_NAME]" at bounding box center [756, 458] width 310 height 21
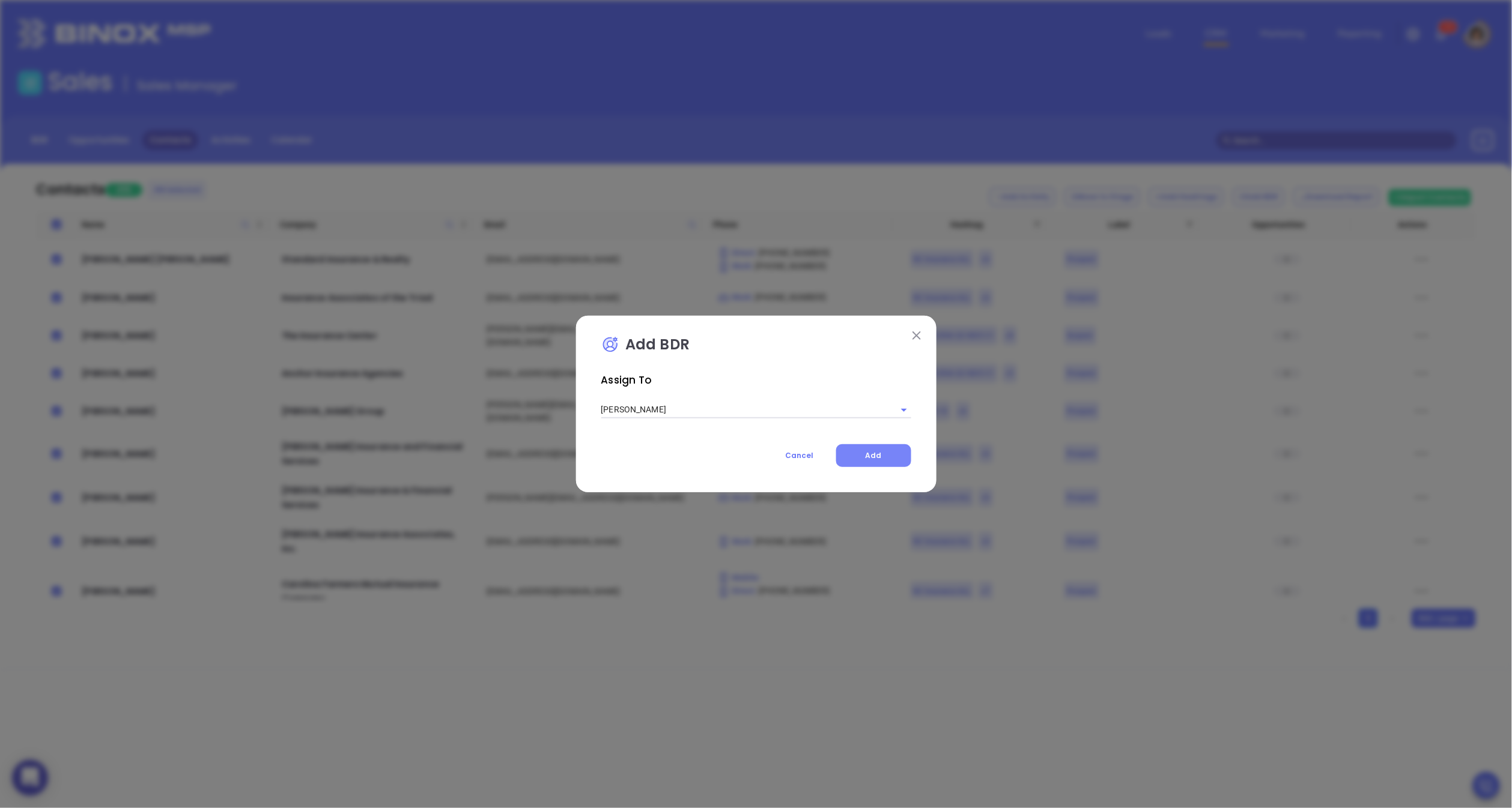
click at [878, 458] on span "Add" at bounding box center [873, 455] width 16 height 10
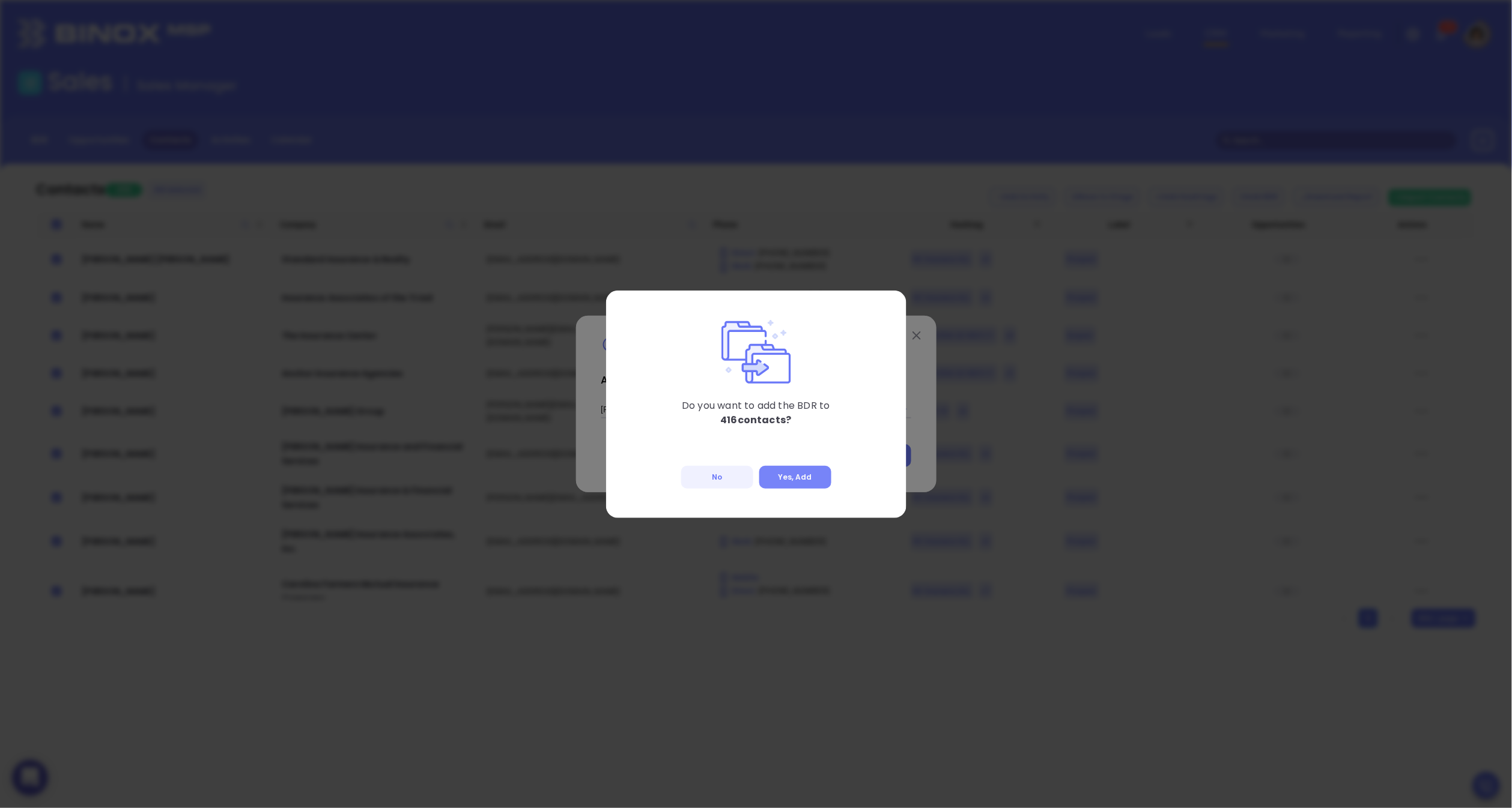
click at [801, 475] on button "Yes, Add" at bounding box center [795, 477] width 72 height 23
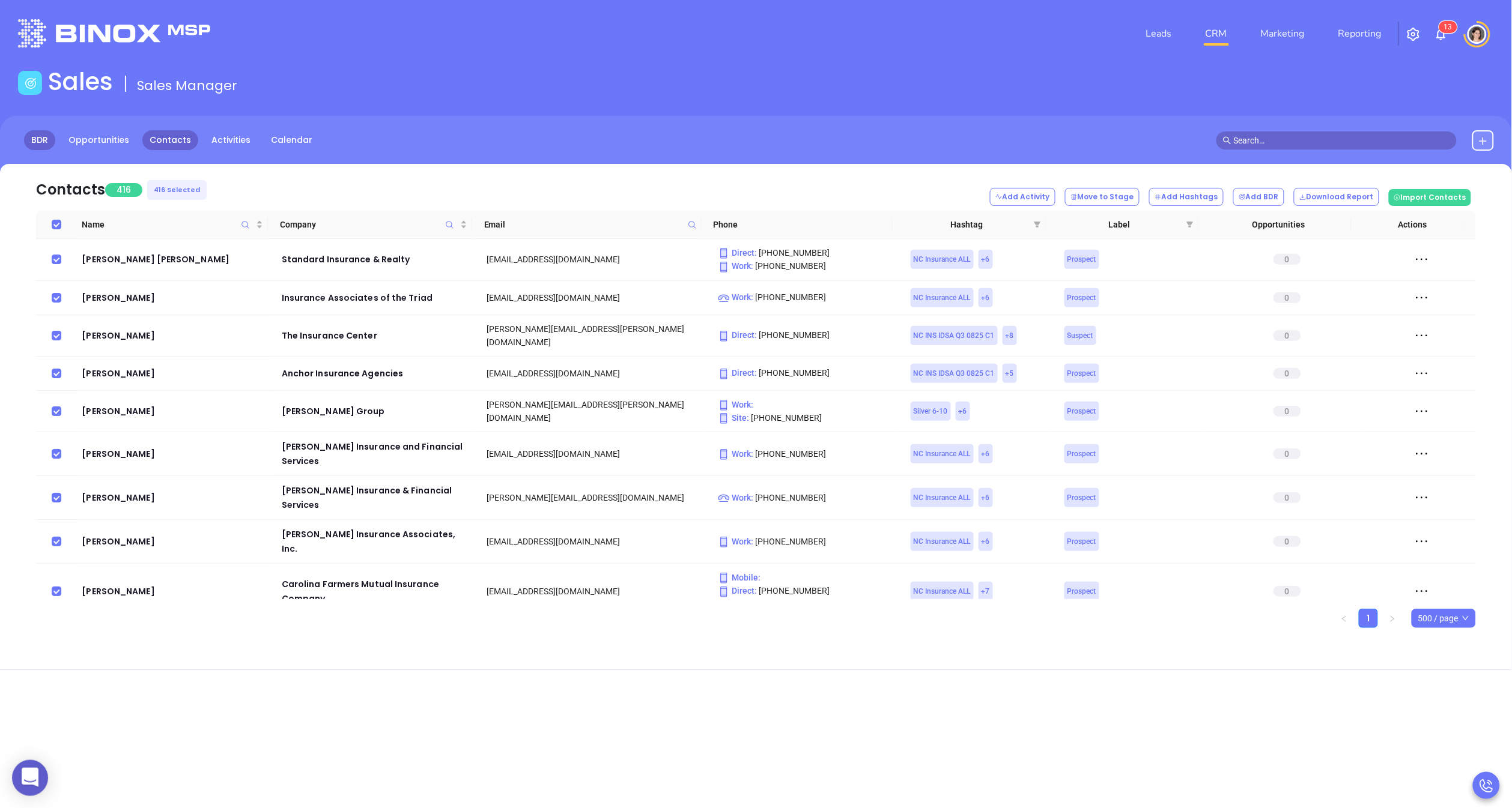
click at [35, 138] on link "BDR" at bounding box center [39, 140] width 31 height 20
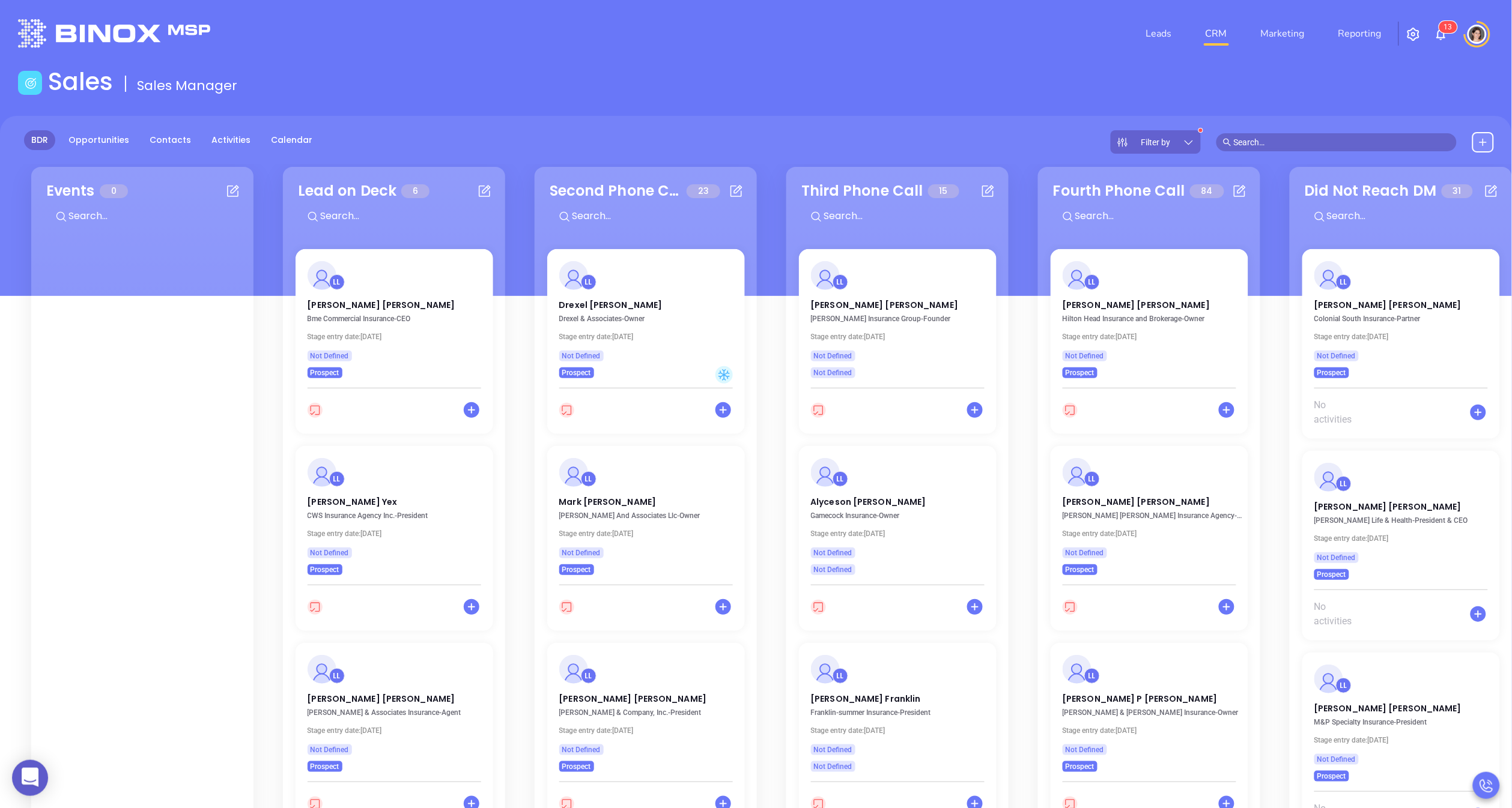
click at [1171, 145] on span "Filter by" at bounding box center [1155, 142] width 29 height 9
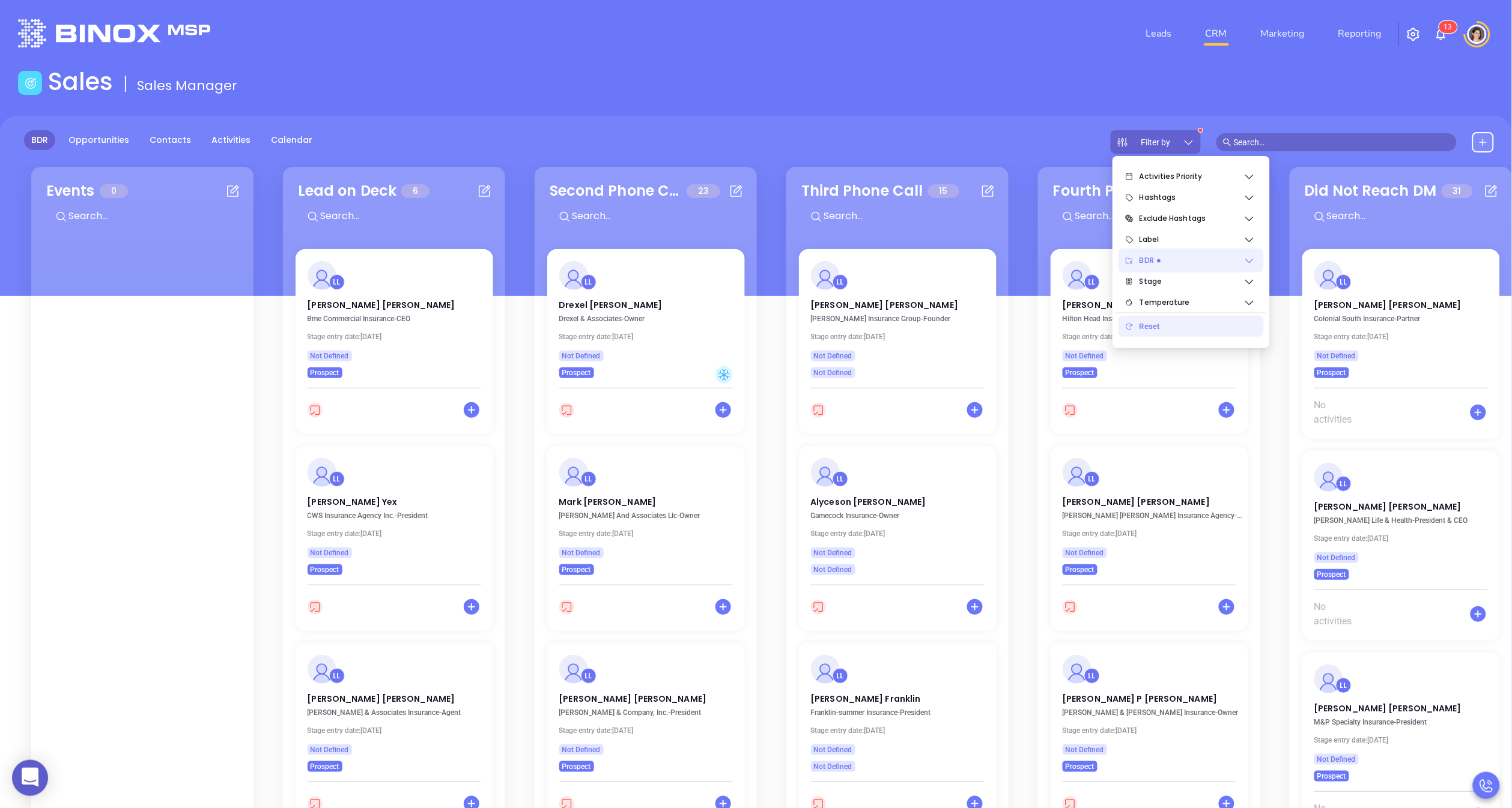
click at [1183, 267] on span "BDR" at bounding box center [1191, 261] width 104 height 24
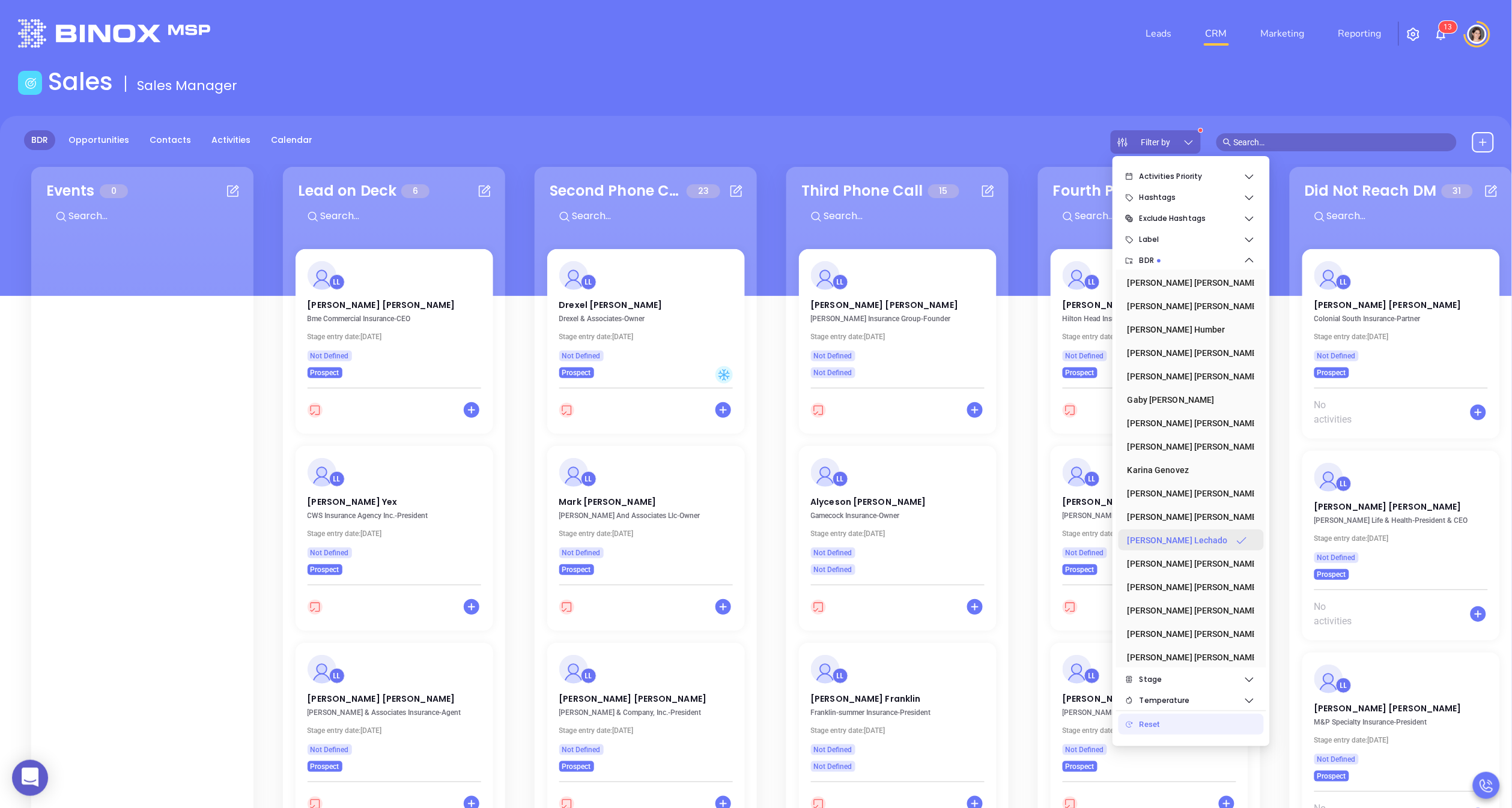
click at [1174, 535] on div "[PERSON_NAME]" at bounding box center [1188, 540] width 120 height 24
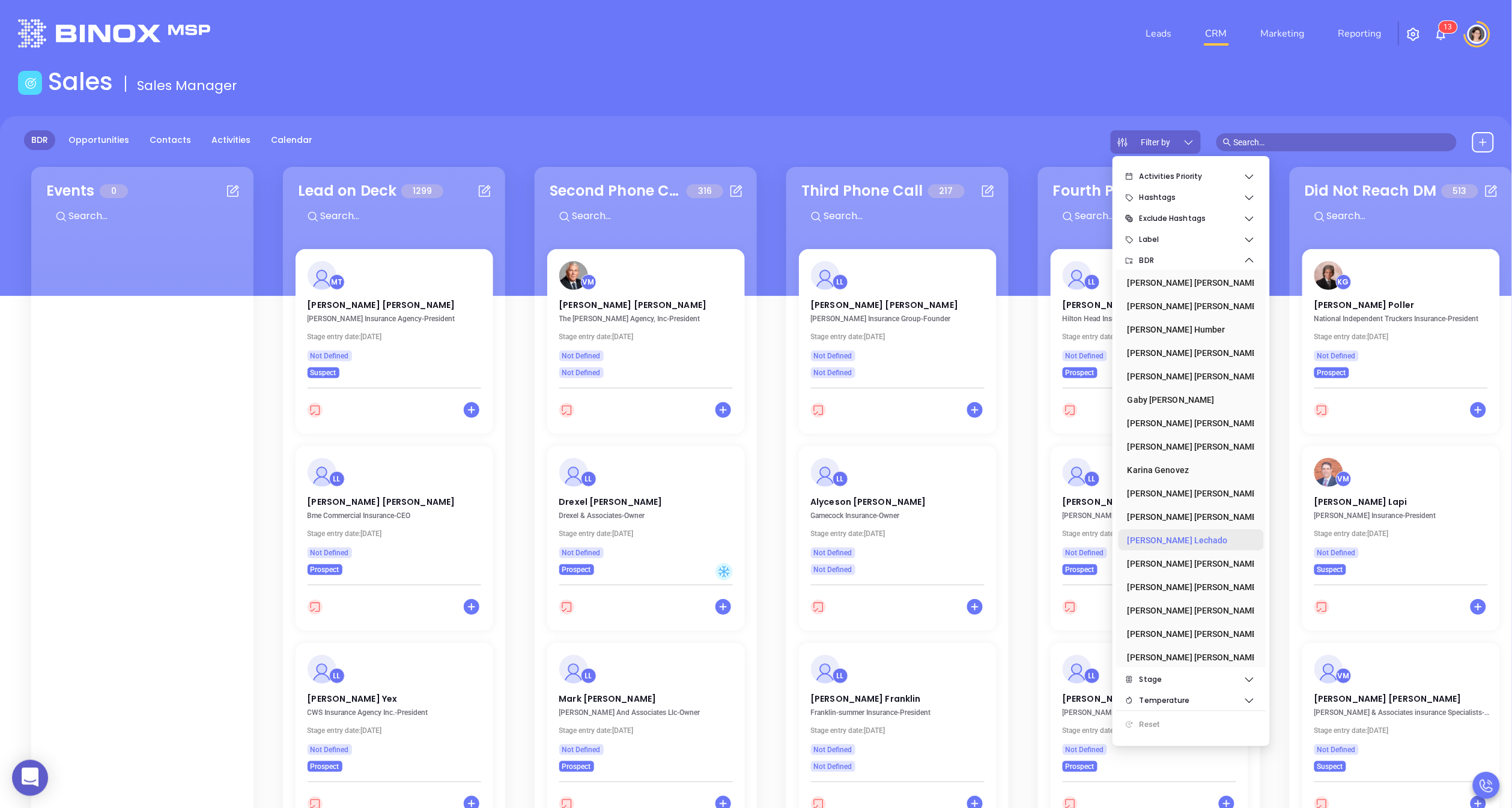
click at [1174, 535] on div "[PERSON_NAME]" at bounding box center [1188, 540] width 120 height 24
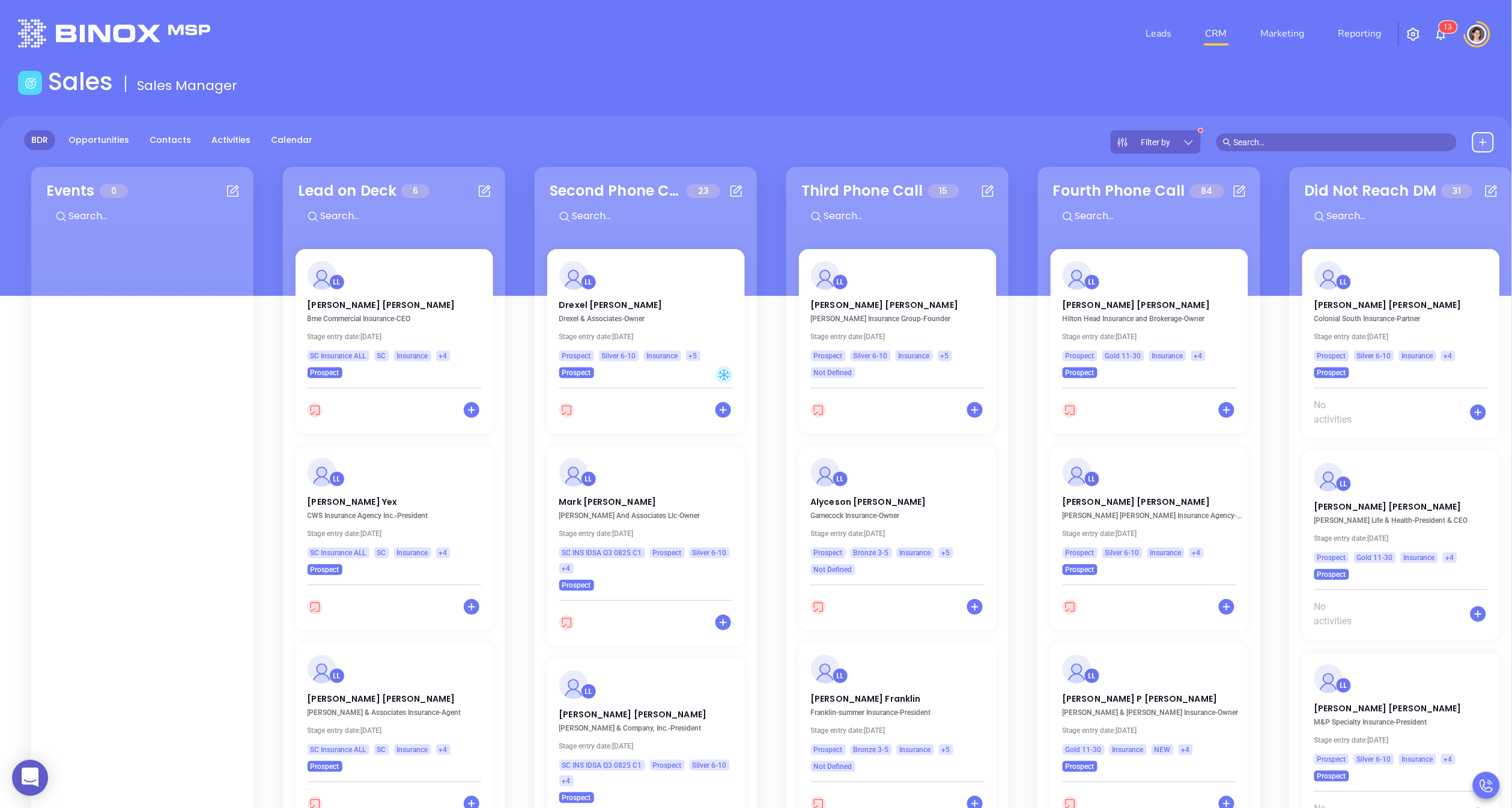
click at [746, 110] on main "Sales Sales Manager BDR Opportunities Contacts Activities Calendar Filter by Ca…" at bounding box center [756, 520] width 1512 height 905
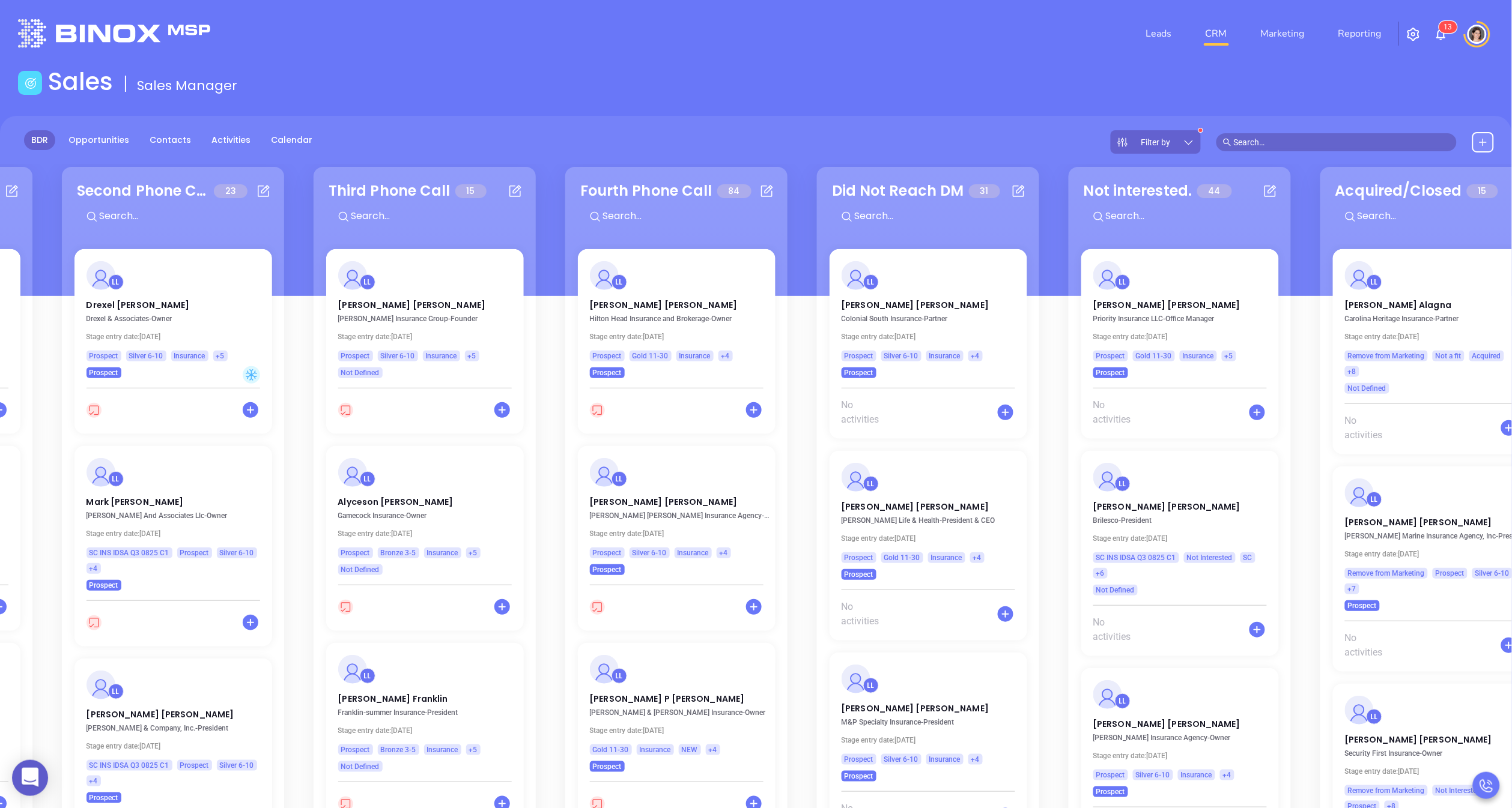
scroll to position [0, 109]
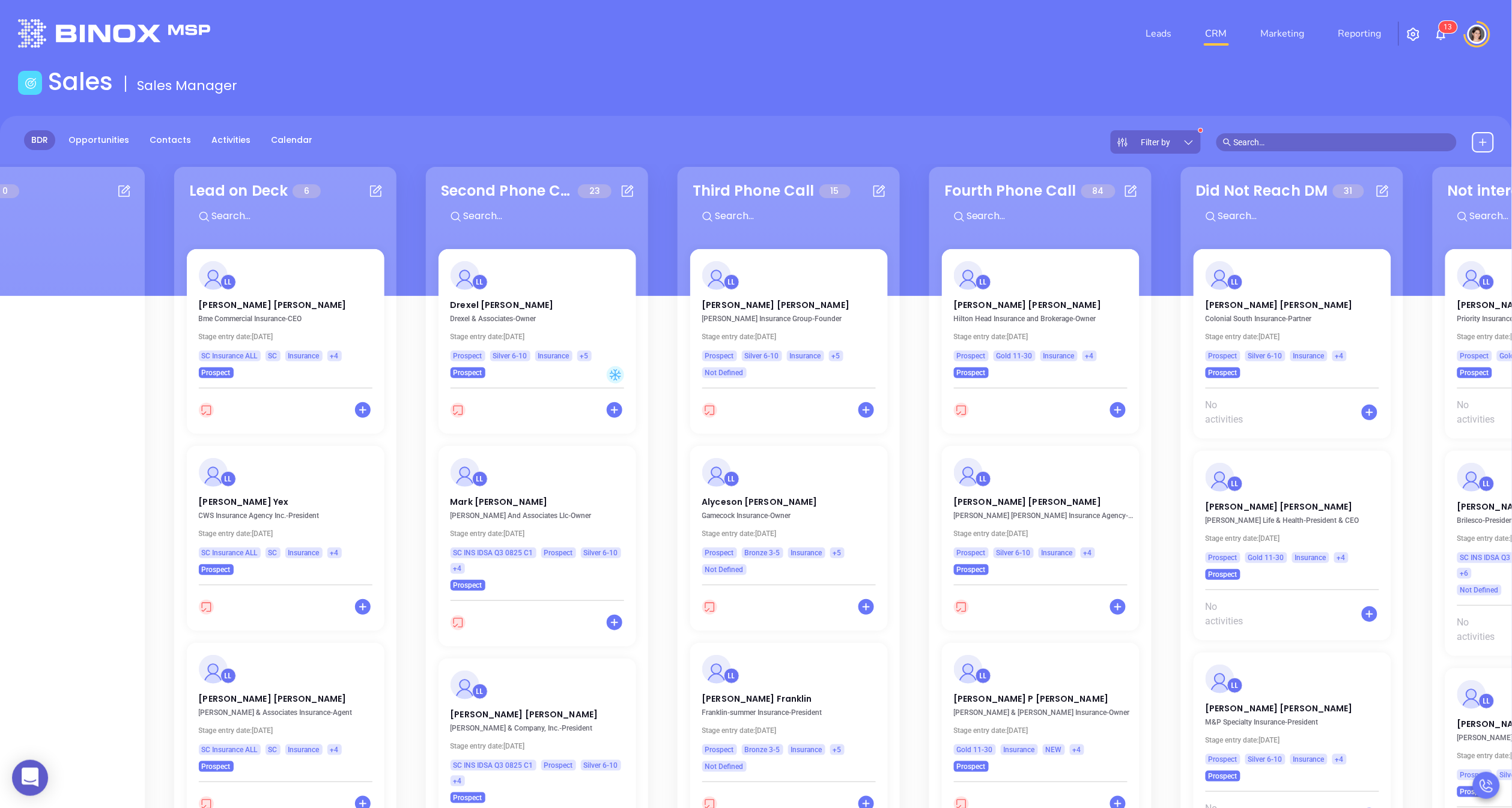
drag, startPoint x: 501, startPoint y: 214, endPoint x: 1057, endPoint y: 202, distance: 556.1
click at [961, 211] on div "Events 0 Lead on Deck 6 LL [PERSON_NAME] Bme Commercial Insurance - CEO Stage e…" at bounding box center [756, 568] width 1512 height 808
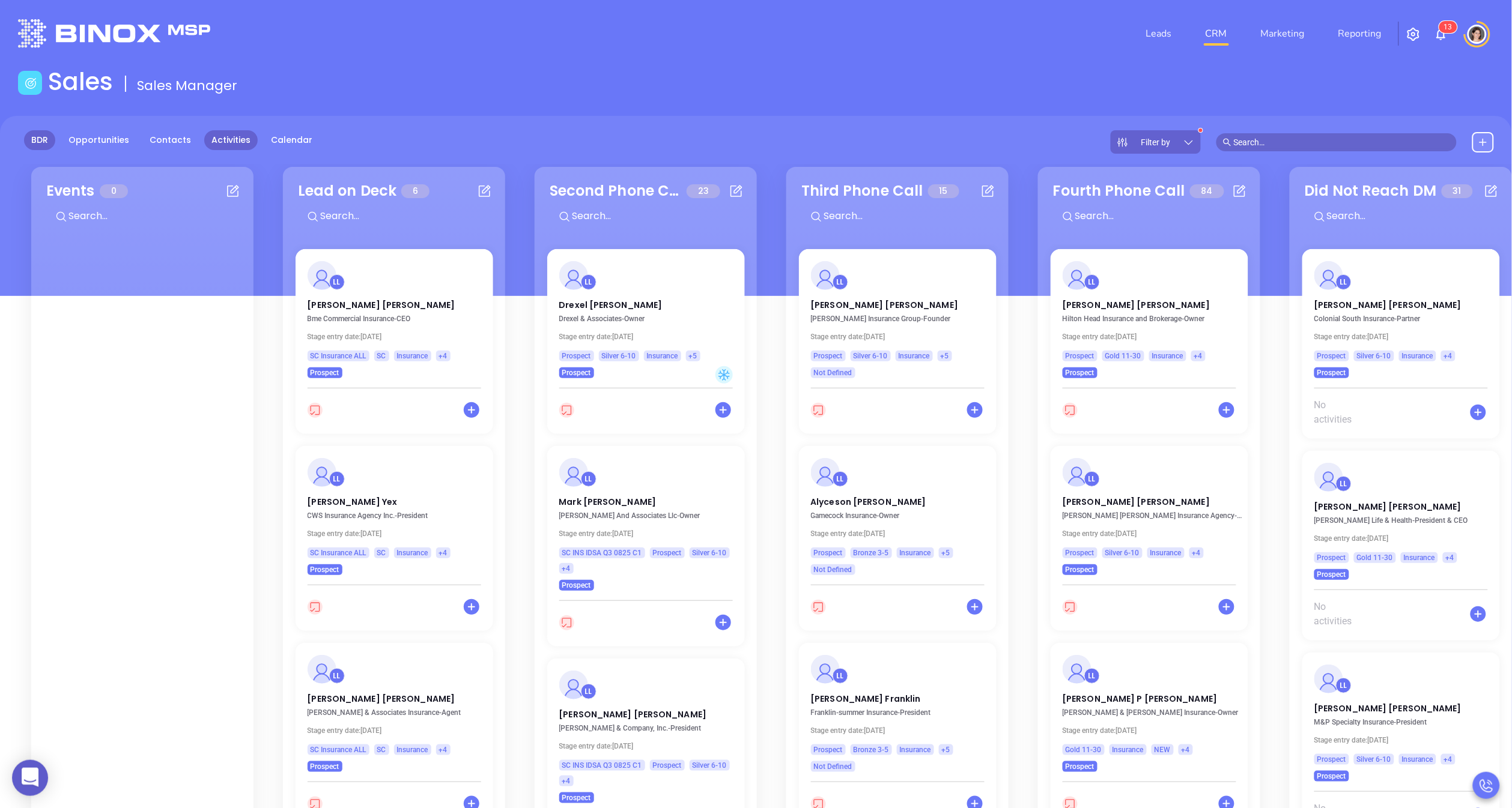
click at [211, 147] on link "Activities" at bounding box center [231, 140] width 53 height 20
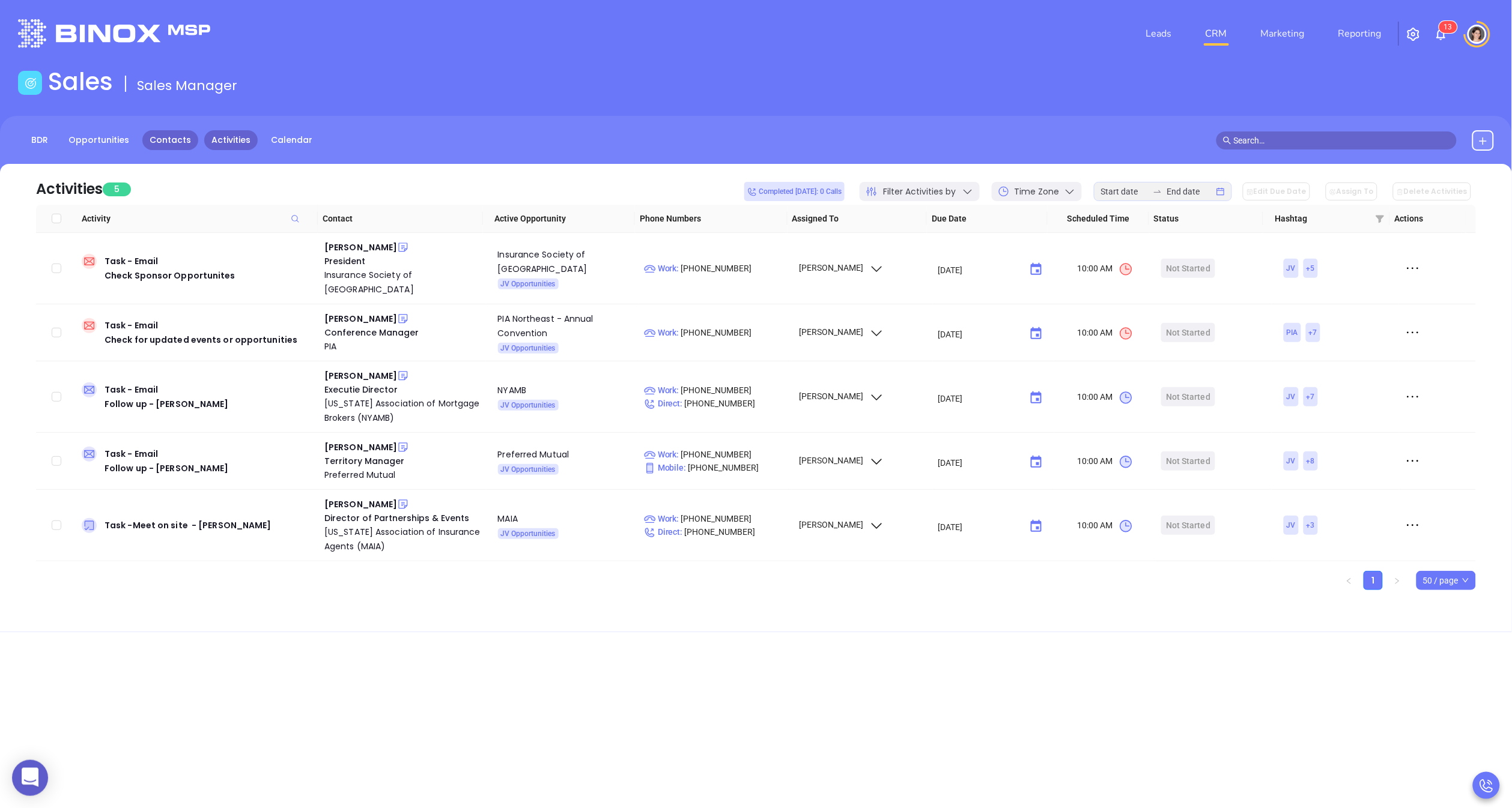
click at [166, 135] on link "Contacts" at bounding box center [170, 140] width 56 height 20
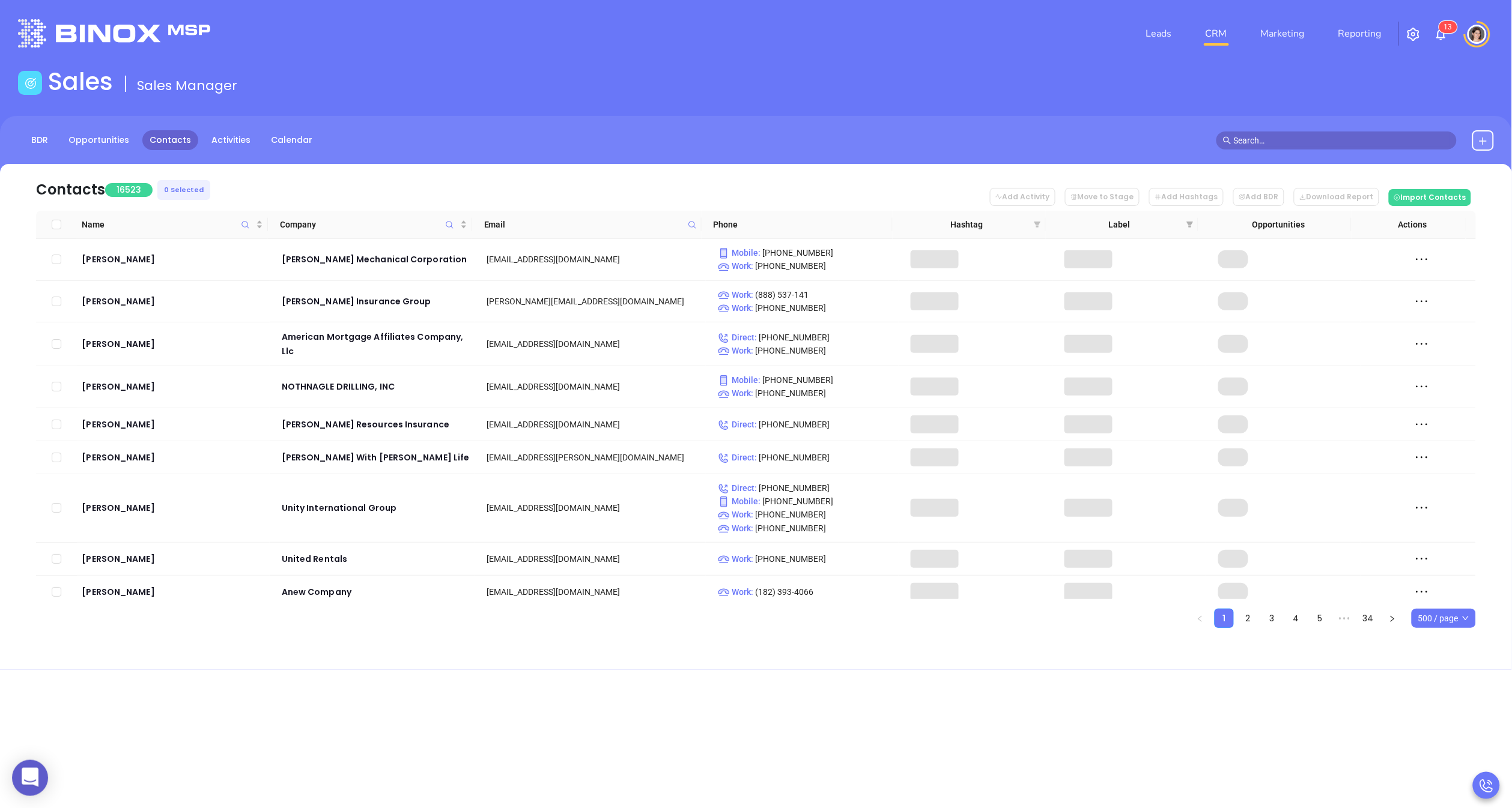
click at [1036, 223] on icon "filter" at bounding box center [1037, 225] width 6 height 6
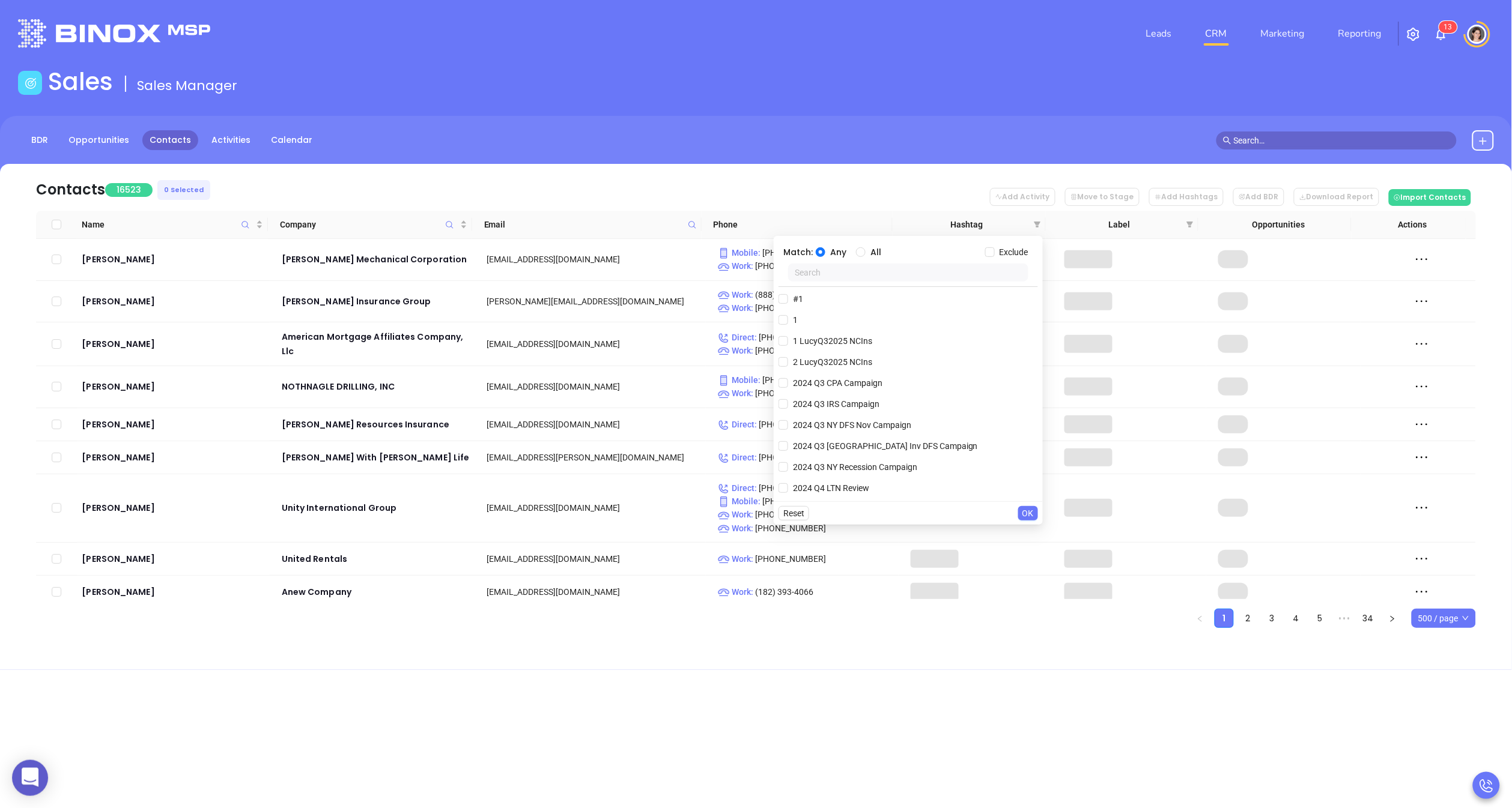
click at [867, 280] on input "text" at bounding box center [908, 273] width 240 height 18
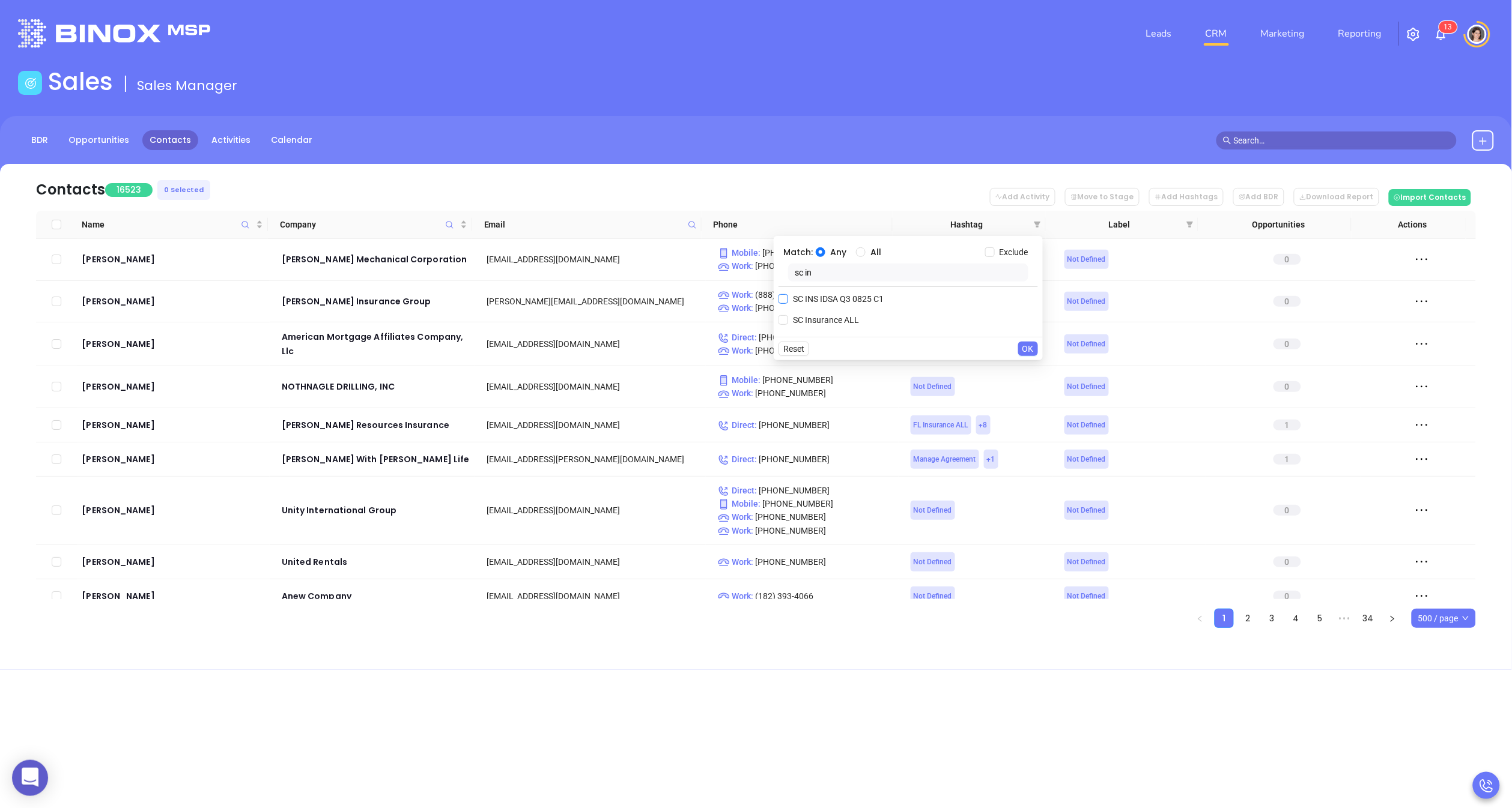
click at [788, 299] on input "SC INS IDSA Q3 0825 C1" at bounding box center [784, 299] width 10 height 10
click at [1025, 374] on span "OK" at bounding box center [1028, 372] width 11 height 13
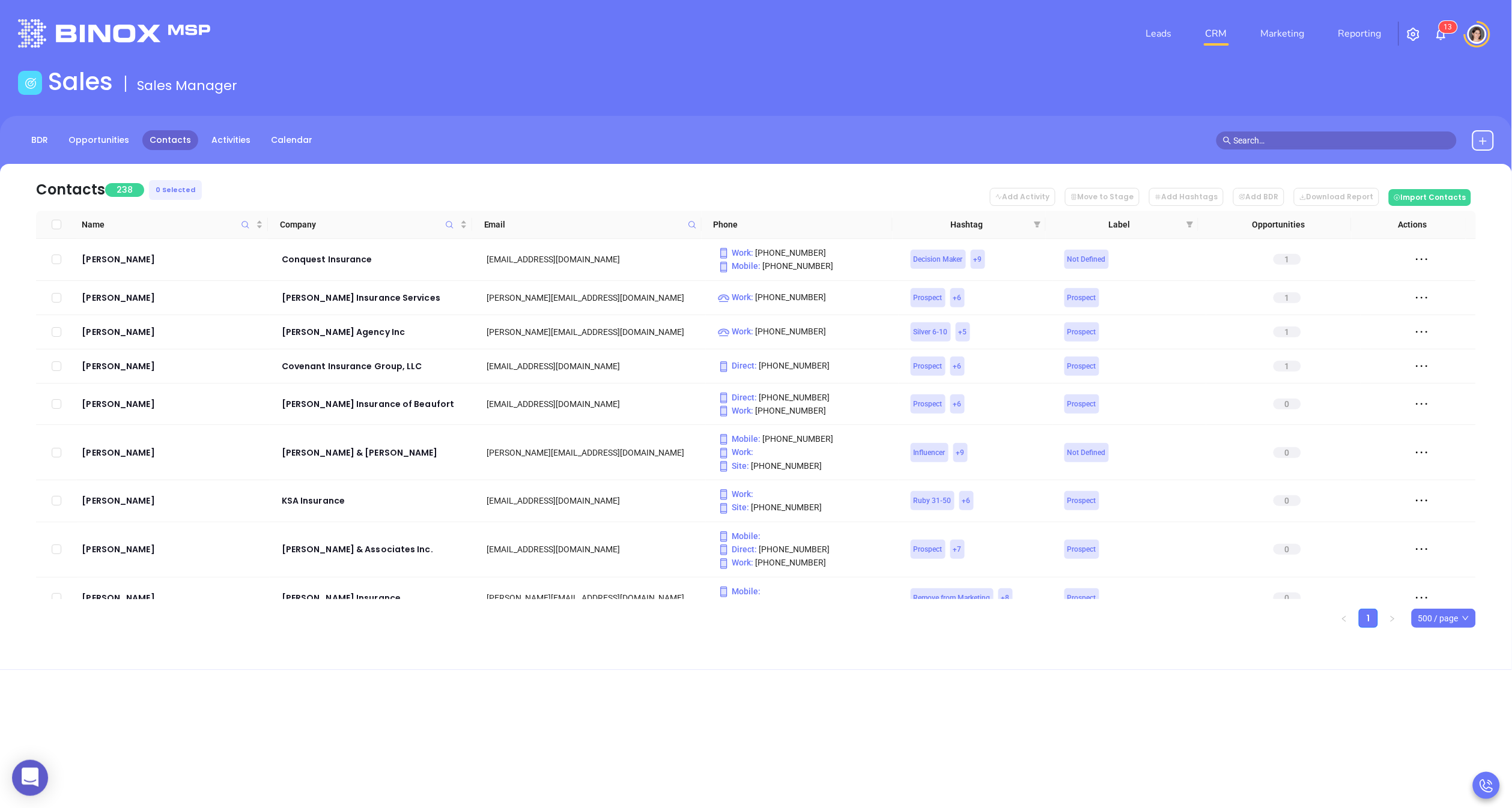
click at [51, 225] on th at bounding box center [56, 225] width 41 height 29
click at [54, 224] on input "Select all" at bounding box center [56, 224] width 10 height 10
checkbox input "true"
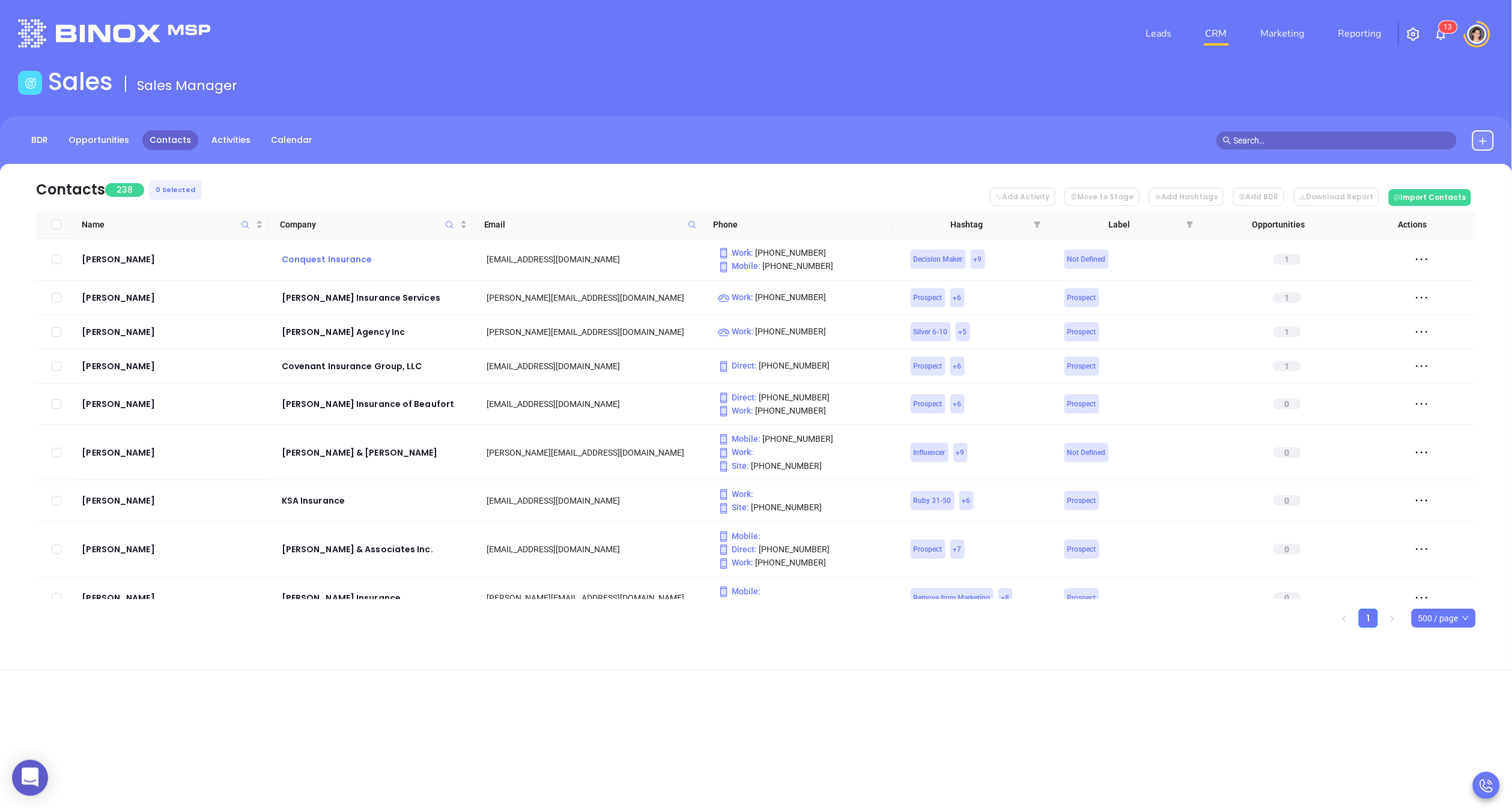
checkbox input "true"
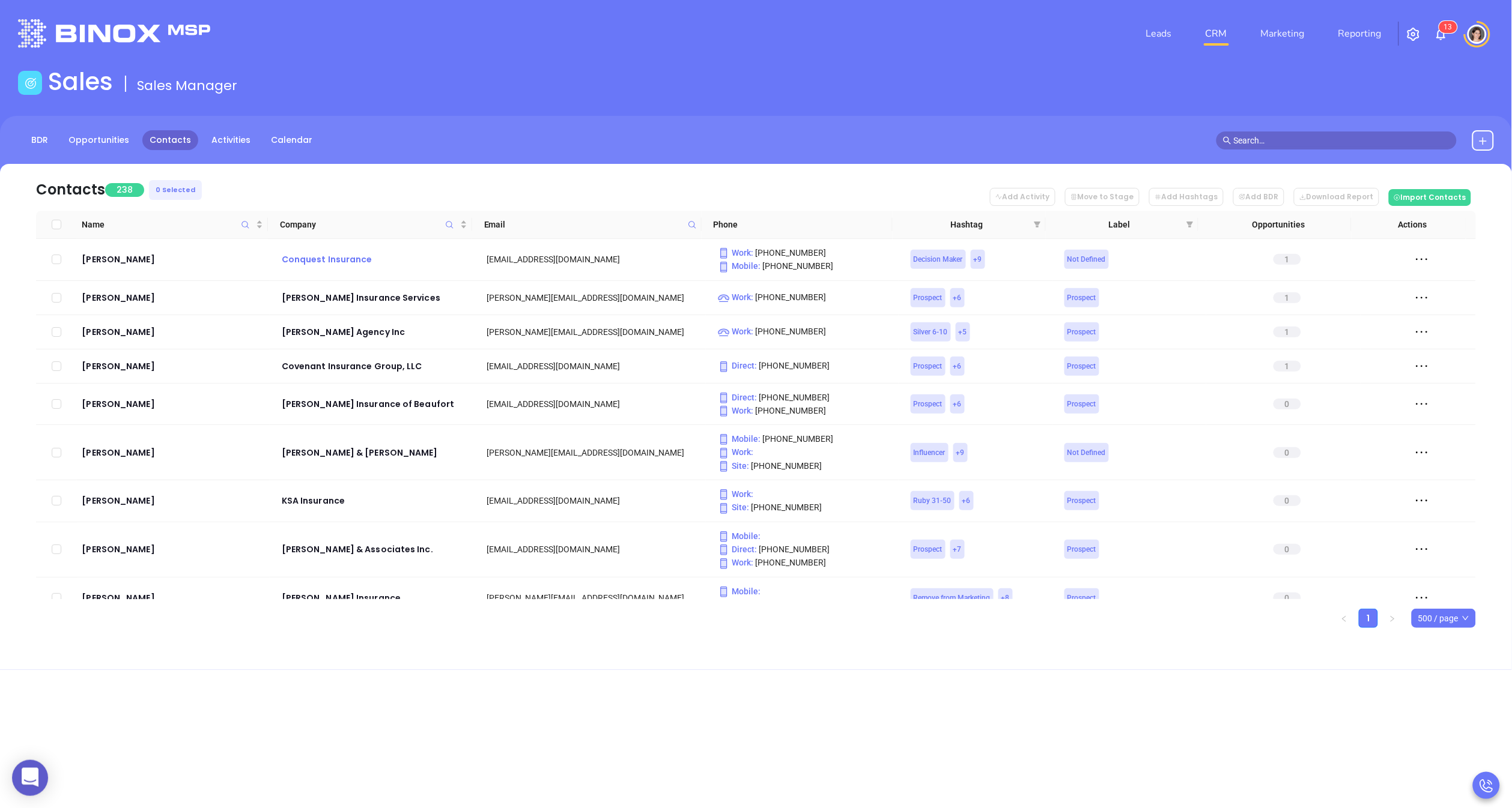
checkbox input "true"
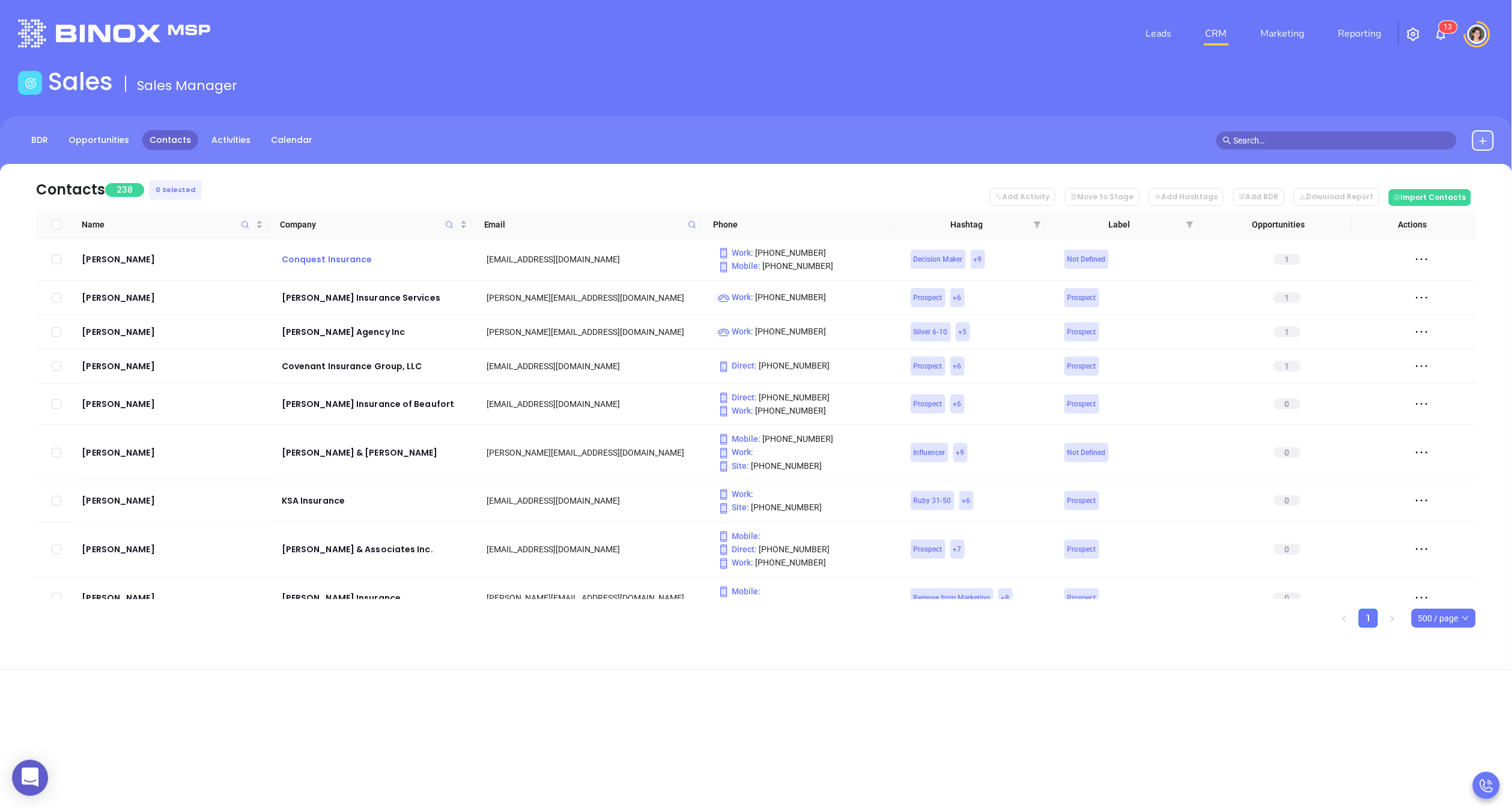
checkbox input "true"
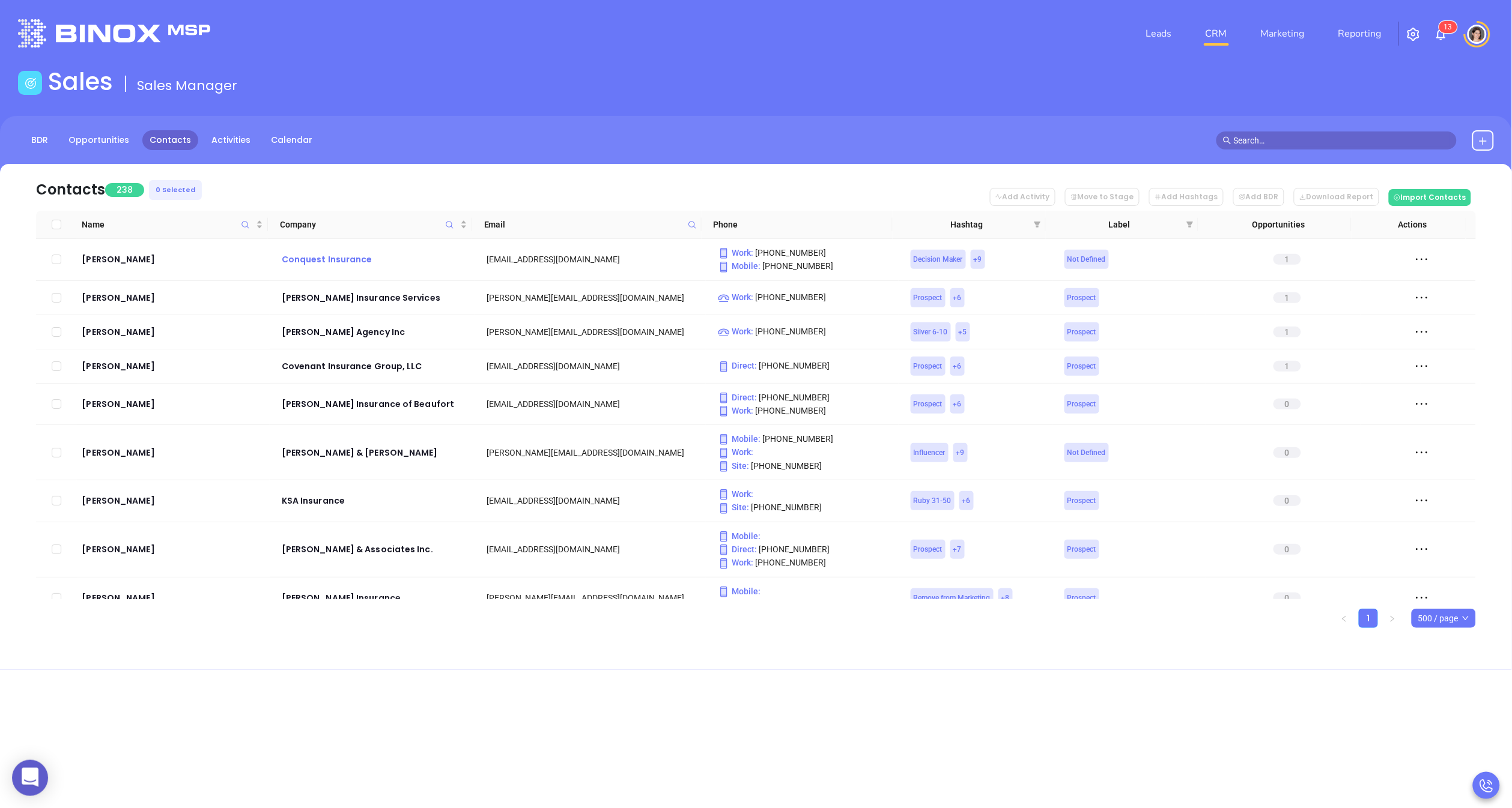
checkbox input "true"
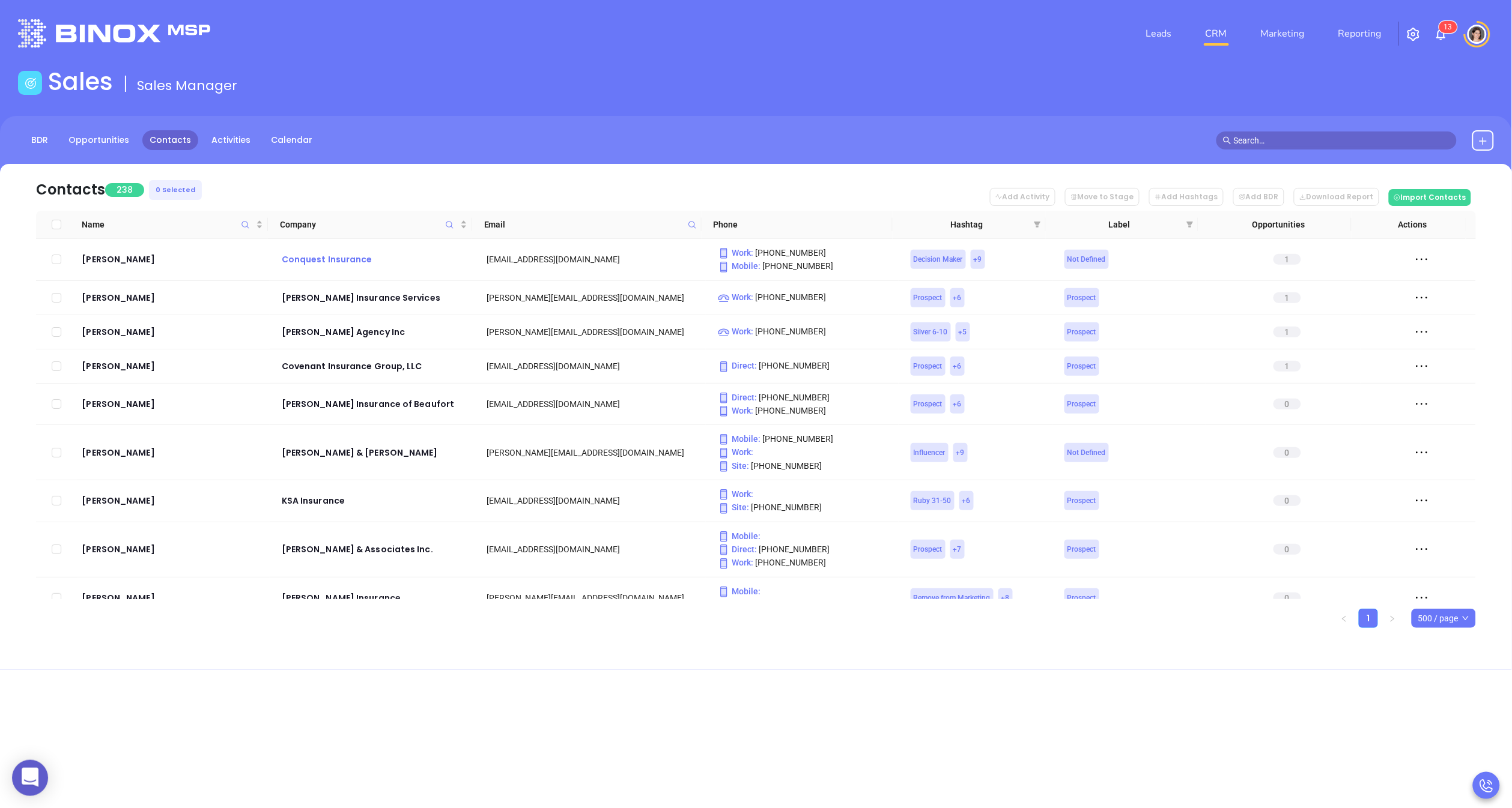
checkbox input "true"
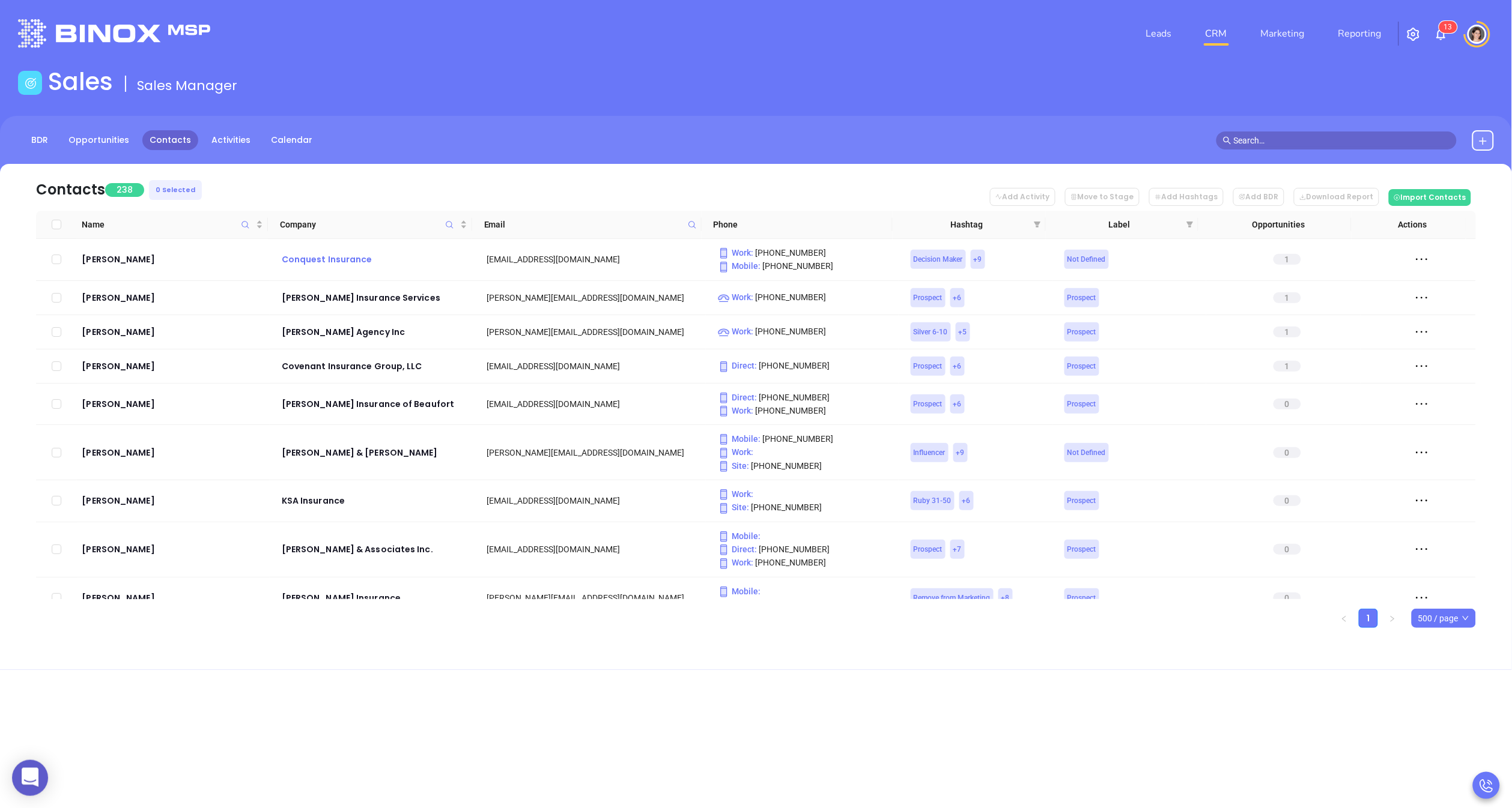
checkbox input "true"
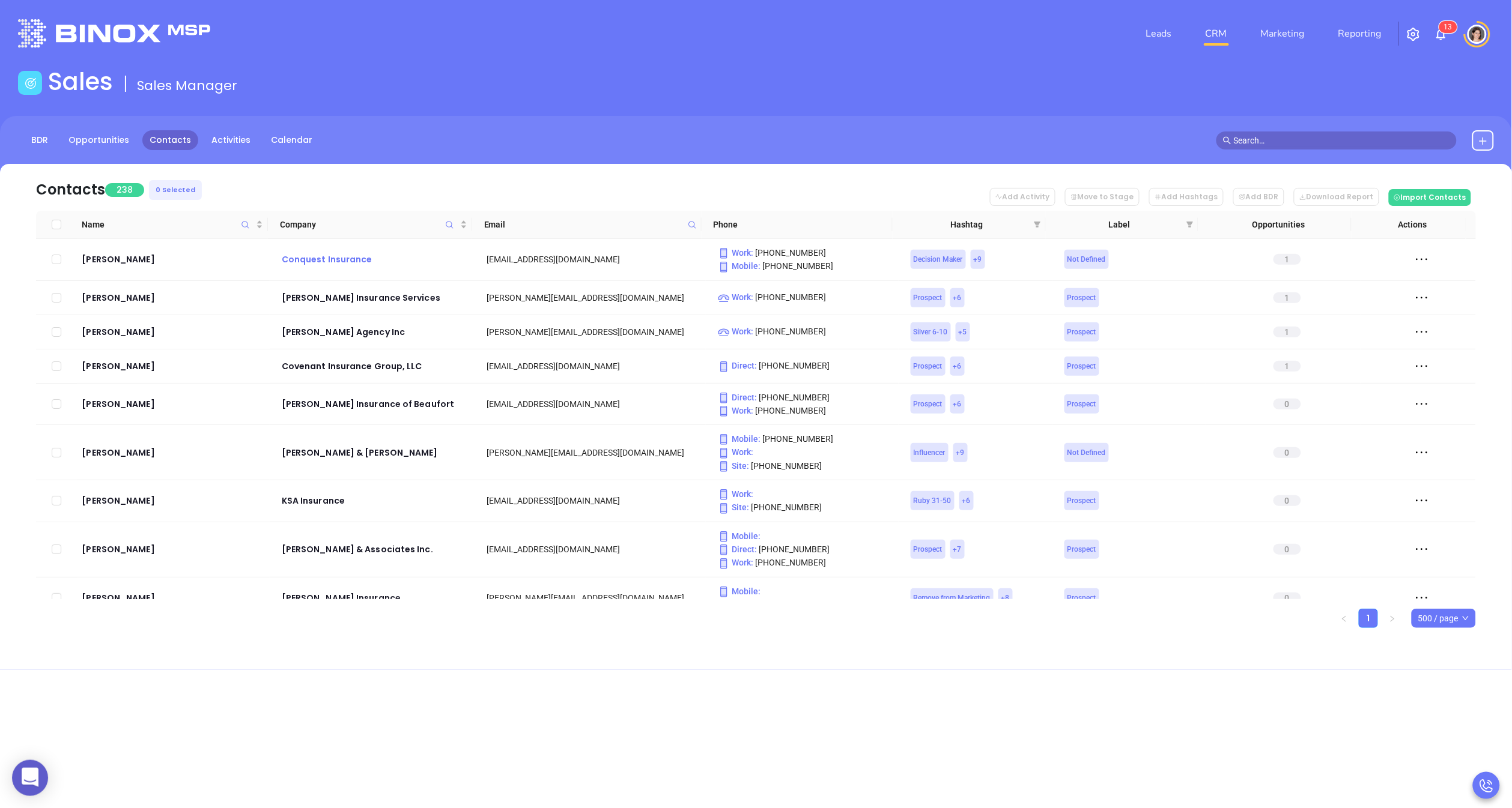
checkbox input "true"
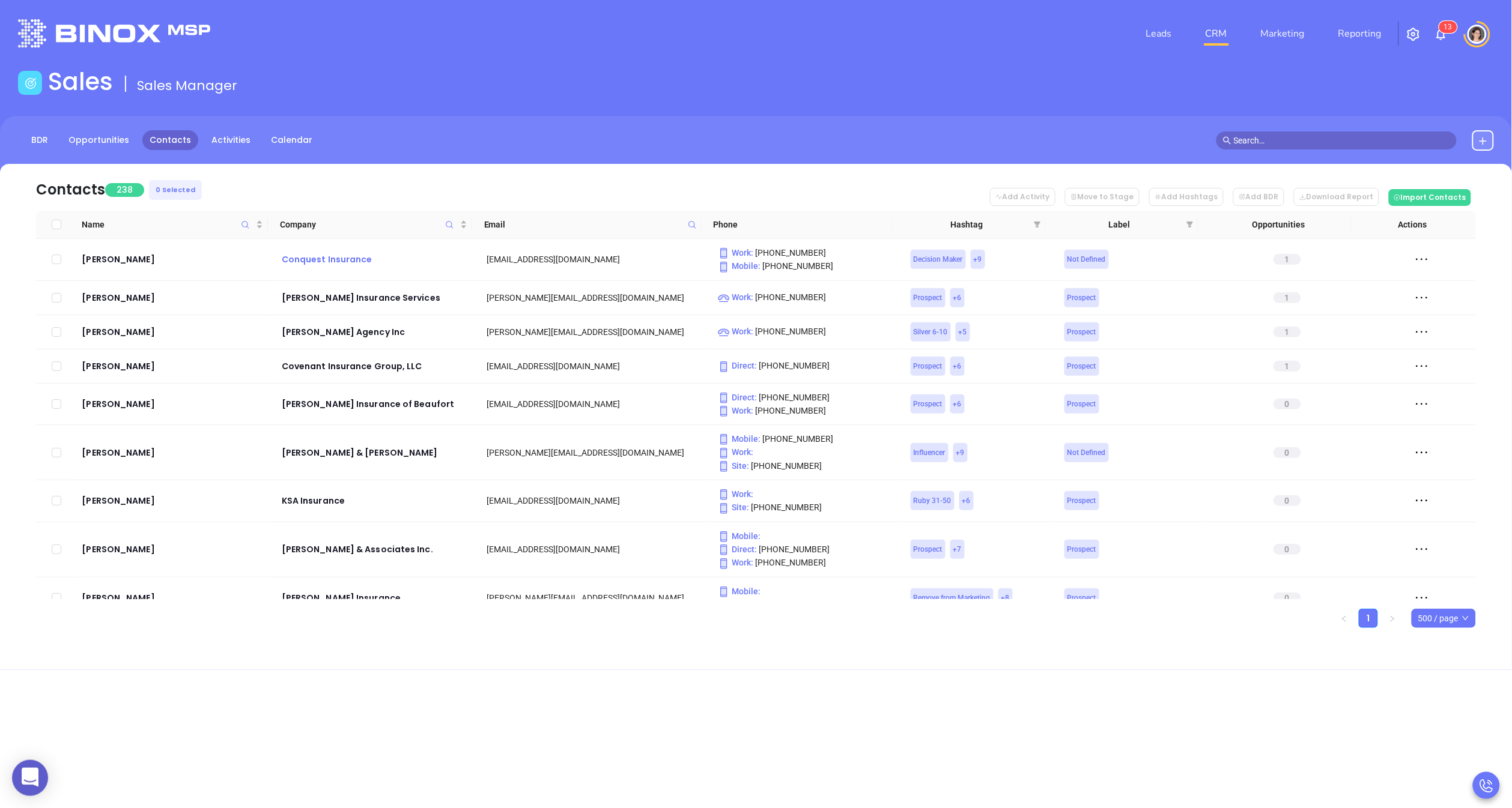
checkbox input "true"
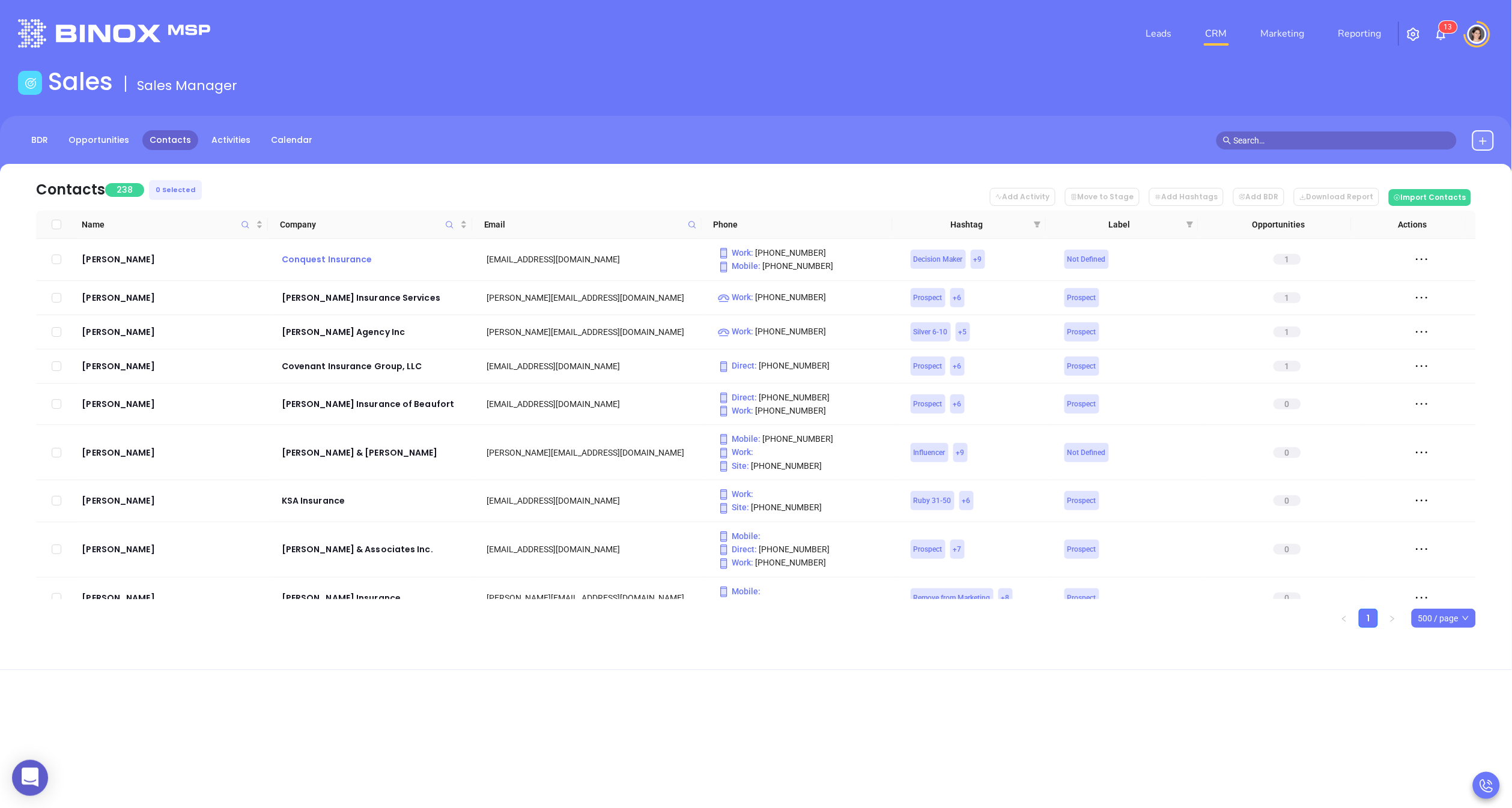
checkbox input "true"
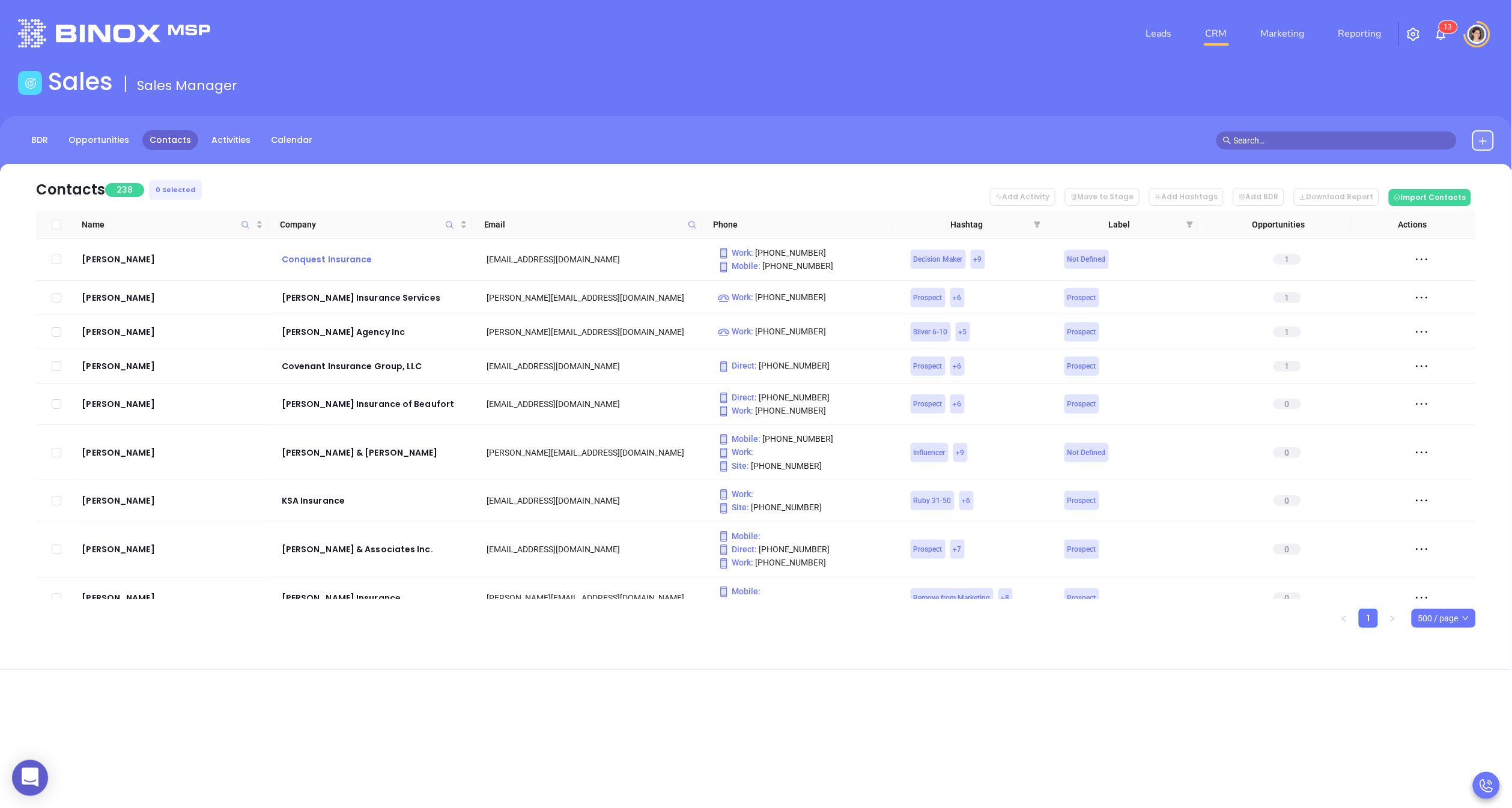
checkbox input "true"
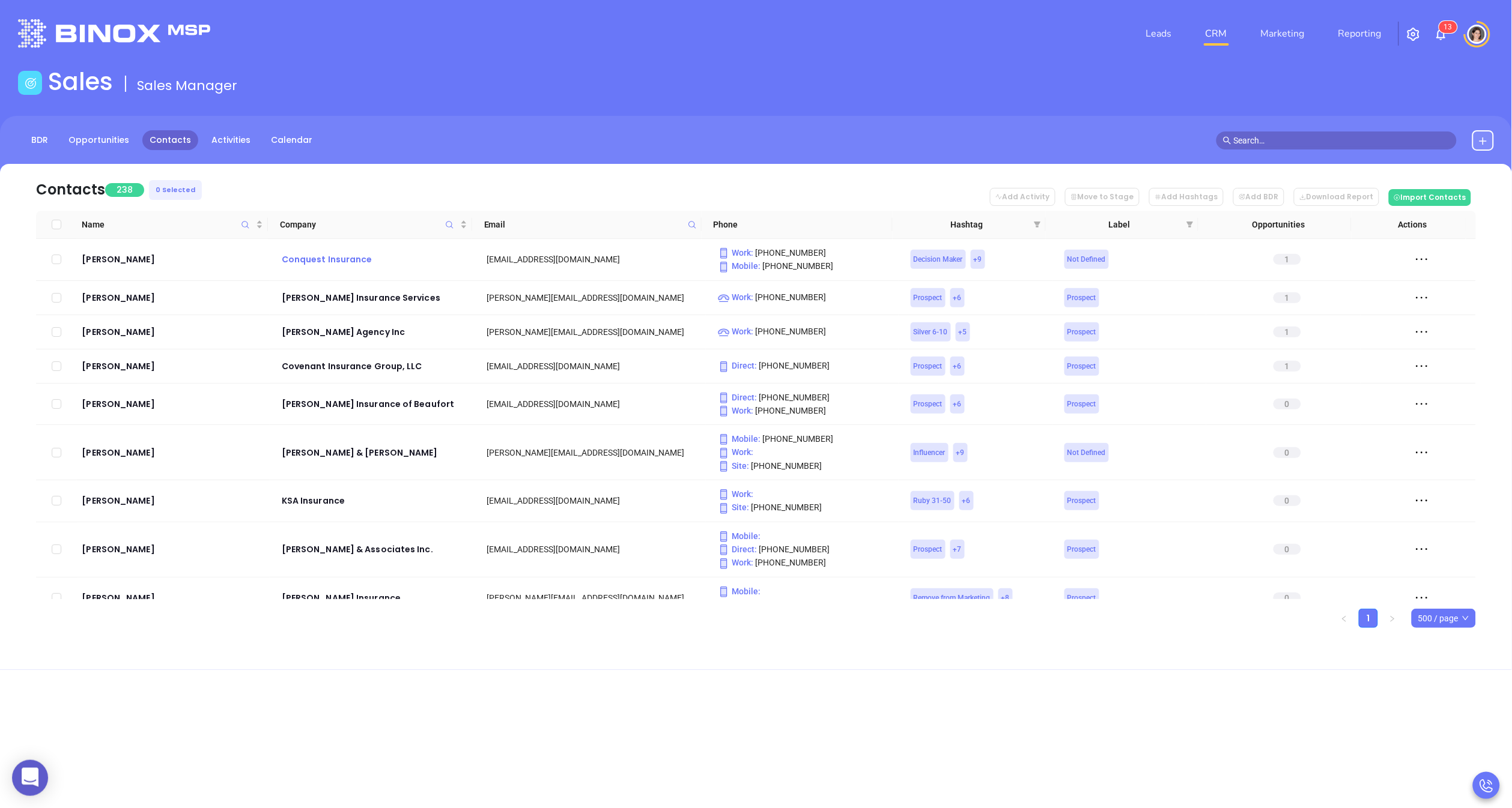
checkbox input "true"
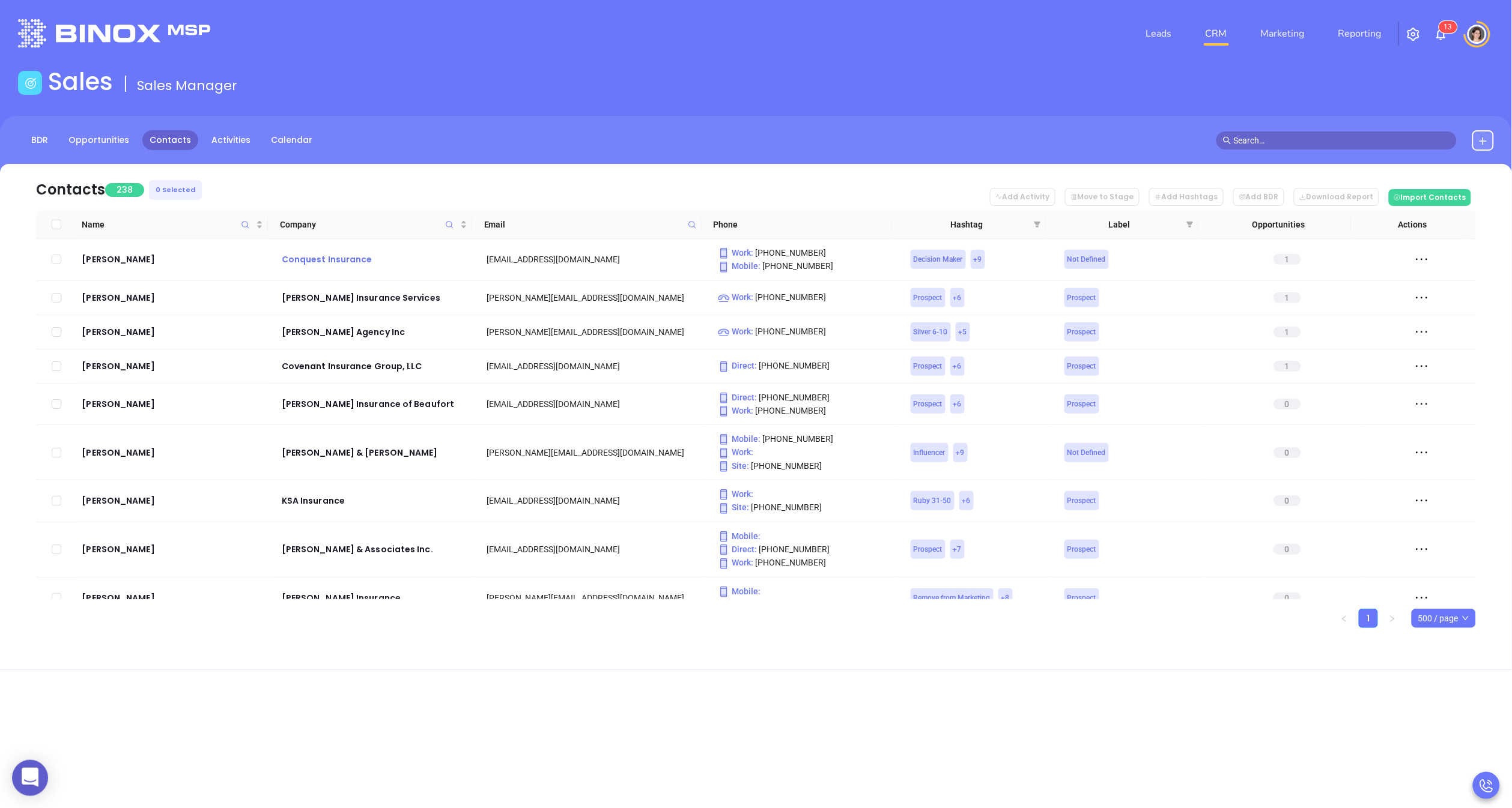
checkbox input "true"
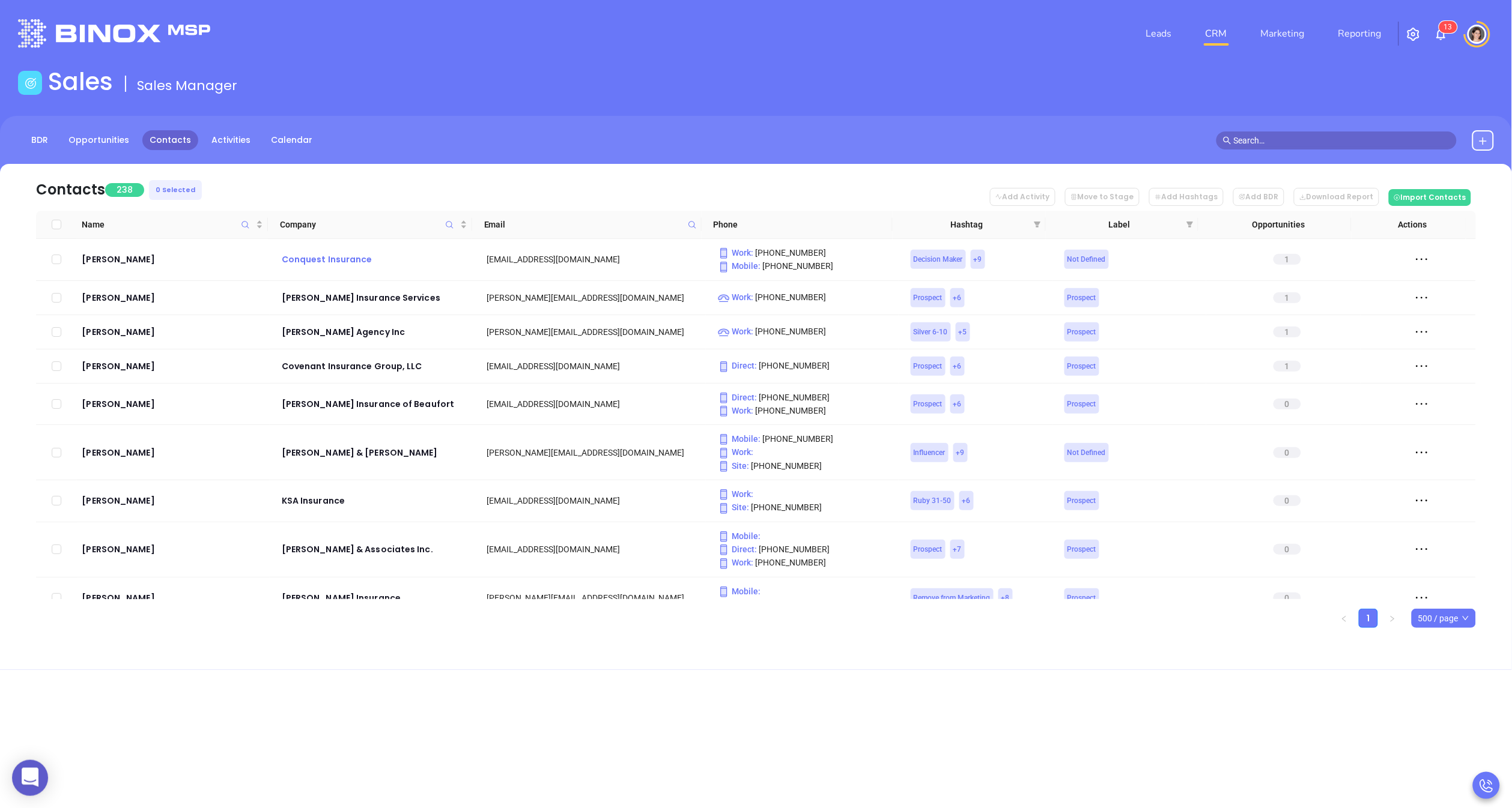
checkbox input "true"
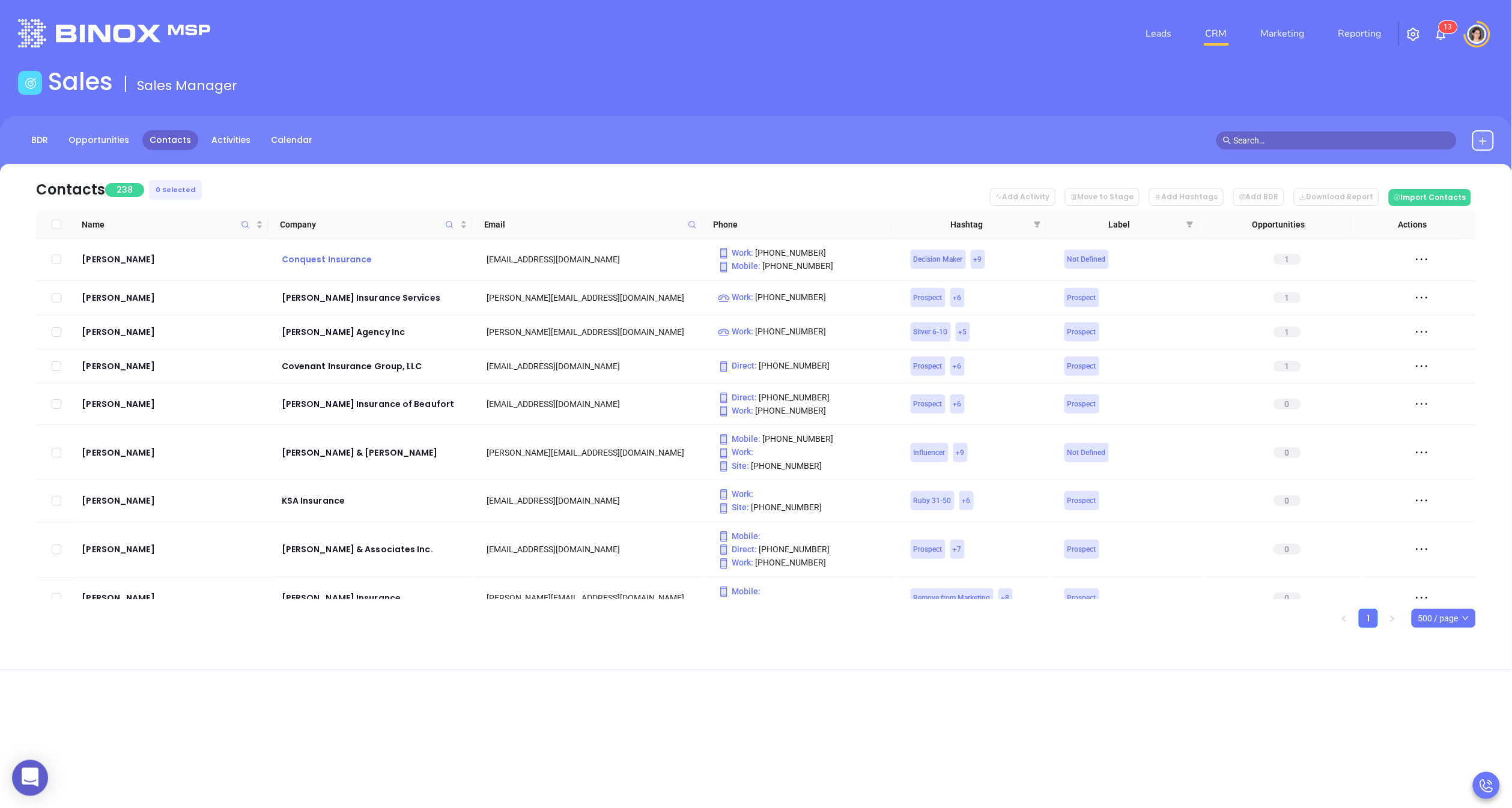
checkbox input "true"
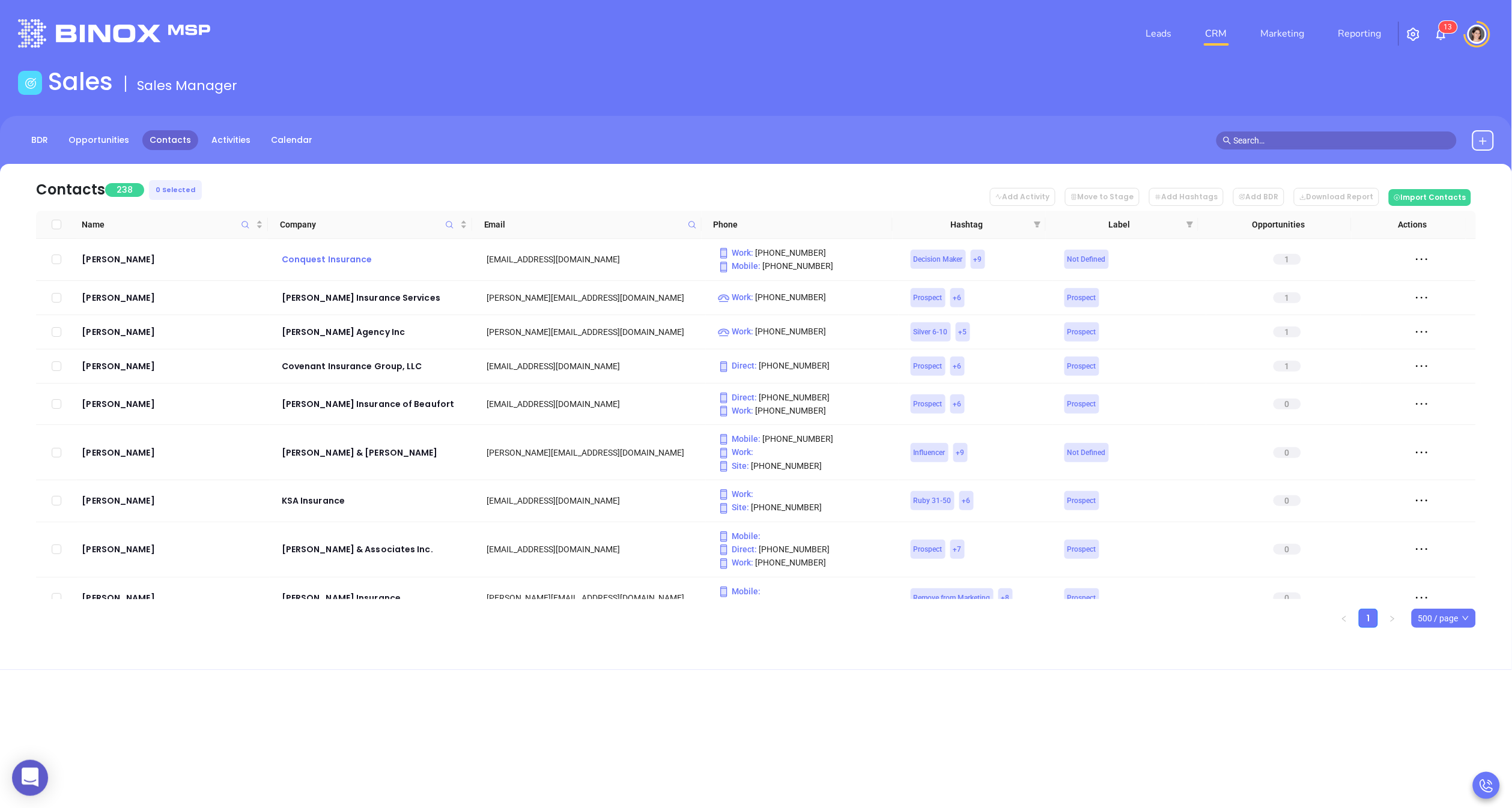
checkbox input "true"
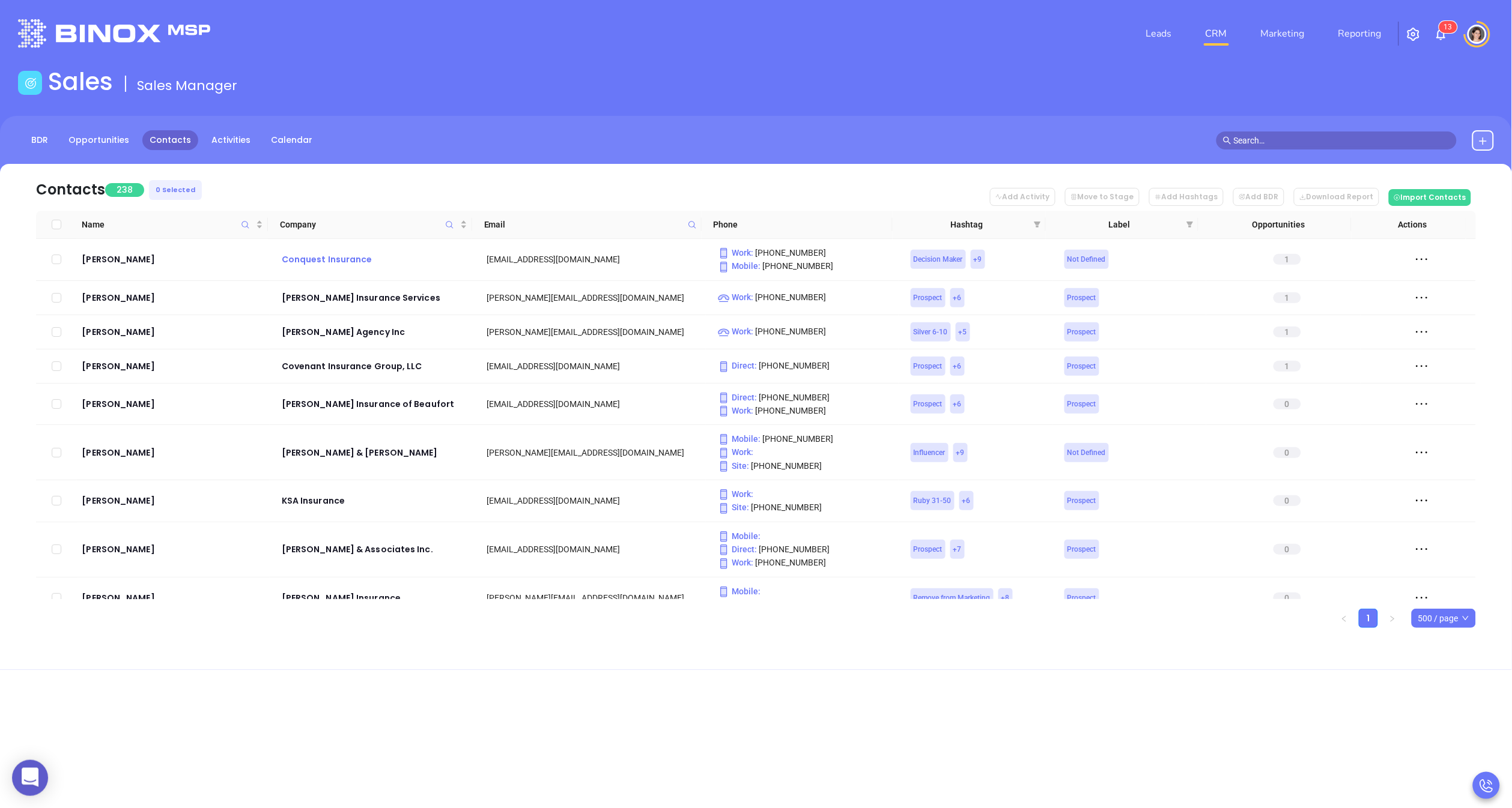
checkbox input "true"
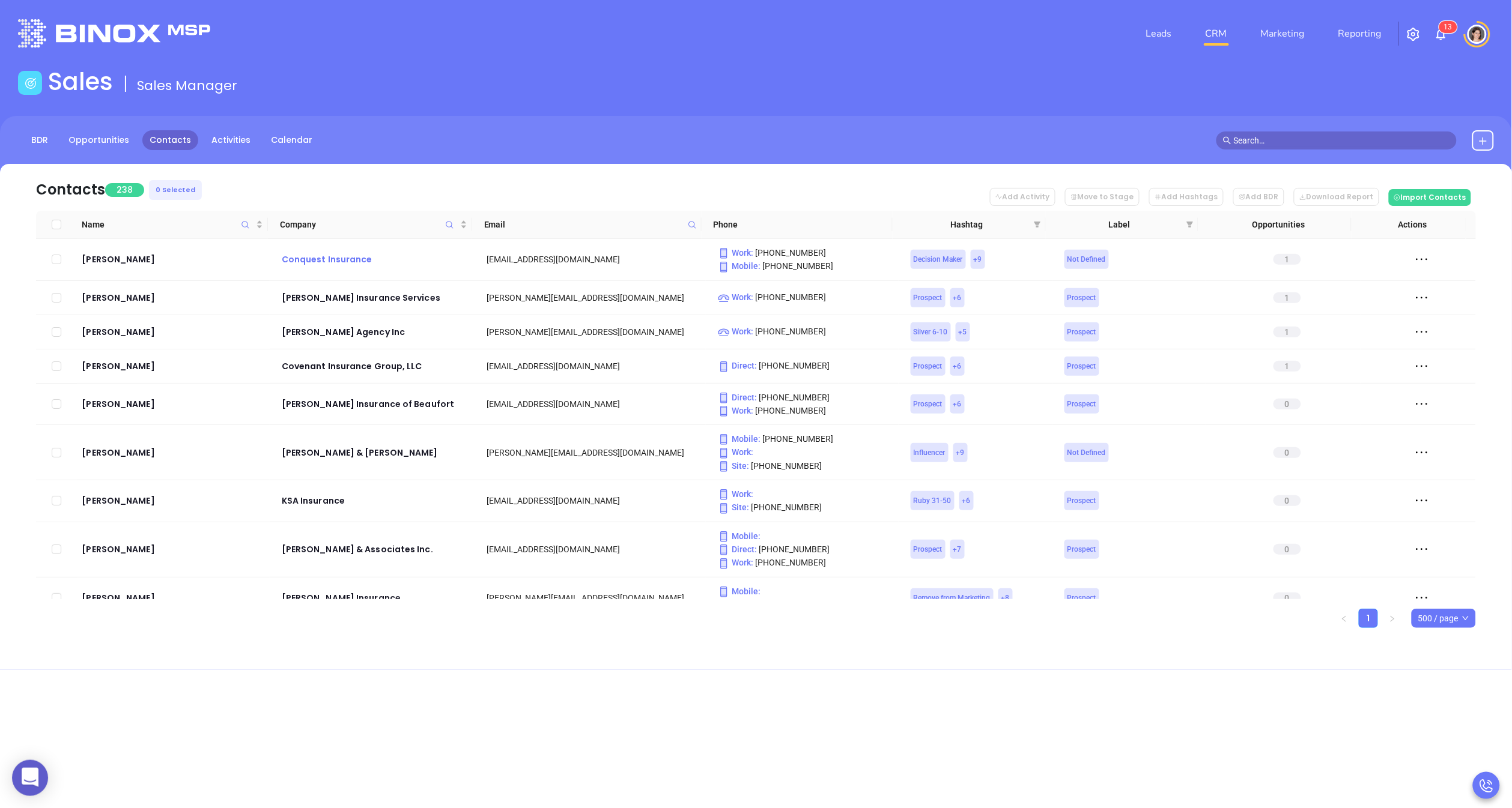
checkbox input "true"
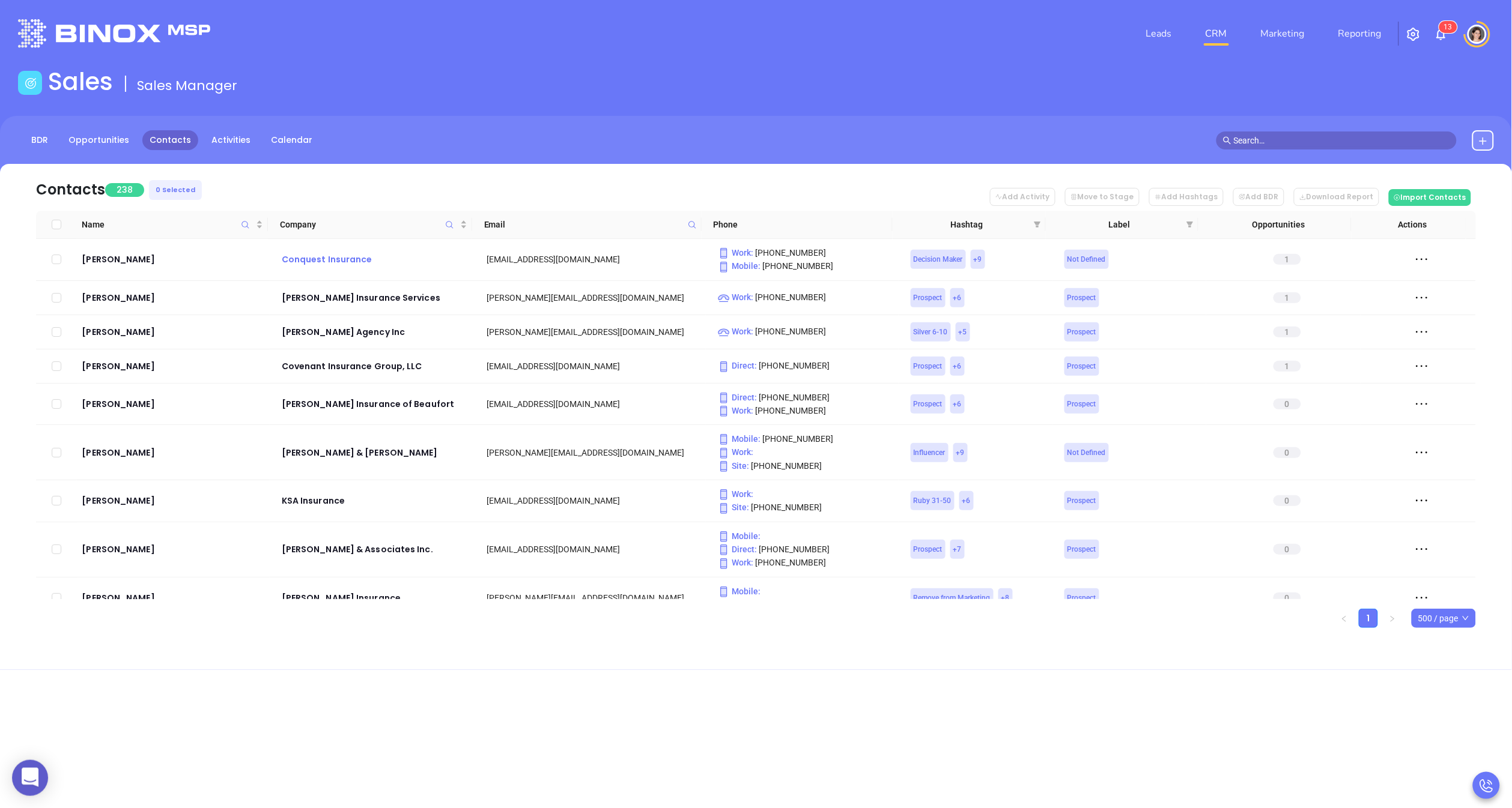
checkbox input "true"
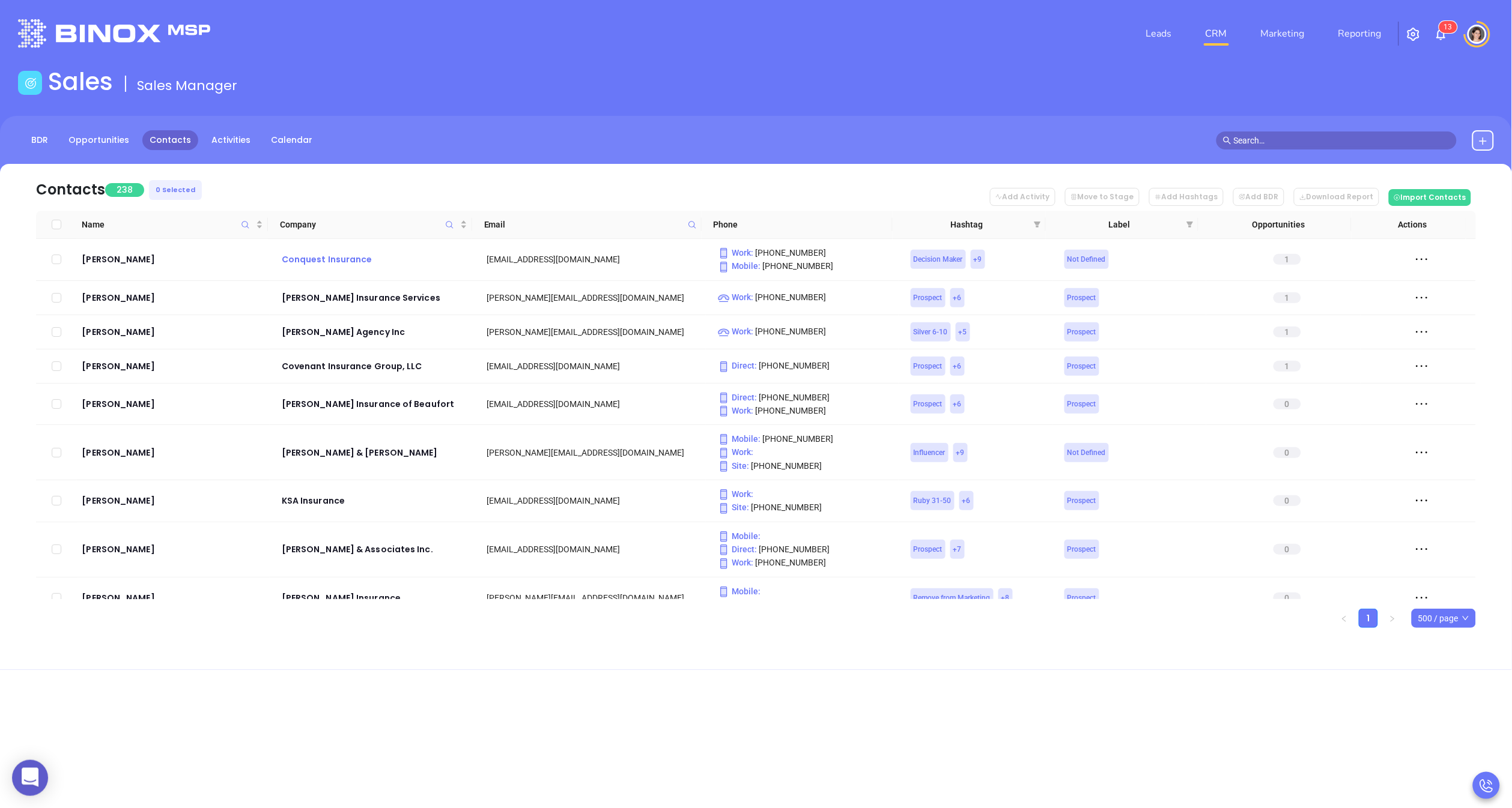
checkbox input "true"
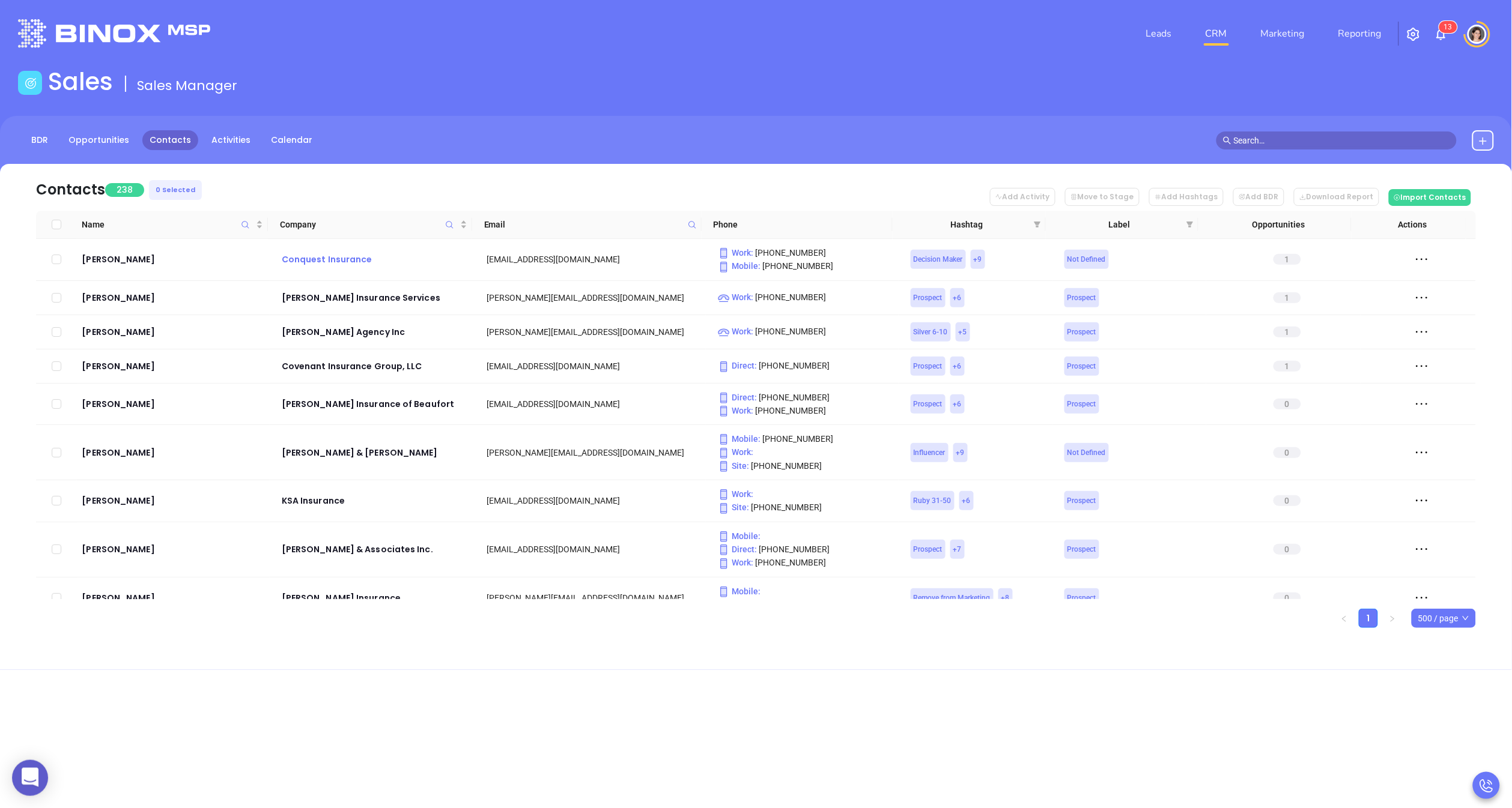
checkbox input "true"
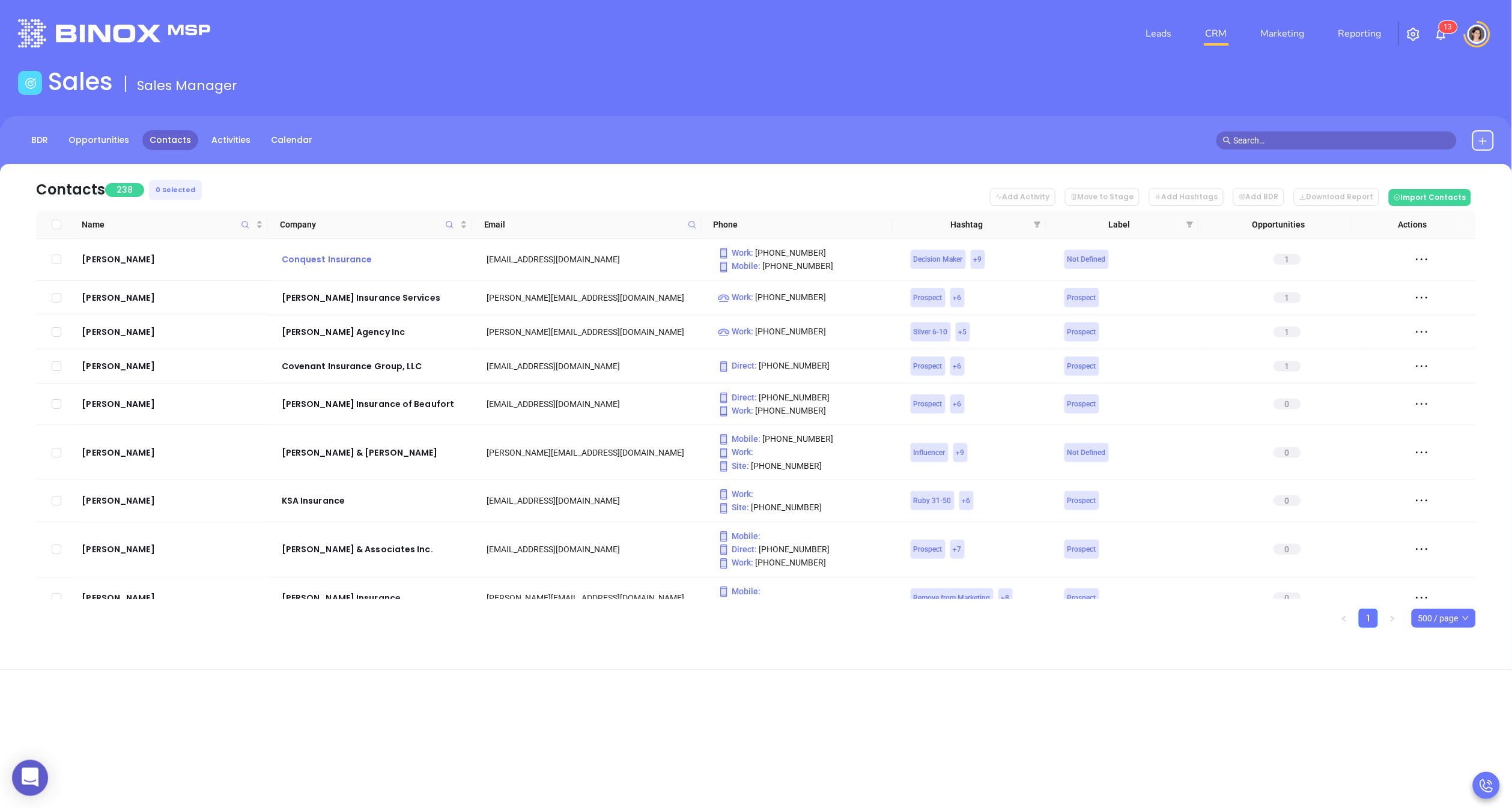
checkbox input "true"
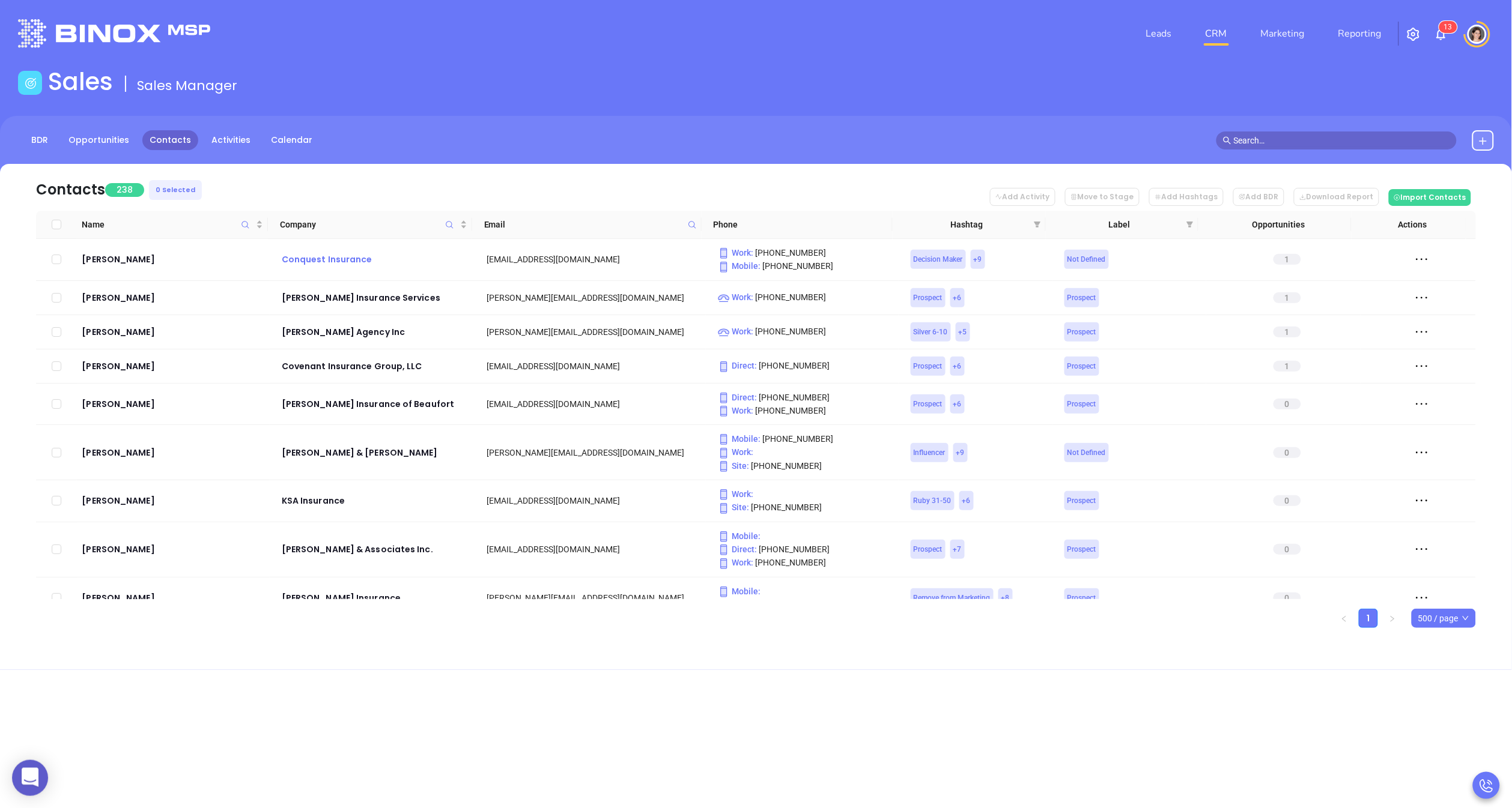
checkbox input "true"
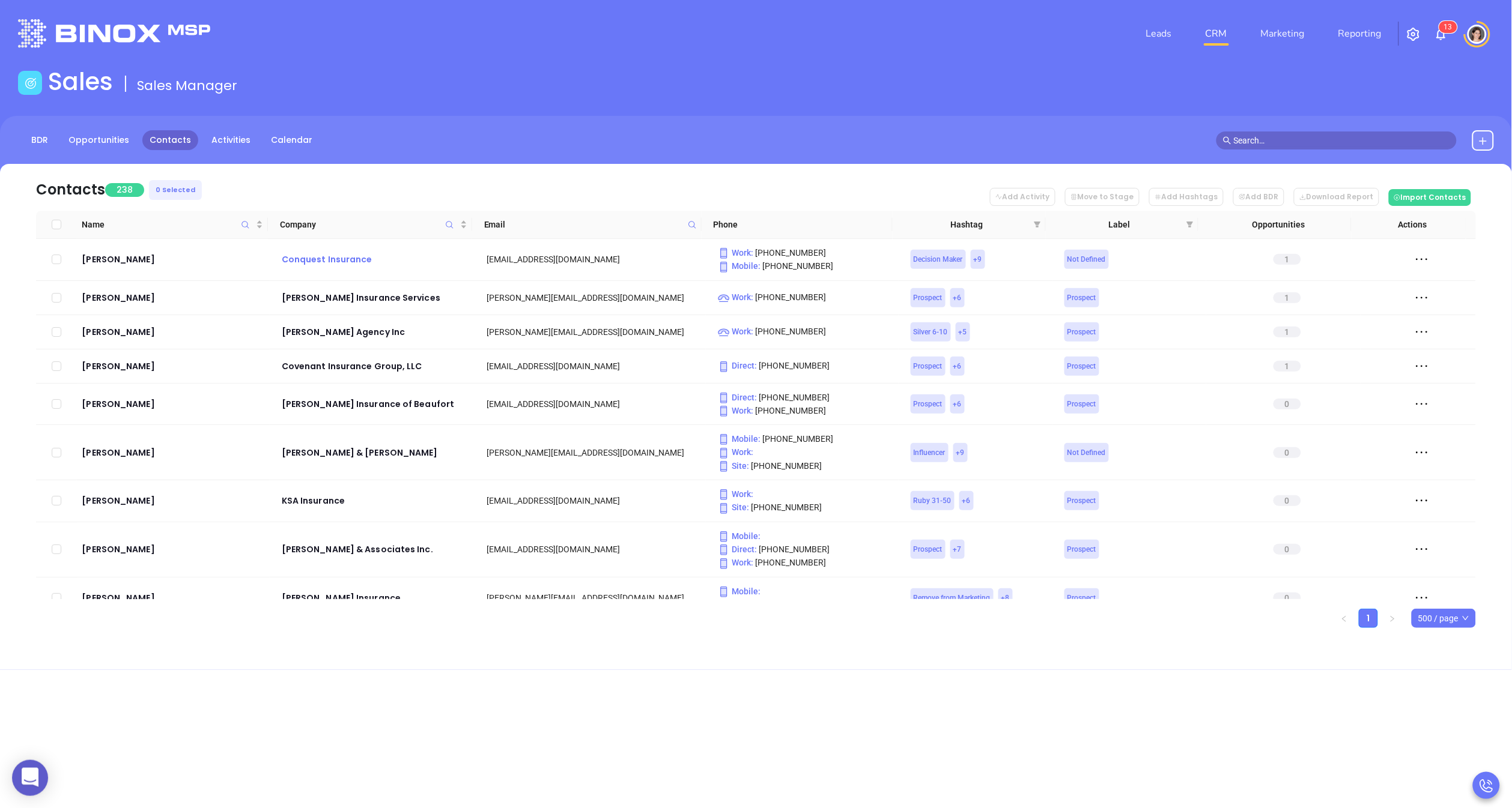
checkbox input "true"
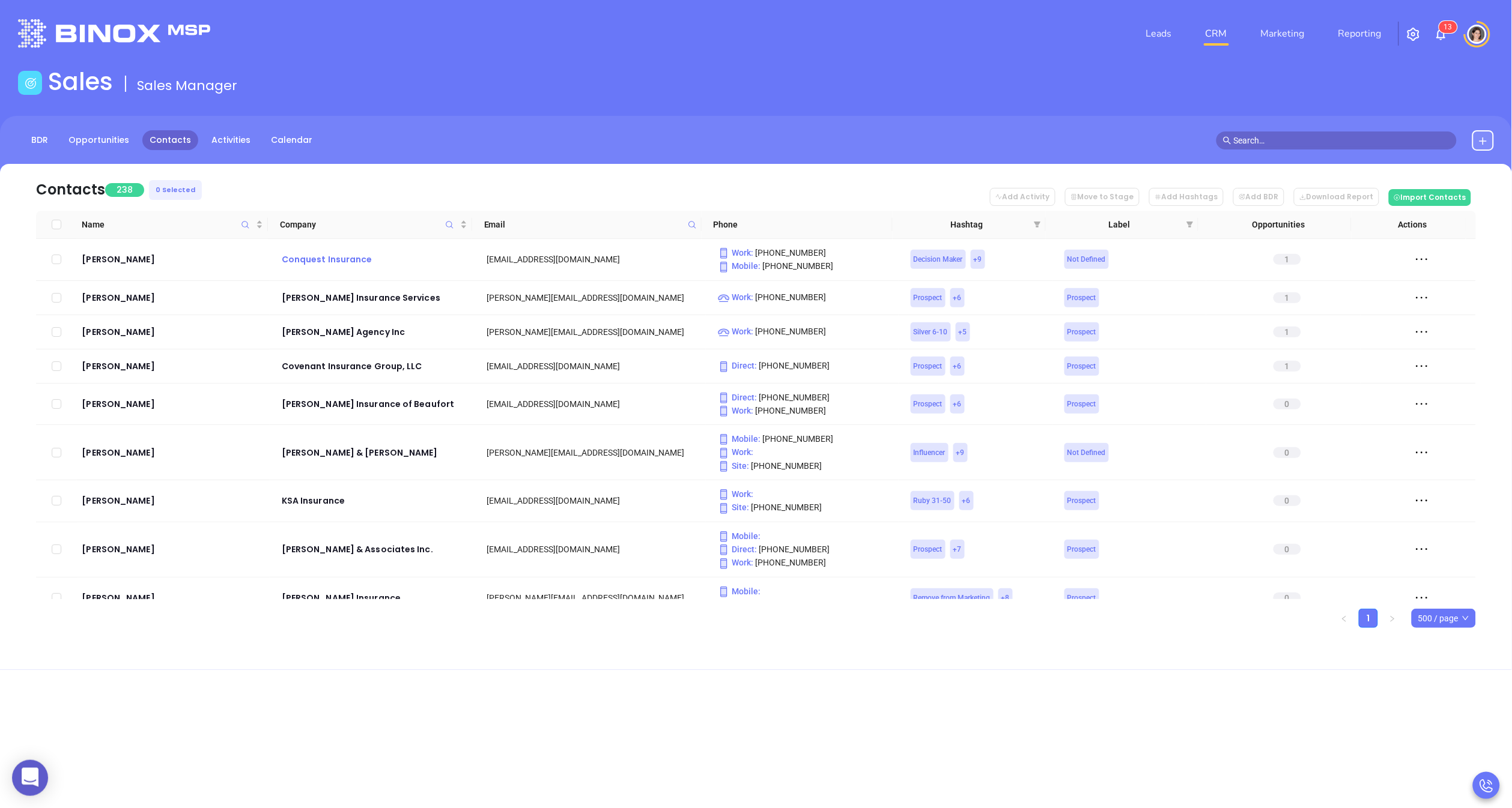
checkbox input "true"
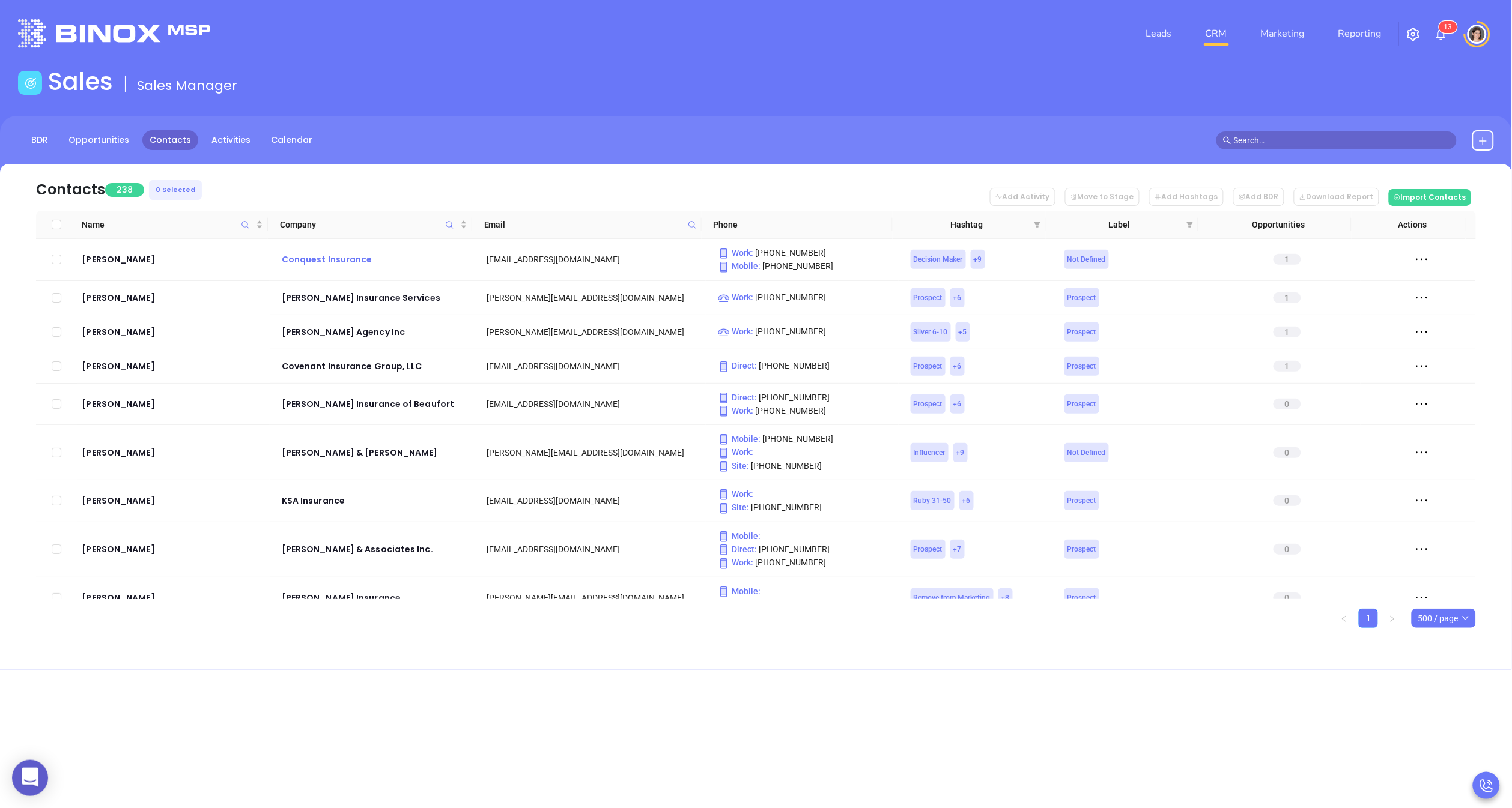
checkbox input "true"
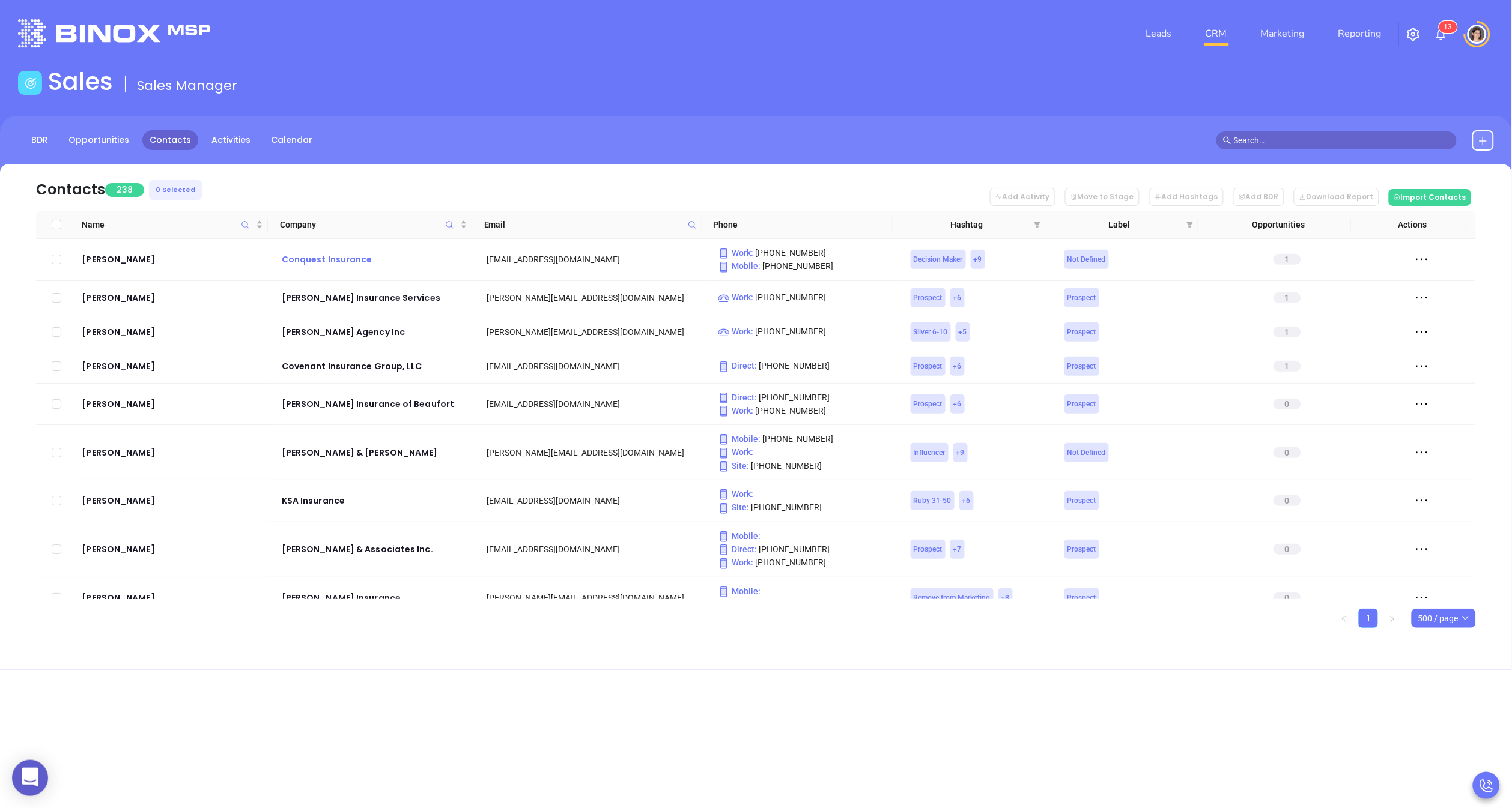
checkbox input "true"
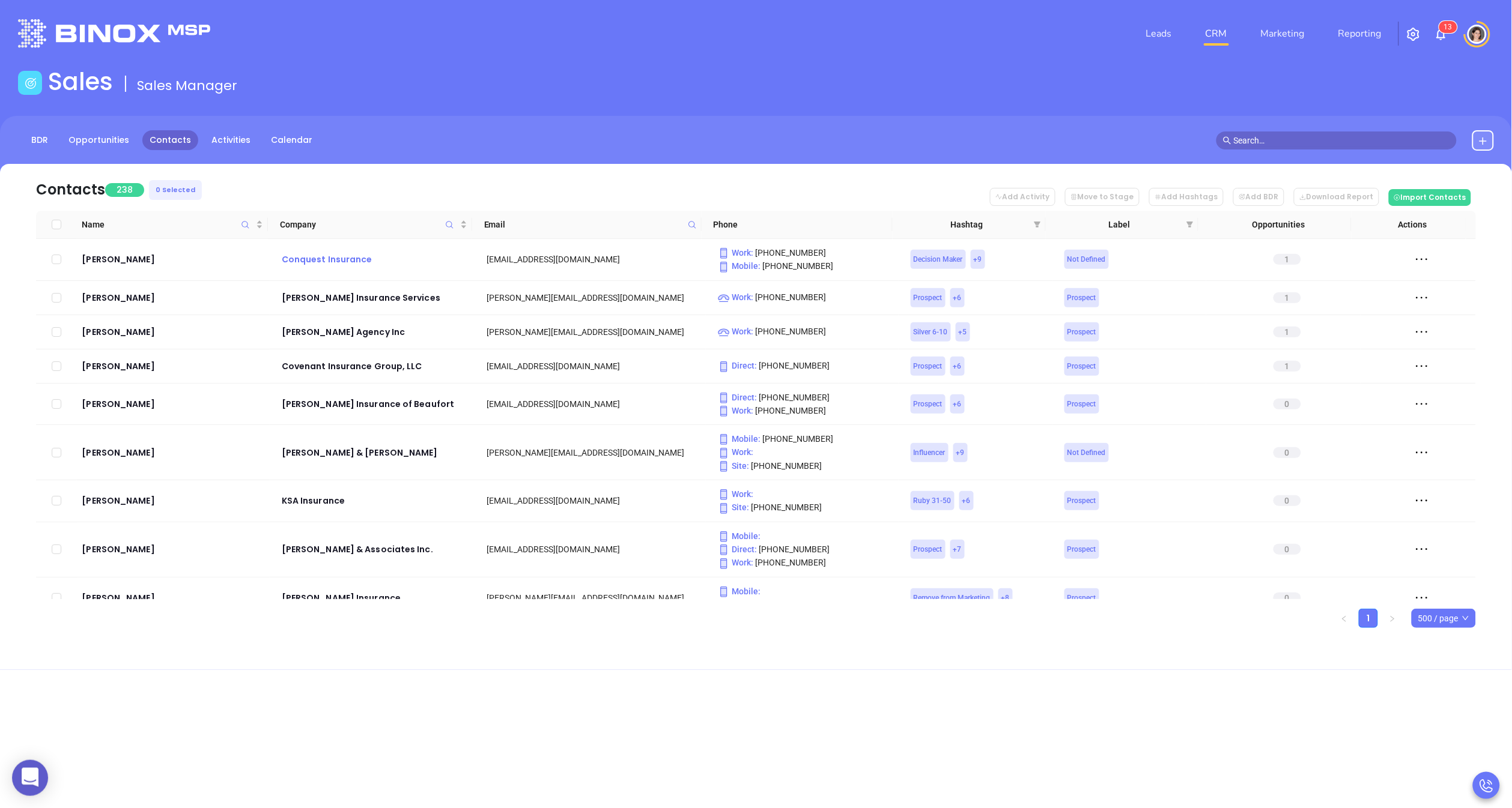
checkbox input "true"
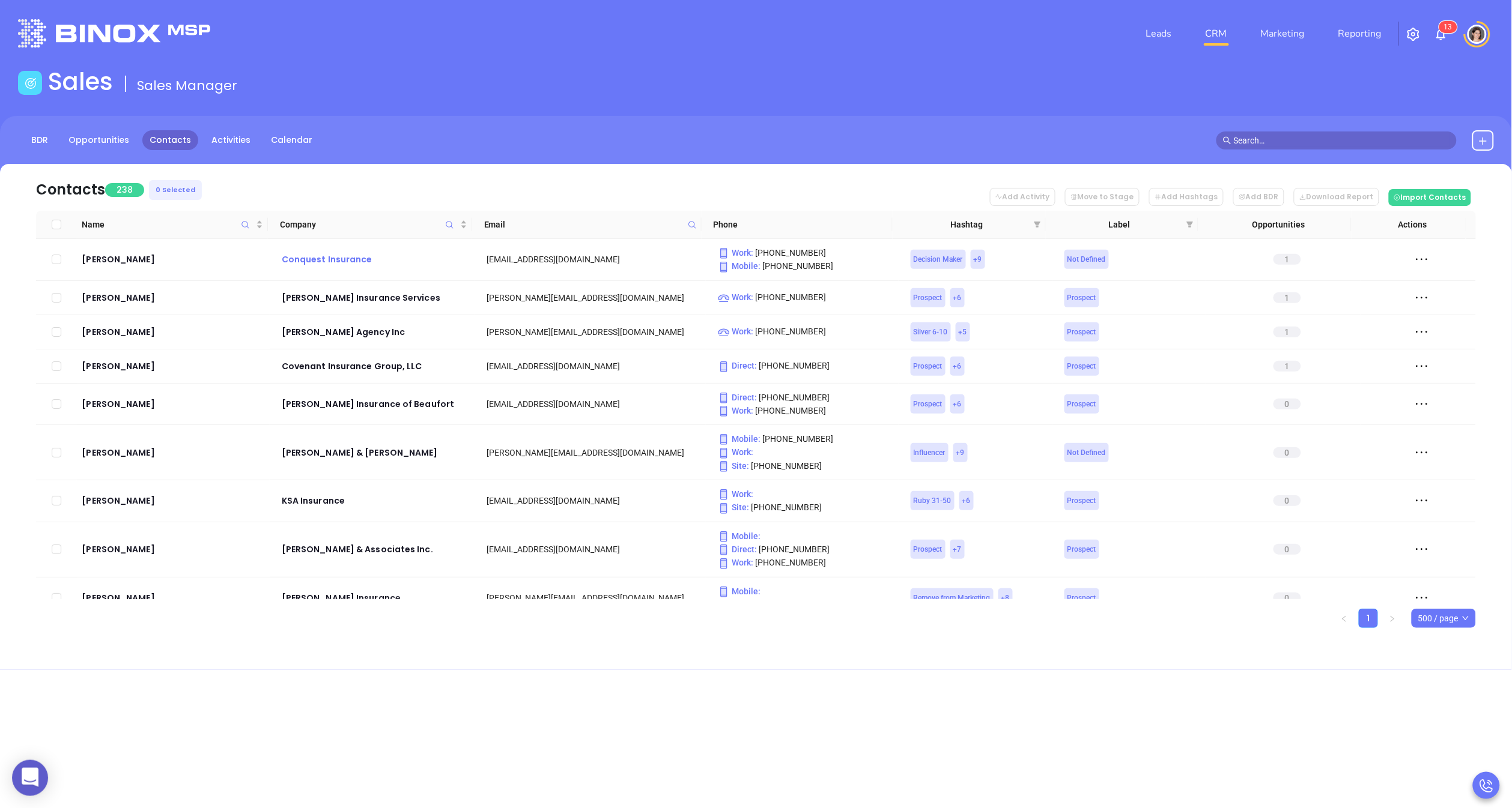
checkbox input "true"
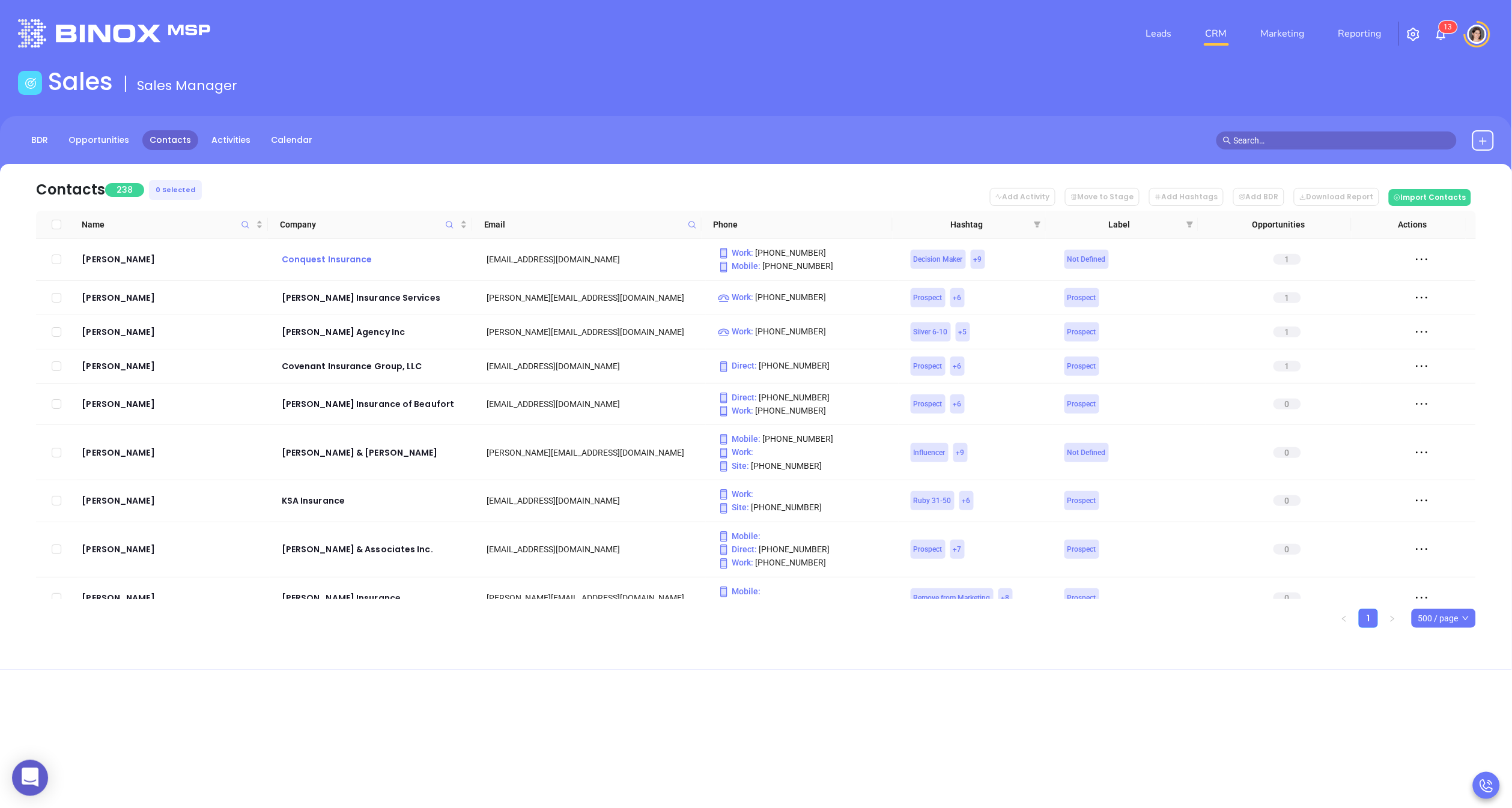
checkbox input "true"
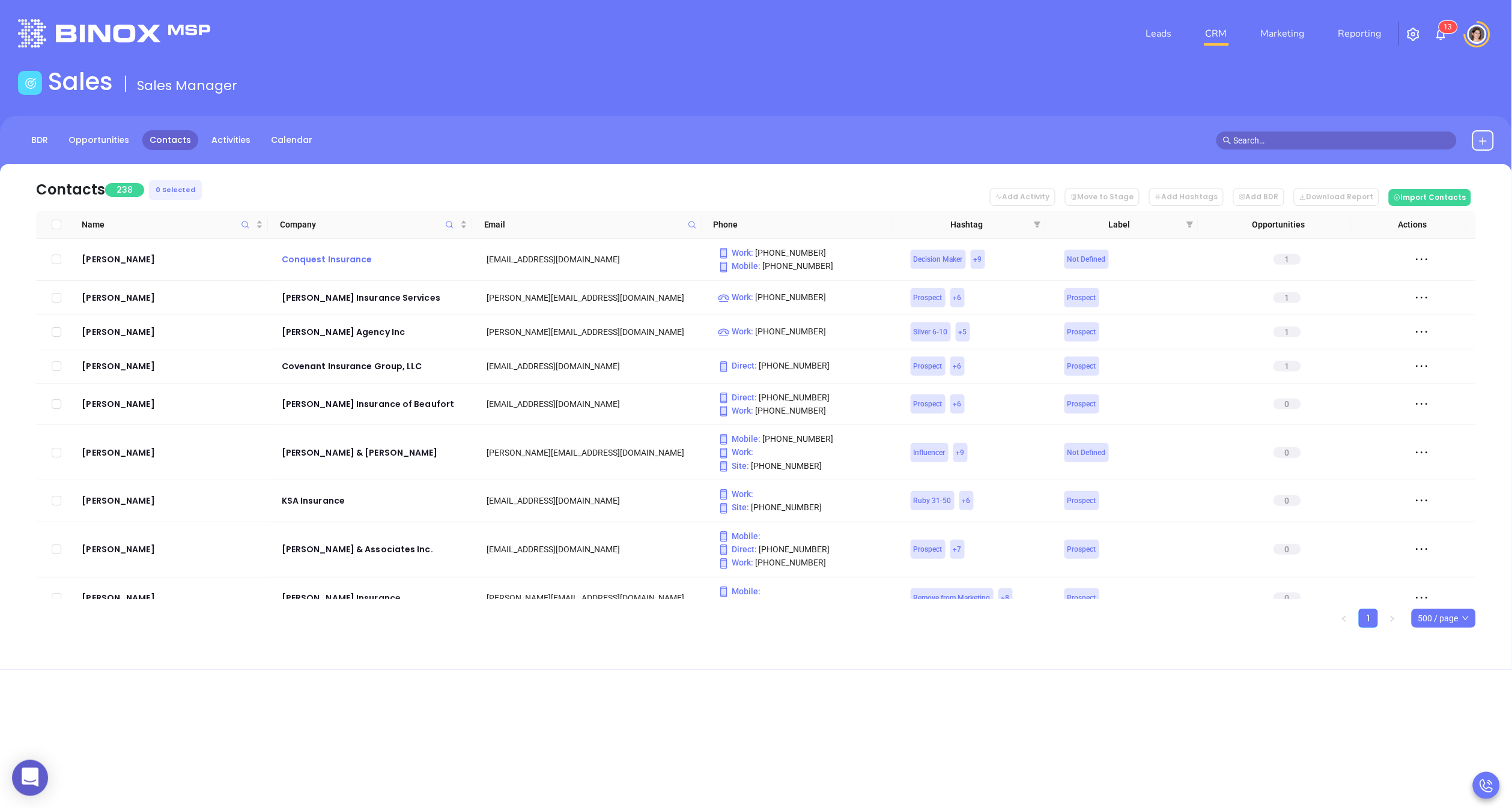
checkbox input "true"
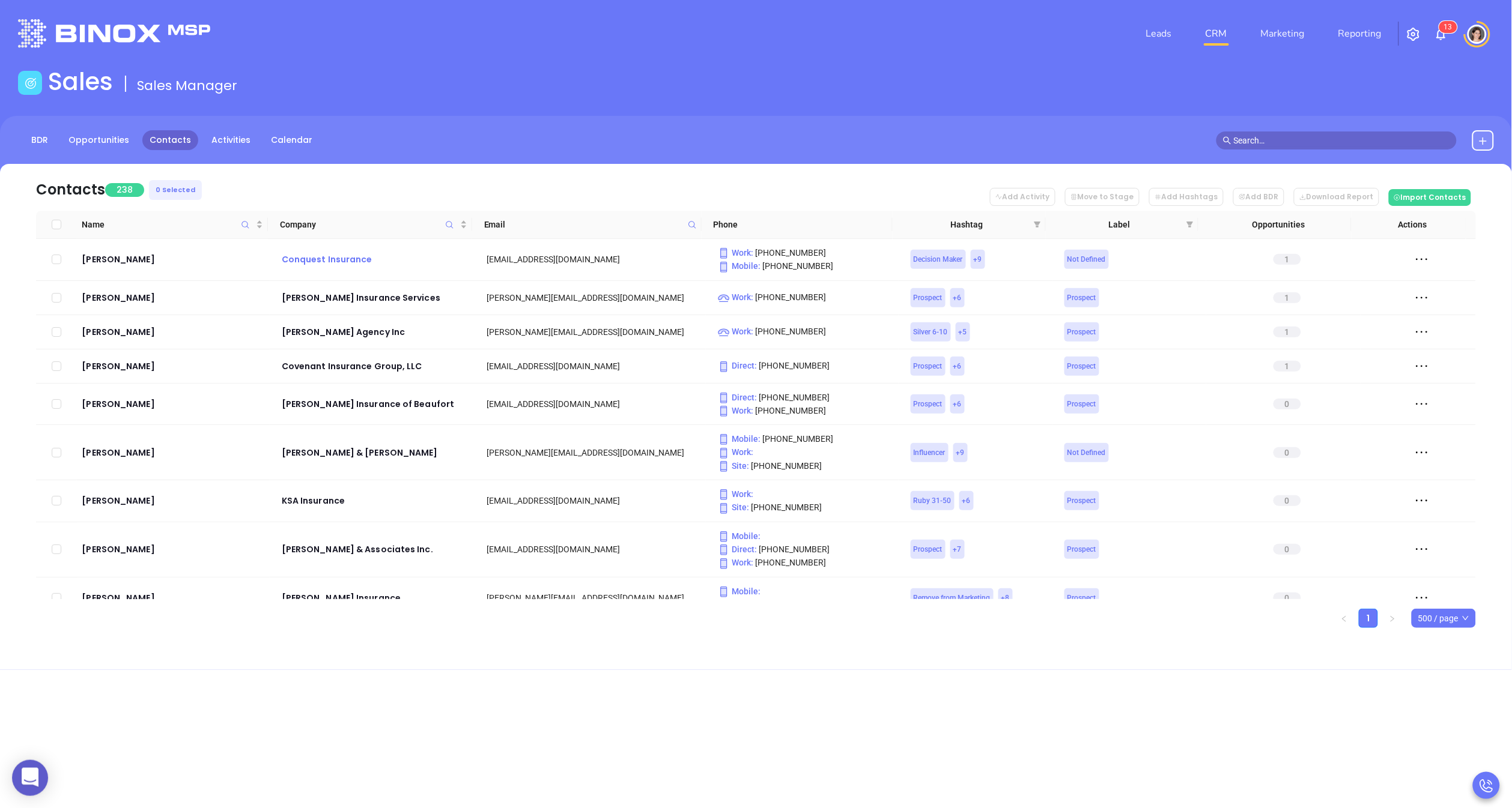
checkbox input "true"
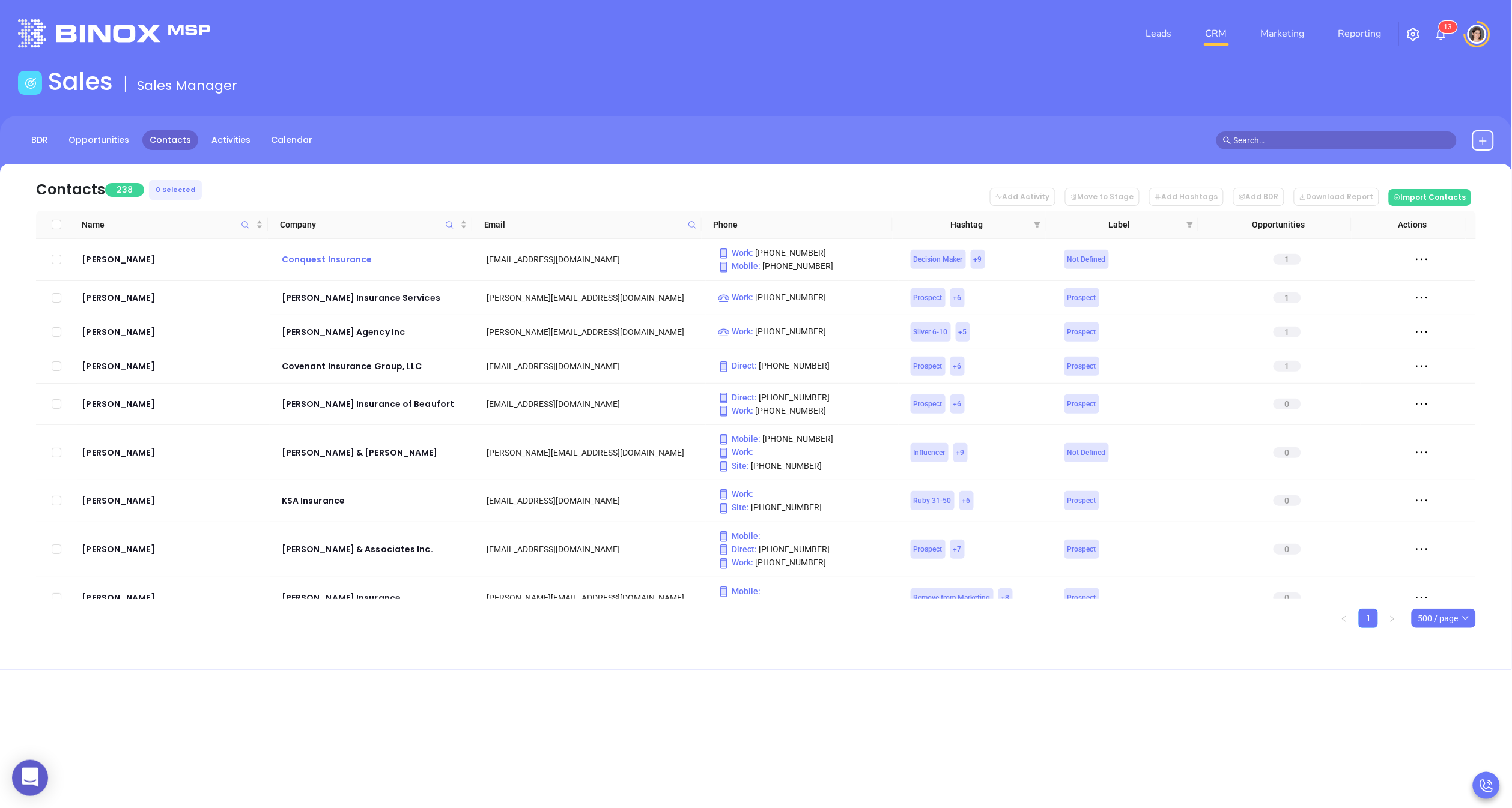
checkbox input "true"
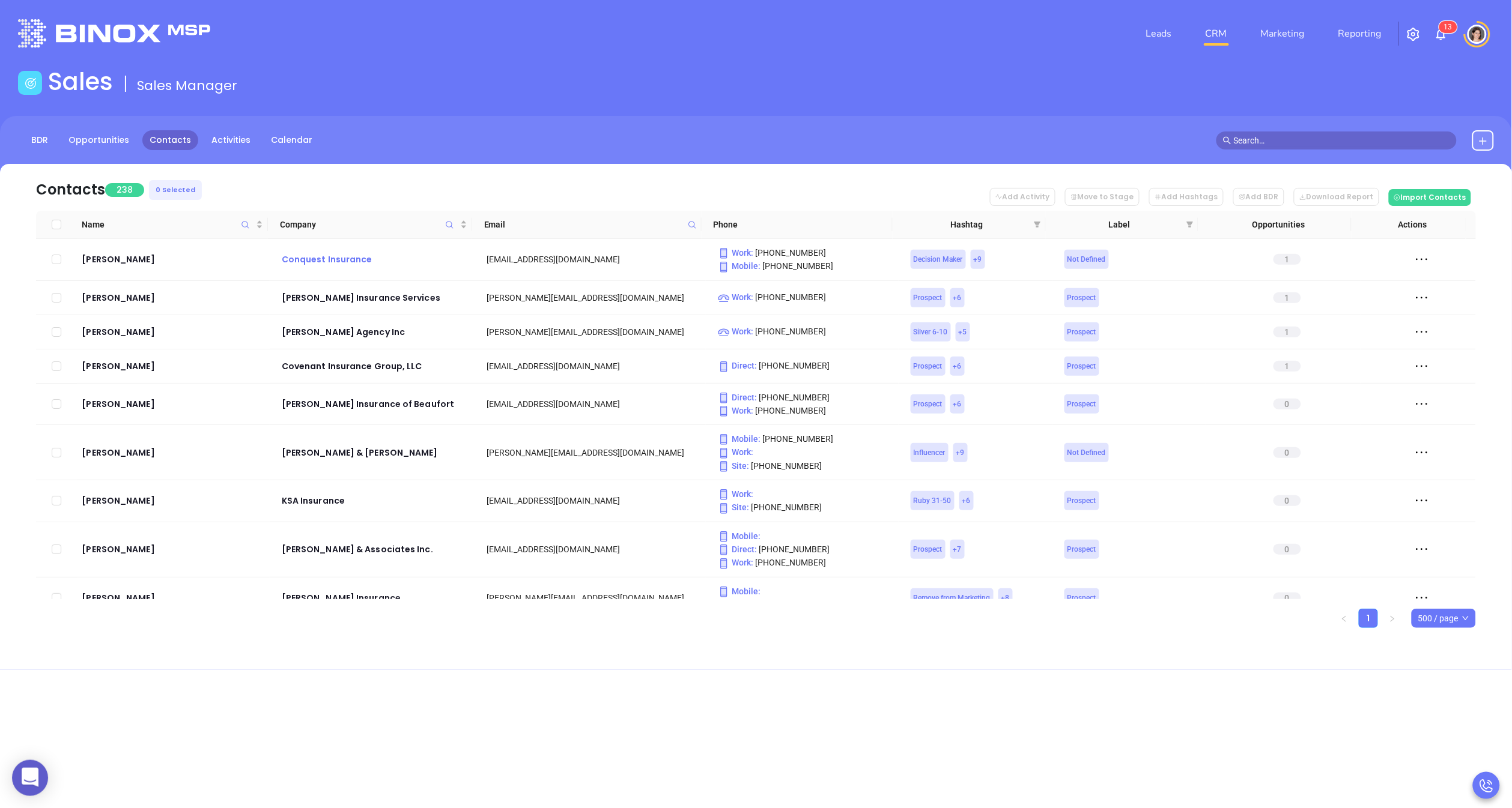
checkbox input "true"
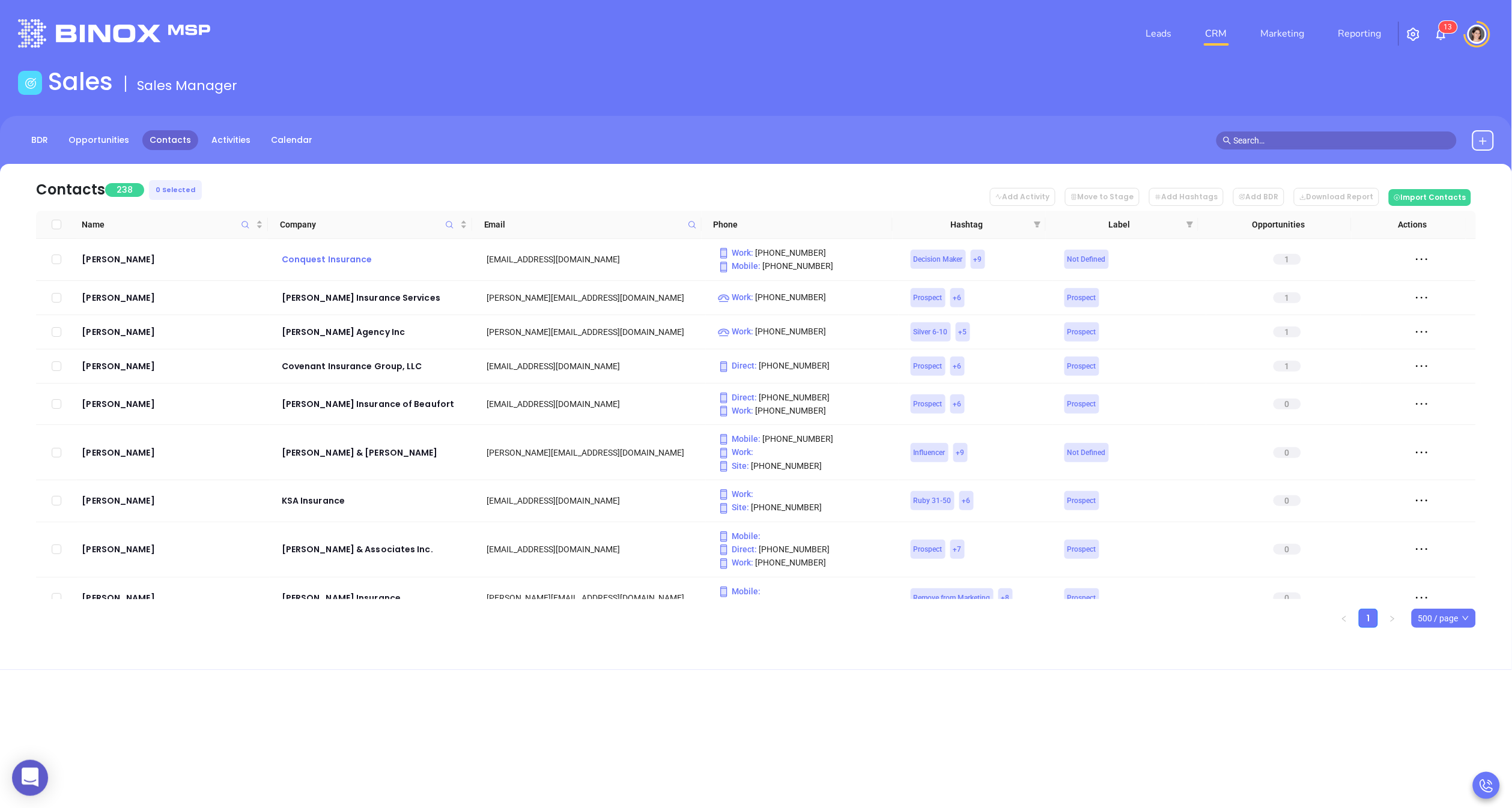
checkbox input "true"
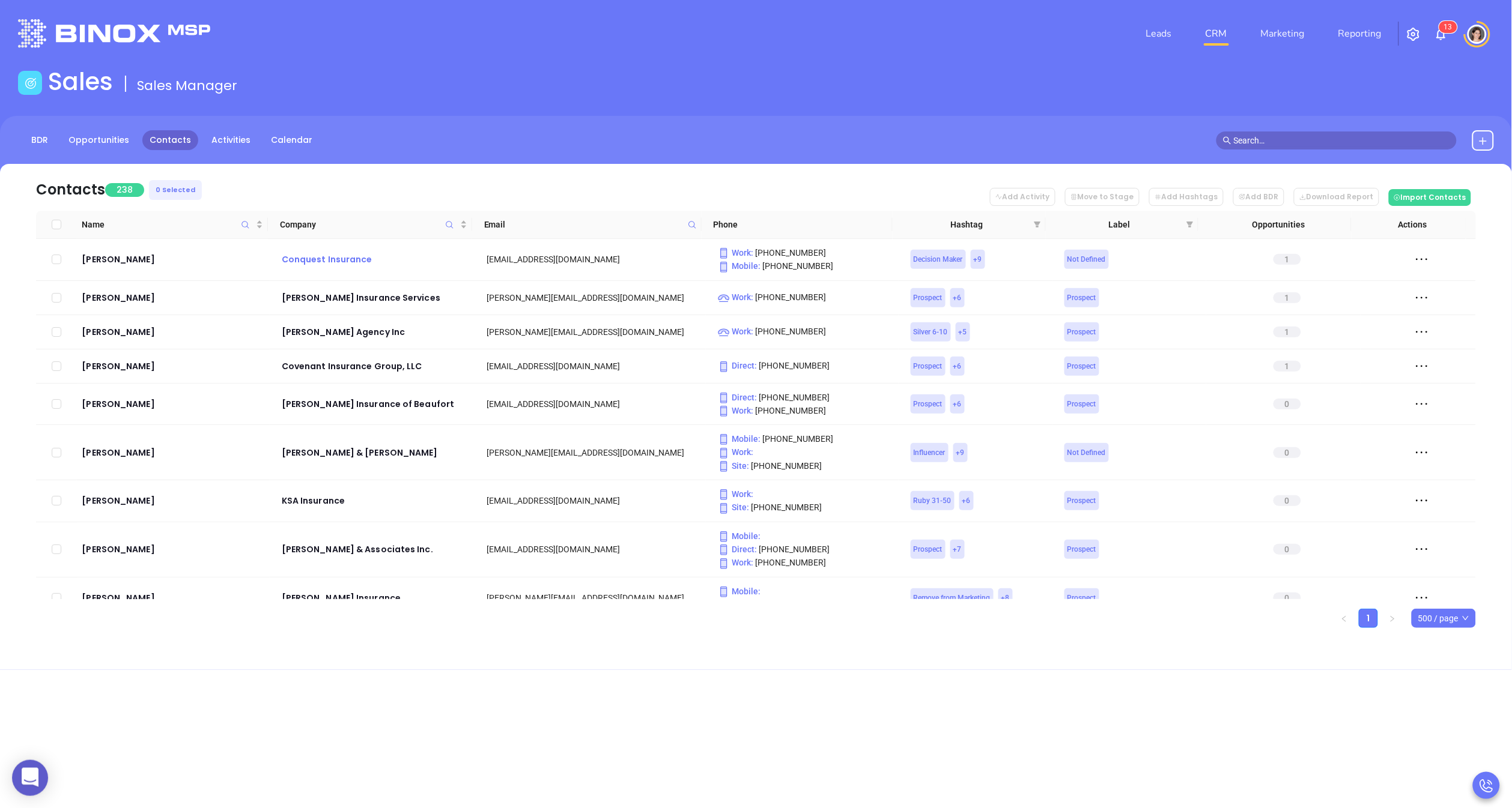
checkbox input "true"
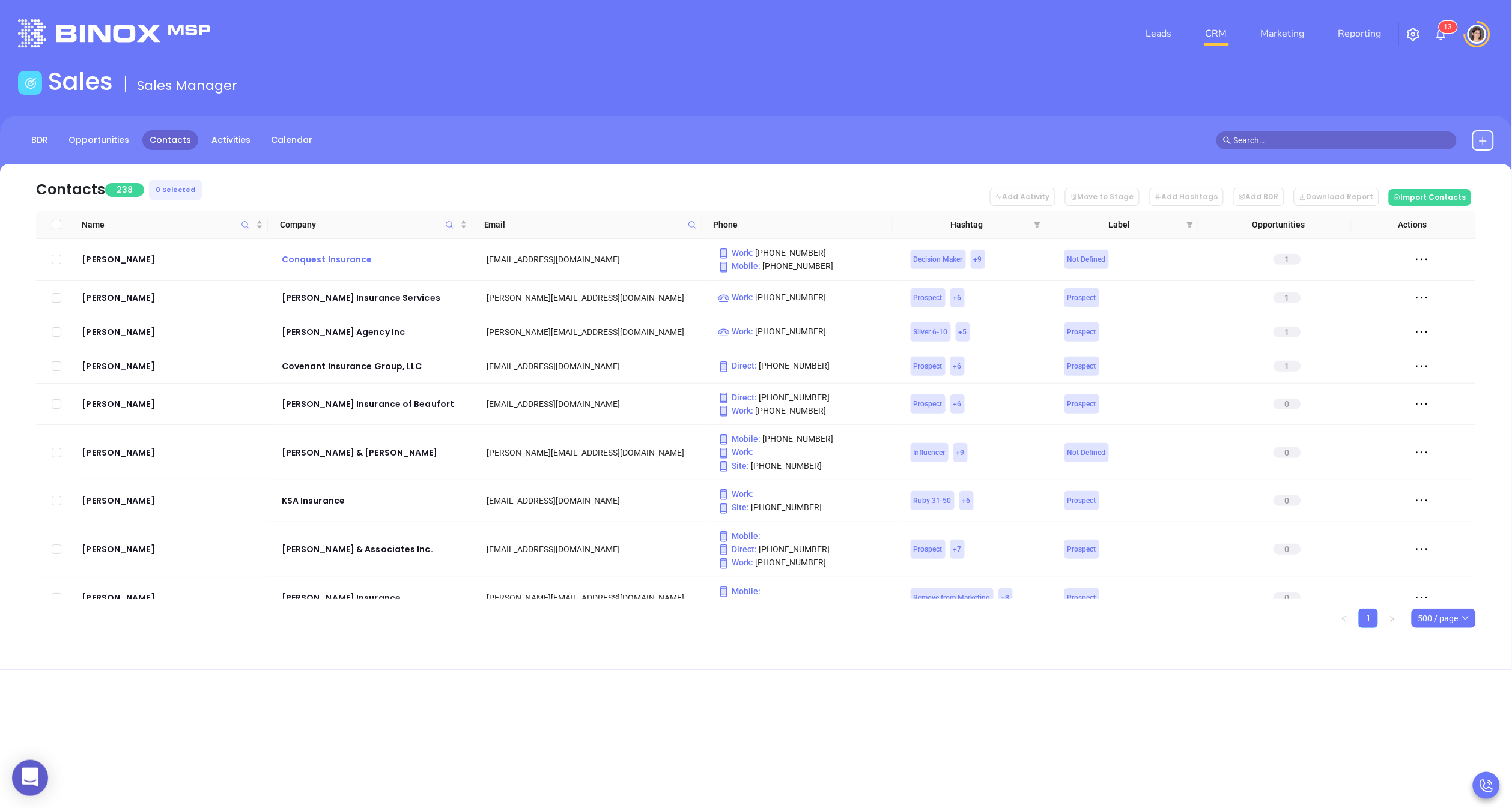
checkbox input "true"
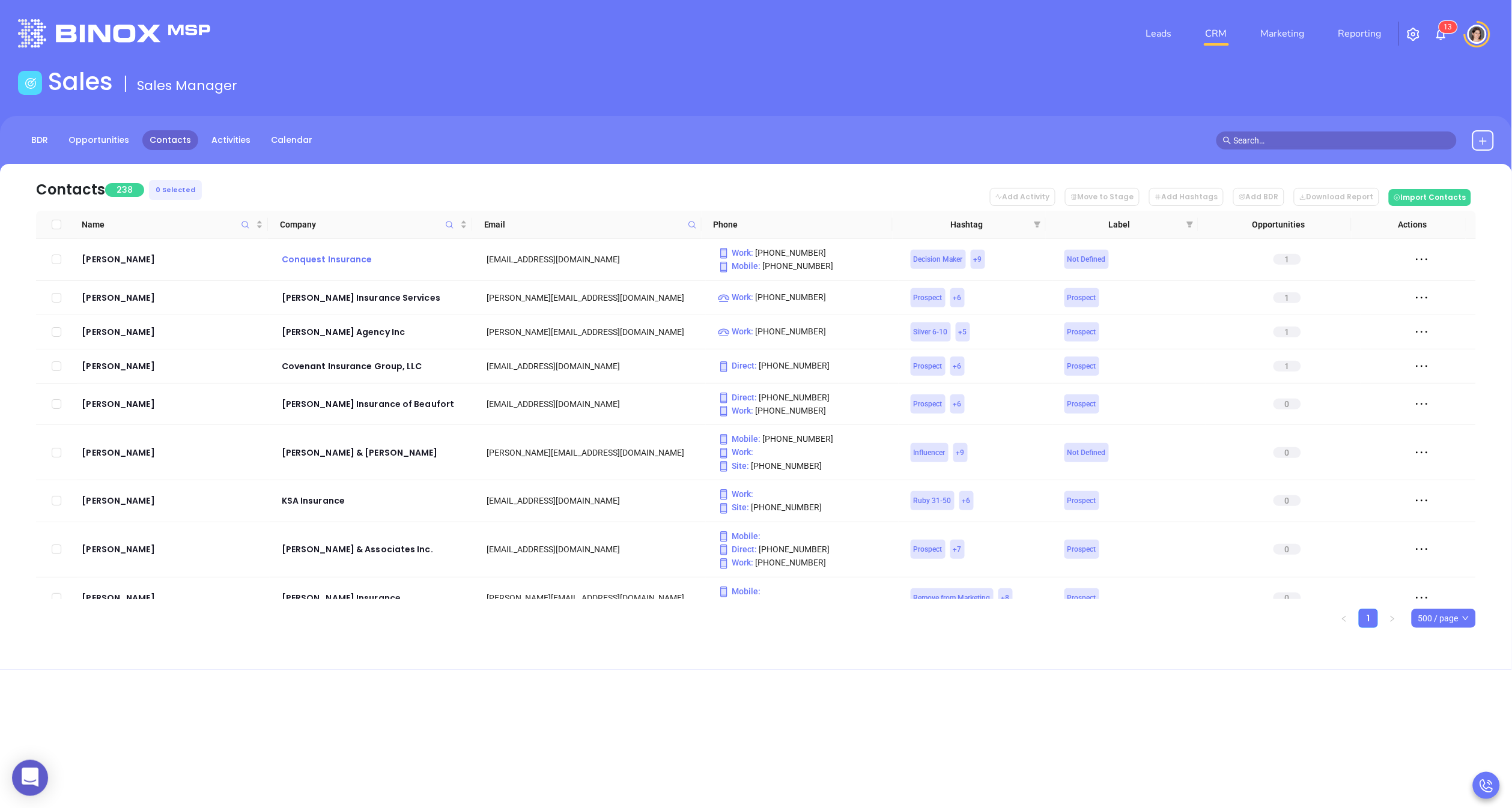
checkbox input "true"
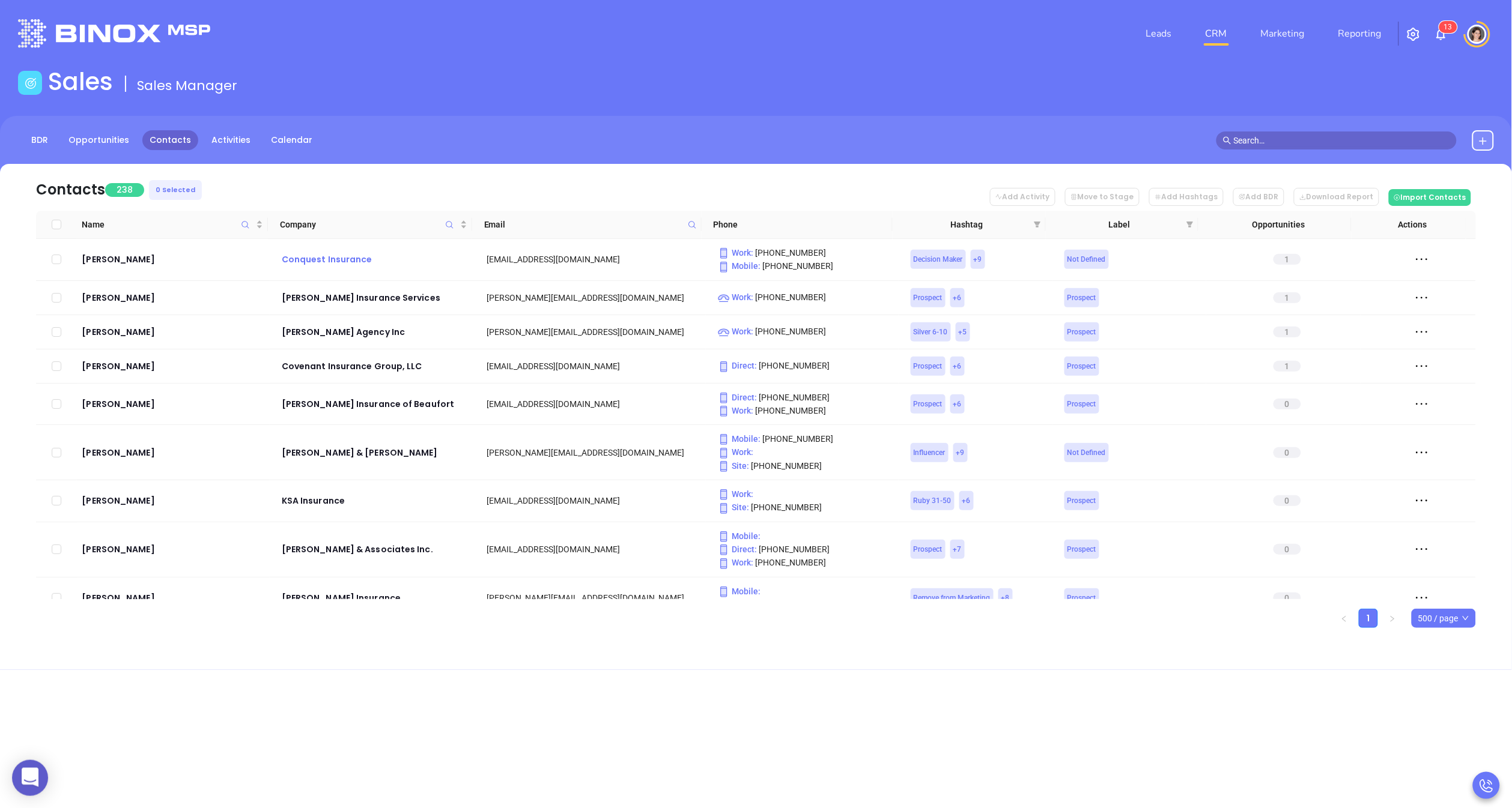
checkbox input "true"
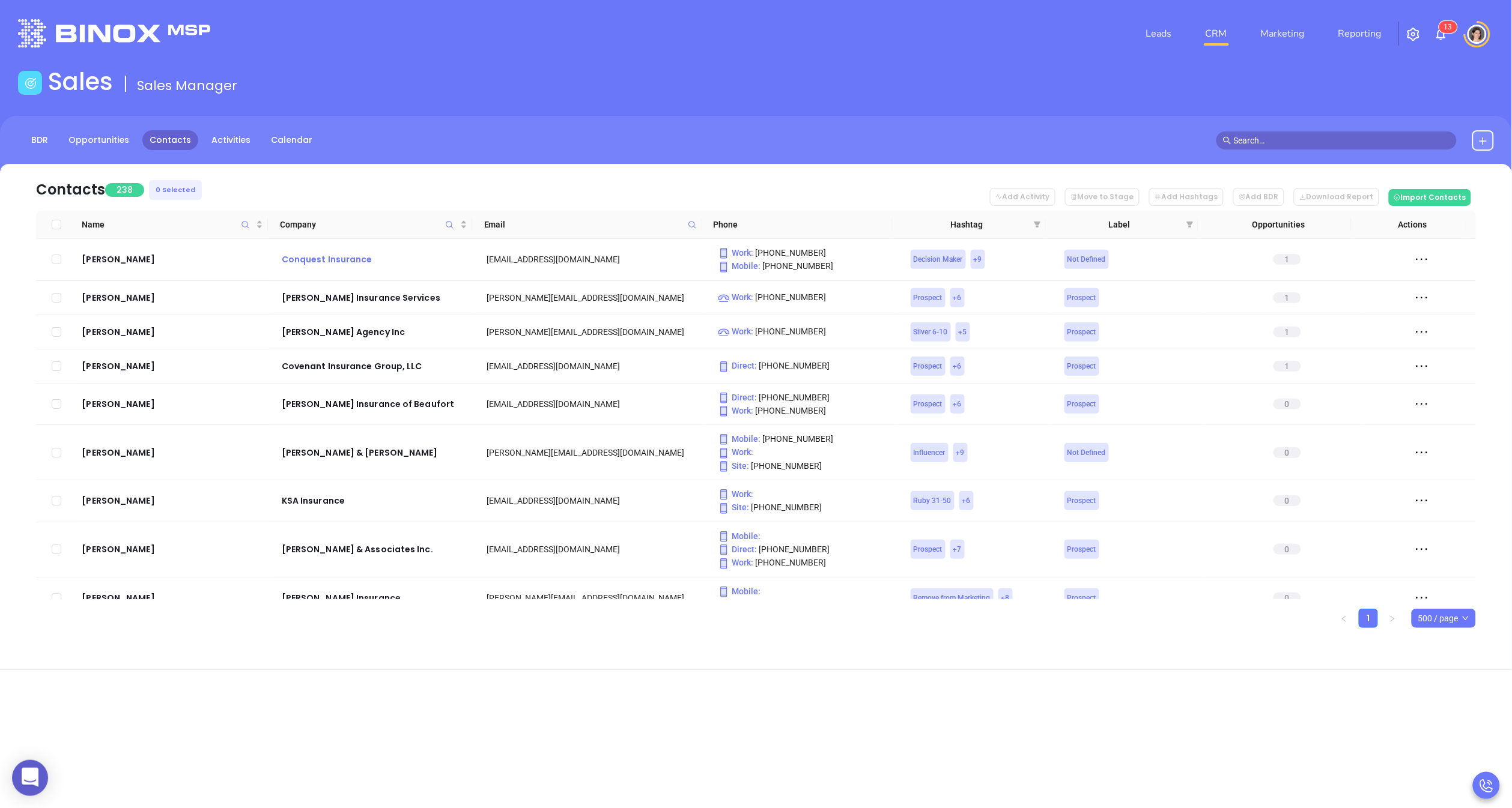
checkbox input "true"
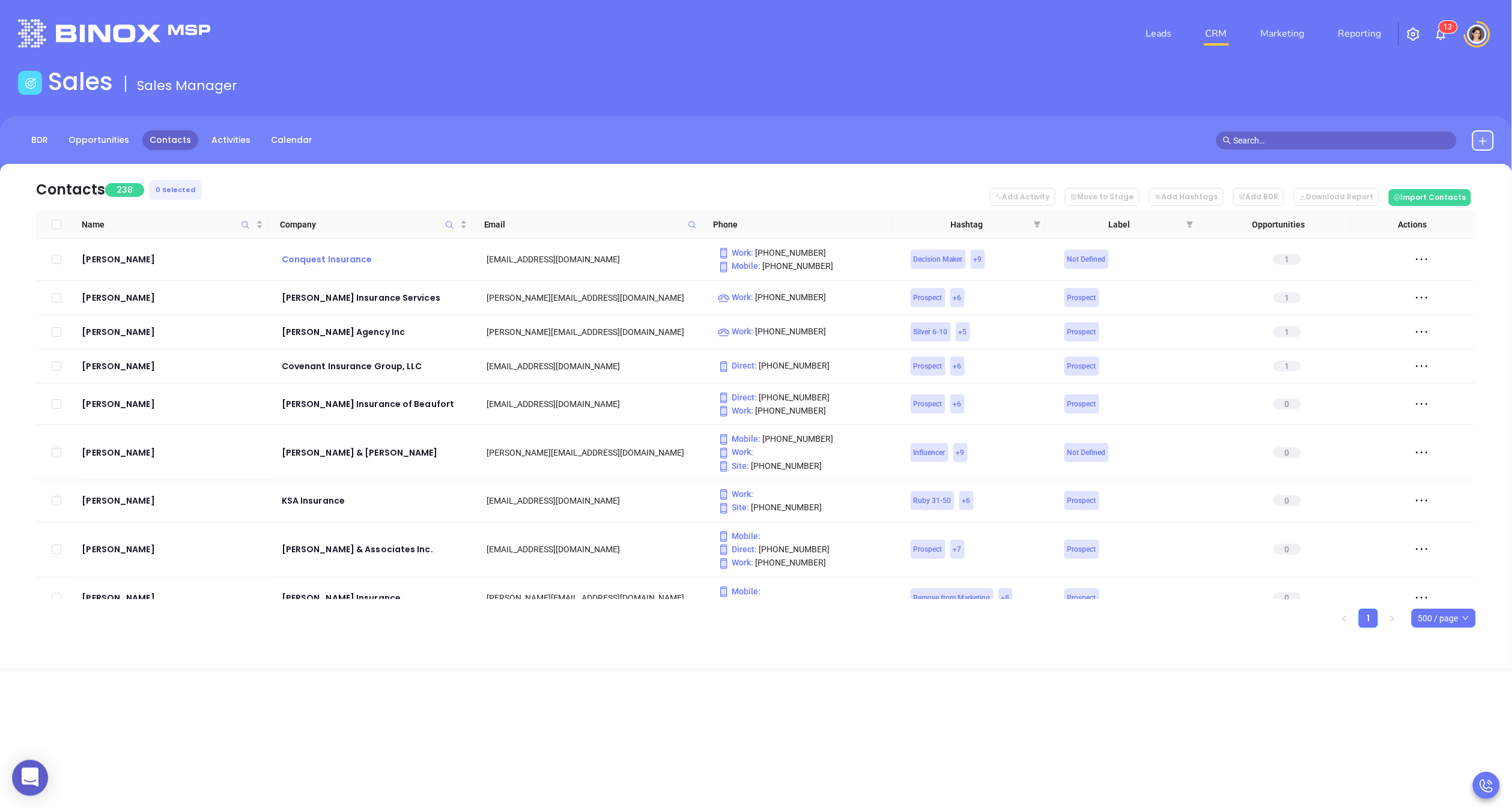
checkbox input "true"
click at [1276, 196] on button "Add BDR" at bounding box center [1258, 196] width 51 height 18
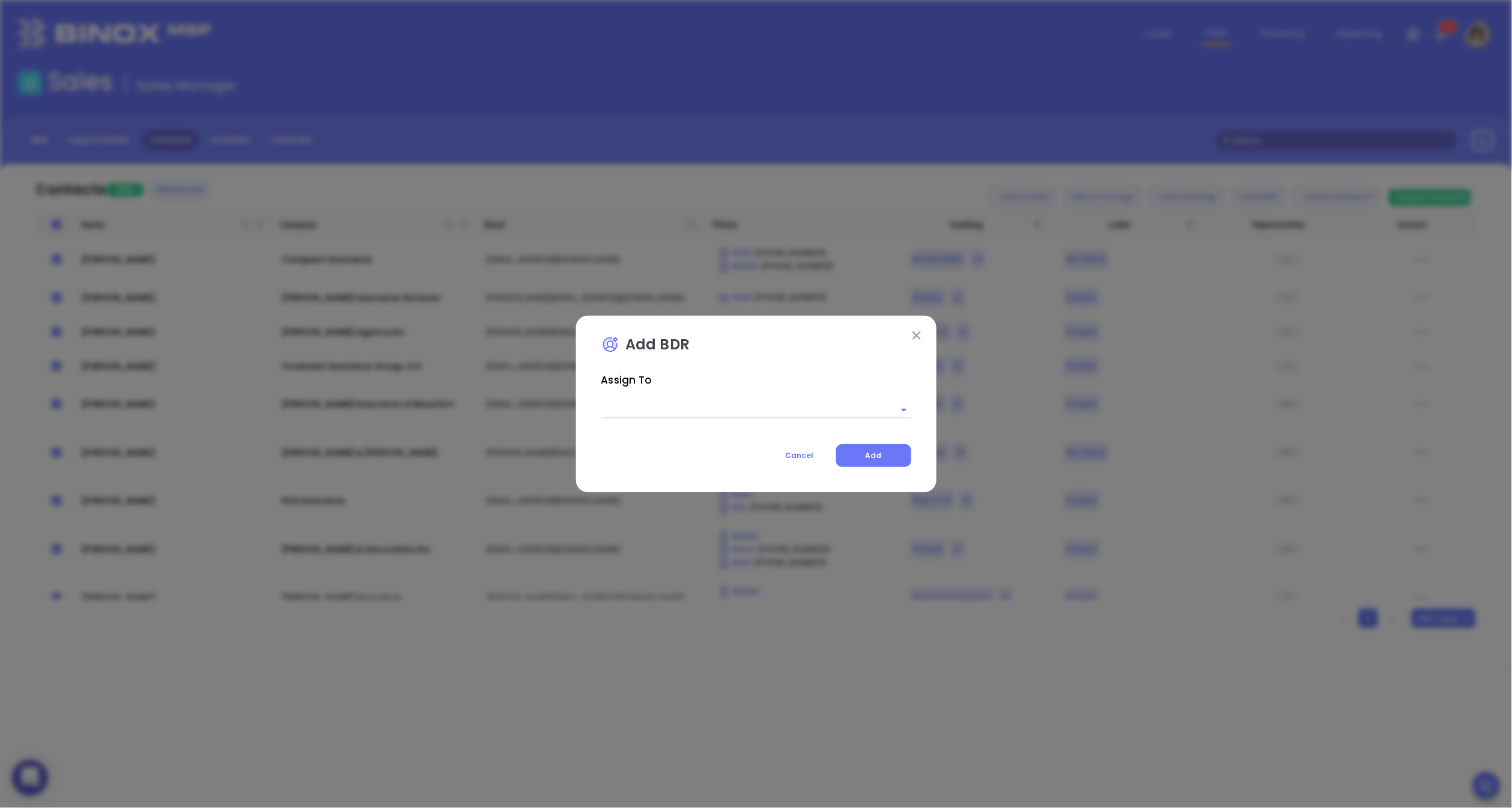
click at [795, 406] on input "text" at bounding box center [739, 410] width 277 height 17
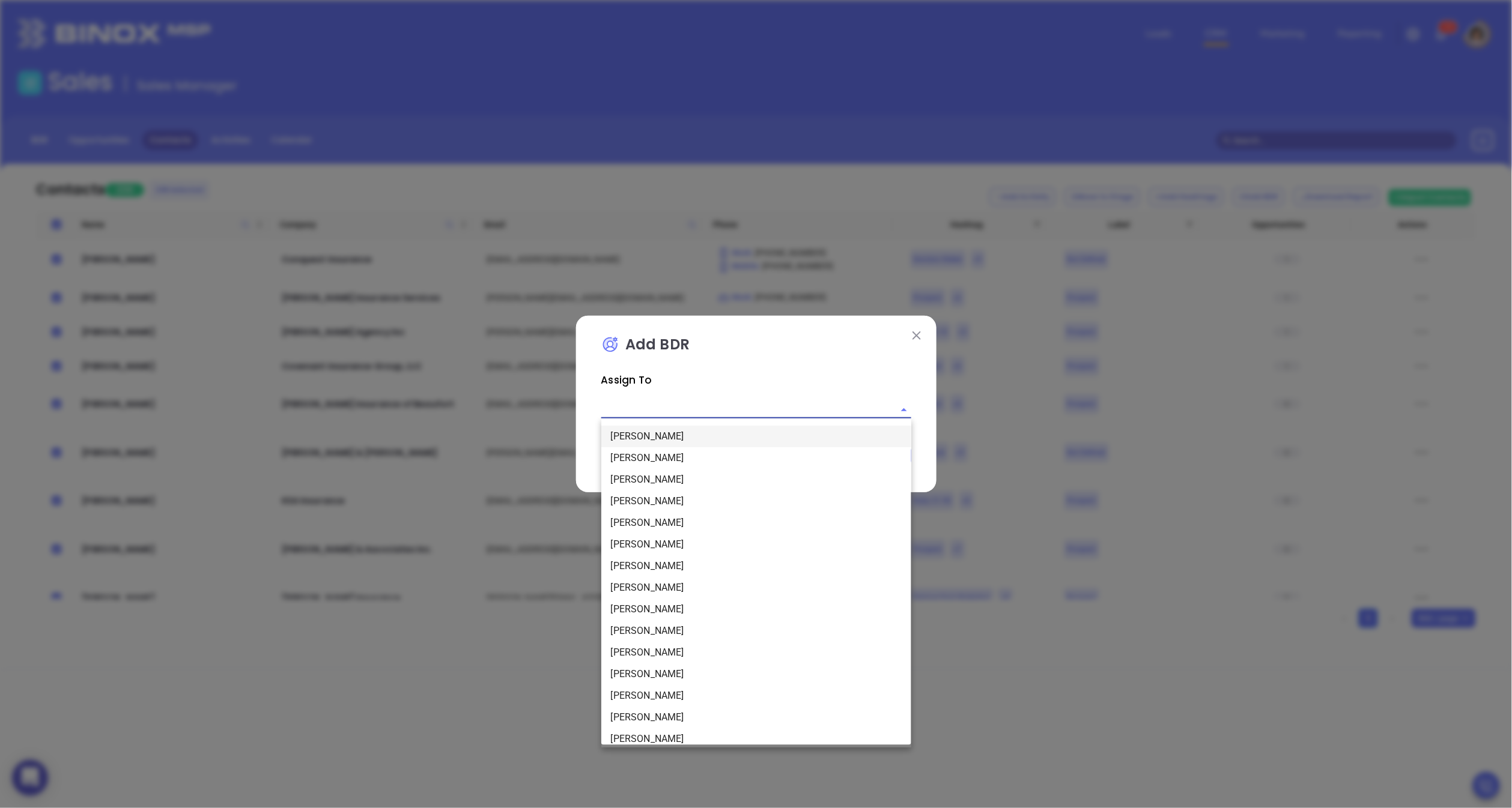
click at [653, 453] on li "[PERSON_NAME]" at bounding box center [756, 458] width 310 height 21
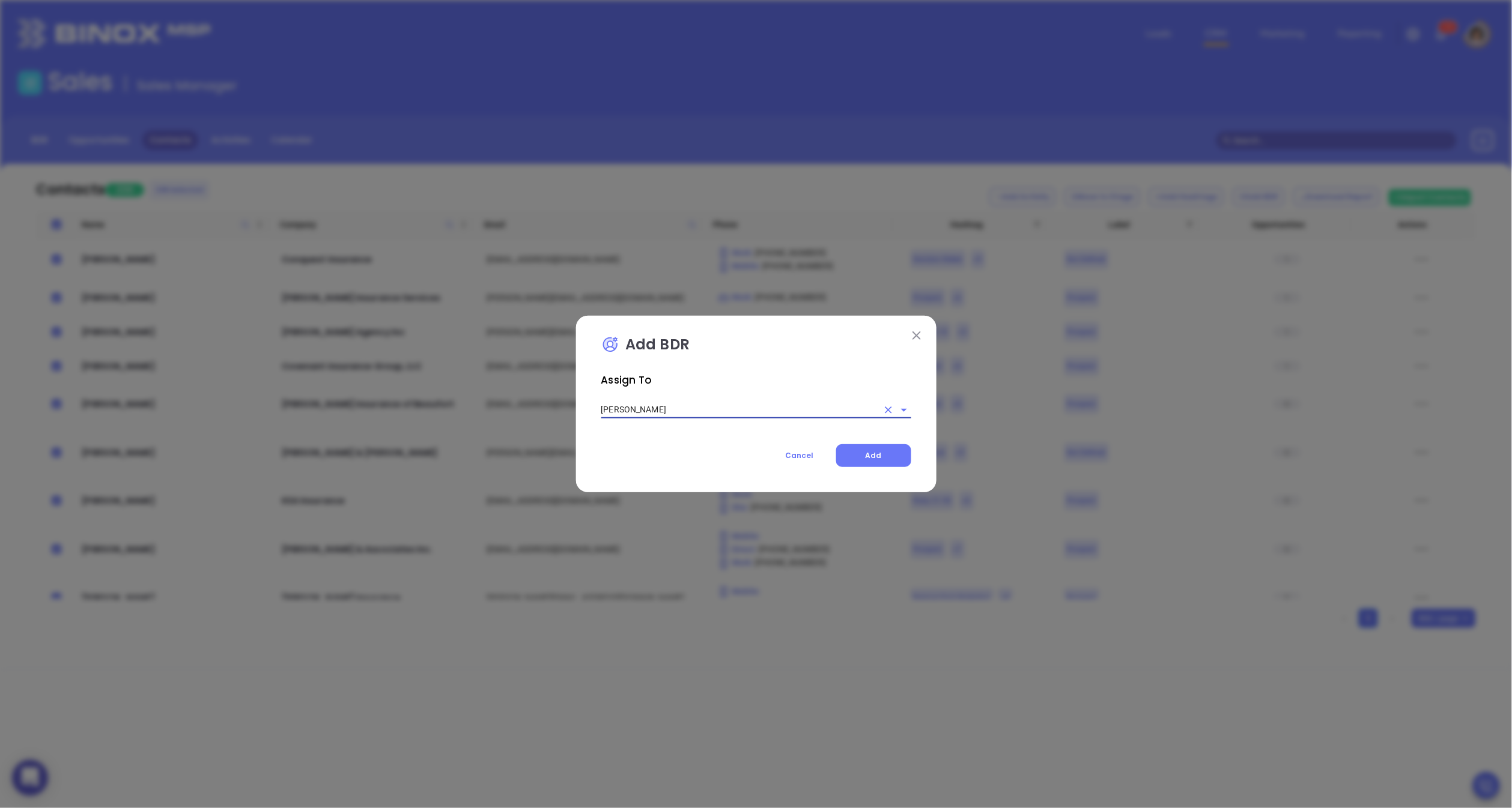
click at [919, 464] on div "Add BDR Assign To Anabell Dominguez Cancel Add" at bounding box center [756, 405] width 361 height 177
click at [871, 452] on span "Add" at bounding box center [873, 455] width 16 height 10
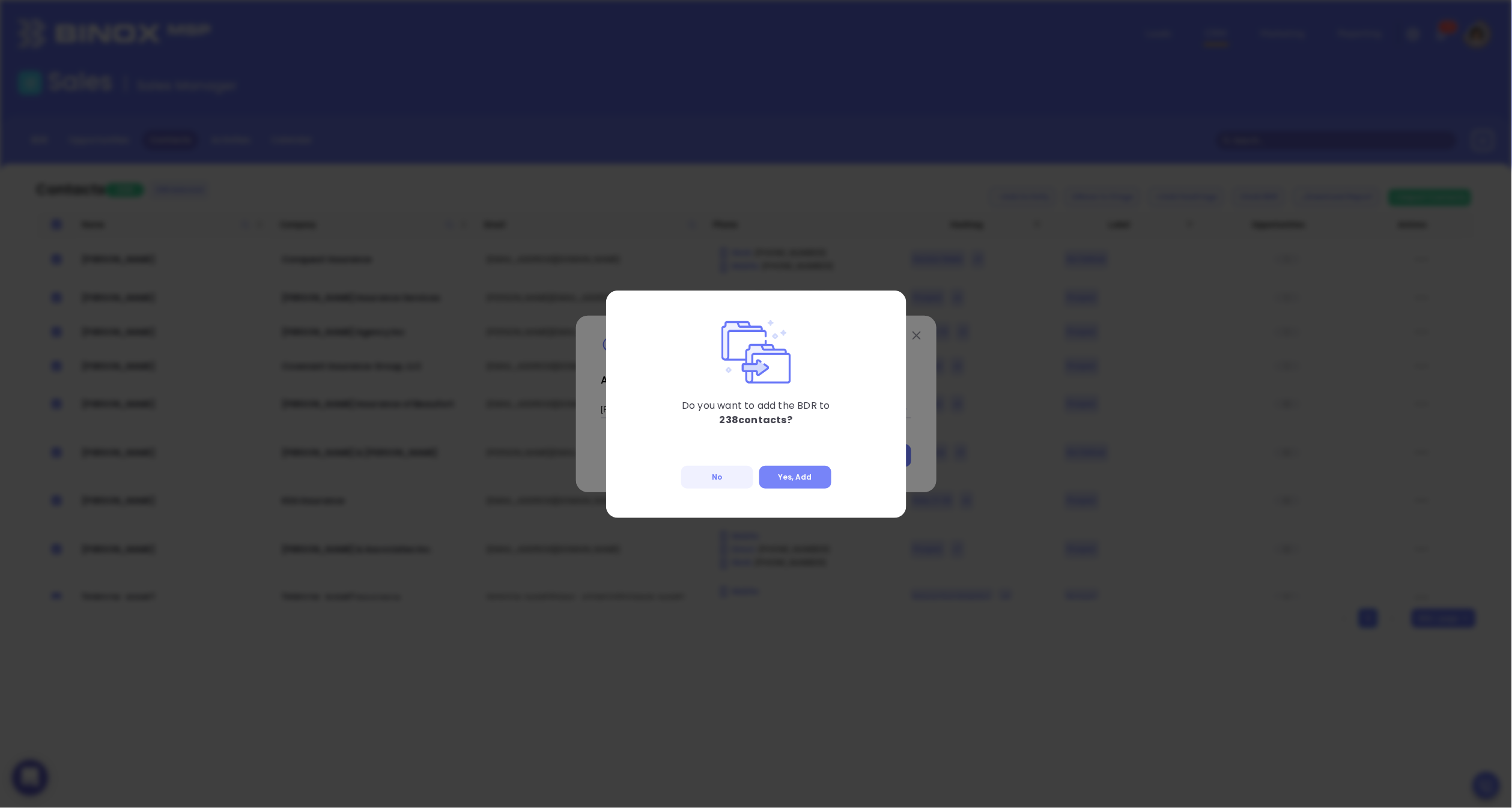
click at [816, 466] on button "Yes, Add" at bounding box center [795, 477] width 72 height 23
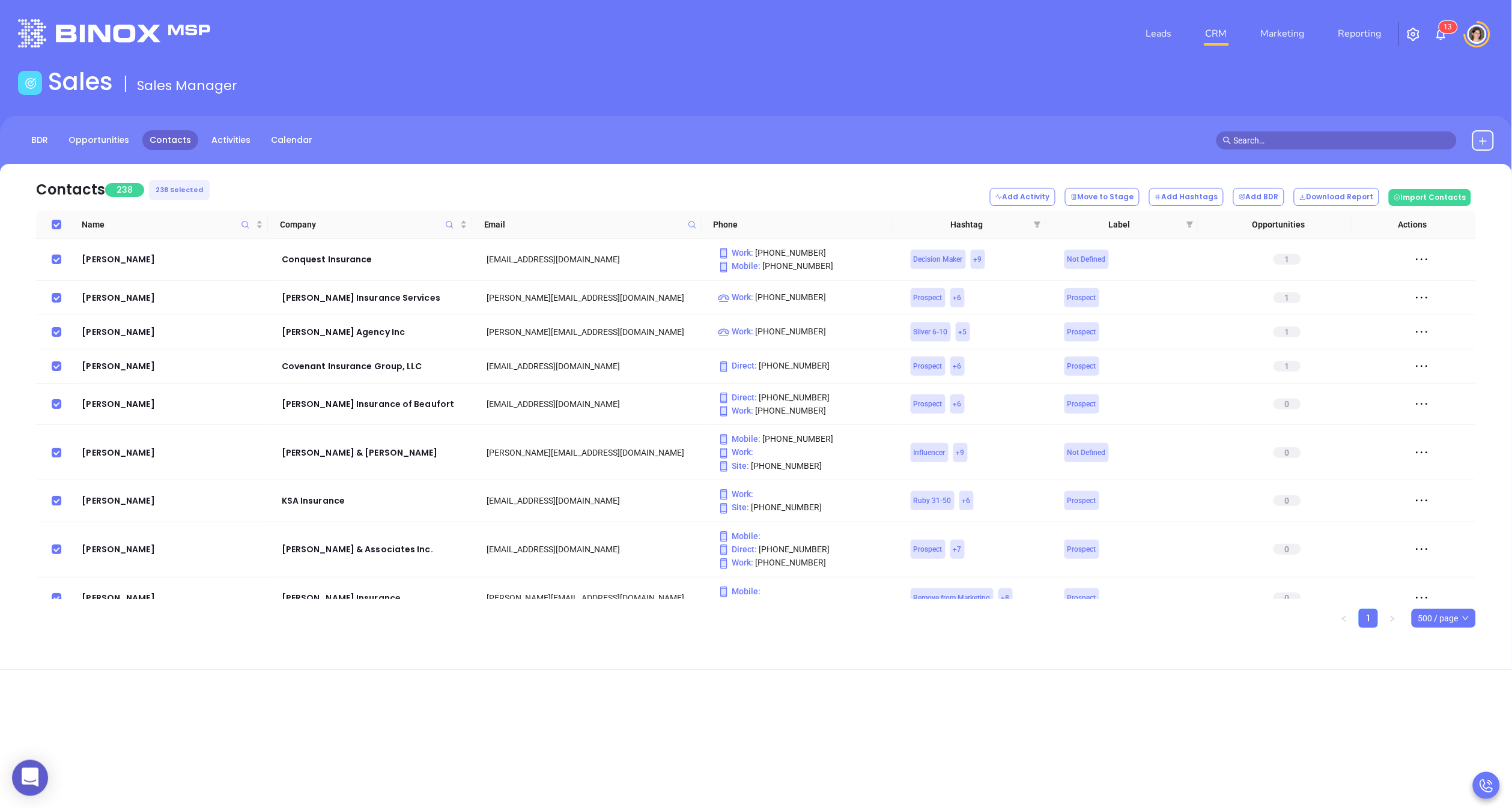
click at [617, 131] on div "BDR Opportunities Contacts Activities Calendar" at bounding box center [756, 141] width 1512 height 21
click at [1382, 30] on link "Reporting" at bounding box center [1360, 33] width 53 height 24
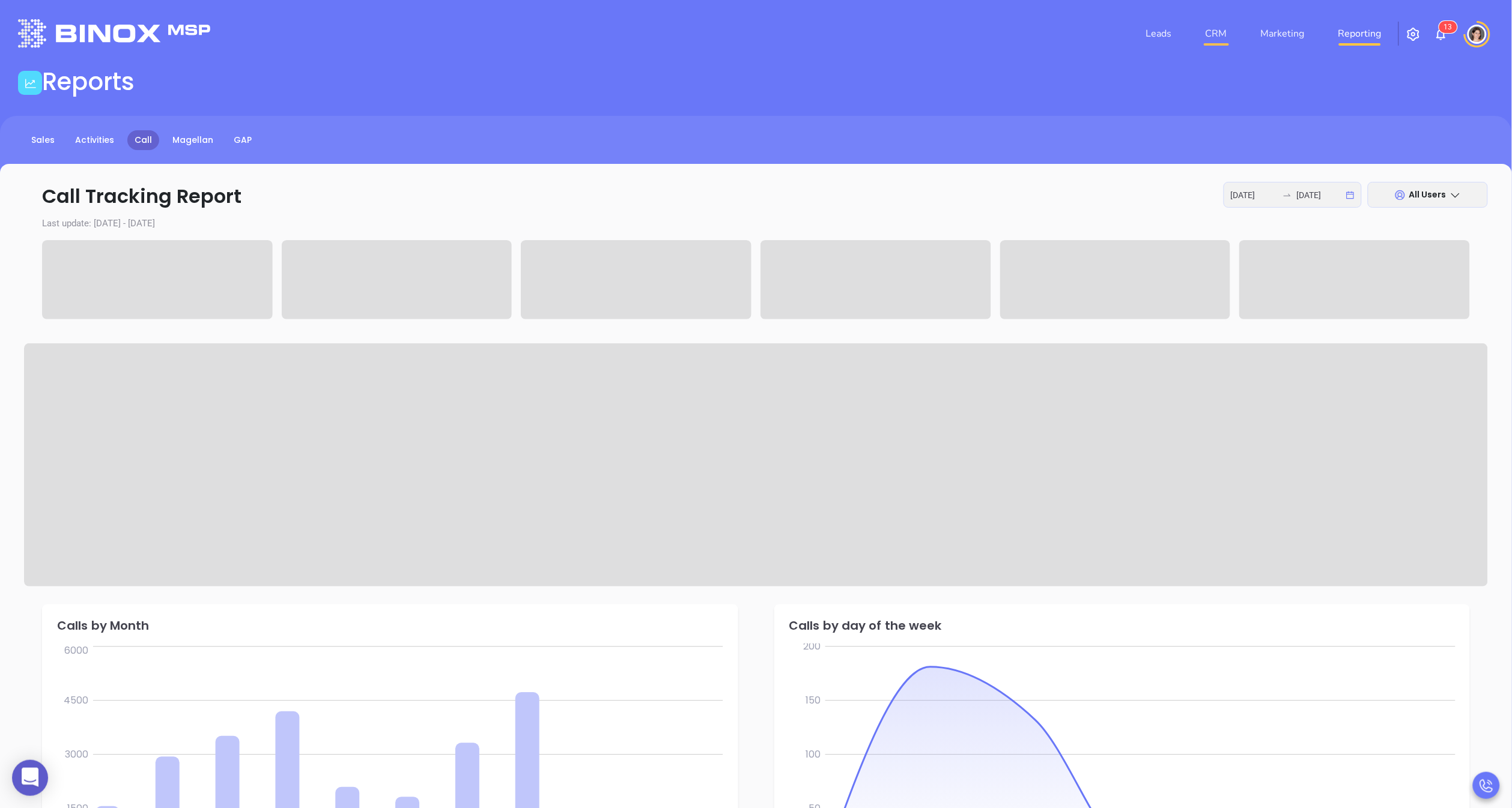
click at [1213, 32] on link "CRM" at bounding box center [1216, 33] width 31 height 24
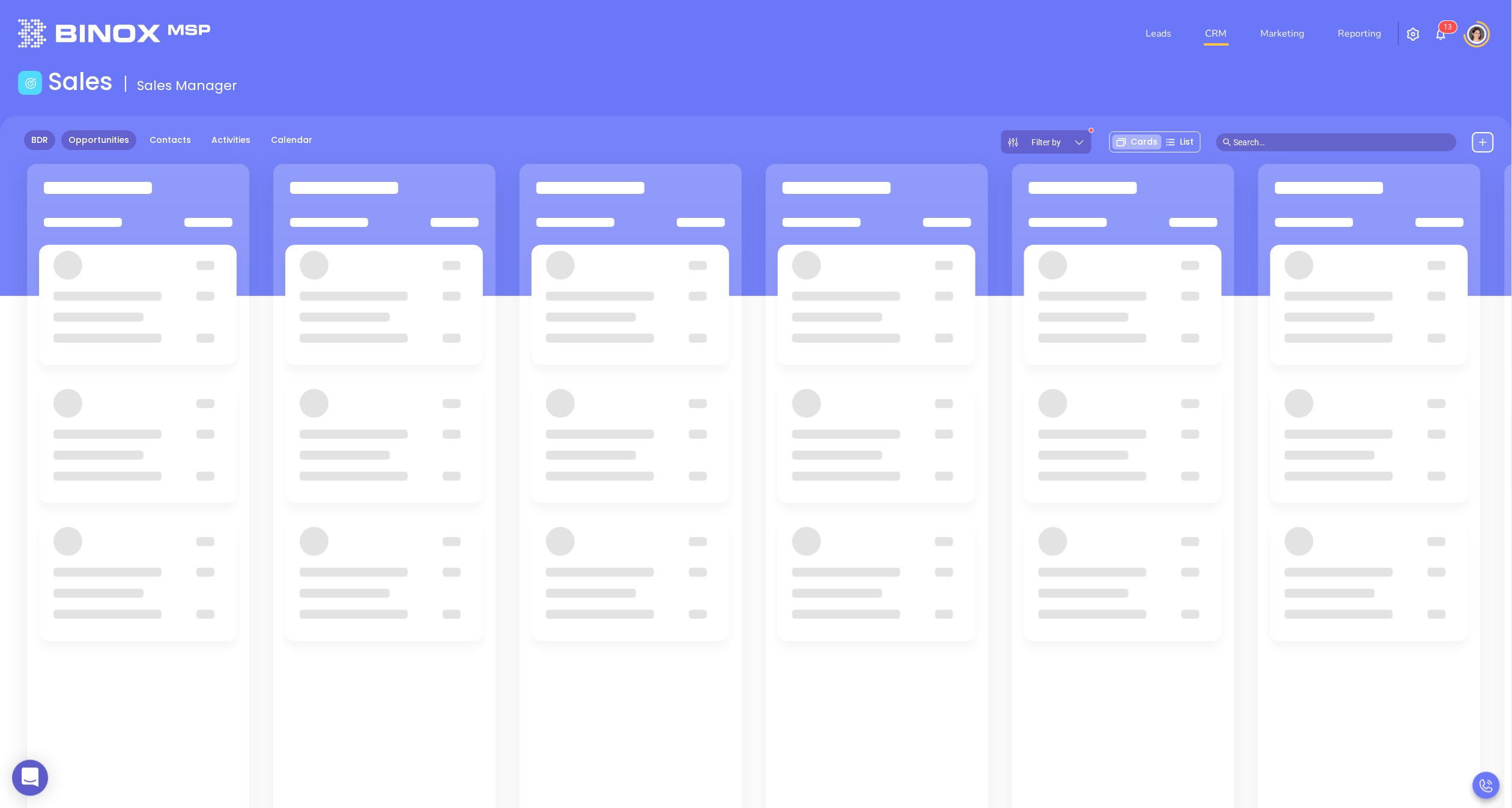
click at [32, 143] on link "BDR" at bounding box center [39, 140] width 31 height 20
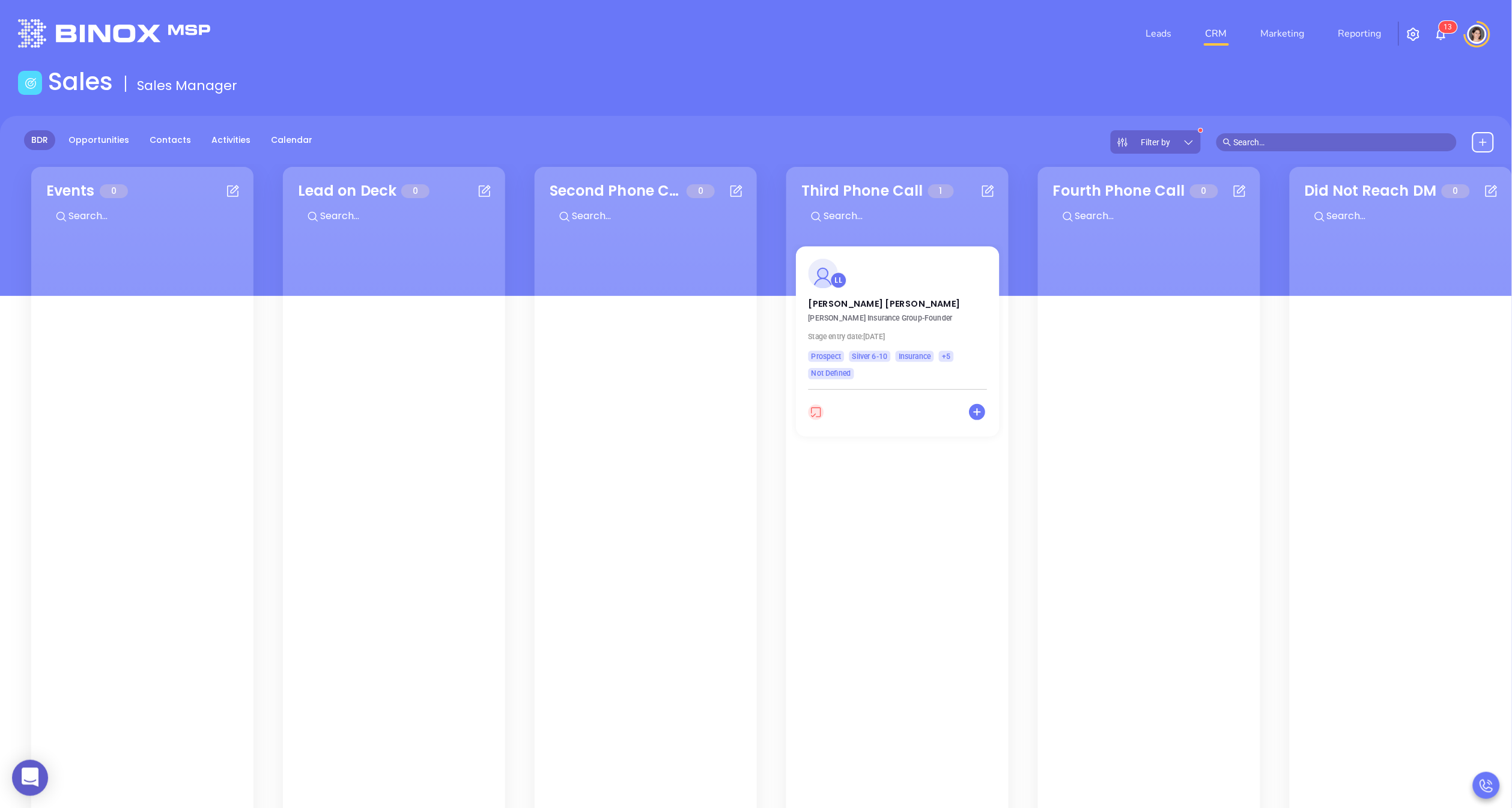
click at [891, 279] on div "LL" at bounding box center [898, 273] width 193 height 29
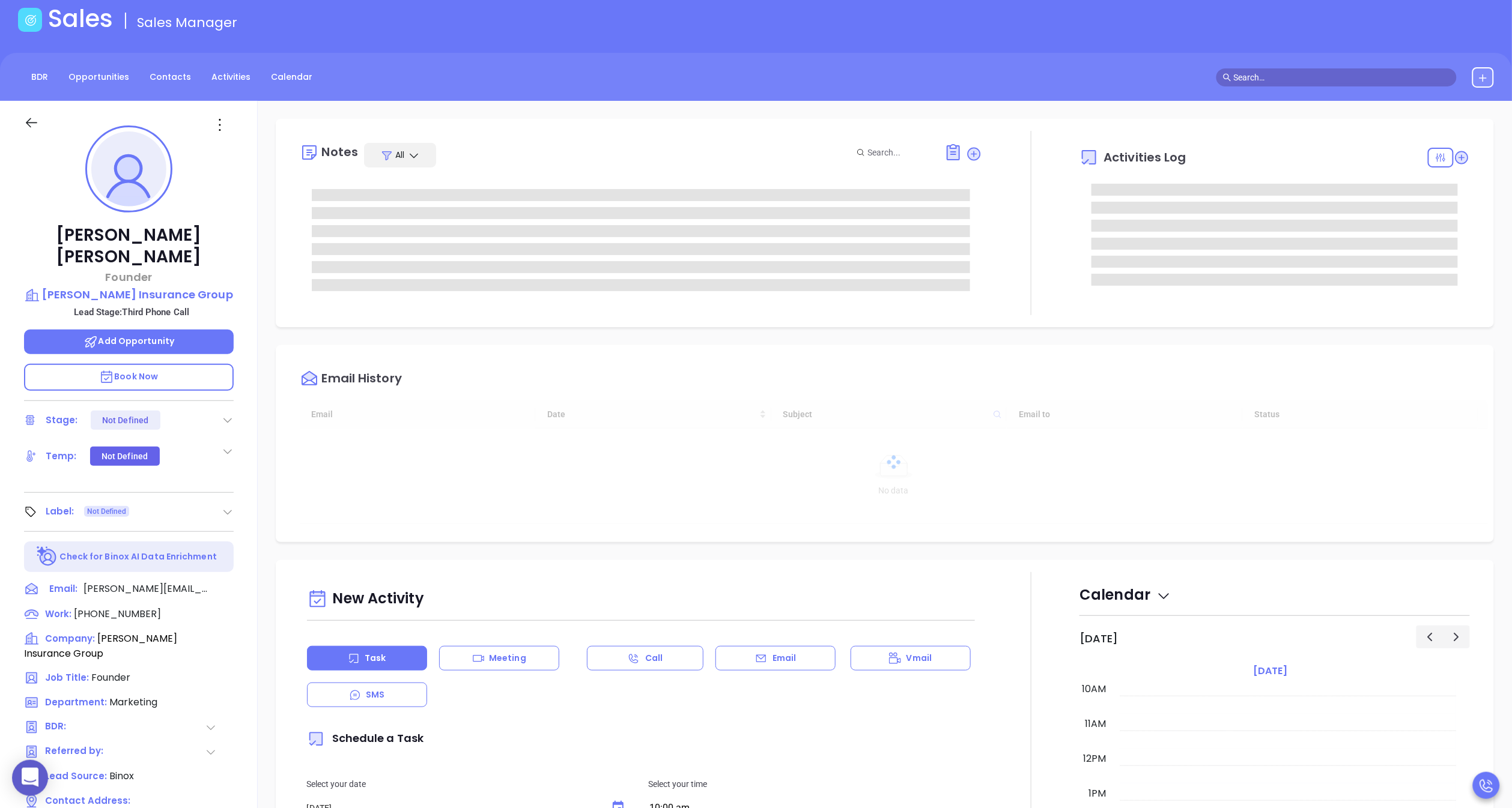
scroll to position [89, 0]
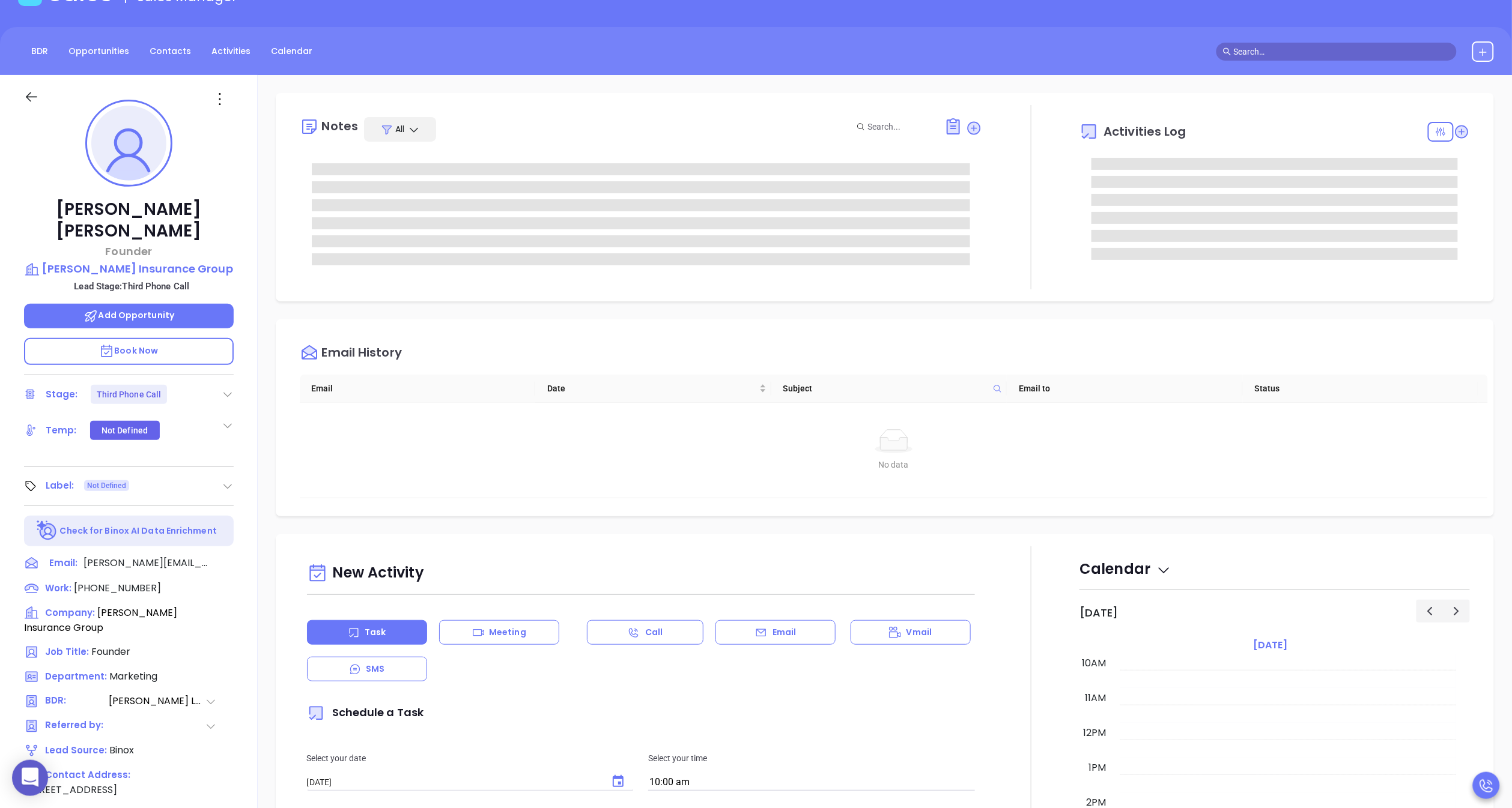
click at [208, 696] on icon at bounding box center [211, 702] width 12 height 12
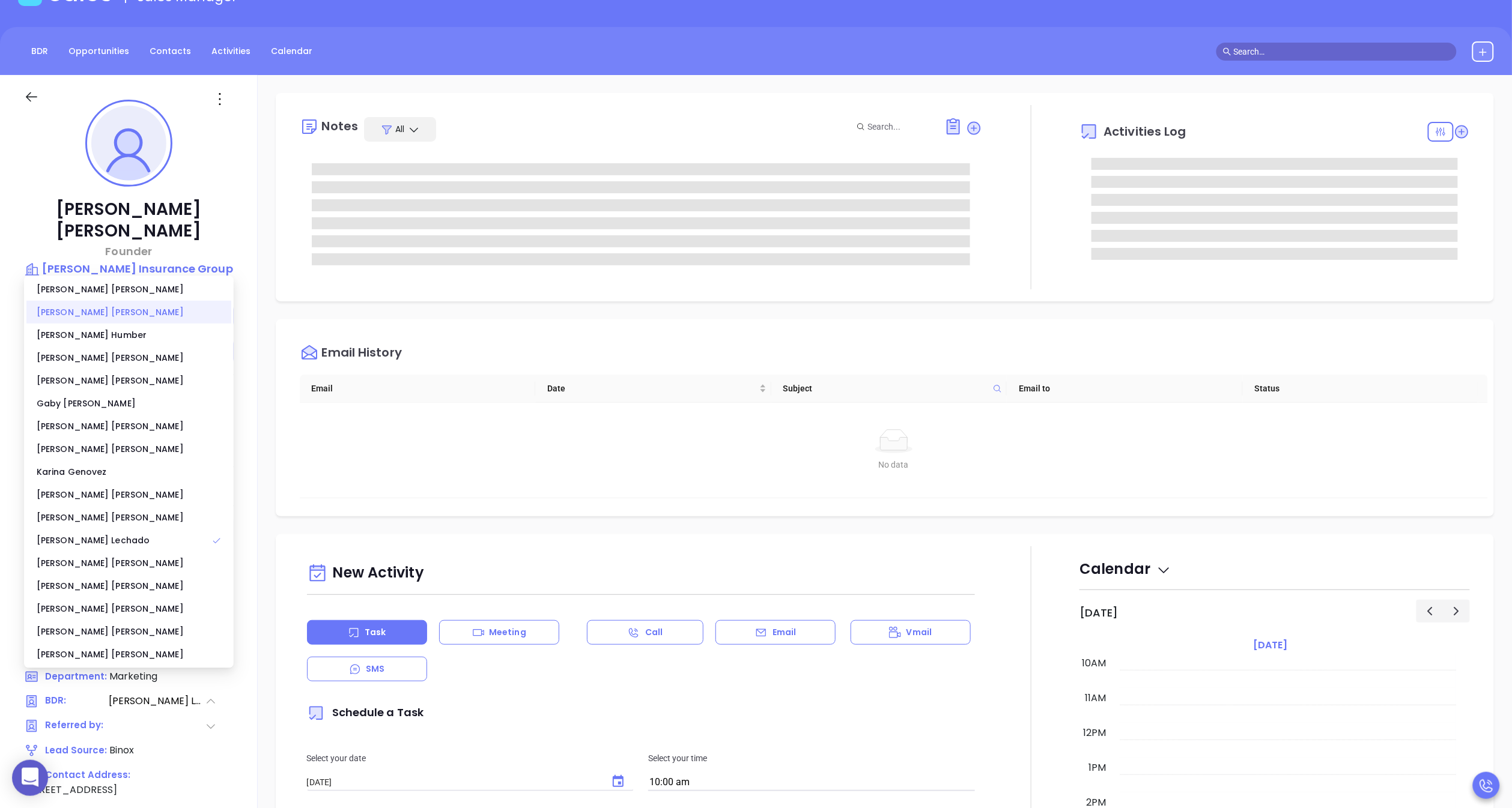
click at [101, 310] on div "[PERSON_NAME]" at bounding box center [128, 312] width 205 height 23
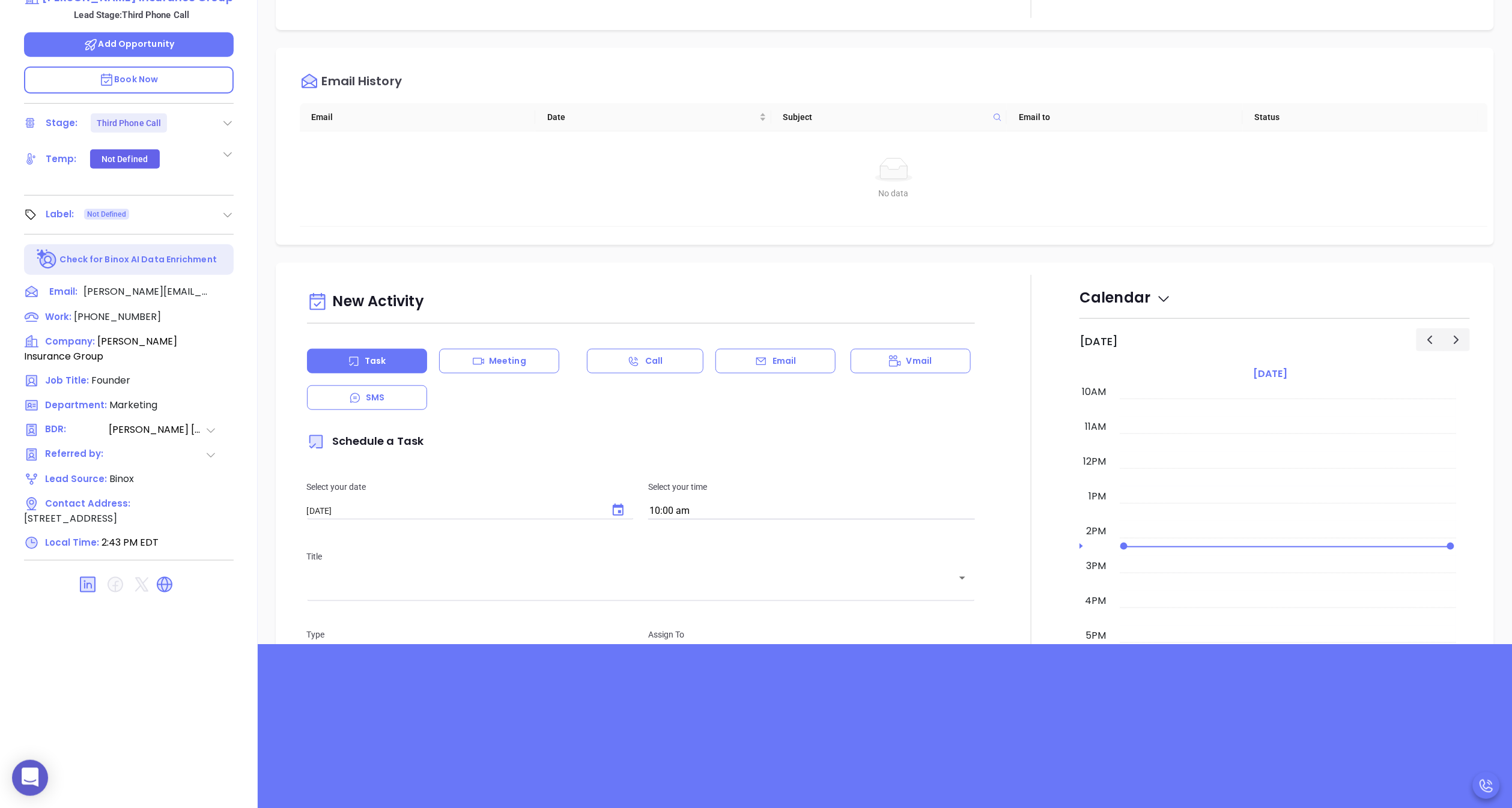
scroll to position [366, 0]
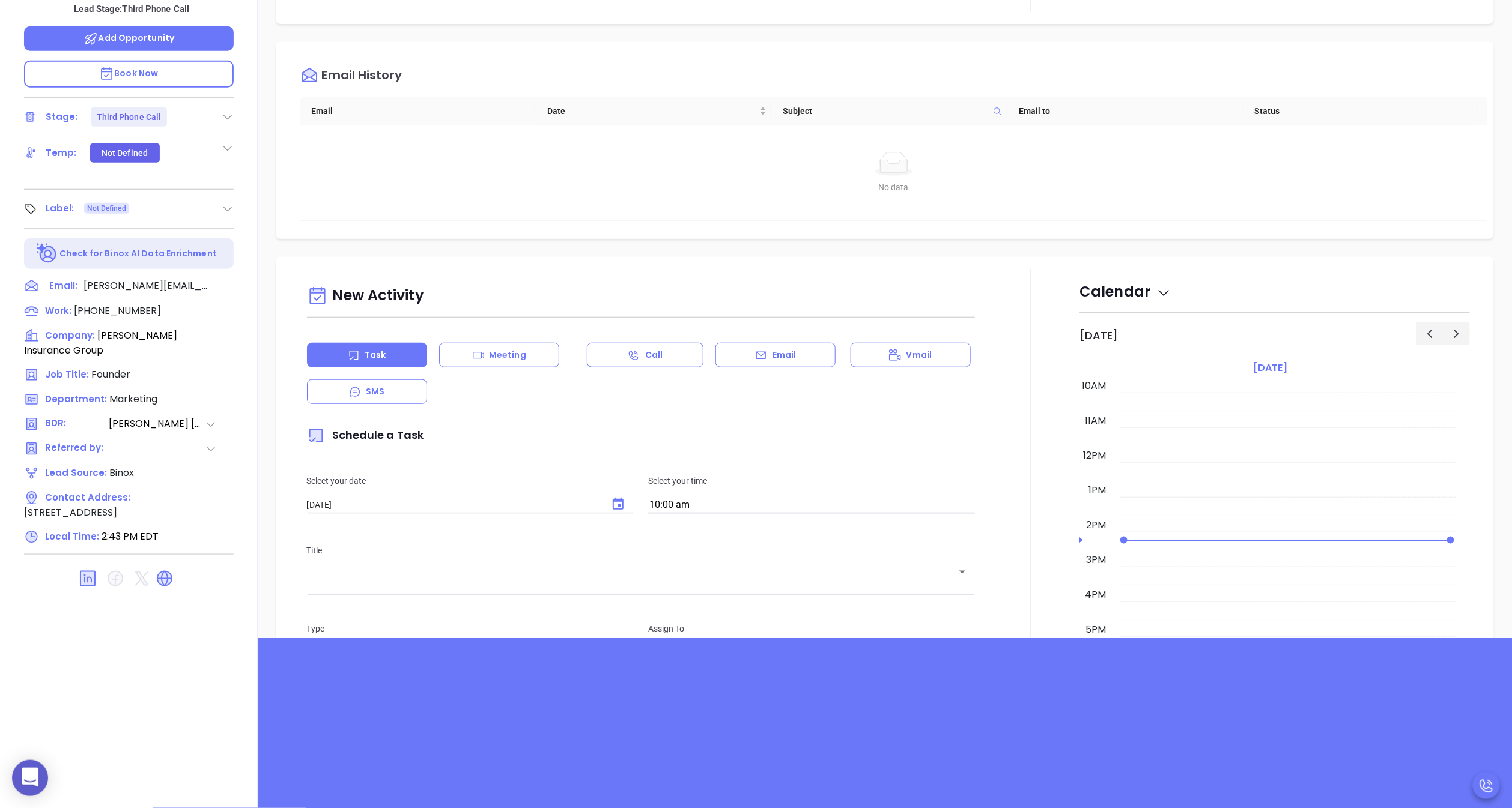
click at [266, 562] on div "New Activity Task Meeting Call Email Vmail SMS Schedule a Task Select your date…" at bounding box center [885, 600] width 1255 height 688
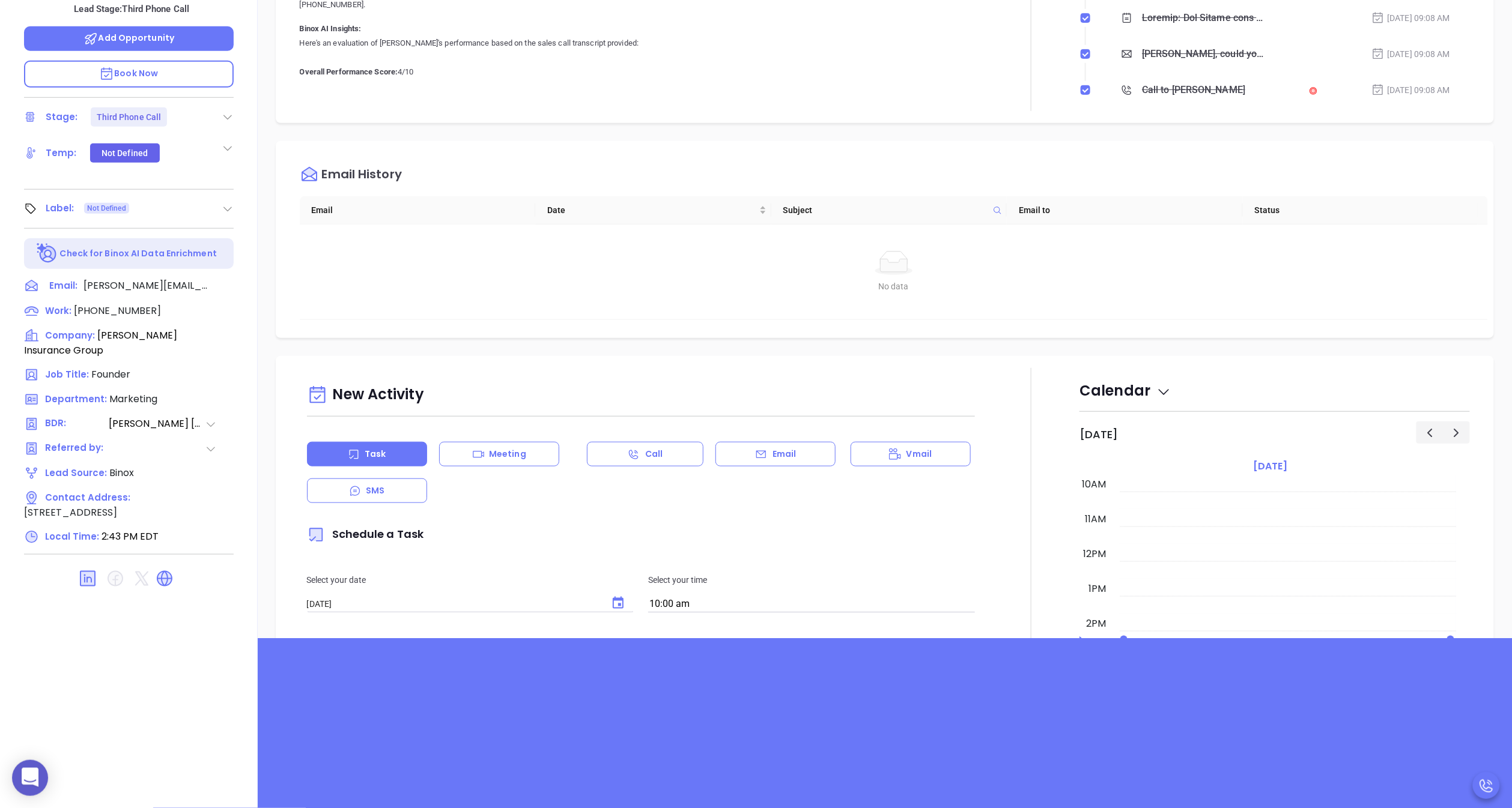
scroll to position [0, 0]
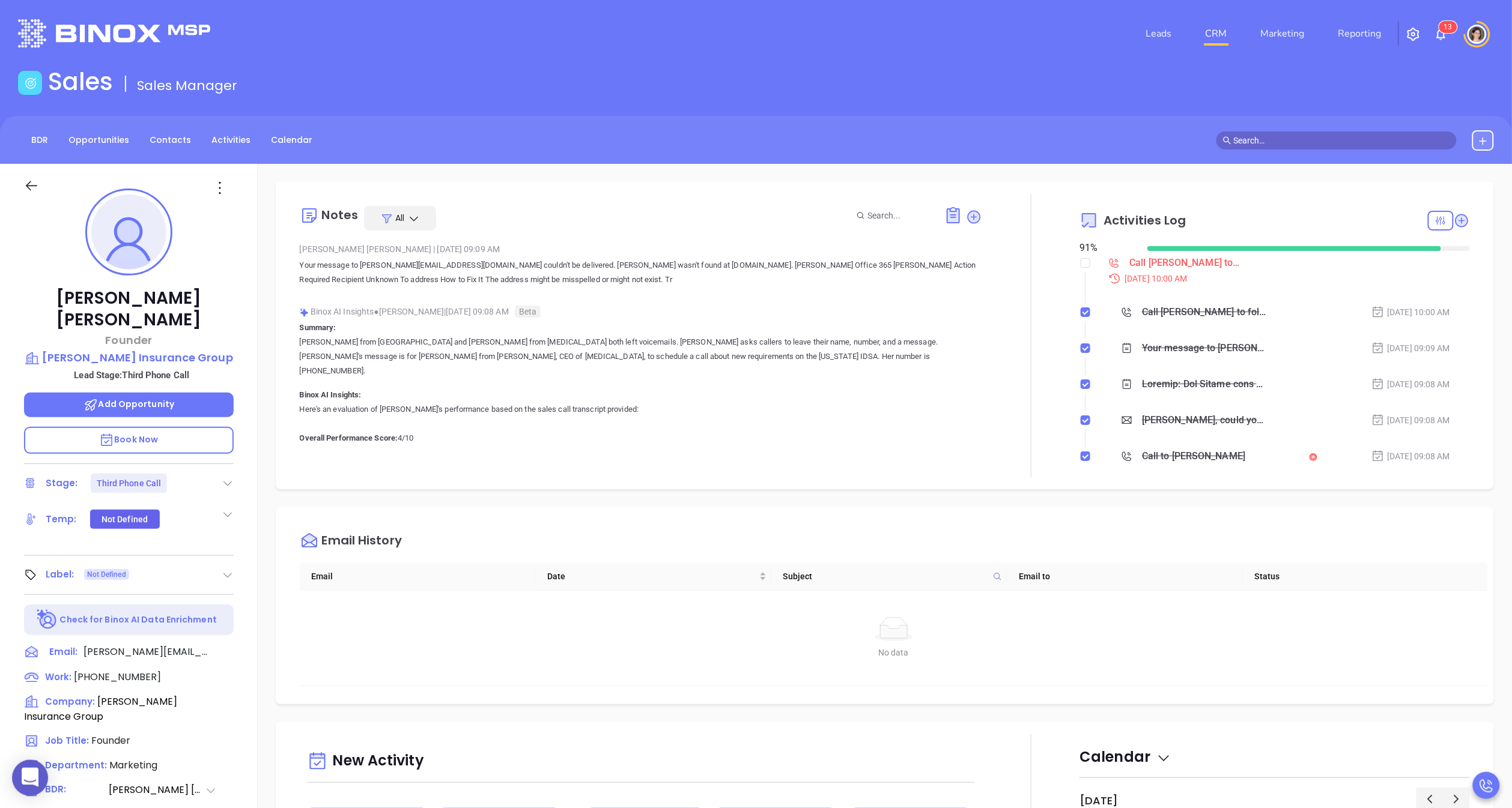
click at [43, 185] on div at bounding box center [44, 192] width 56 height 29
click at [31, 188] on icon at bounding box center [31, 185] width 15 height 15
